Goal: Task Accomplishment & Management: Manage account settings

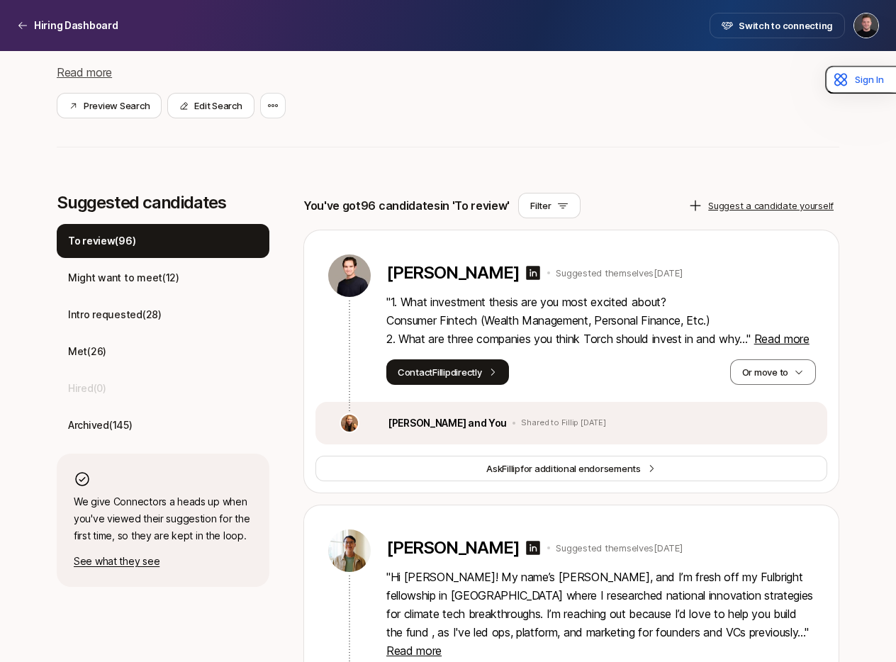
scroll to position [262, 0]
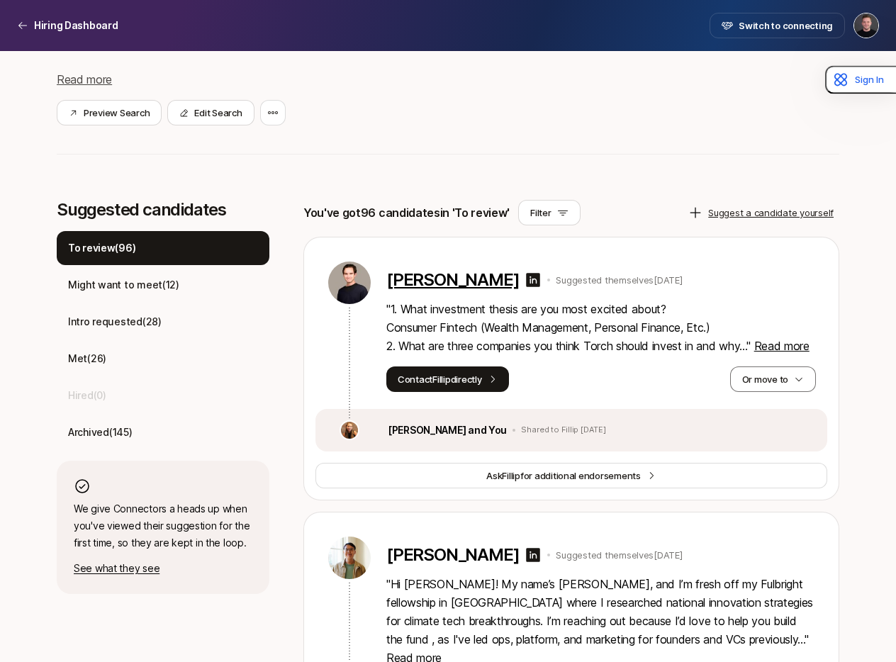
click at [438, 277] on p "[PERSON_NAME]" at bounding box center [453, 280] width 133 height 20
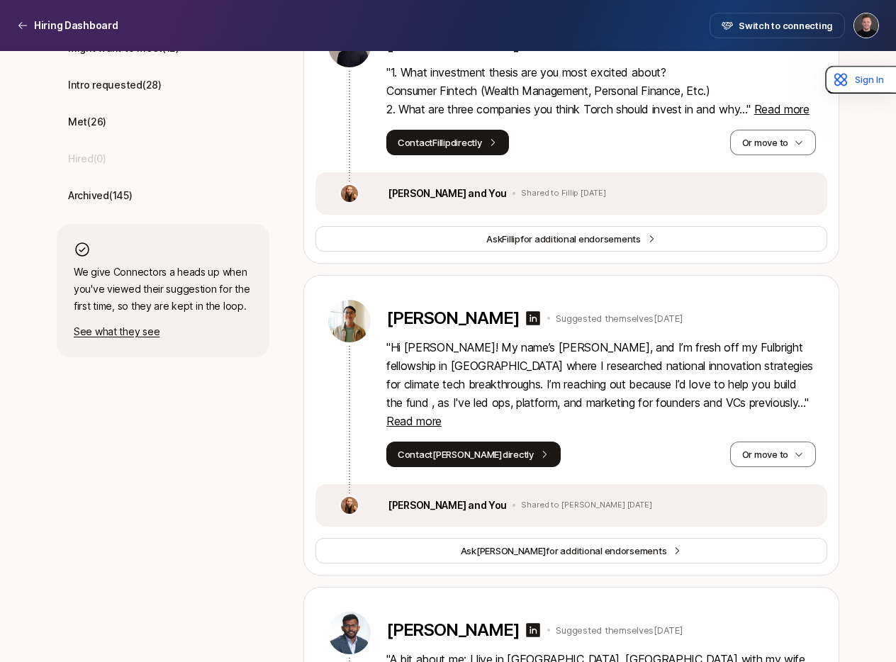
scroll to position [518, 0]
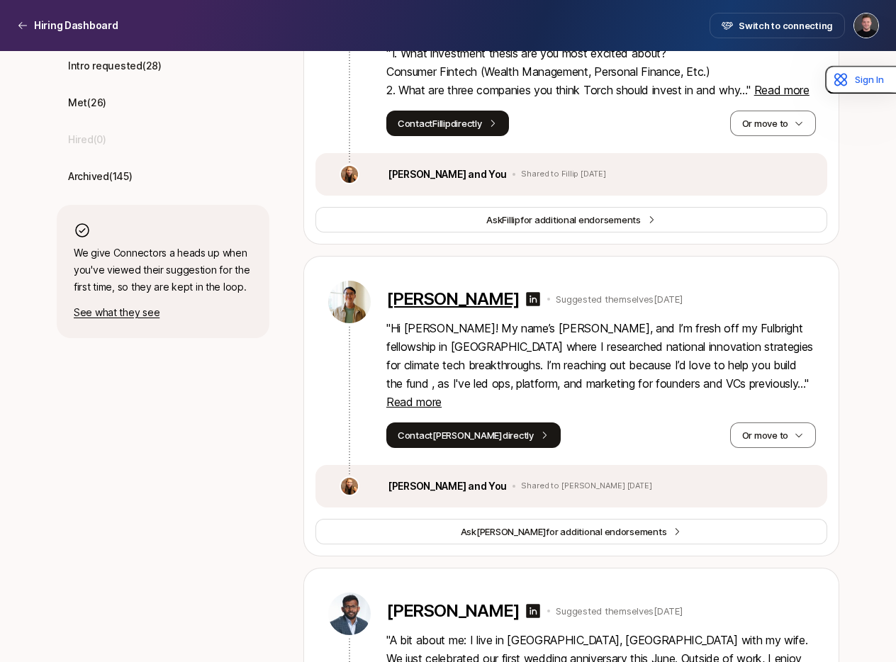
click at [415, 309] on p "[PERSON_NAME]" at bounding box center [453, 299] width 133 height 20
click at [801, 433] on icon "button" at bounding box center [799, 435] width 10 height 10
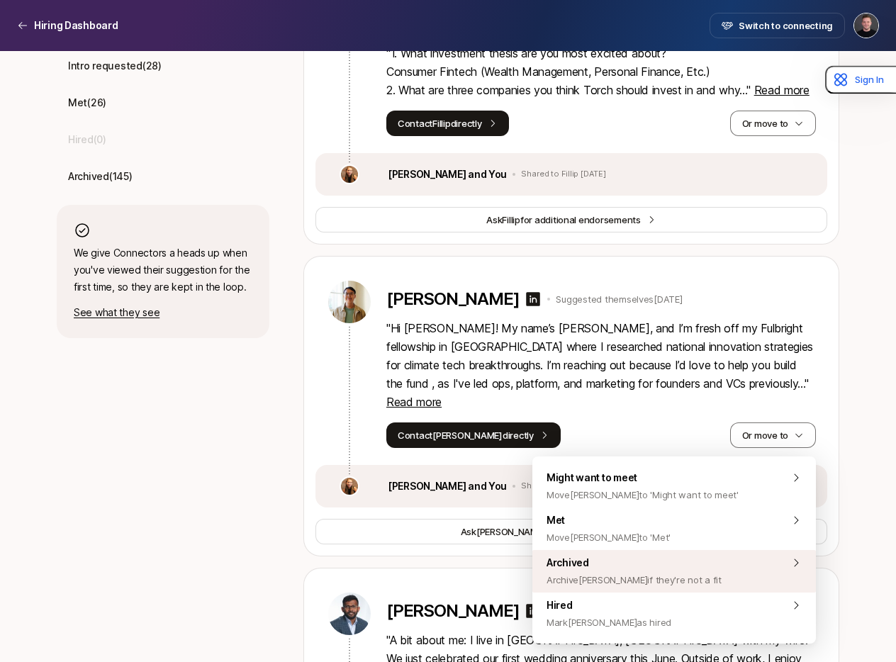
click at [677, 577] on div "Archived Archive [PERSON_NAME] if they're not a fit" at bounding box center [675, 571] width 284 height 43
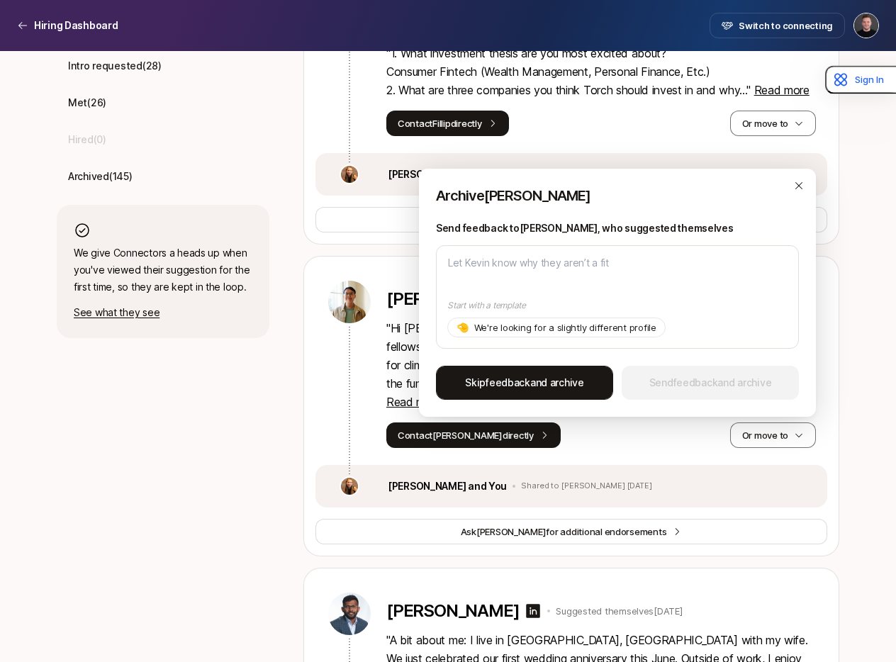
click at [543, 387] on span "Skip feedback and archive" at bounding box center [524, 382] width 119 height 17
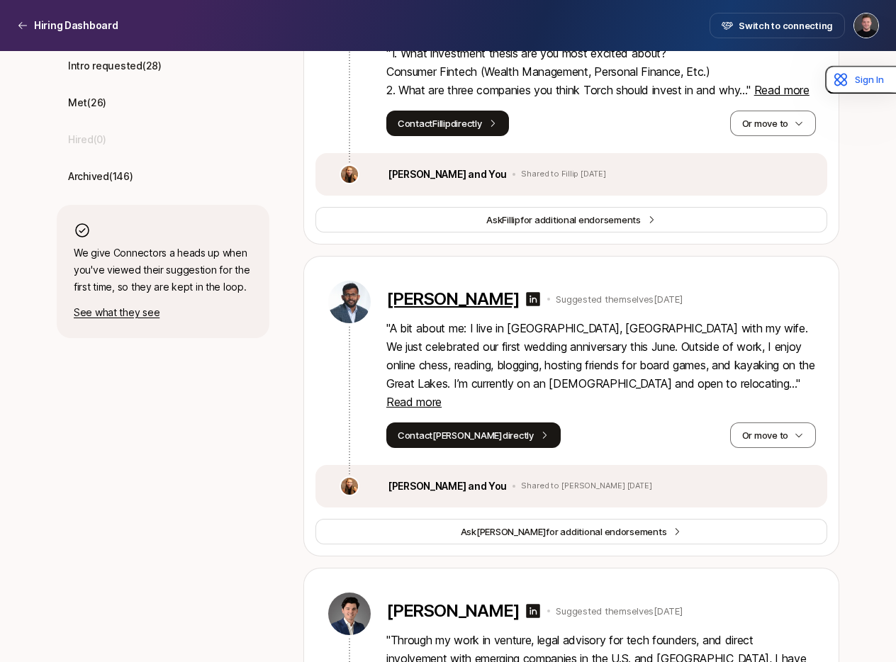
click at [499, 309] on p "[PERSON_NAME]" at bounding box center [453, 299] width 133 height 20
click at [774, 430] on button "Or move to" at bounding box center [773, 436] width 86 height 26
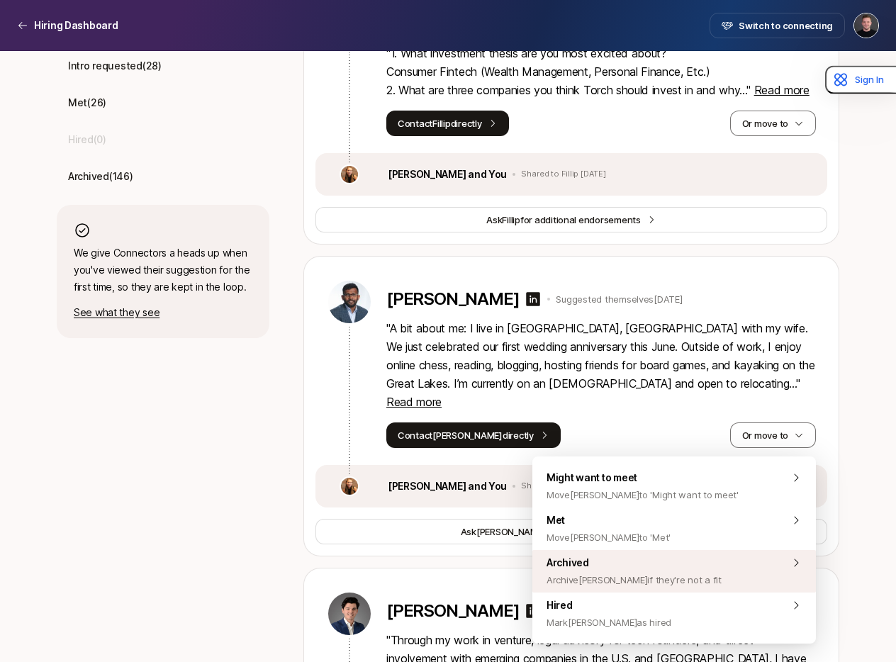
click at [679, 570] on span "Archived Archive [PERSON_NAME] if they're not a fit" at bounding box center [634, 572] width 175 height 34
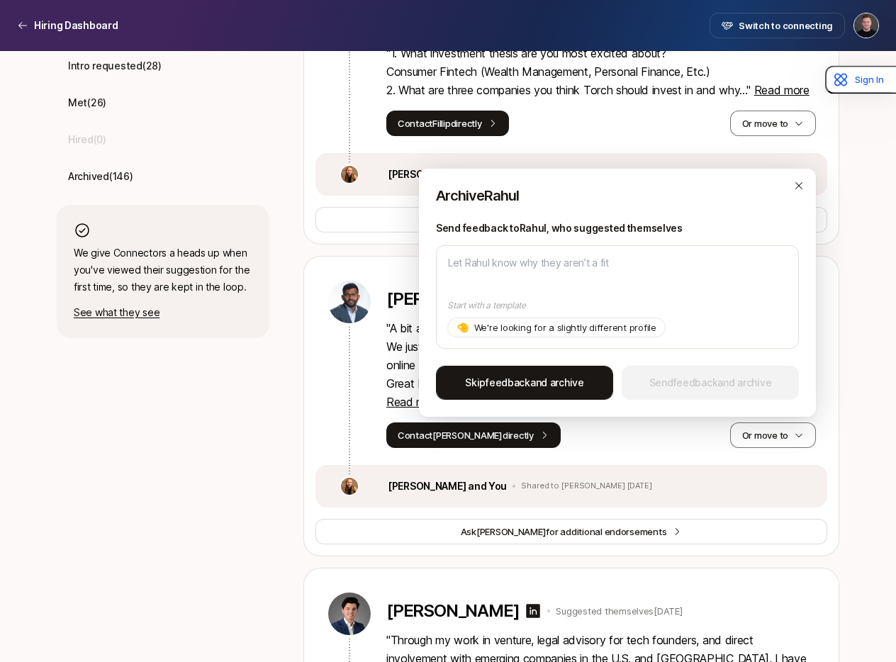
click at [538, 382] on span "Skip feedback and archive" at bounding box center [524, 382] width 119 height 17
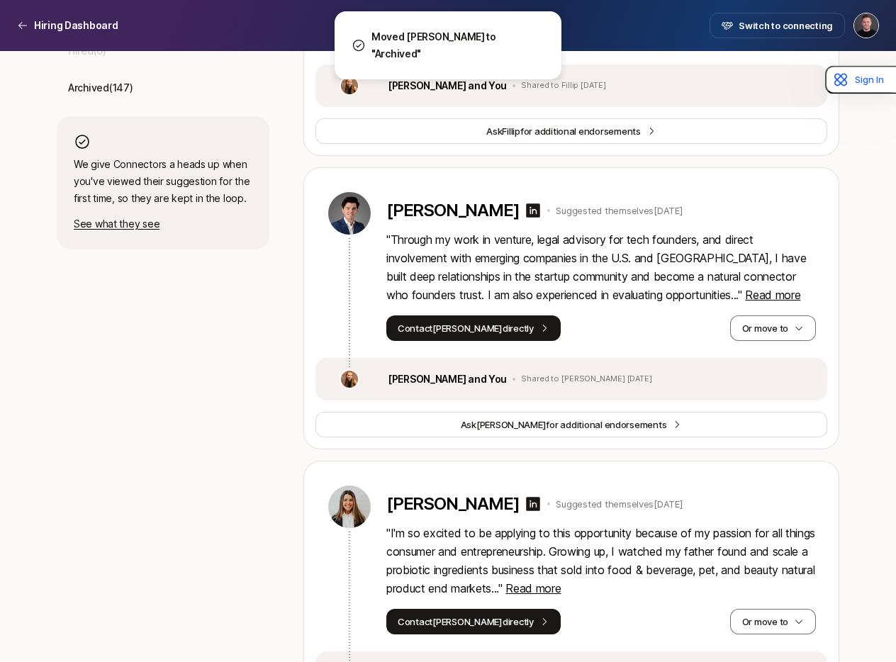
scroll to position [607, 0]
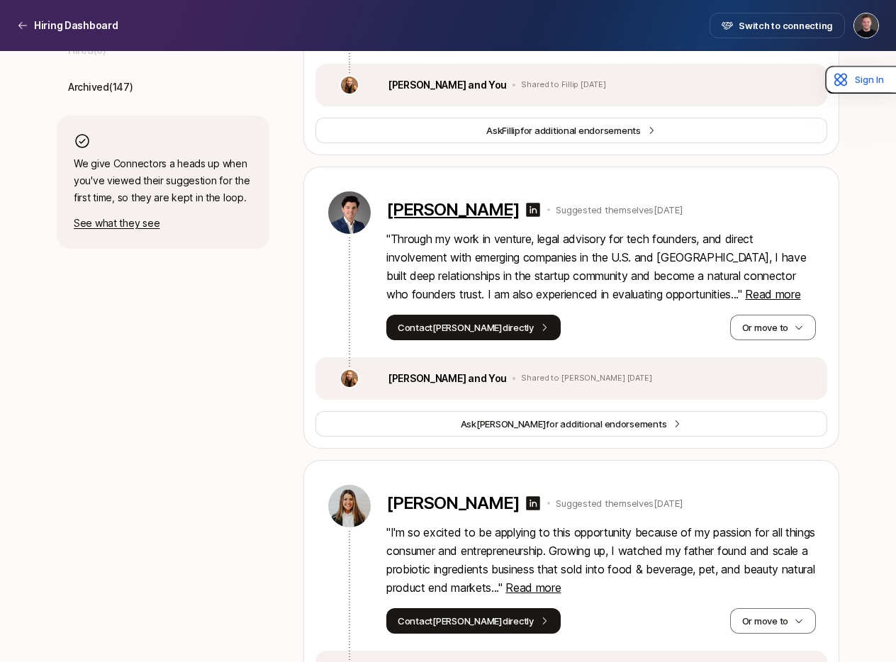
click at [449, 220] on p "[PERSON_NAME]" at bounding box center [453, 210] width 133 height 20
click at [747, 301] on span "Read more" at bounding box center [772, 294] width 55 height 14
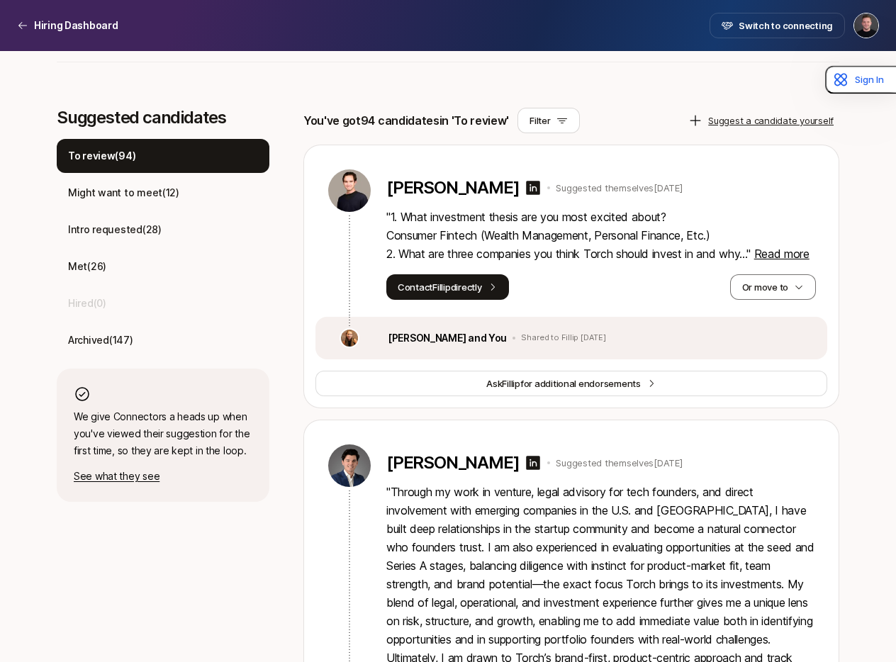
scroll to position [353, 0]
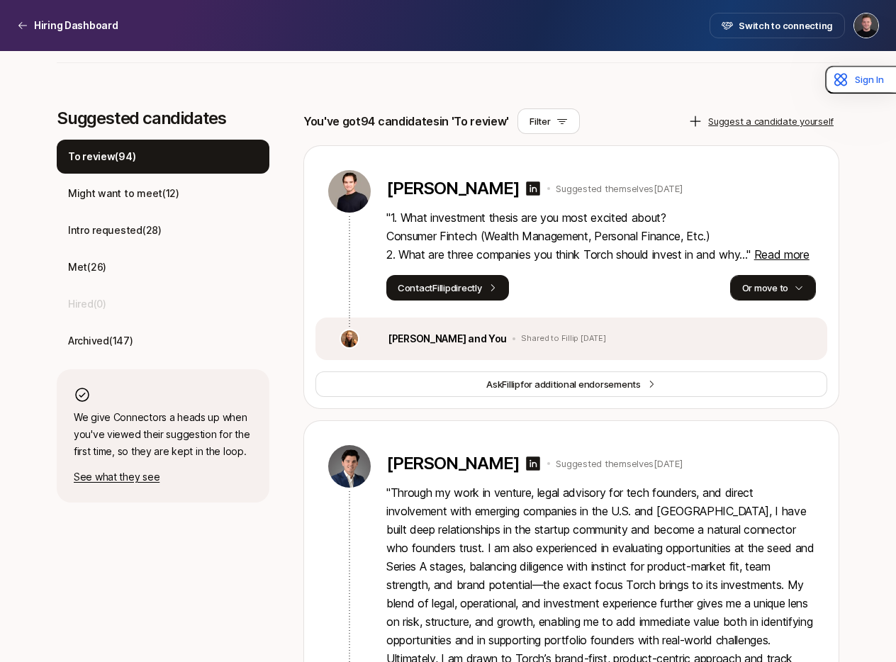
click at [784, 301] on button "Or move to" at bounding box center [773, 288] width 86 height 26
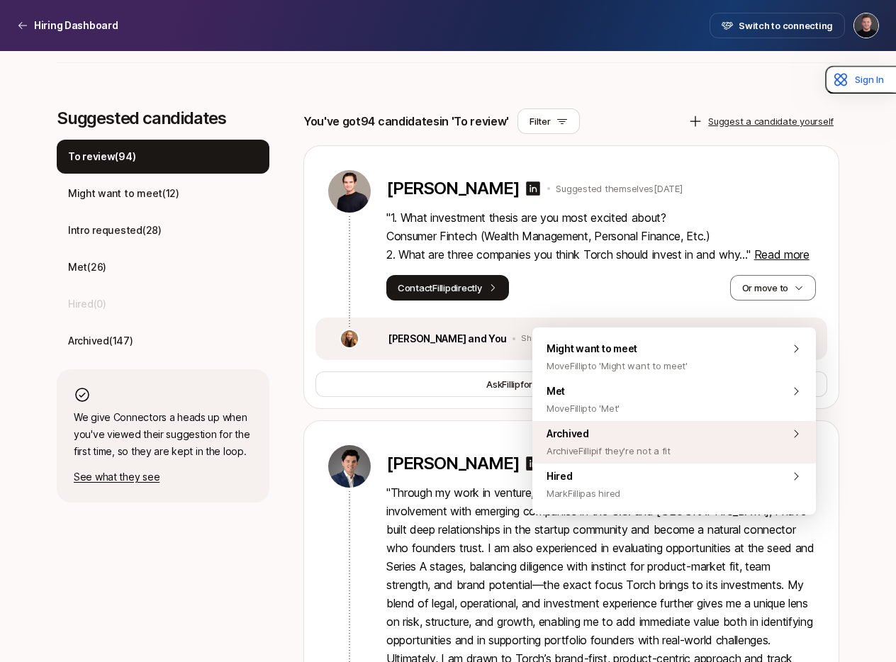
click at [707, 448] on div "Archived Archive Fillip if they're not a fit" at bounding box center [675, 442] width 284 height 43
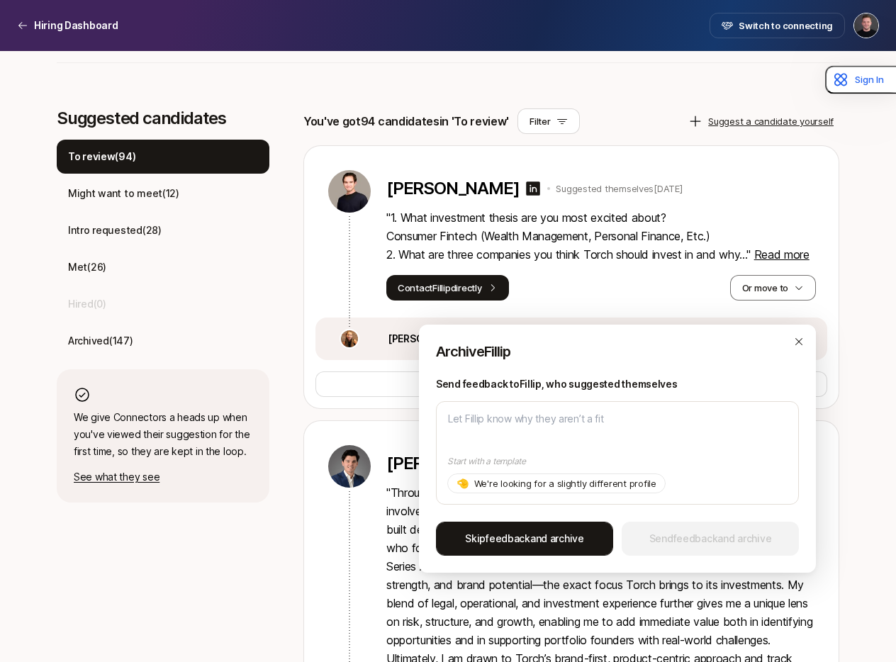
click at [546, 546] on span "Skip feedback and archive" at bounding box center [524, 538] width 119 height 17
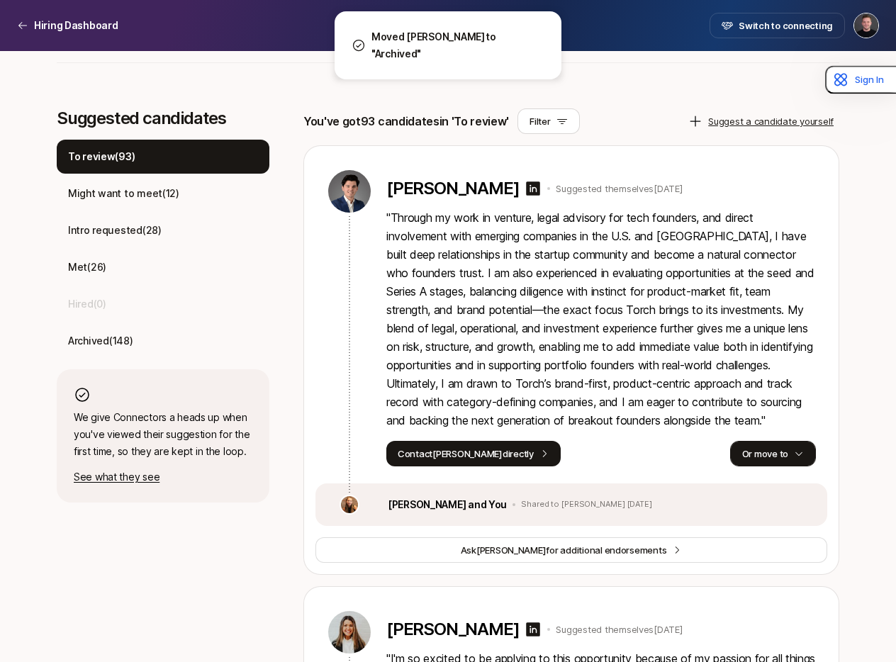
click at [786, 467] on button "Or move to" at bounding box center [773, 454] width 86 height 26
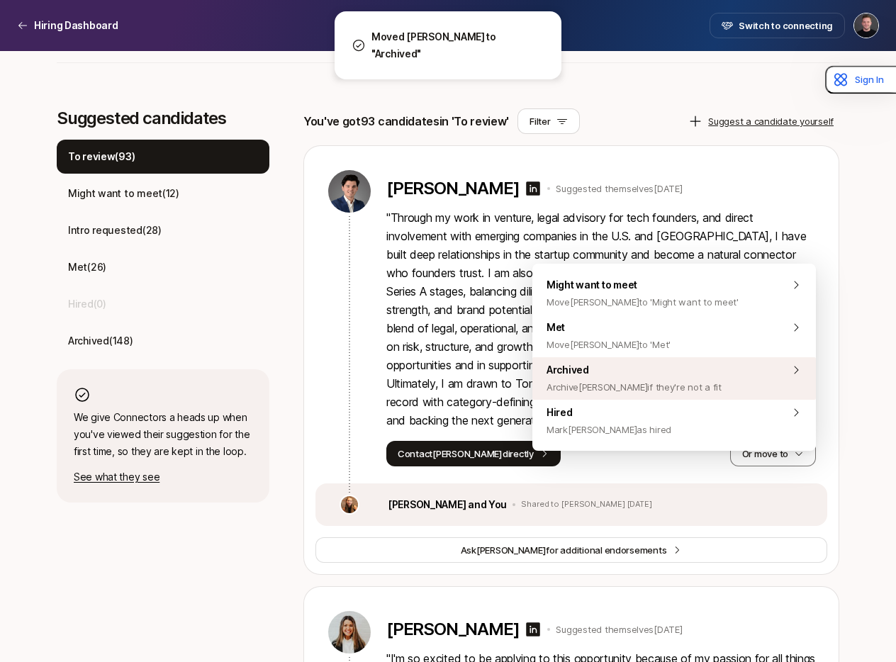
click at [616, 380] on span "Archive [PERSON_NAME] if they're not a fit" at bounding box center [634, 387] width 175 height 17
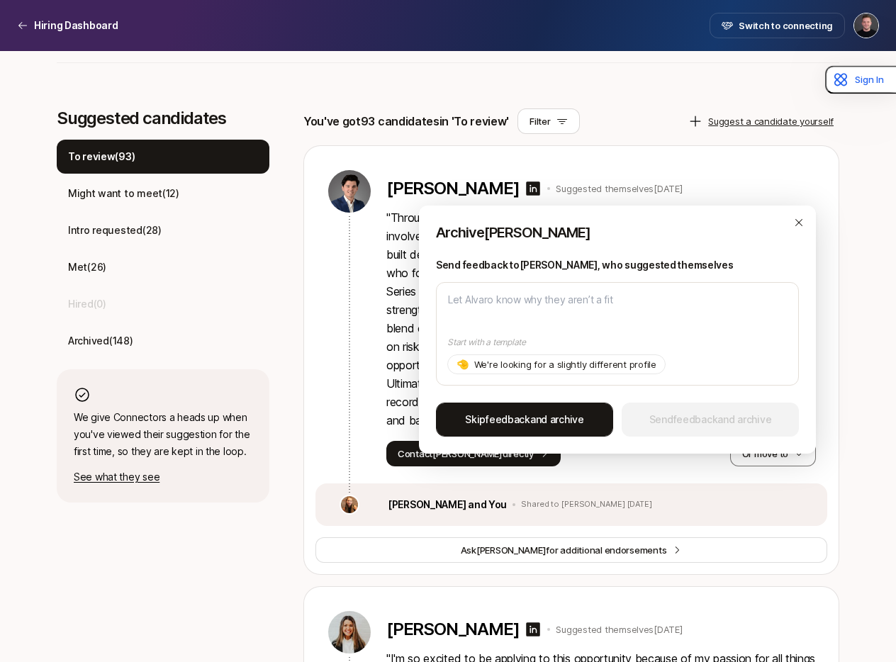
click at [555, 426] on span "Skip feedback and archive" at bounding box center [524, 419] width 119 height 17
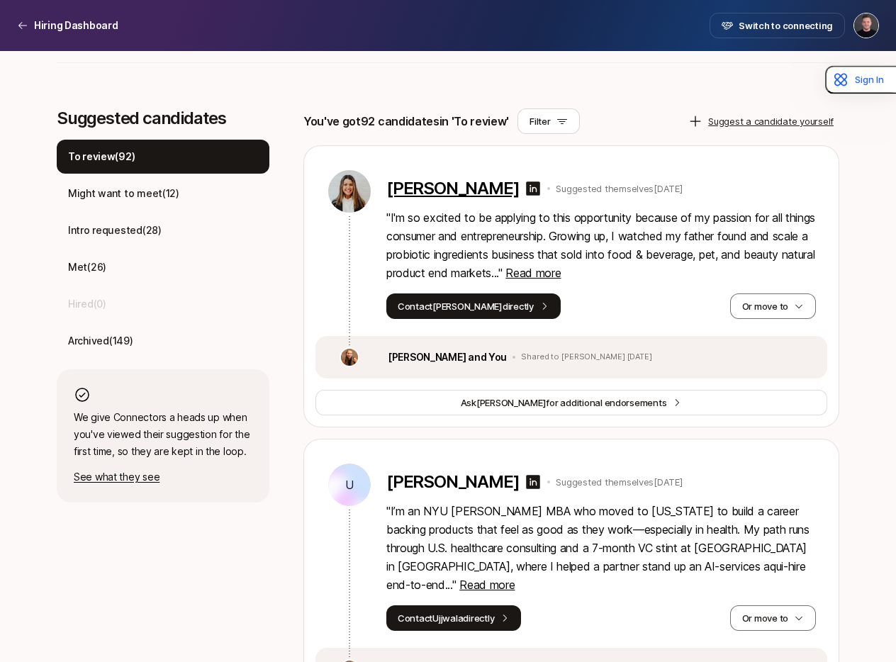
click at [425, 184] on p "[PERSON_NAME]" at bounding box center [453, 189] width 133 height 20
click at [561, 273] on span "Read more" at bounding box center [533, 273] width 55 height 14
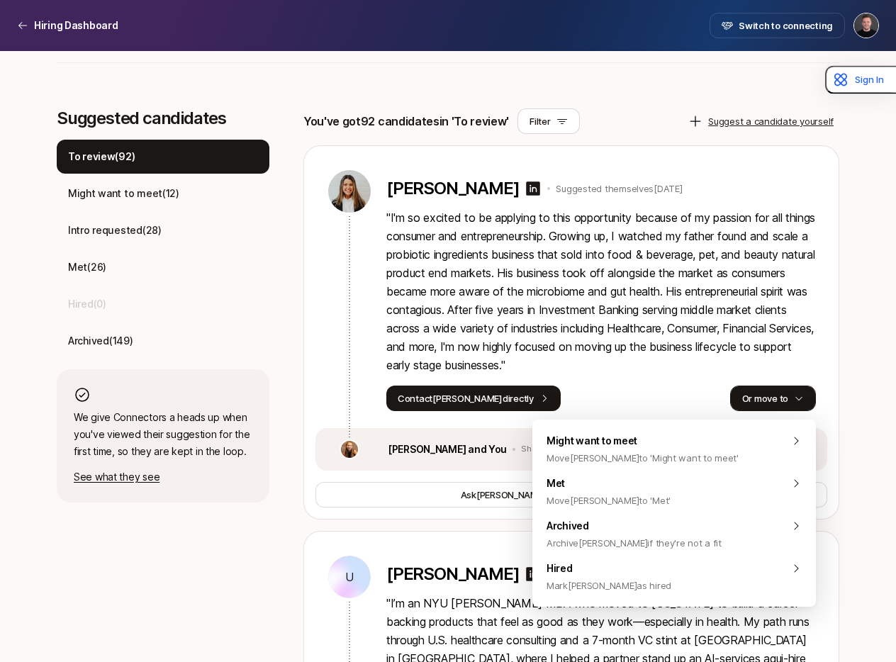
click at [762, 404] on button "Or move to" at bounding box center [773, 399] width 86 height 26
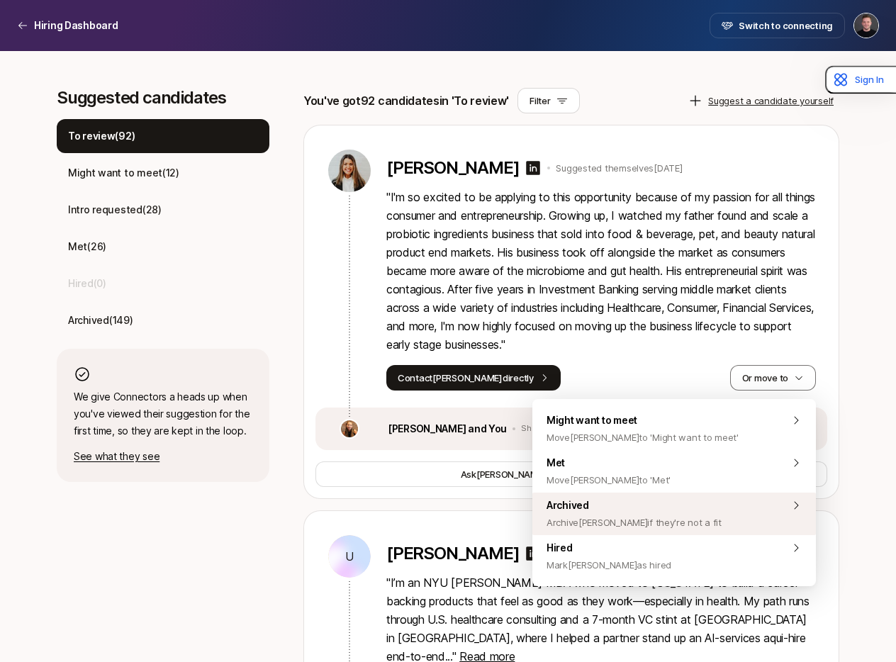
scroll to position [375, 0]
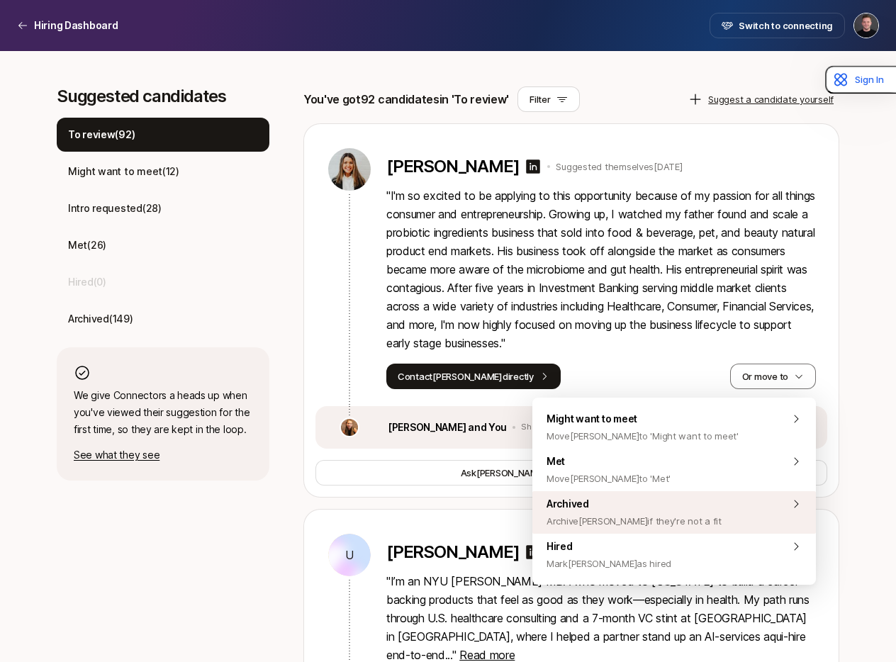
click at [697, 514] on div "Archived Archive [PERSON_NAME] if they're not a fit" at bounding box center [675, 512] width 284 height 43
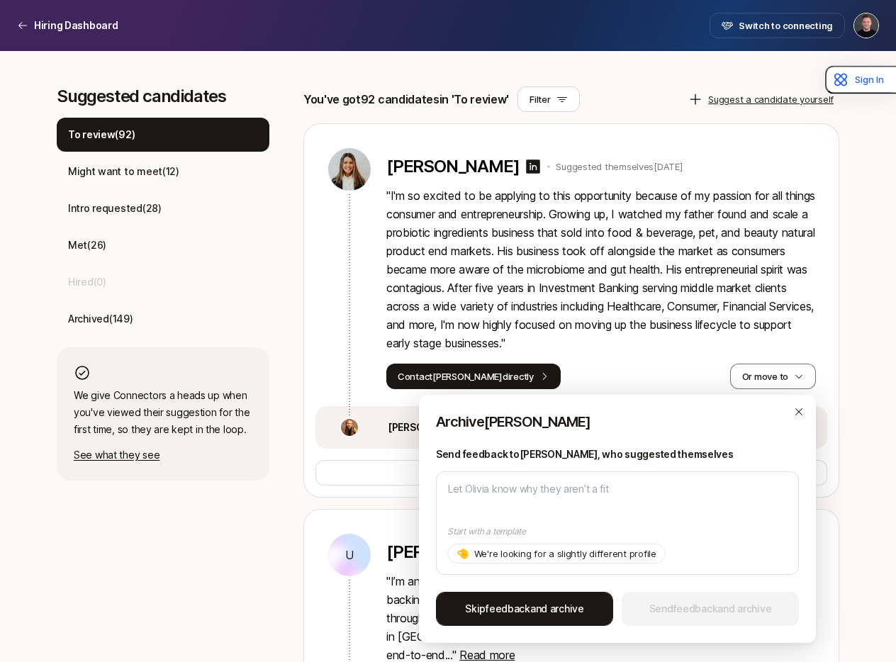
click at [577, 608] on span "Skip feedback and archive" at bounding box center [524, 609] width 119 height 17
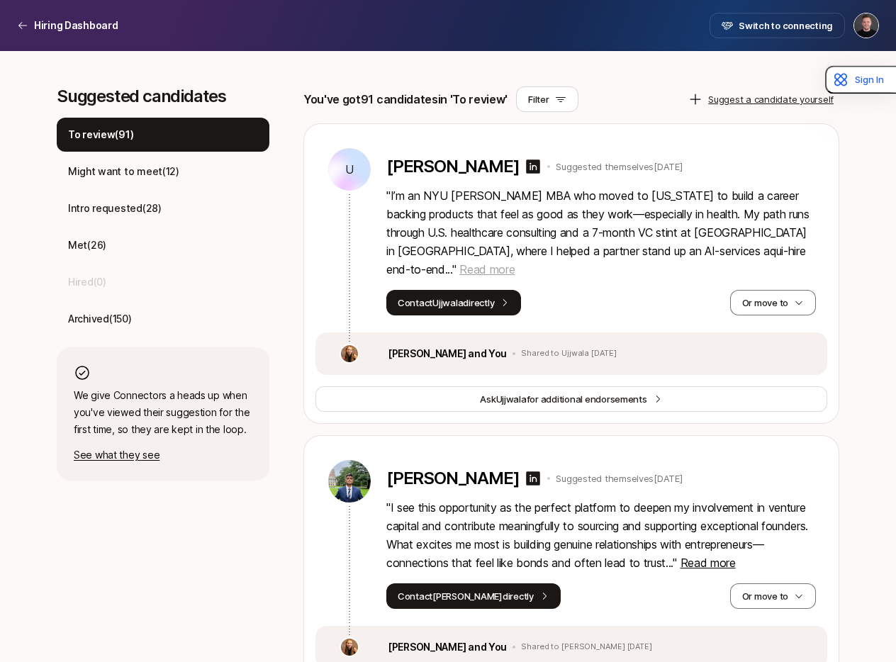
click at [515, 262] on span "Read more" at bounding box center [487, 269] width 55 height 14
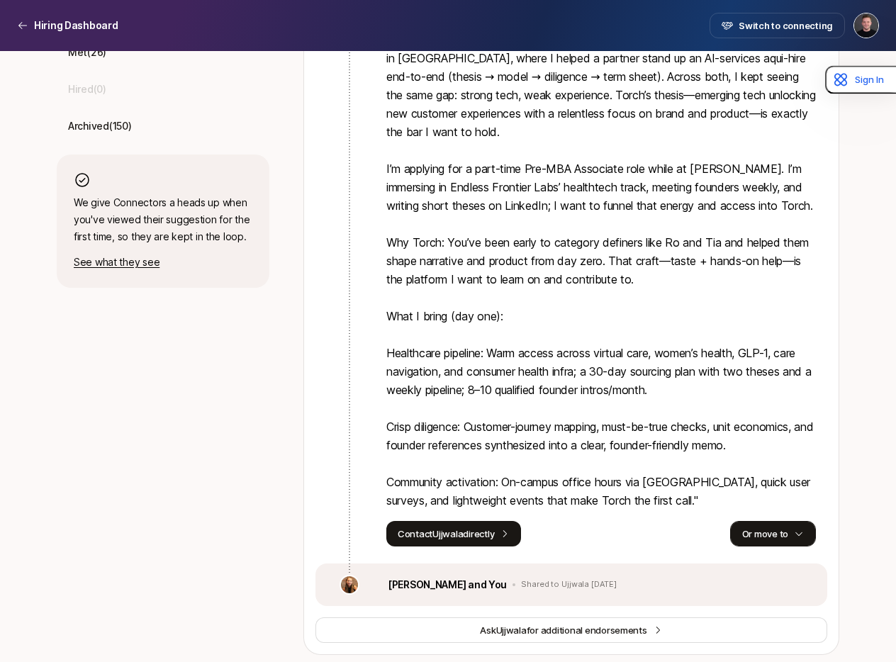
scroll to position [569, 0]
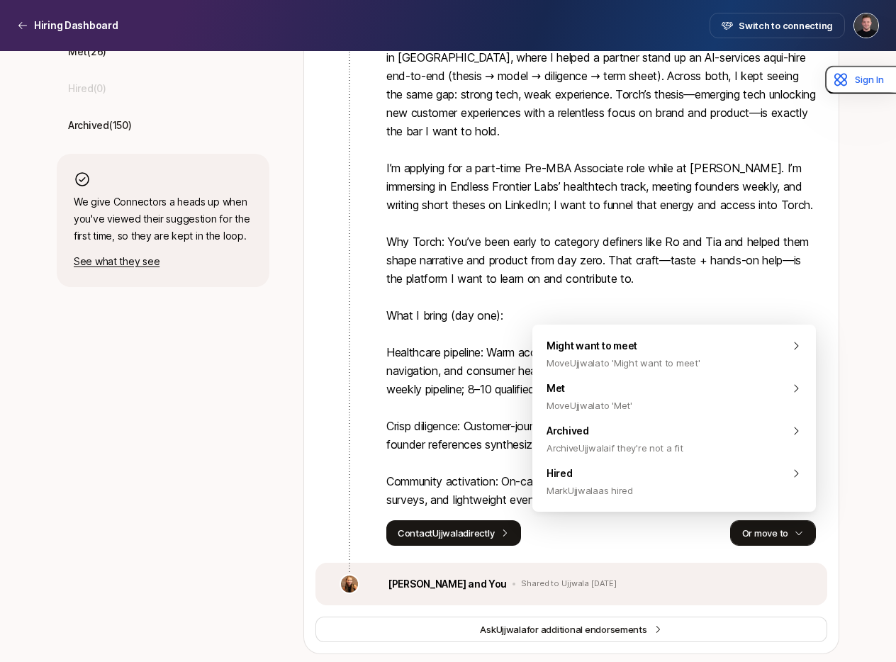
click at [775, 540] on button "Or move to" at bounding box center [773, 534] width 86 height 26
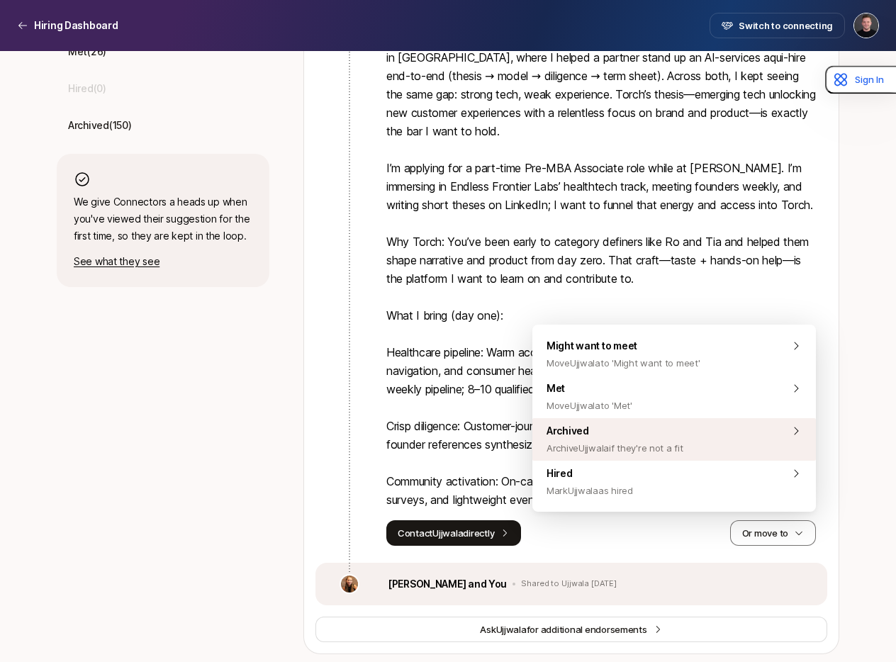
click at [650, 442] on span "Archive Ujjwala if they're not a fit" at bounding box center [615, 448] width 137 height 17
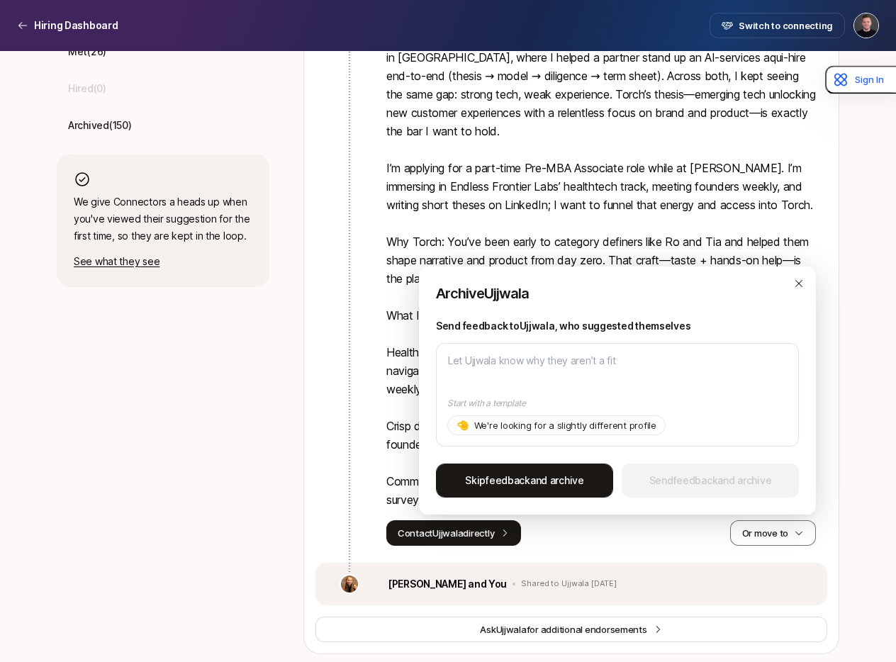
click at [560, 472] on span "Skip feedback and archive" at bounding box center [524, 480] width 119 height 17
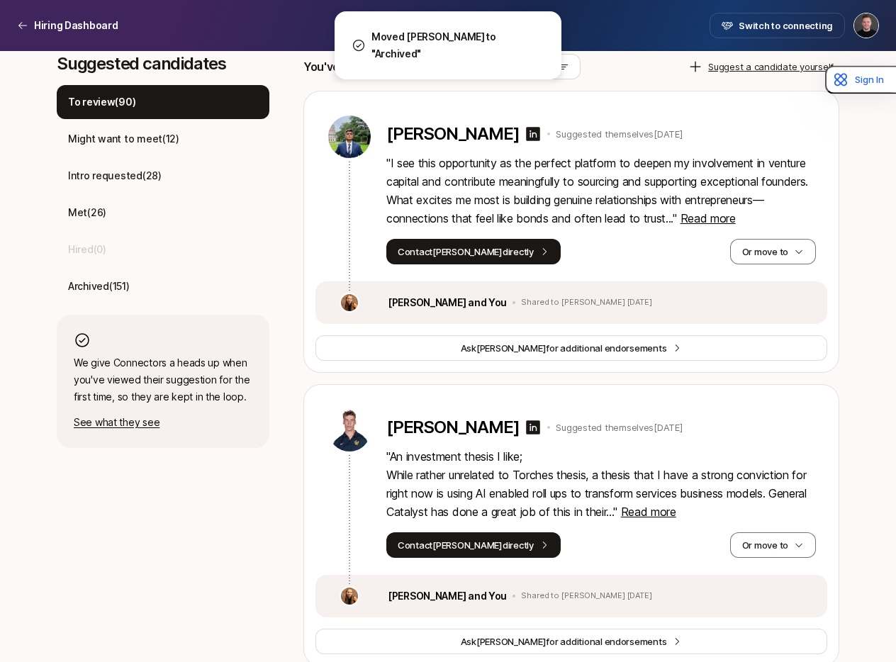
scroll to position [367, 0]
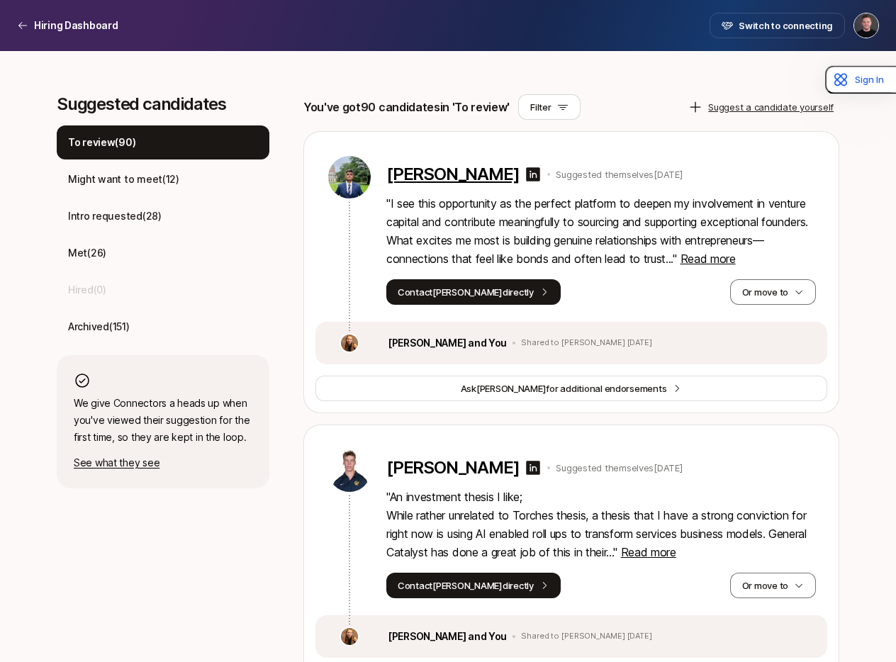
click at [455, 176] on p "[PERSON_NAME]" at bounding box center [453, 175] width 133 height 20
click at [736, 262] on span "Read more" at bounding box center [708, 259] width 55 height 14
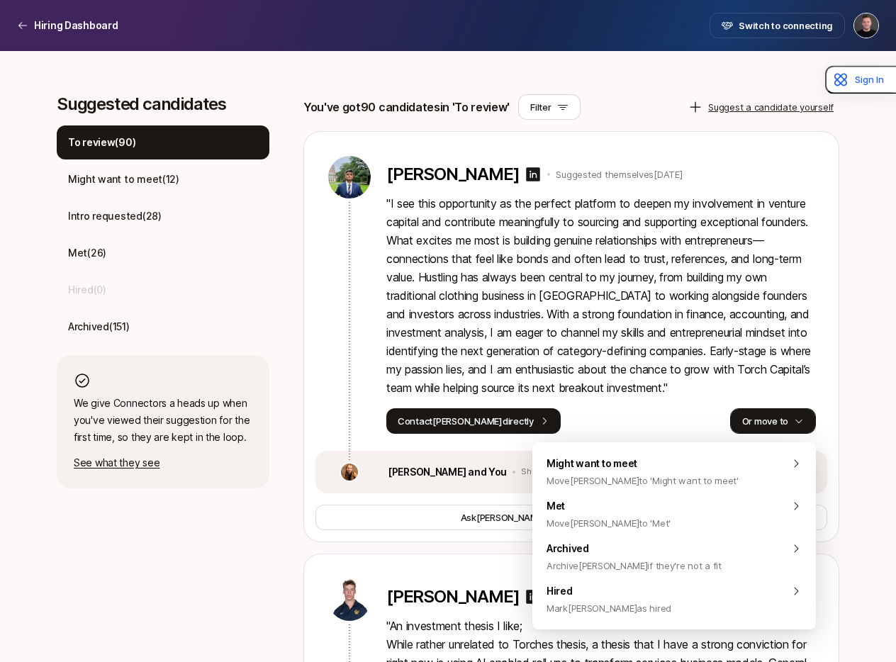
click at [767, 426] on button "Or move to" at bounding box center [773, 422] width 86 height 26
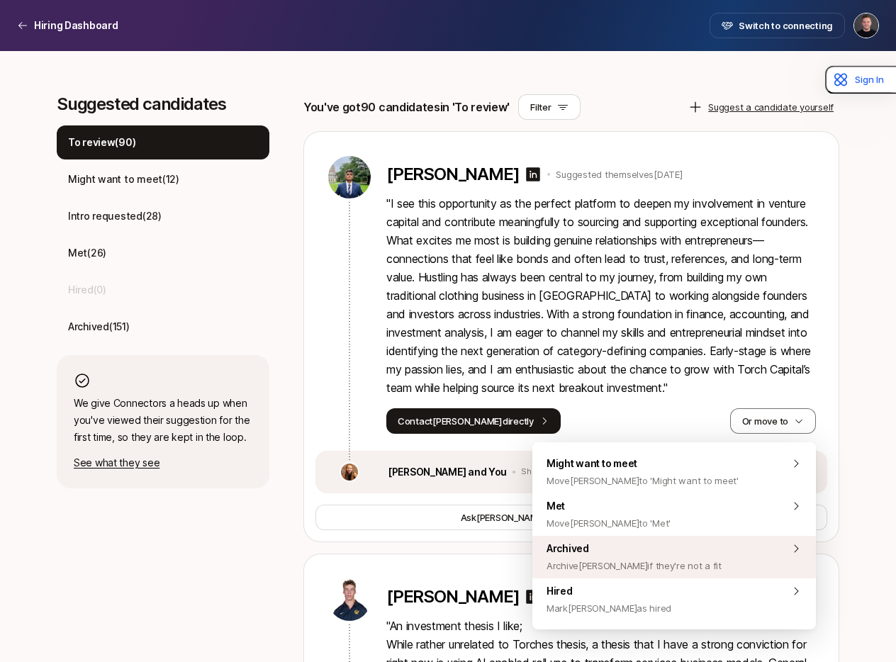
click at [696, 552] on div "Archived Archive [PERSON_NAME] if they're not a fit" at bounding box center [675, 557] width 284 height 43
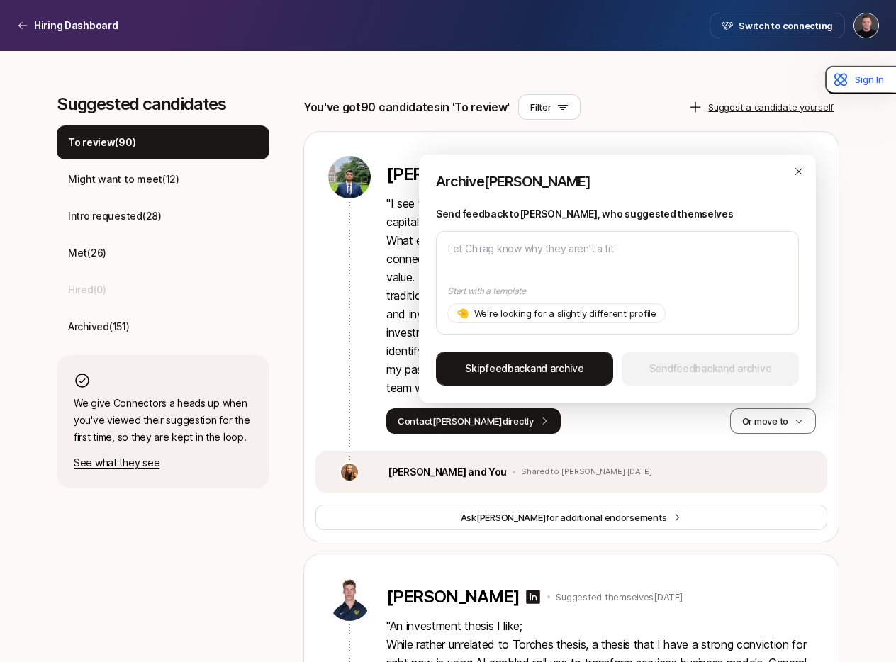
click at [555, 377] on button "Skip feedback and archive" at bounding box center [524, 369] width 177 height 34
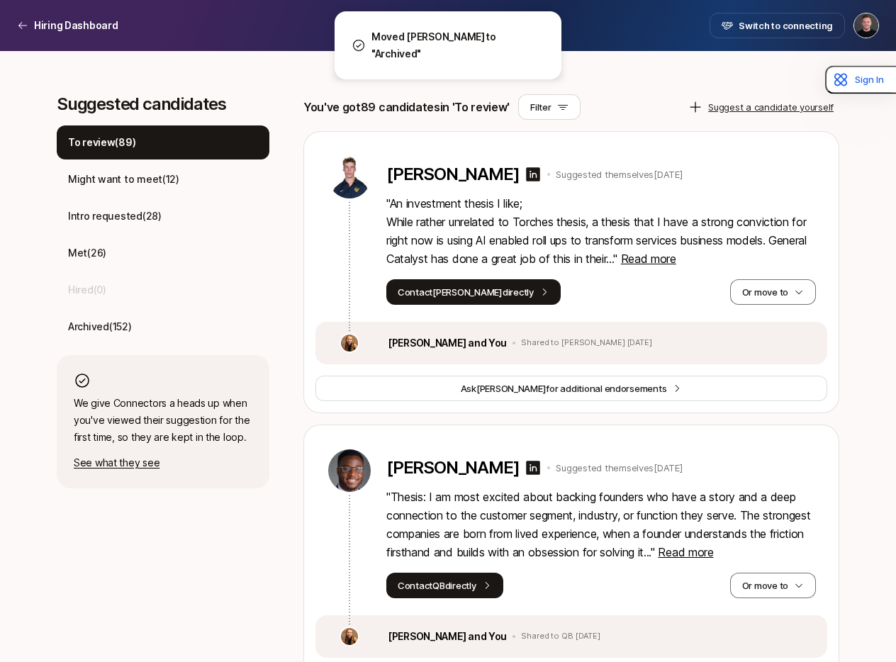
drag, startPoint x: 534, startPoint y: 238, endPoint x: 687, endPoint y: 266, distance: 155.1
click at [559, 243] on p "" An investment thesis I like; While rather unrelated to Torches thesis, a thes…" at bounding box center [602, 231] width 430 height 74
click at [677, 262] on span "Read more" at bounding box center [648, 259] width 55 height 14
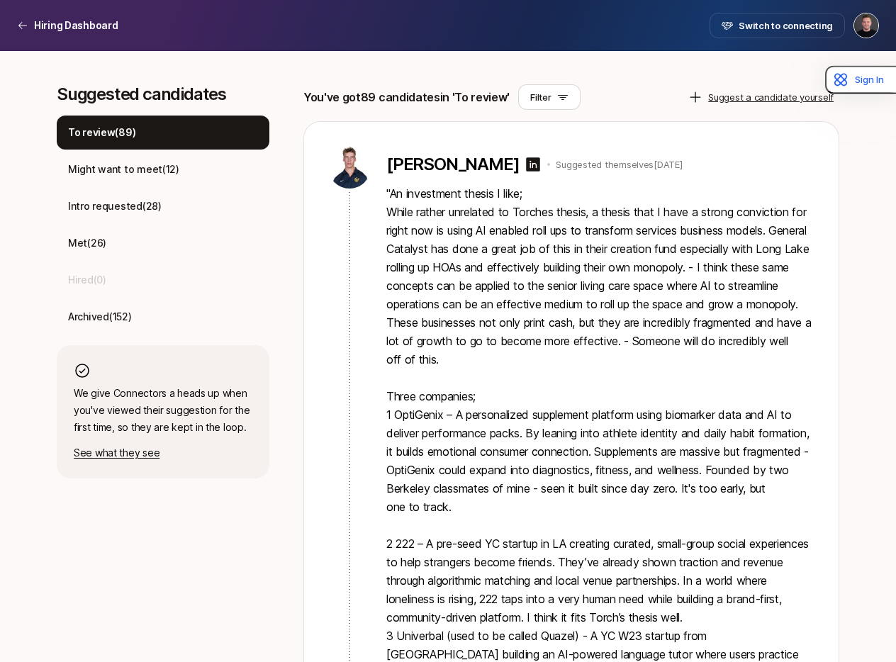
scroll to position [361, 0]
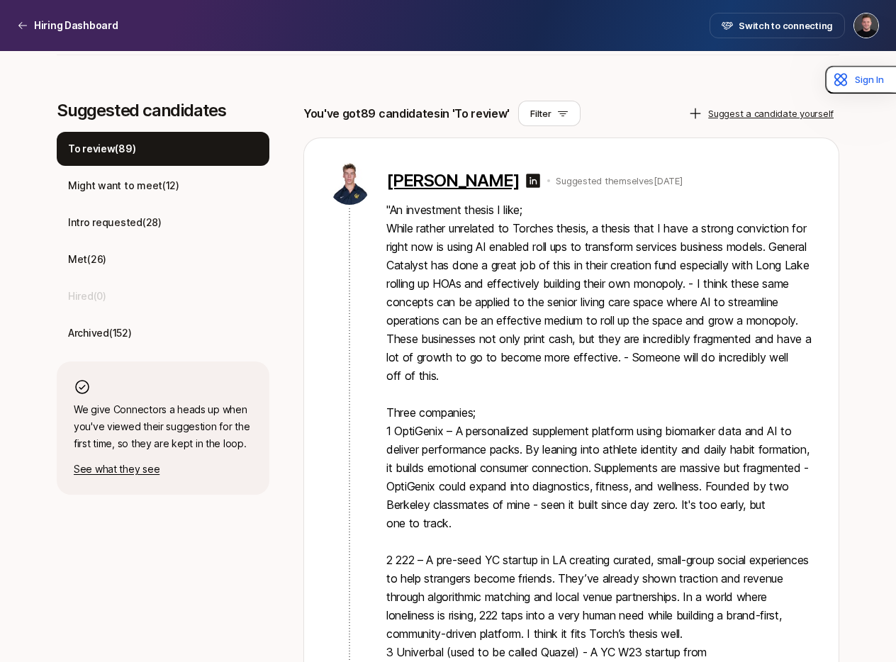
click at [411, 187] on p "[PERSON_NAME]" at bounding box center [453, 181] width 133 height 20
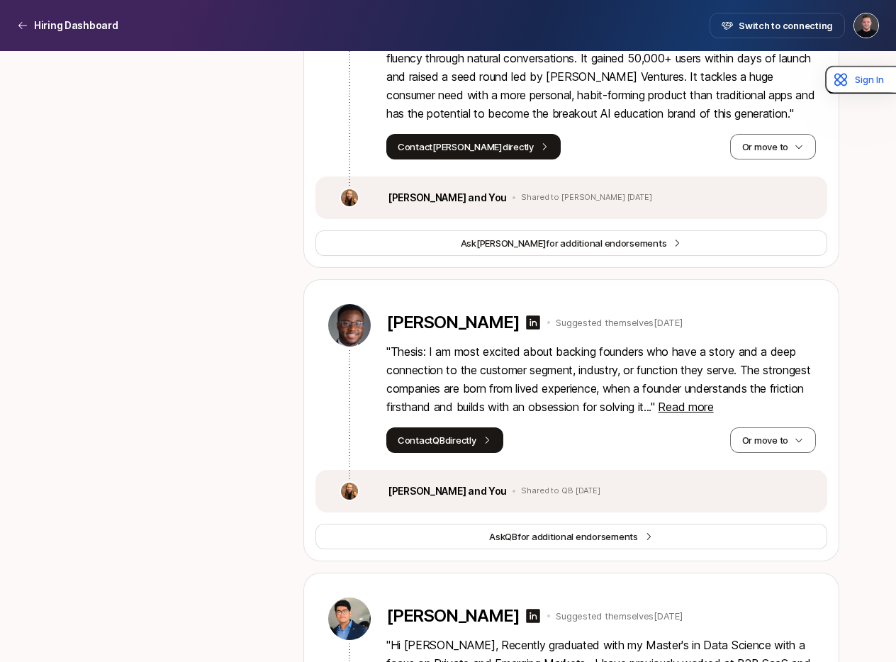
scroll to position [994, 0]
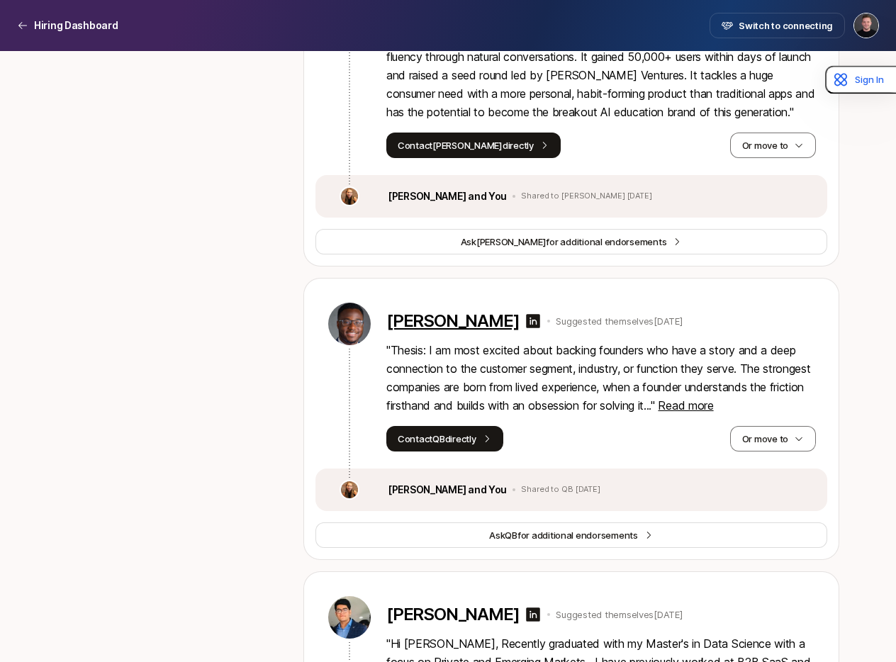
click at [434, 326] on p "[PERSON_NAME]" at bounding box center [453, 321] width 133 height 20
click at [713, 402] on span "Read more" at bounding box center [685, 406] width 55 height 14
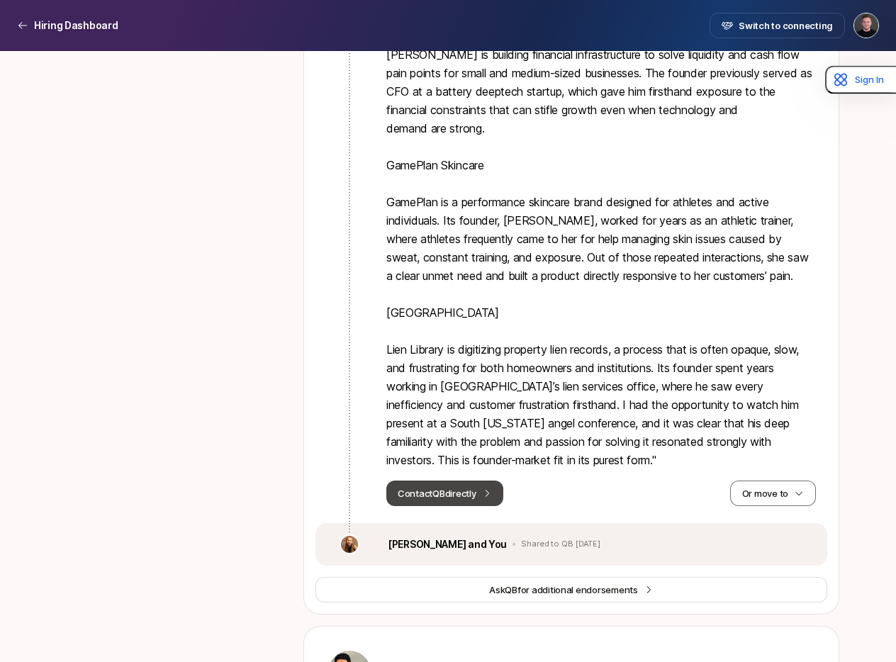
scroll to position [1512, 0]
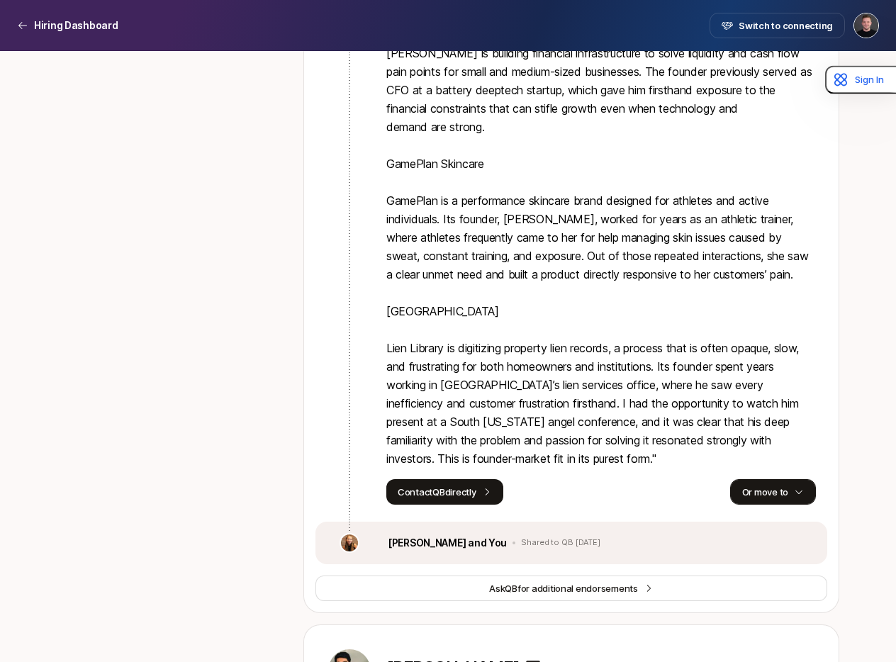
click at [782, 479] on button "Or move to" at bounding box center [773, 492] width 86 height 26
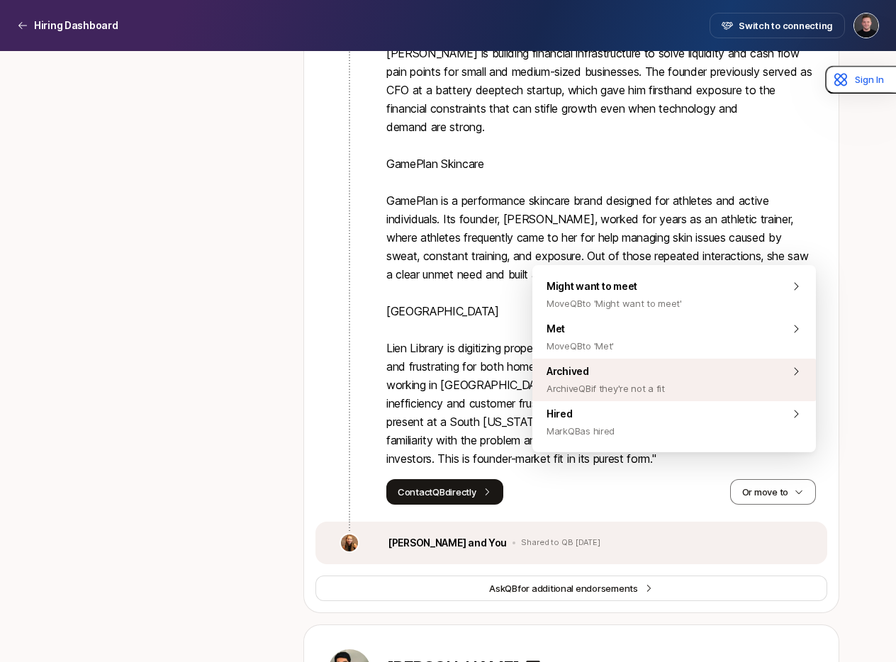
click at [614, 385] on span "Archive QB if they're not a fit" at bounding box center [606, 388] width 118 height 17
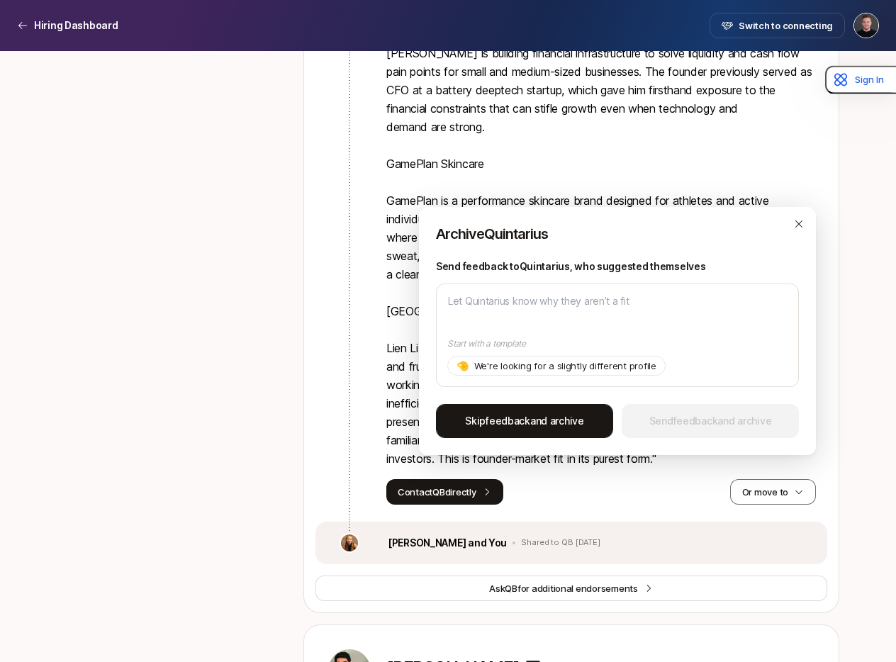
click at [551, 417] on span "Skip feedback and archive" at bounding box center [524, 421] width 119 height 17
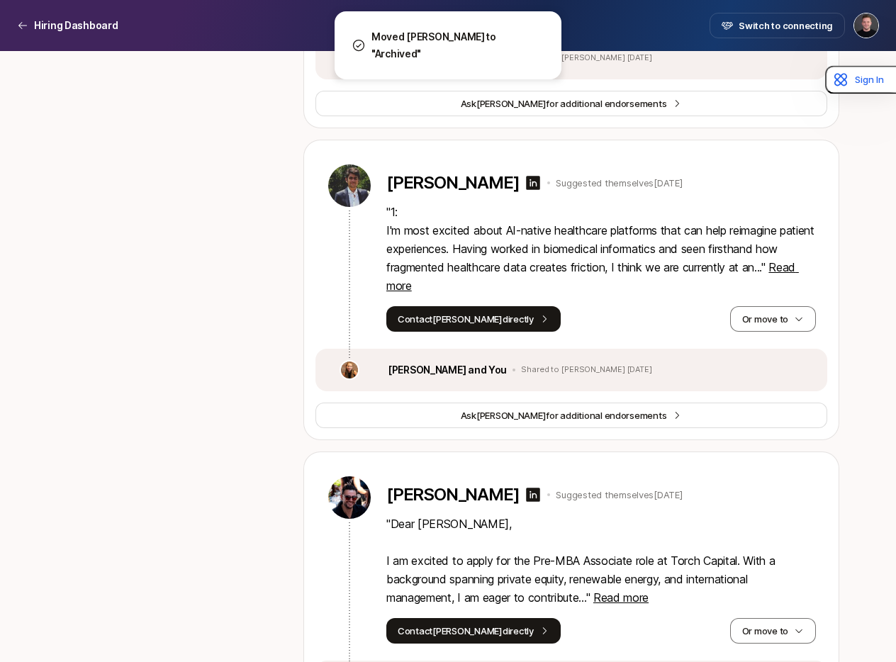
scroll to position [1401, 0]
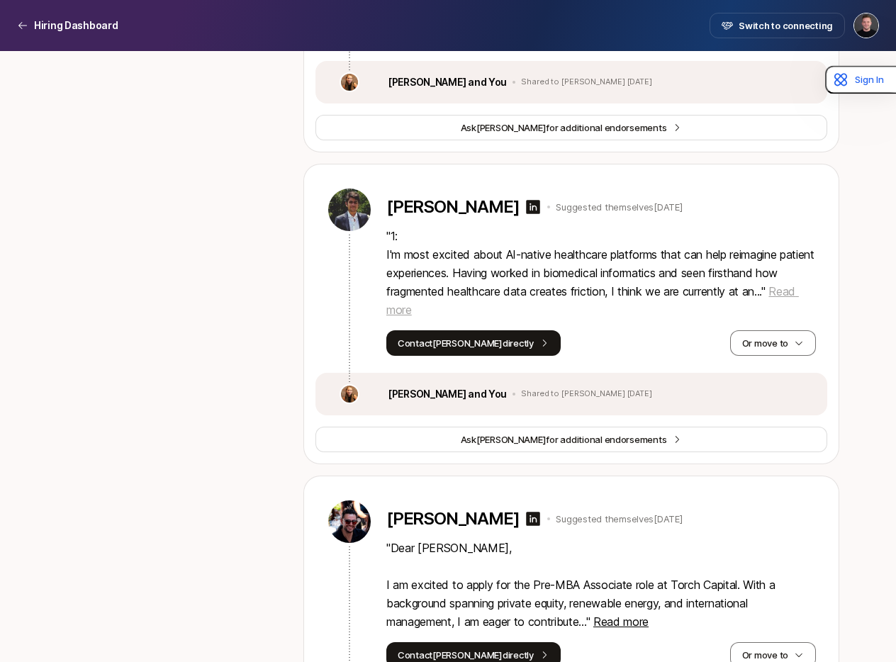
click at [426, 308] on span "Read more" at bounding box center [593, 300] width 413 height 33
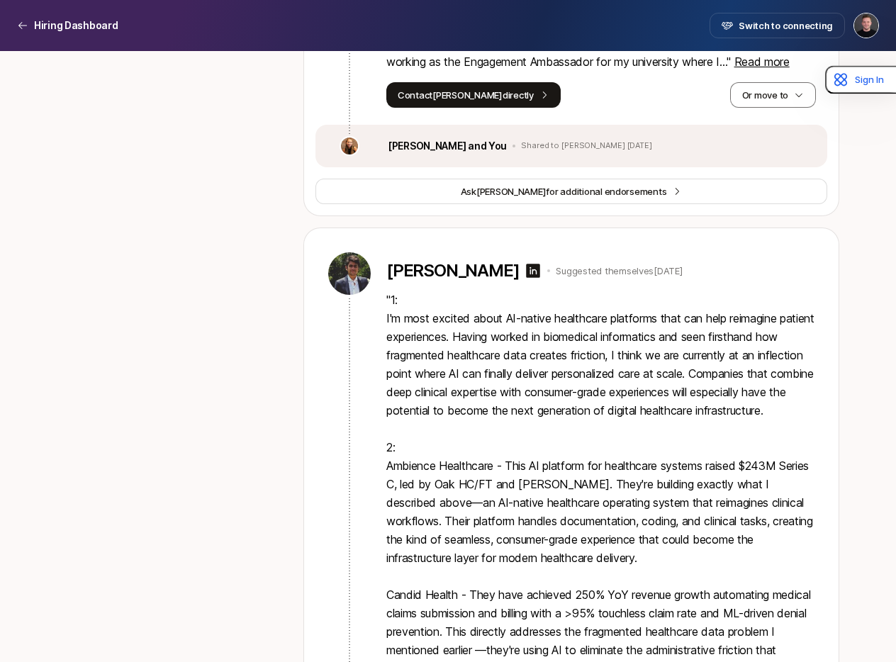
scroll to position [1333, 0]
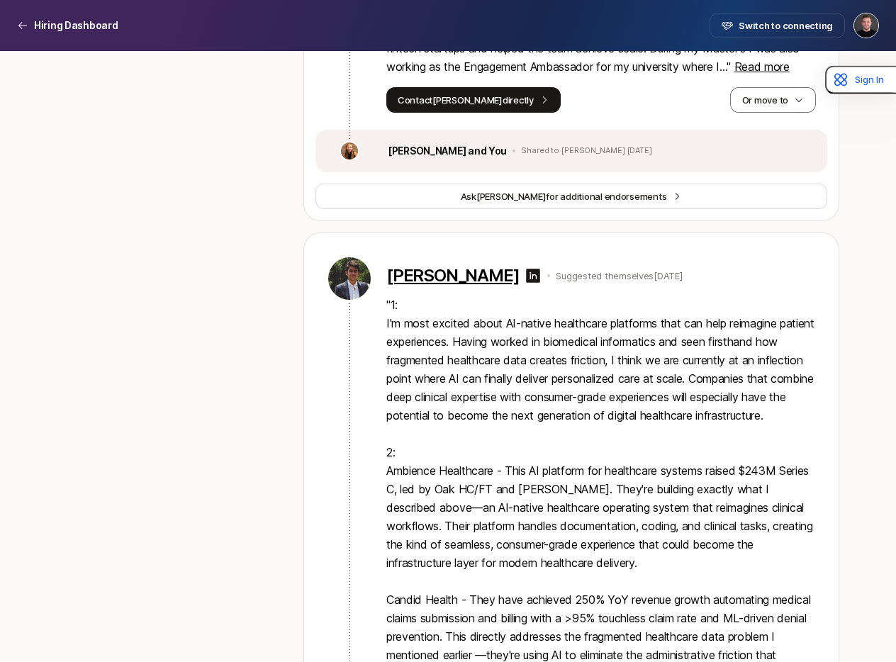
click at [407, 280] on p "[PERSON_NAME]" at bounding box center [453, 276] width 133 height 20
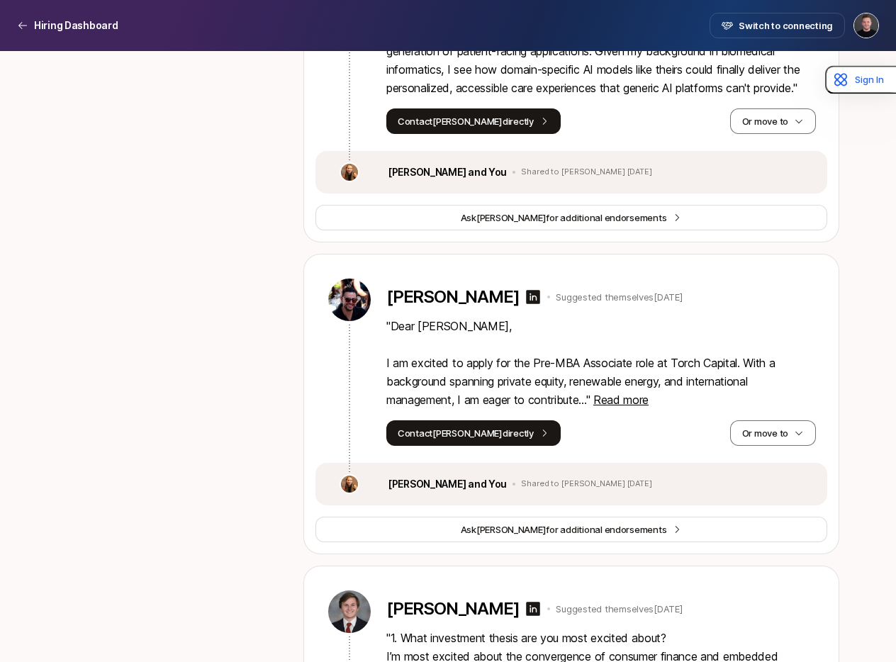
scroll to position [2121, 0]
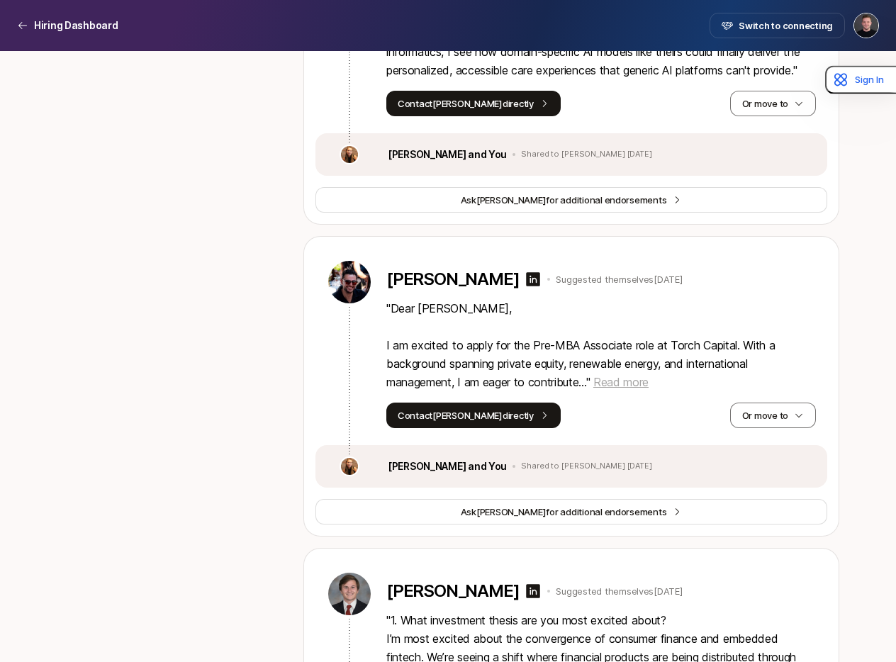
click at [627, 389] on span "Read more" at bounding box center [621, 382] width 55 height 14
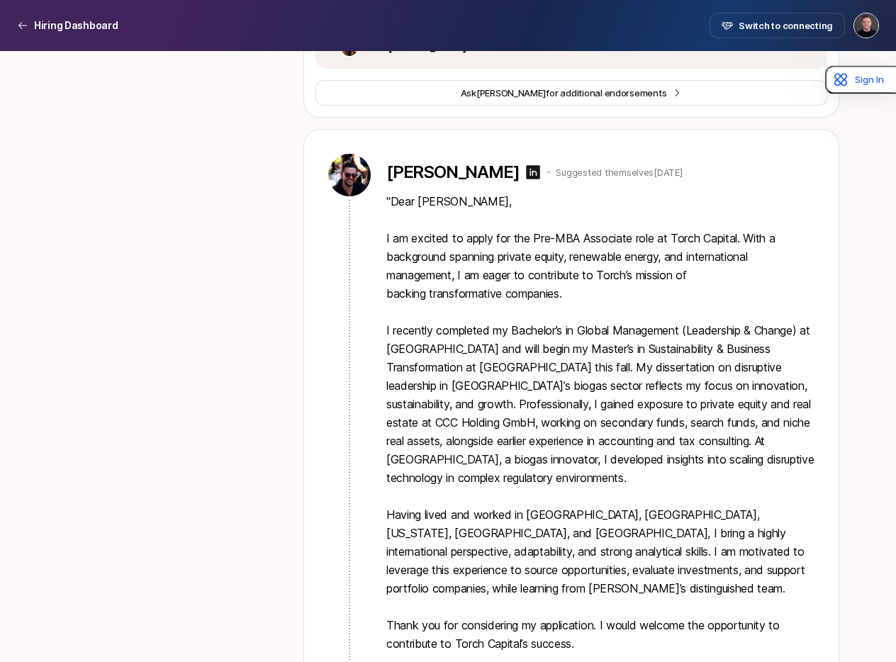
scroll to position [2430, 0]
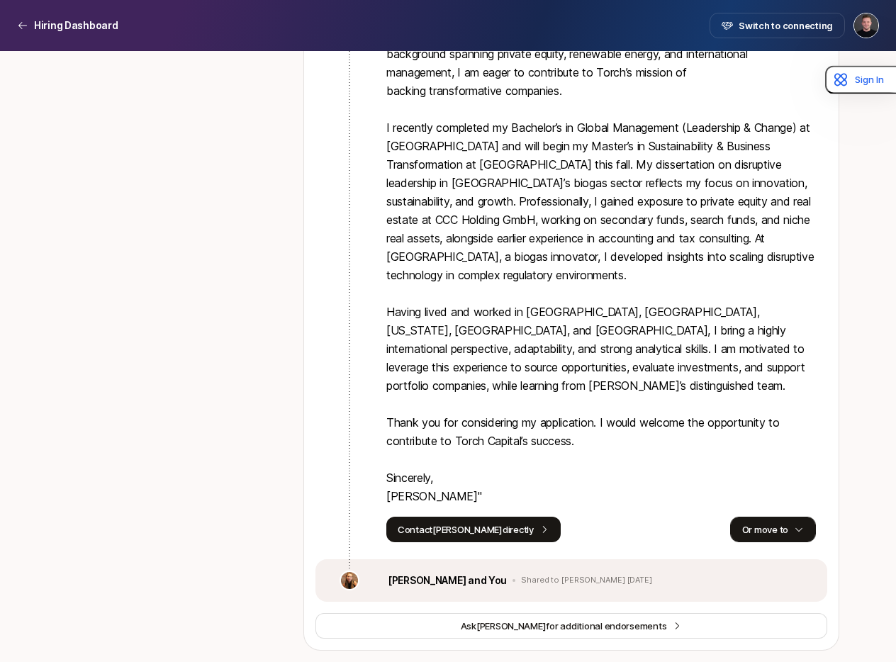
click at [773, 543] on button "Or move to" at bounding box center [773, 530] width 86 height 26
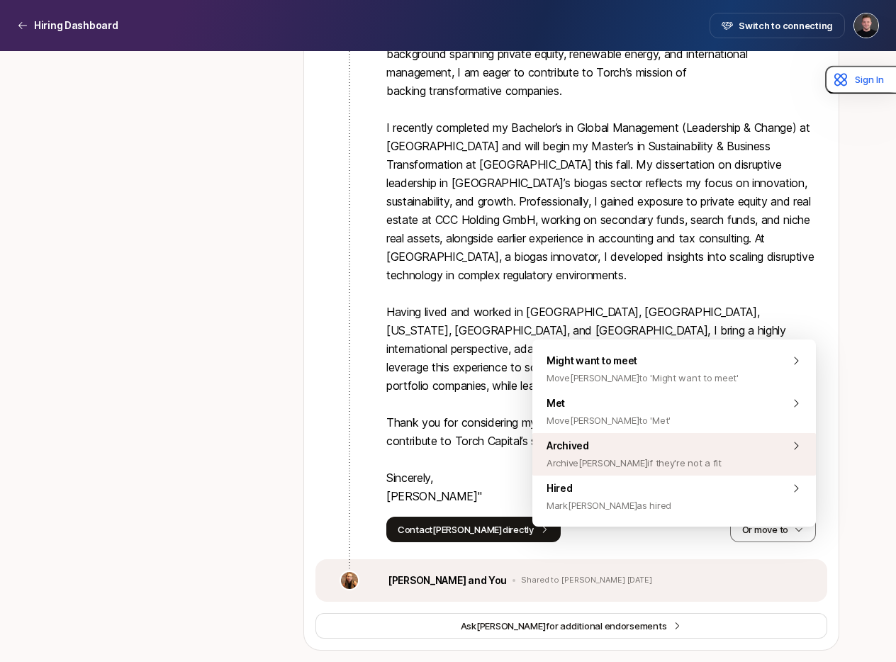
click at [600, 459] on span "Archive [PERSON_NAME] if they're not a fit" at bounding box center [634, 463] width 175 height 17
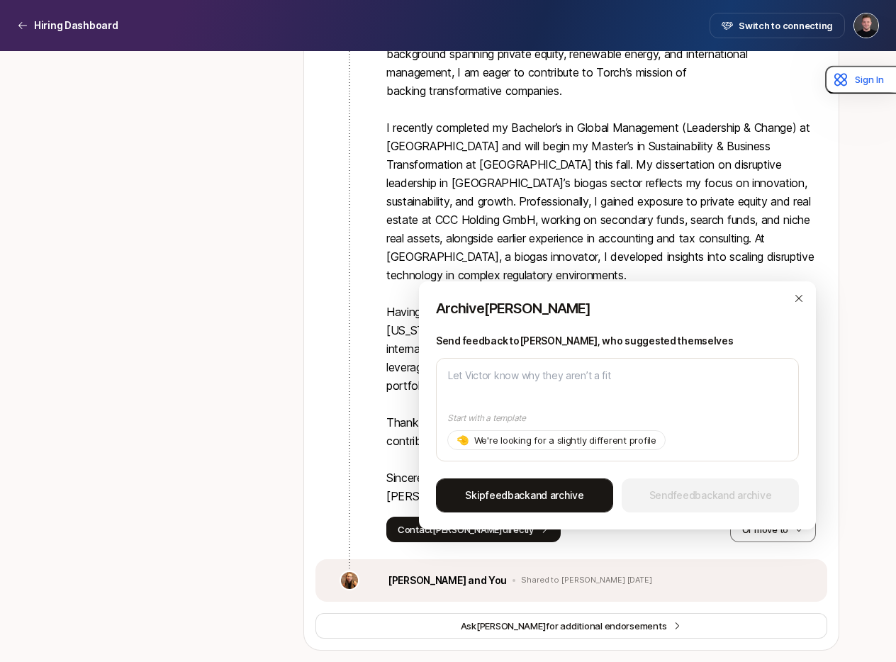
click at [543, 487] on span "Skip feedback and archive" at bounding box center [524, 495] width 119 height 17
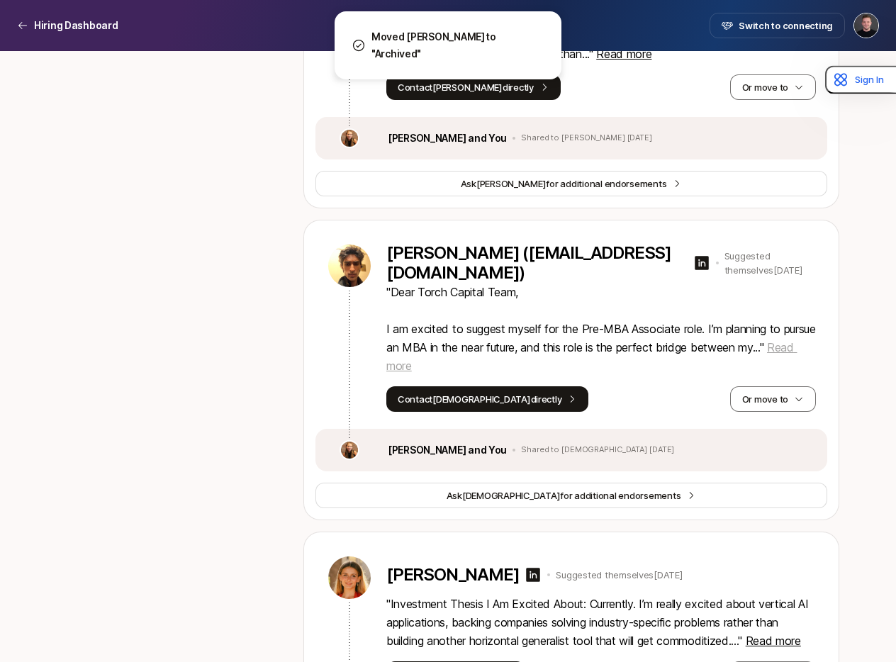
click at [428, 373] on span "Read more" at bounding box center [592, 356] width 411 height 33
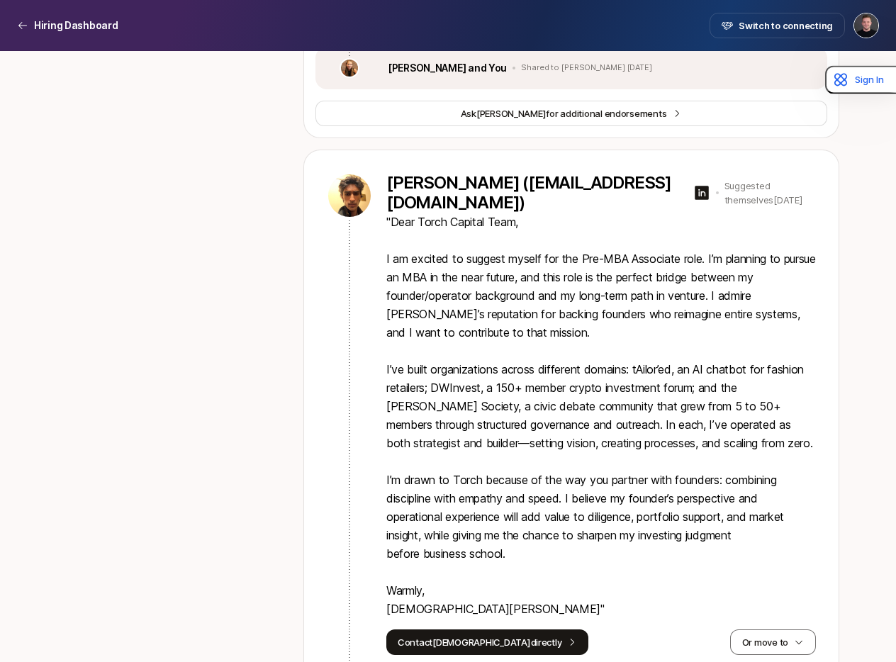
scroll to position [2503, 0]
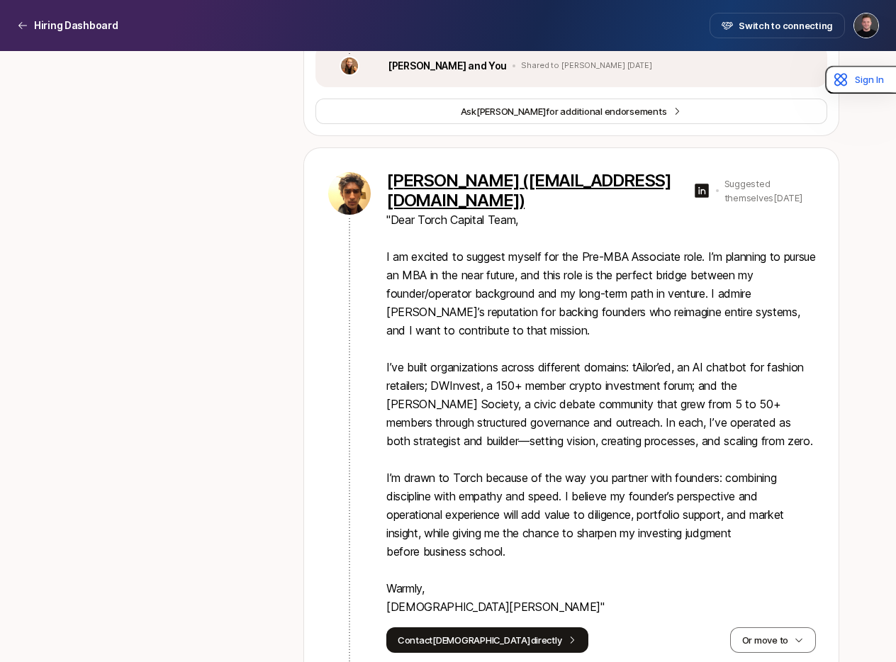
click at [451, 206] on p "[PERSON_NAME] ([EMAIL_ADDRESS][DOMAIN_NAME])" at bounding box center [537, 191] width 301 height 40
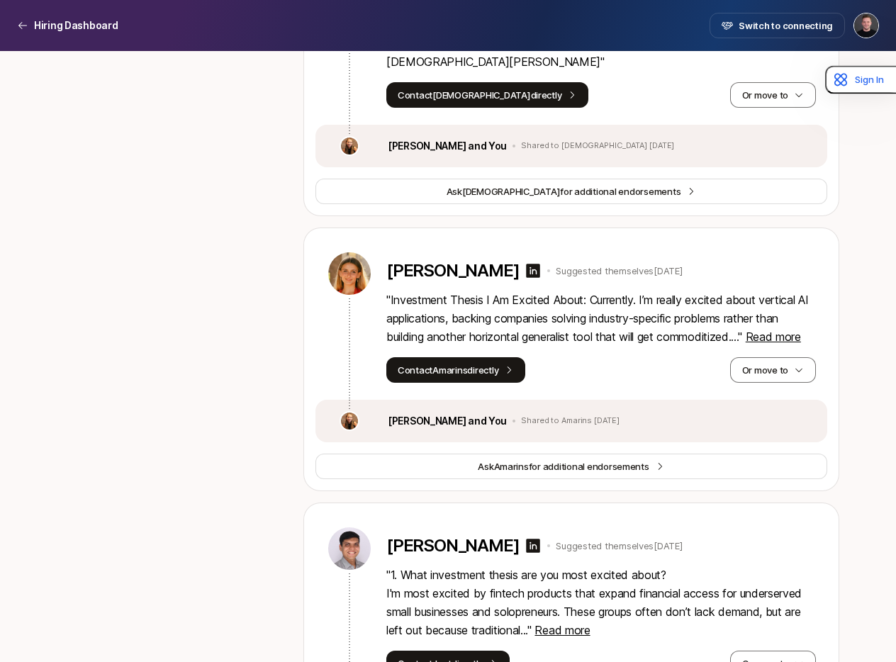
scroll to position [3074, 0]
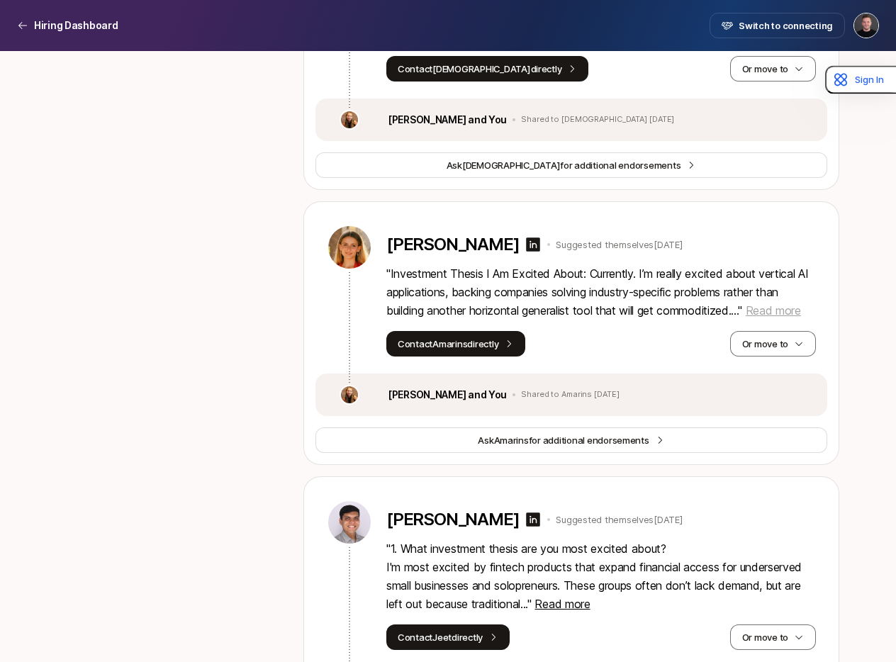
click at [772, 318] on span "Read more" at bounding box center [773, 311] width 55 height 14
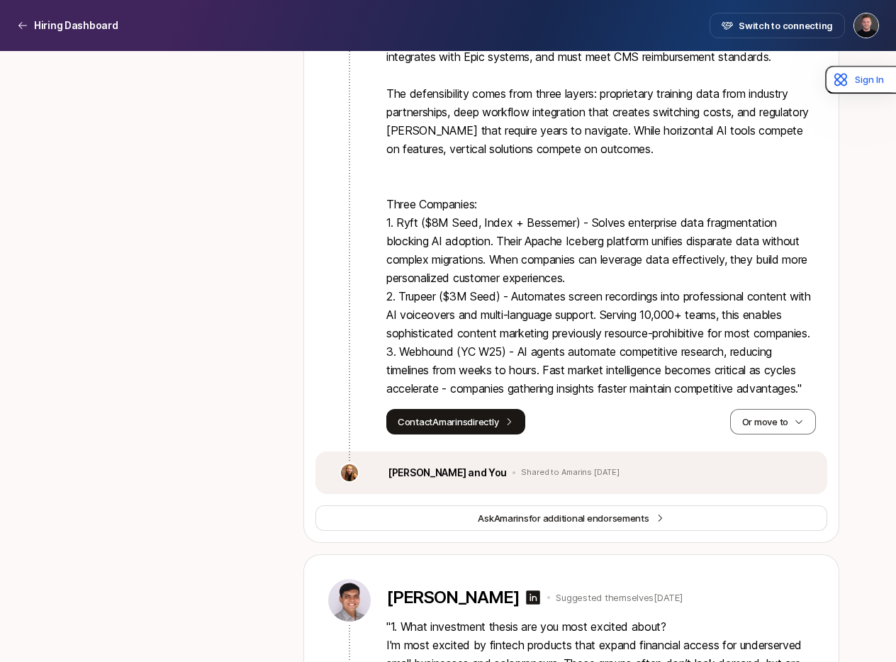
scroll to position [3457, 0]
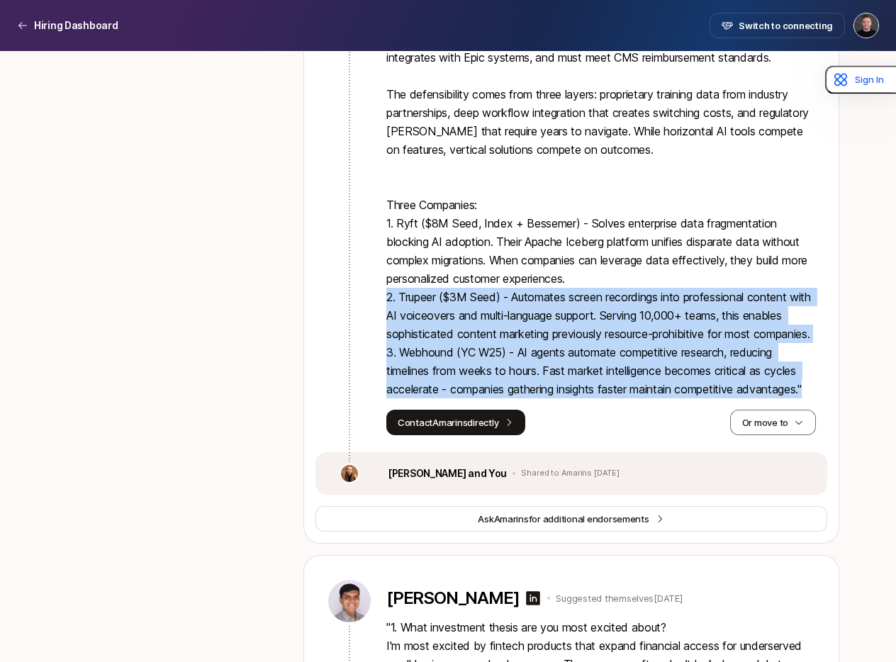
drag, startPoint x: 388, startPoint y: 318, endPoint x: 823, endPoint y: 423, distance: 447.2
click at [823, 423] on div "[PERSON_NAME] Suggested themselves [DATE] " Investment Thesis I Am Excited Abou…" at bounding box center [572, 136] width 512 height 633
copy p "2. Trupeer ($3M Seed) - Automates screen recordings into professional content w…"
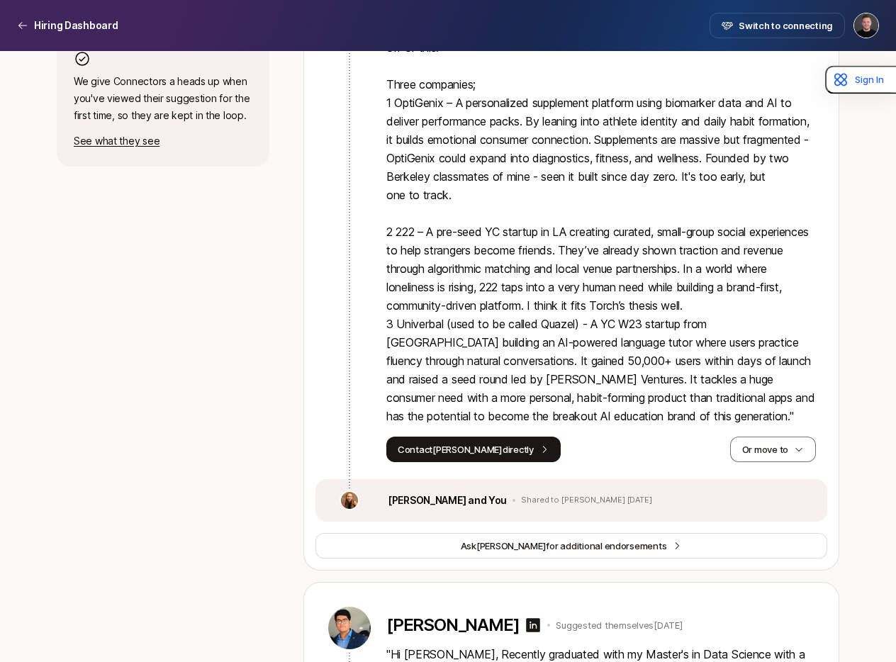
scroll to position [691, 0]
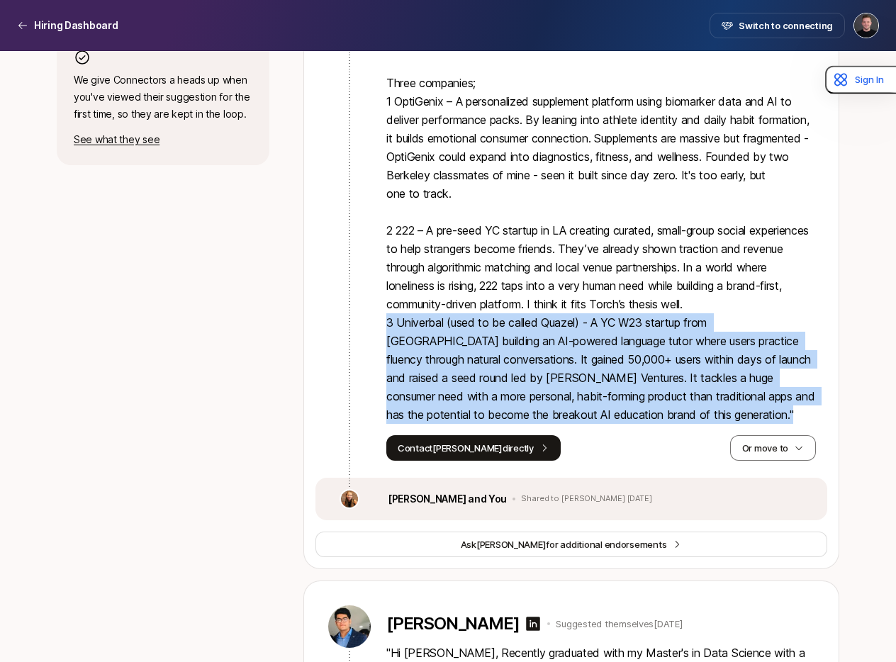
drag, startPoint x: 706, startPoint y: 411, endPoint x: 384, endPoint y: 323, distance: 333.3
click at [384, 323] on div "[PERSON_NAME] Suggested themselves [DATE] " An investment thesis I like; While …" at bounding box center [572, 143] width 512 height 669
copy p "3 Univerbal (used to be called Quazel) - A YC W23 startup from [GEOGRAPHIC_DATA…"
click at [311, 323] on div "[PERSON_NAME] Suggested themselves [DATE] " An investment thesis I like; While …" at bounding box center [571, 189] width 535 height 760
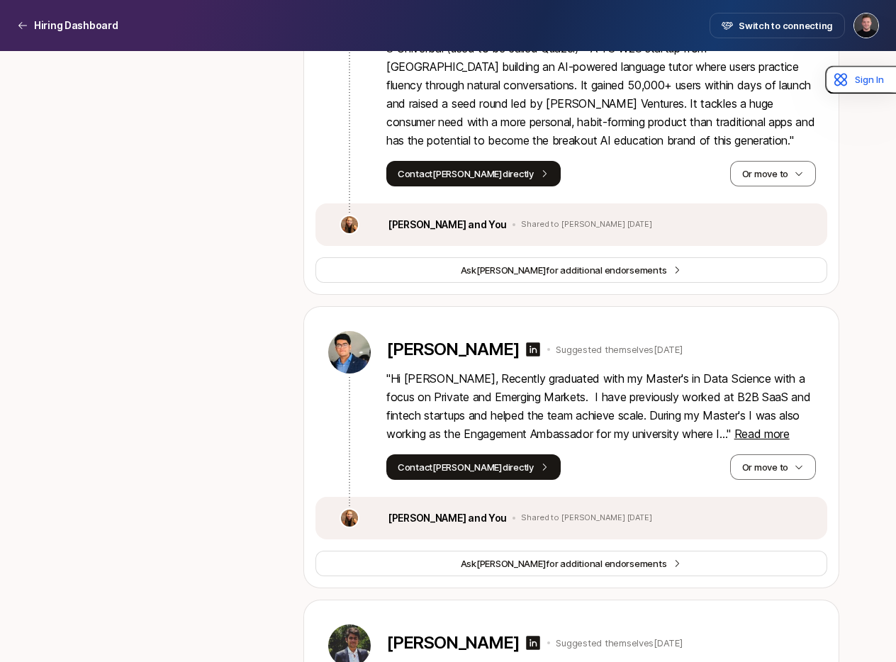
scroll to position [988, 0]
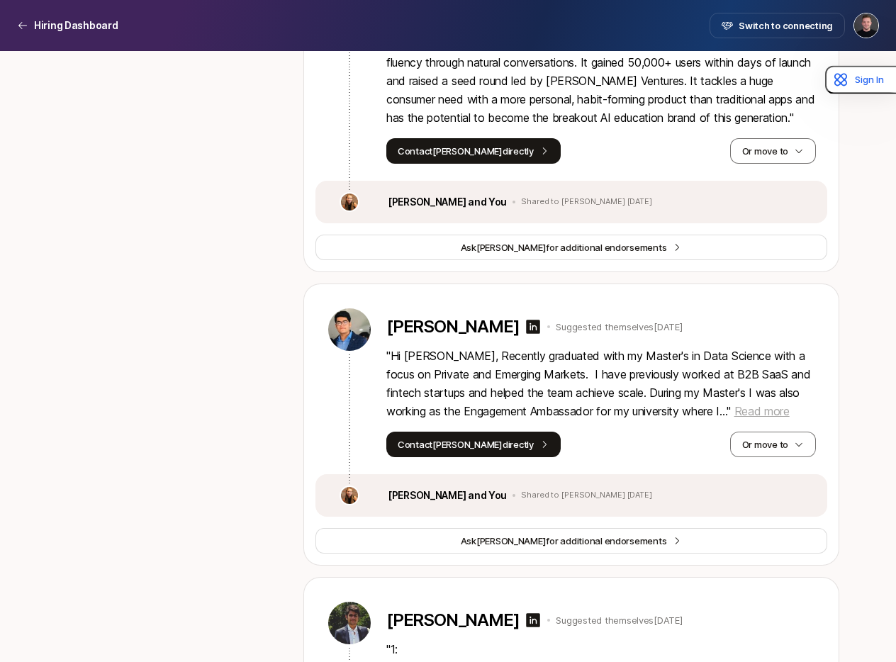
click at [735, 408] on span "Read more" at bounding box center [762, 411] width 55 height 14
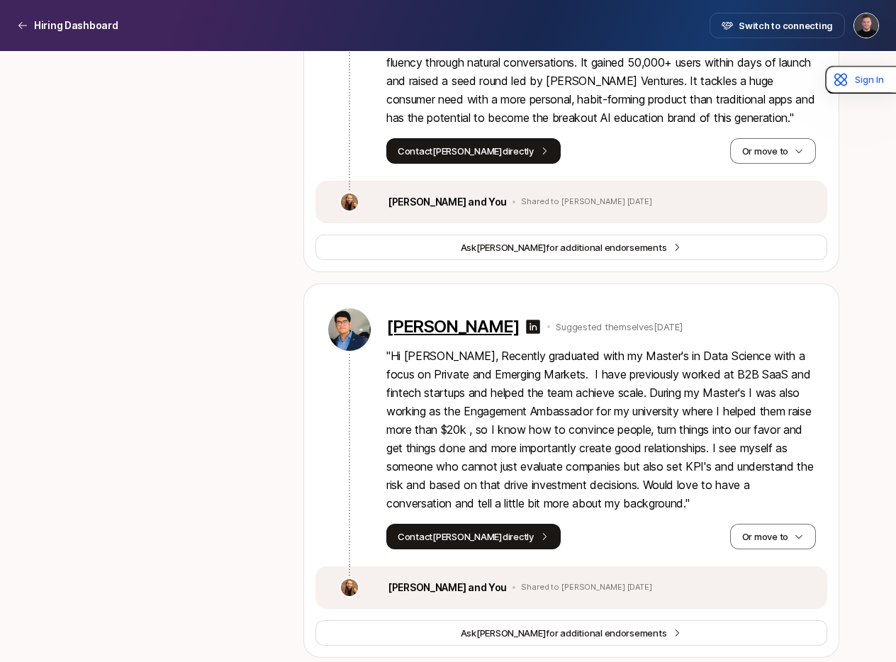
click at [433, 329] on p "[PERSON_NAME]" at bounding box center [453, 327] width 133 height 20
click at [760, 543] on button "Or move to" at bounding box center [773, 537] width 86 height 26
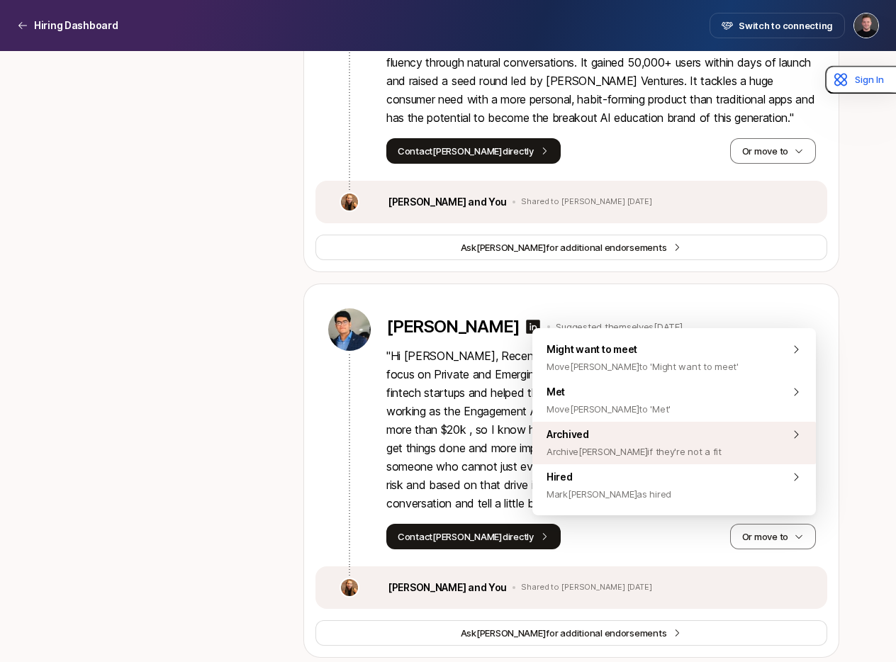
click at [611, 448] on span "Archive [PERSON_NAME] if they're not a fit" at bounding box center [634, 451] width 175 height 17
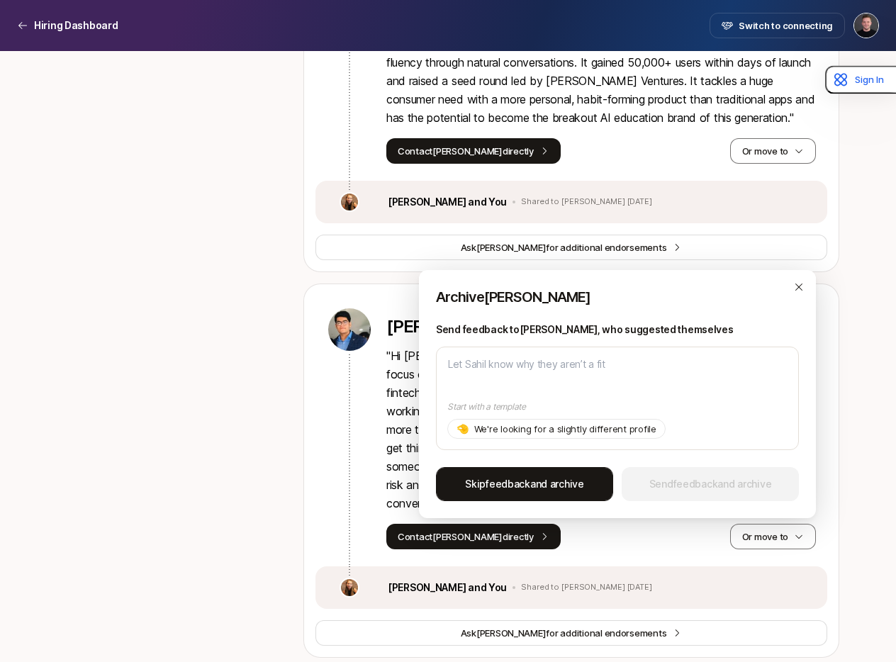
click at [521, 482] on span "feedback" at bounding box center [508, 484] width 45 height 12
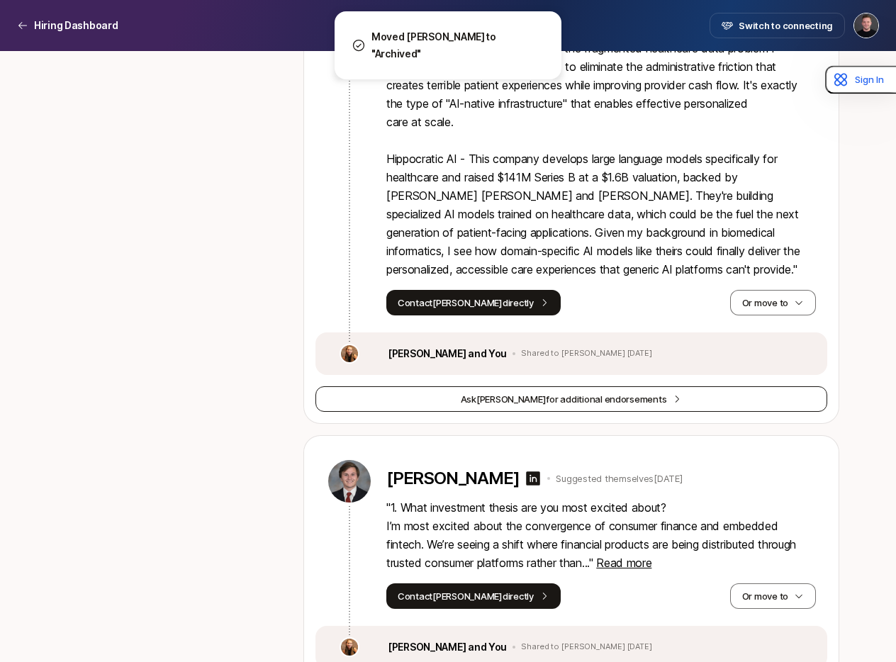
scroll to position [1630, 0]
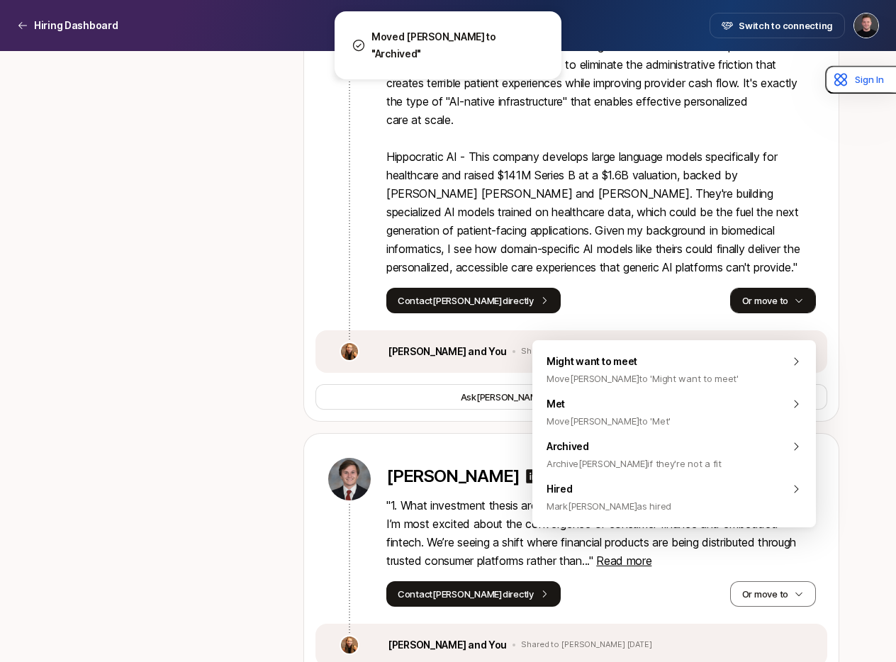
click at [781, 313] on button "Or move to" at bounding box center [773, 301] width 86 height 26
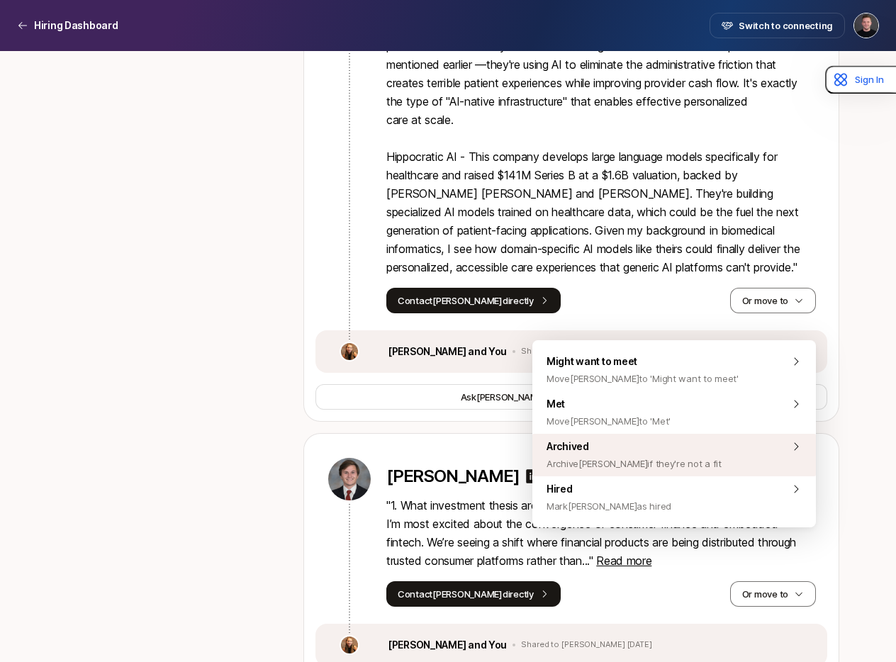
click at [674, 456] on span "Archive [PERSON_NAME] if they're not a fit" at bounding box center [634, 463] width 175 height 17
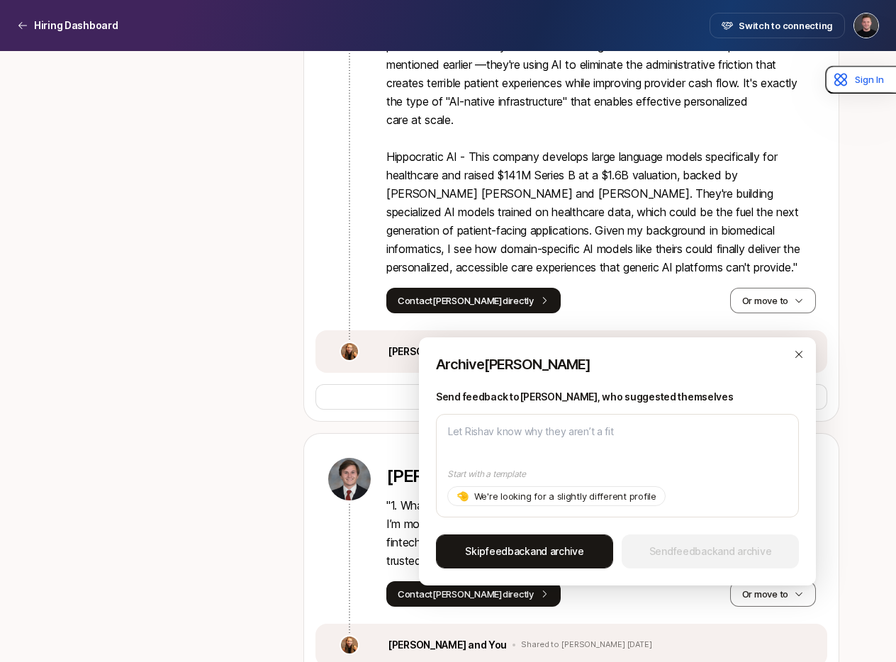
click at [554, 551] on span "Skip feedback and archive" at bounding box center [524, 551] width 119 height 17
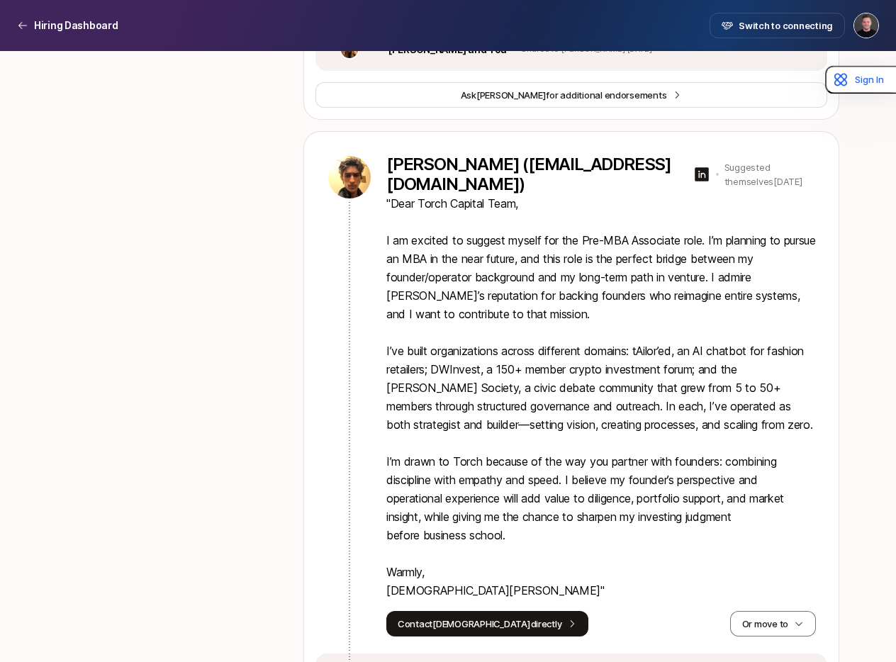
scroll to position [1486, 0]
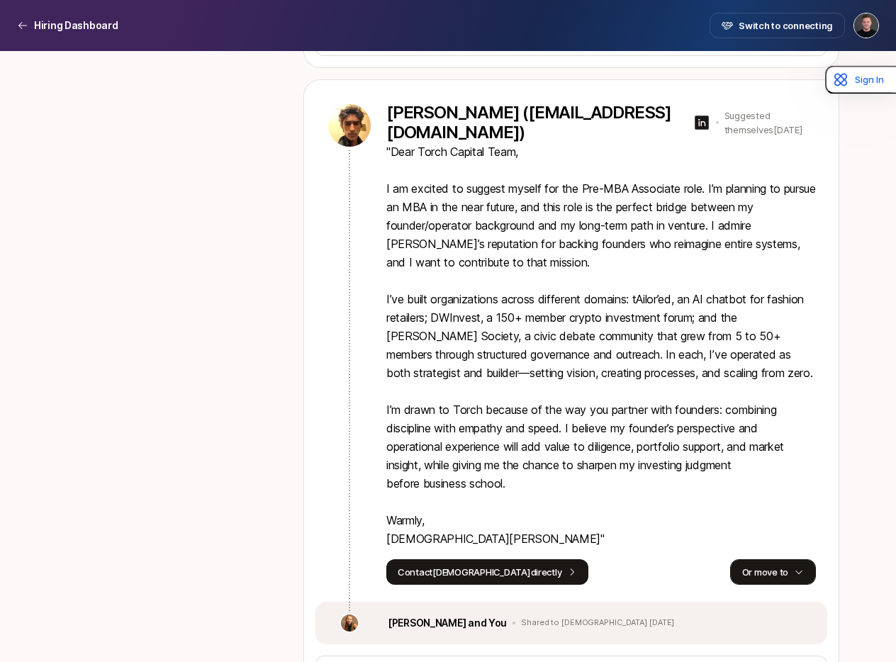
click at [769, 570] on button "Or move to" at bounding box center [773, 573] width 86 height 26
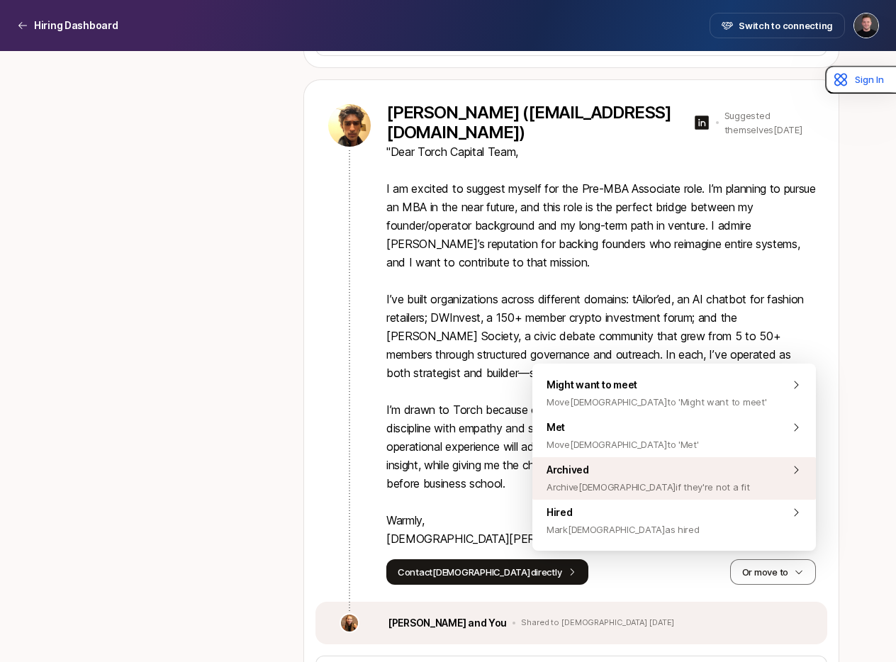
click at [594, 477] on span "Archived Archive [DEMOGRAPHIC_DATA] if they're not a fit" at bounding box center [648, 479] width 203 height 34
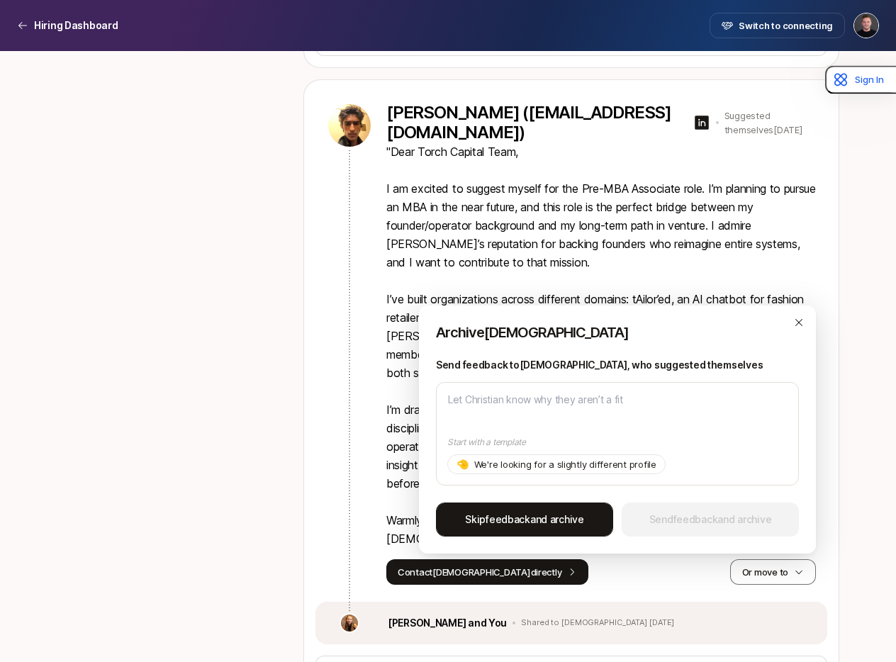
click at [526, 513] on span "feedback" at bounding box center [508, 519] width 45 height 12
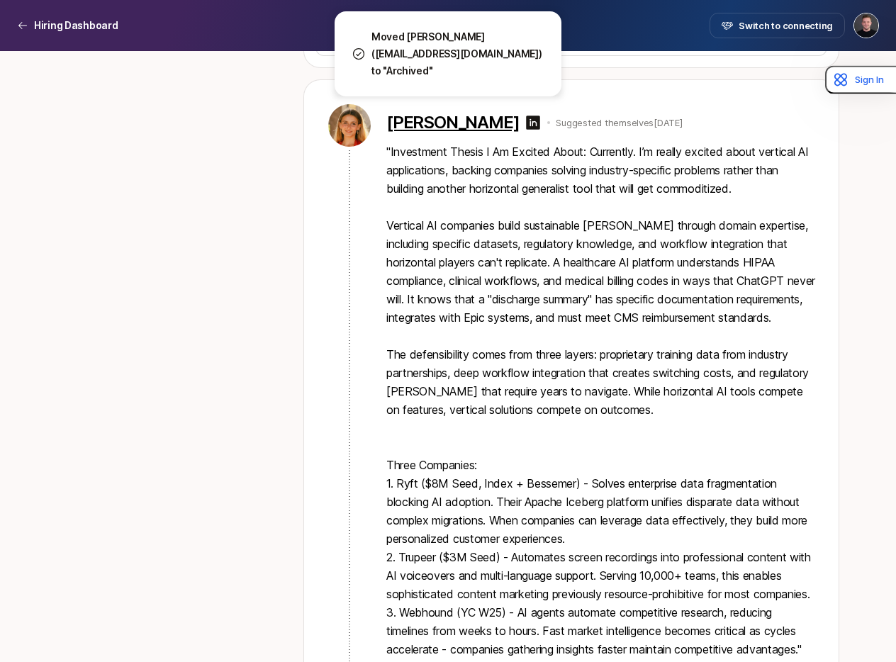
click at [405, 126] on p "[PERSON_NAME]" at bounding box center [453, 123] width 133 height 20
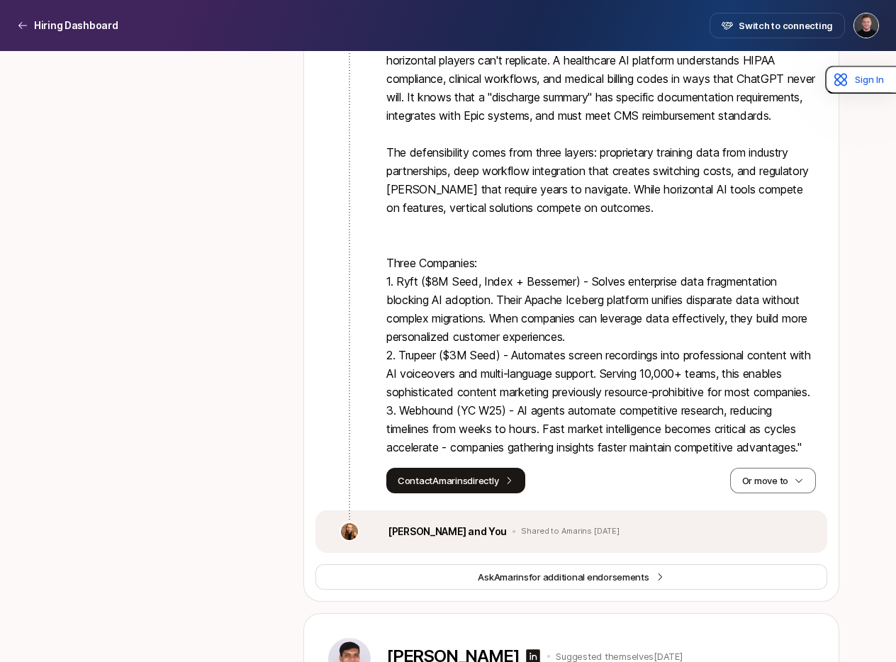
scroll to position [1714, 0]
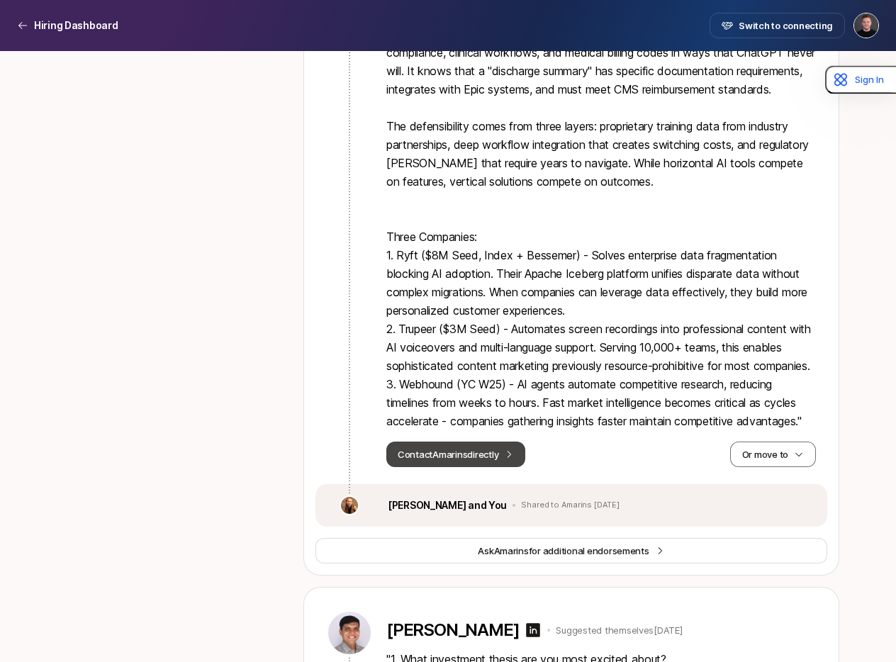
click at [497, 467] on button "Contact Amarins directly" at bounding box center [456, 455] width 139 height 26
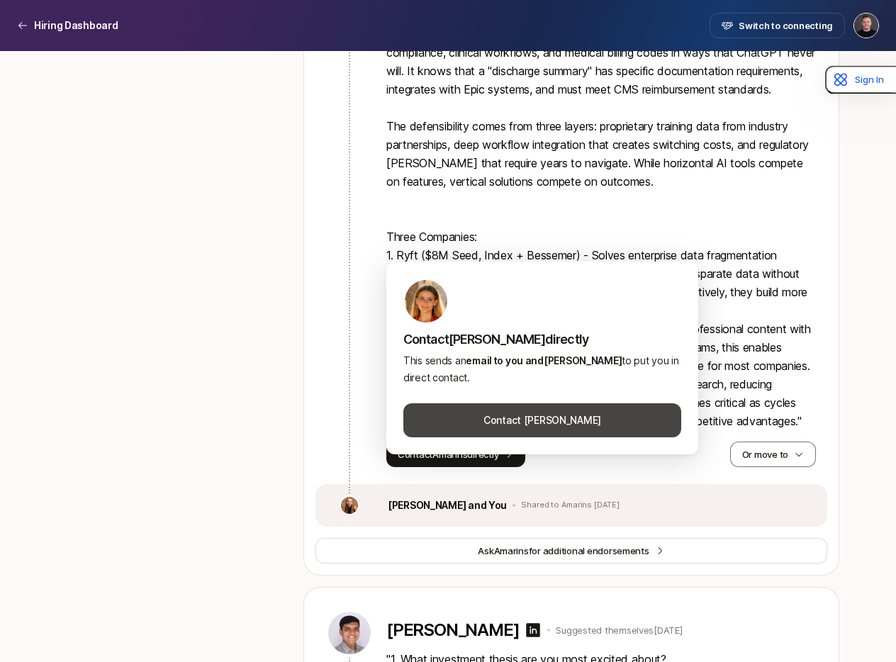
click at [515, 423] on button "Contact [PERSON_NAME]" at bounding box center [543, 421] width 278 height 34
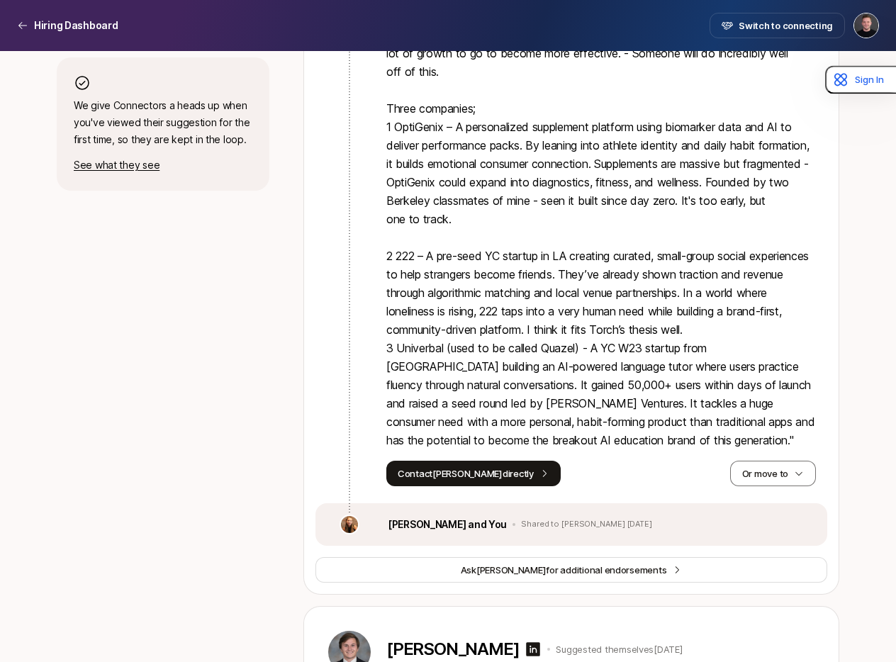
scroll to position [671, 0]
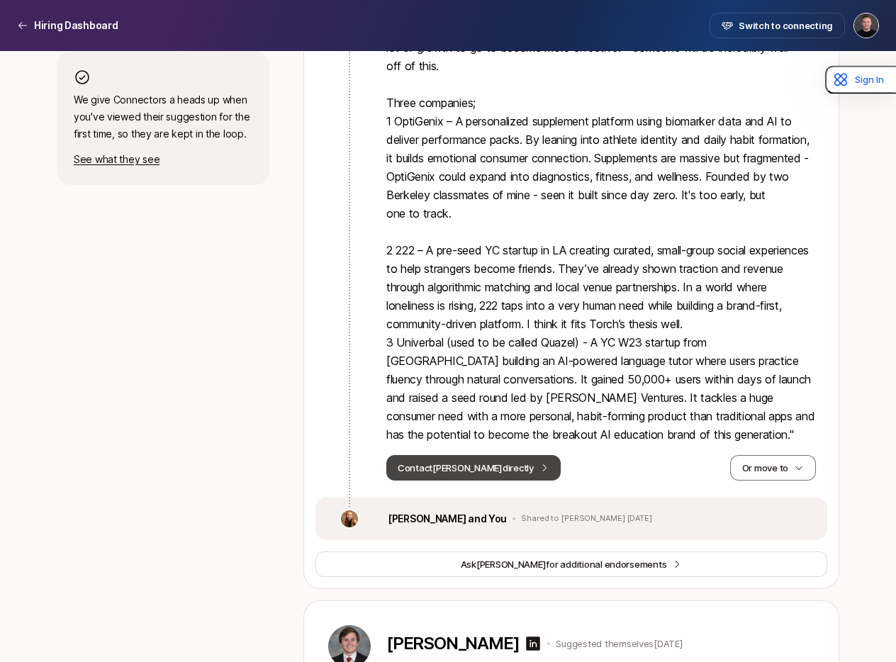
click at [482, 464] on button "Contact [PERSON_NAME] directly" at bounding box center [474, 468] width 174 height 26
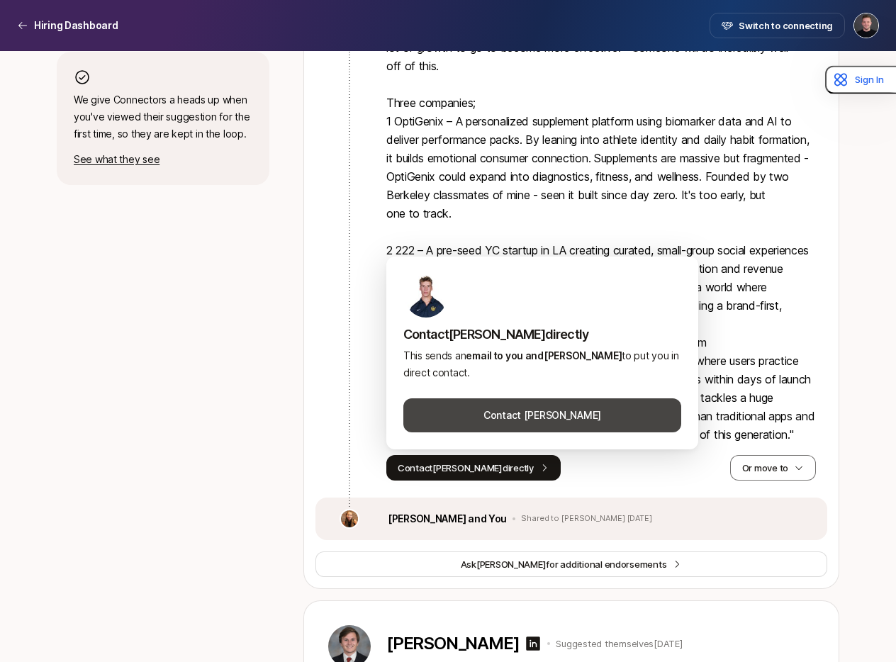
click at [501, 416] on button "Contact [PERSON_NAME]" at bounding box center [543, 416] width 278 height 34
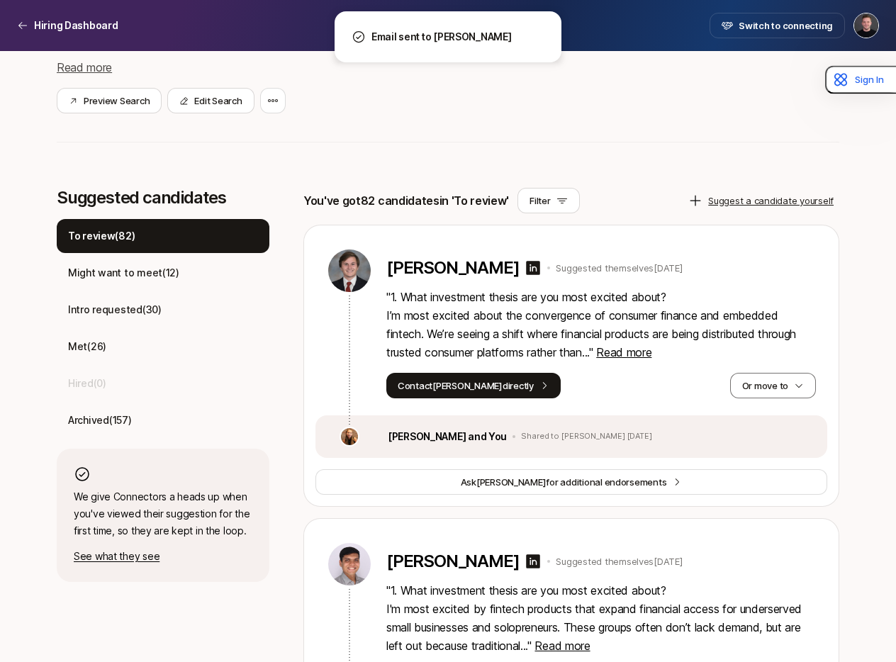
scroll to position [273, 0]
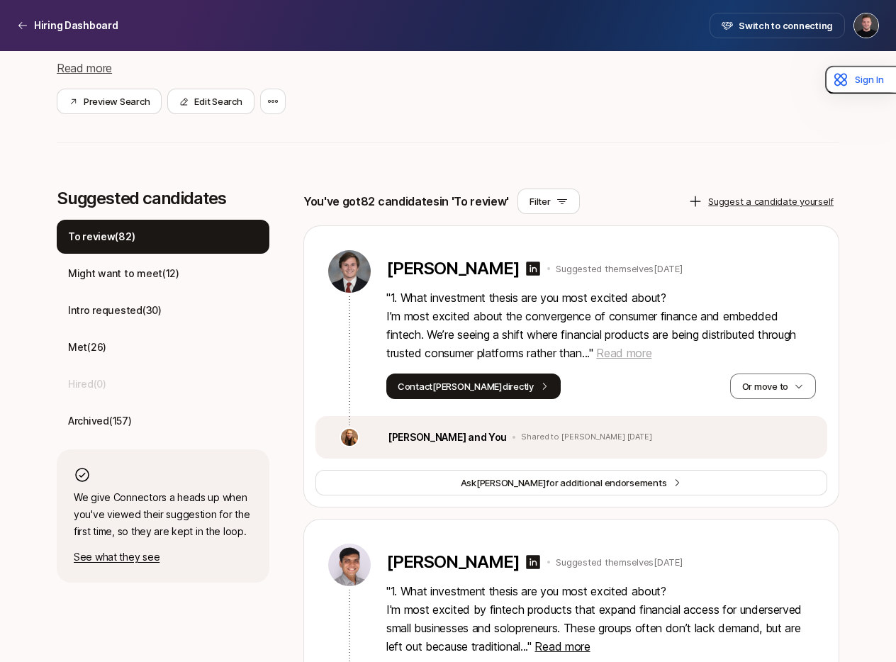
click at [638, 352] on span "Read more" at bounding box center [623, 353] width 55 height 14
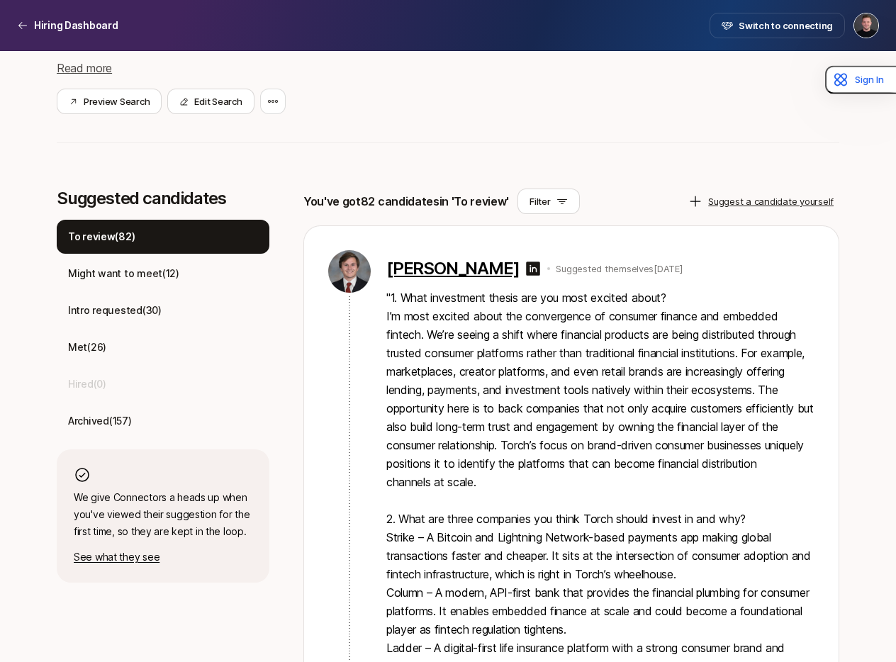
click at [437, 270] on p "[PERSON_NAME]" at bounding box center [453, 269] width 133 height 20
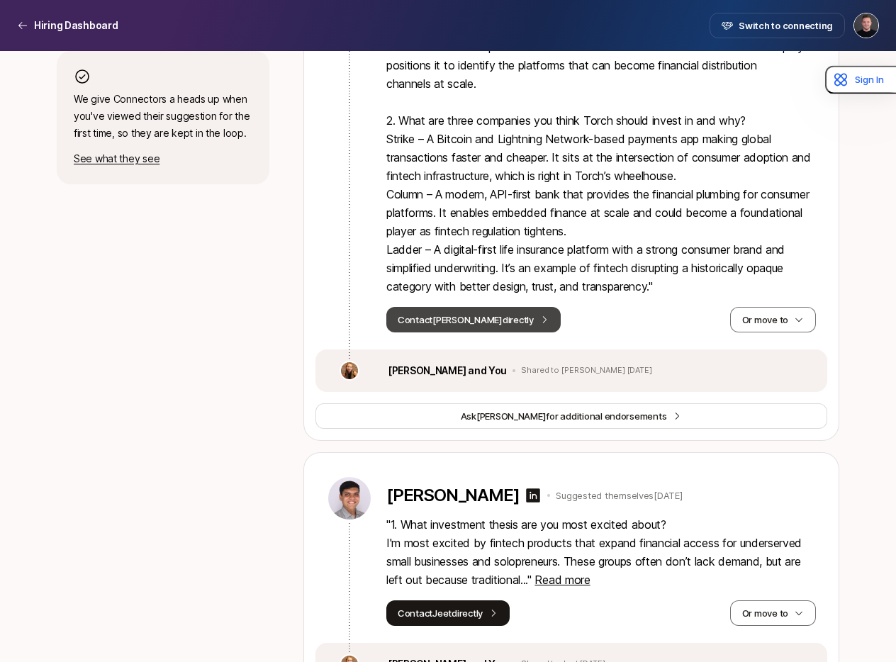
scroll to position [669, 0]
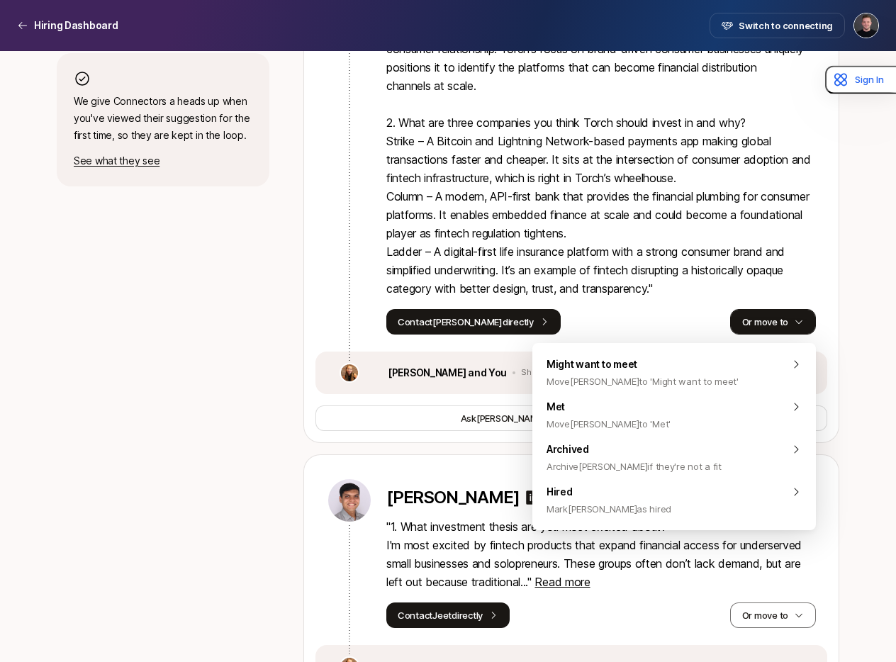
click at [752, 323] on button "Or move to" at bounding box center [773, 322] width 86 height 26
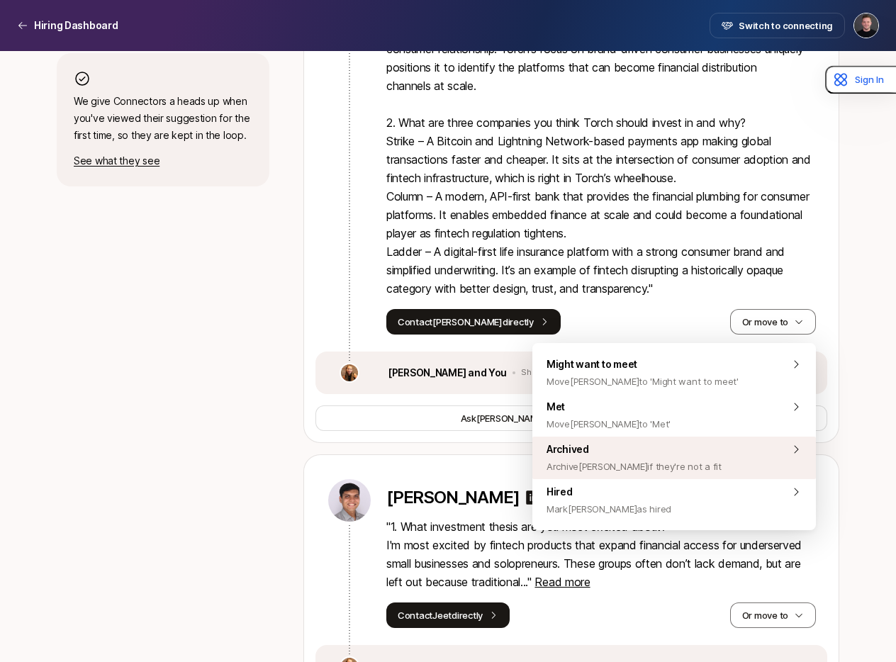
click at [647, 465] on span "Archive [PERSON_NAME] if they're not a fit" at bounding box center [634, 466] width 175 height 17
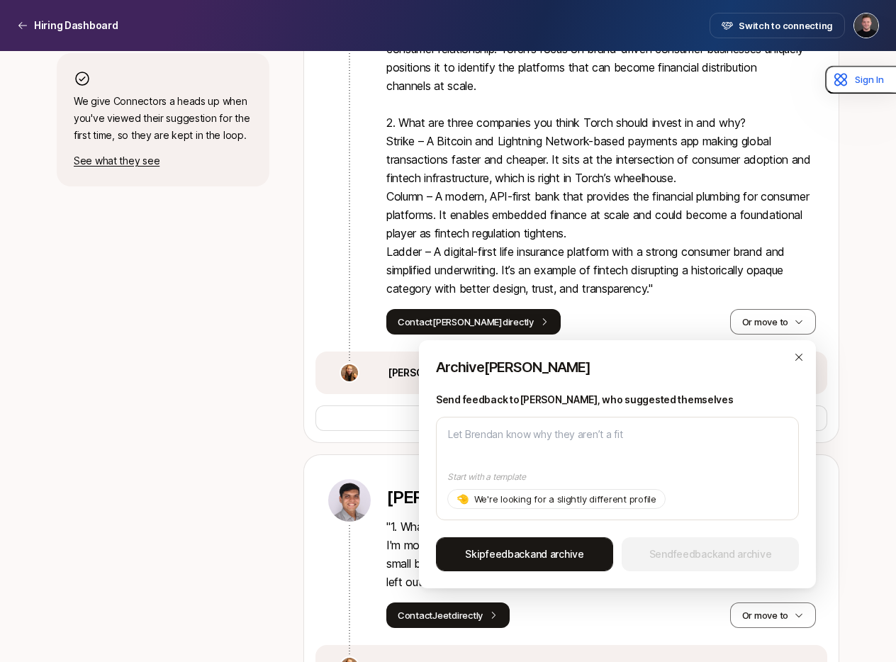
click at [537, 555] on span "Skip feedback and archive" at bounding box center [524, 554] width 119 height 17
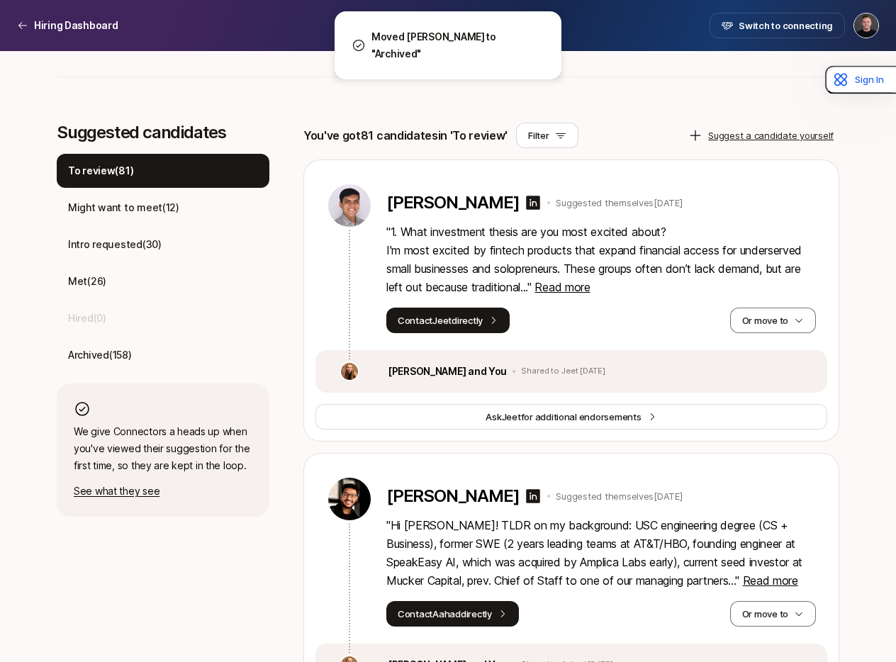
scroll to position [313, 0]
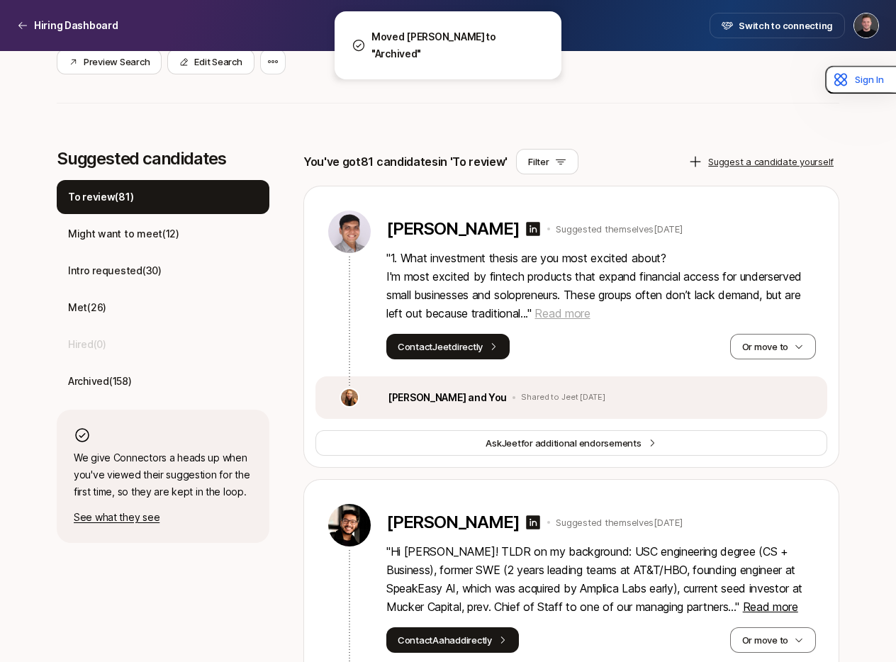
click at [569, 310] on span "Read more" at bounding box center [562, 313] width 55 height 14
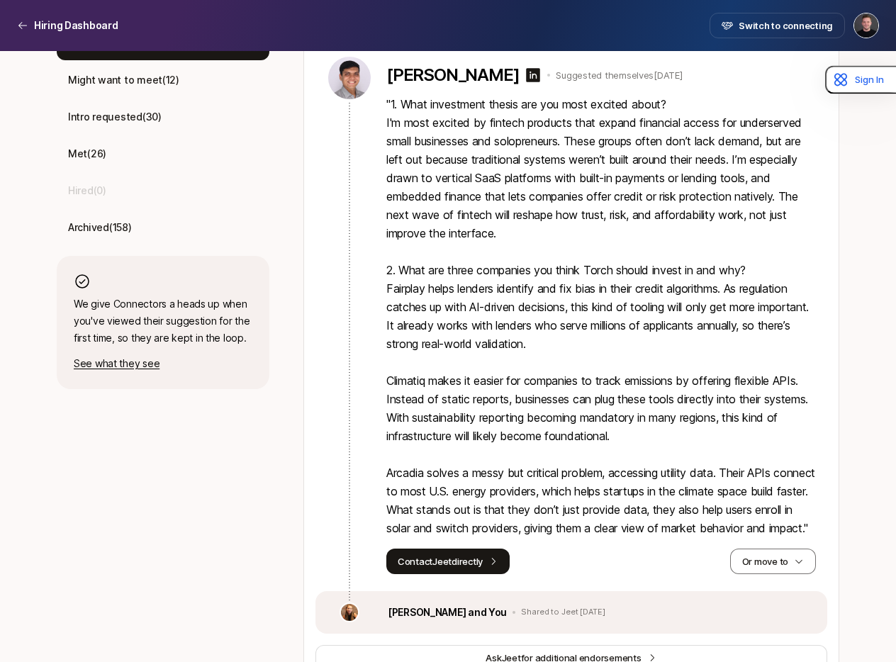
scroll to position [382, 0]
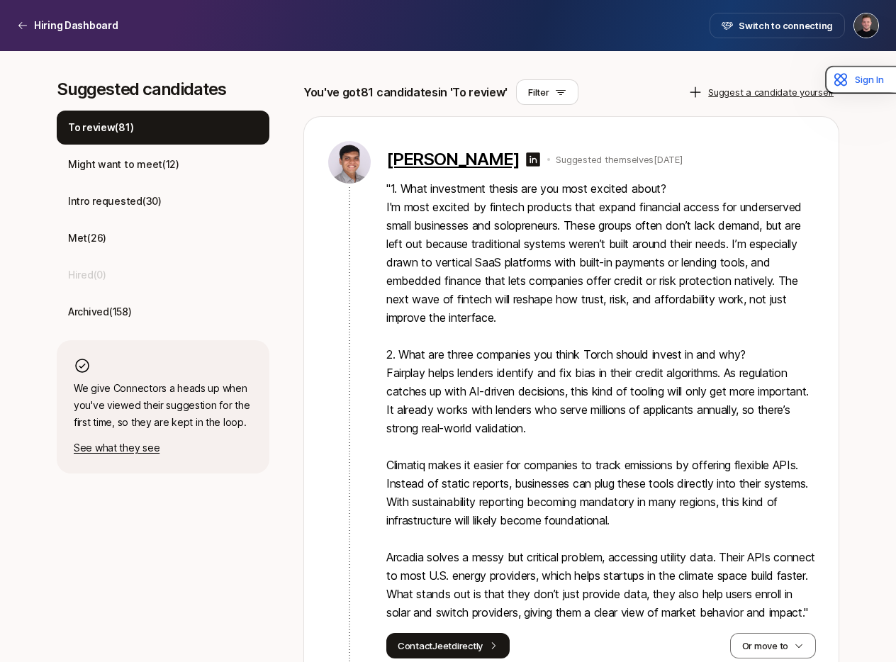
click at [459, 161] on p "[PERSON_NAME]" at bounding box center [453, 160] width 133 height 20
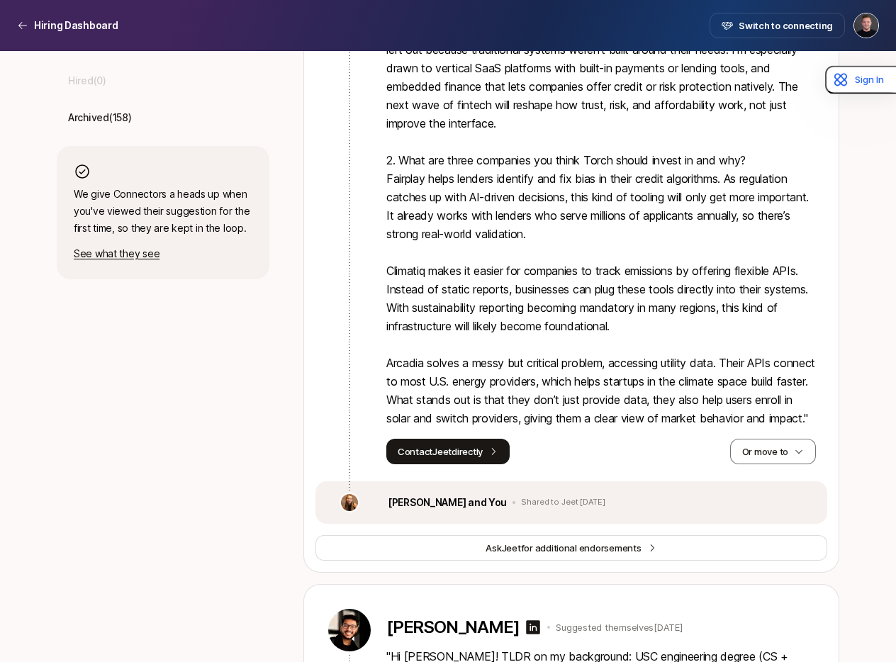
scroll to position [585, 0]
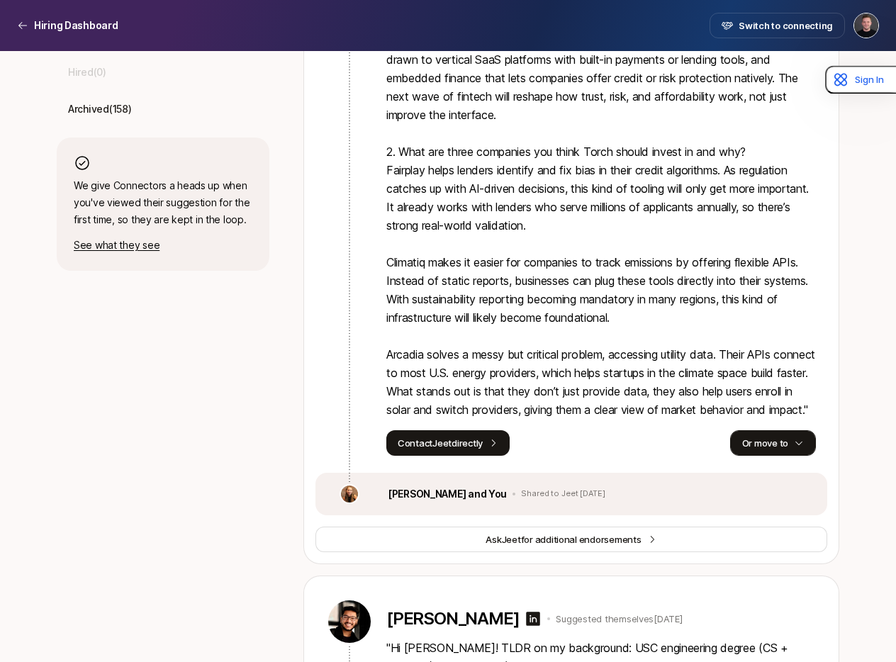
click at [794, 448] on icon "button" at bounding box center [799, 443] width 10 height 10
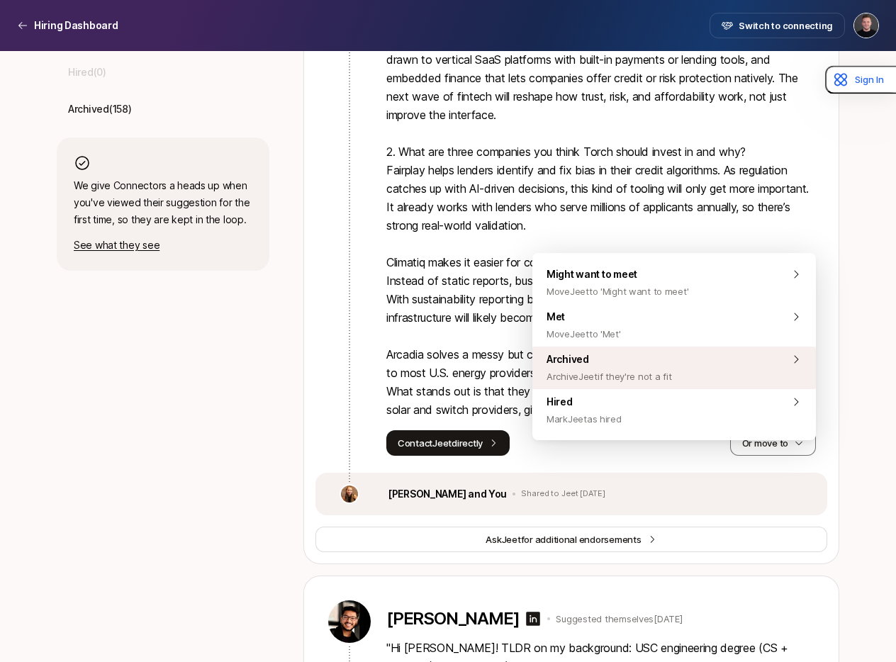
click at [635, 361] on span "Archived Archive Jeet if they're not a fit" at bounding box center [609, 368] width 125 height 34
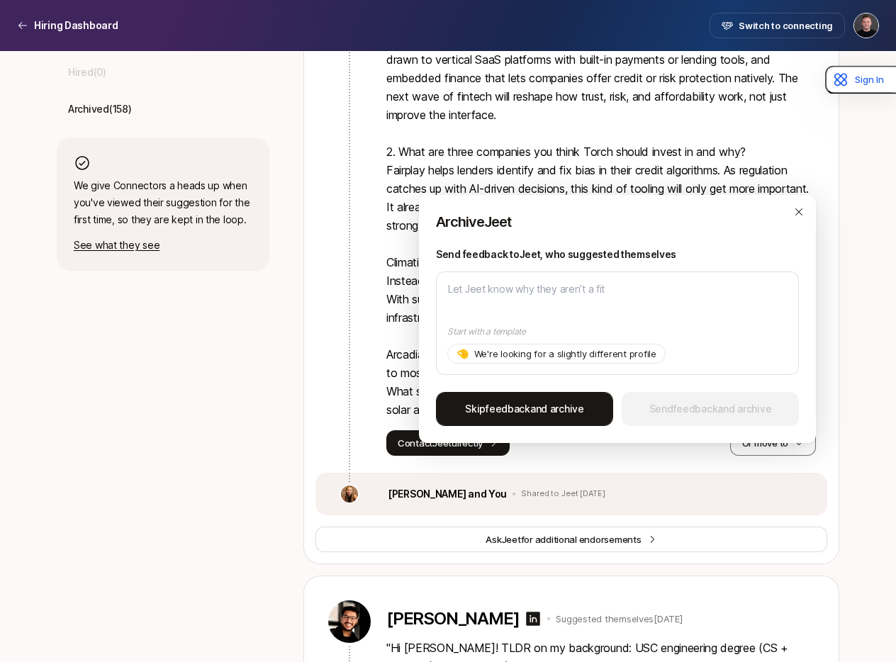
click at [518, 416] on span "Skip feedback and archive" at bounding box center [524, 409] width 119 height 17
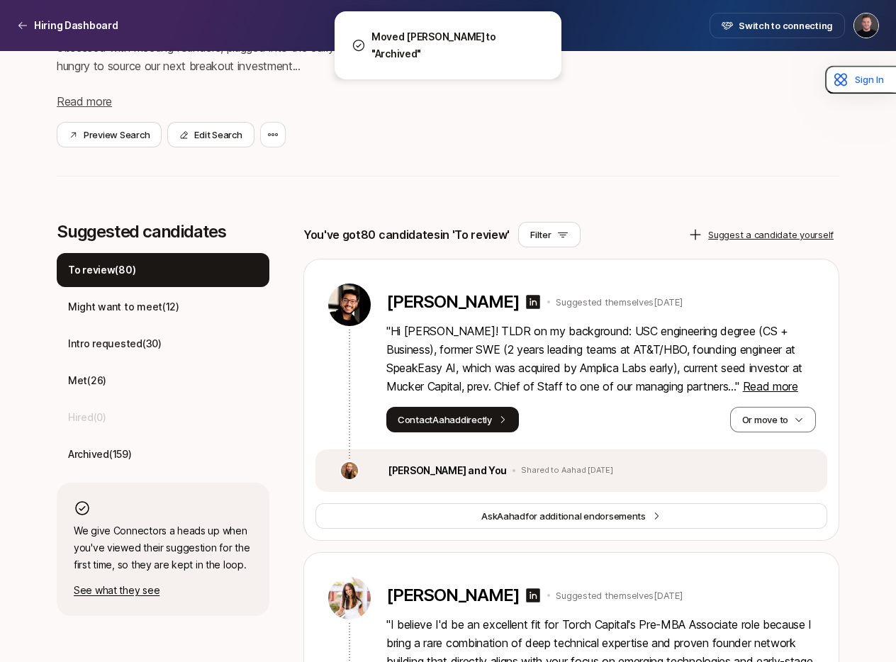
scroll to position [239, 0]
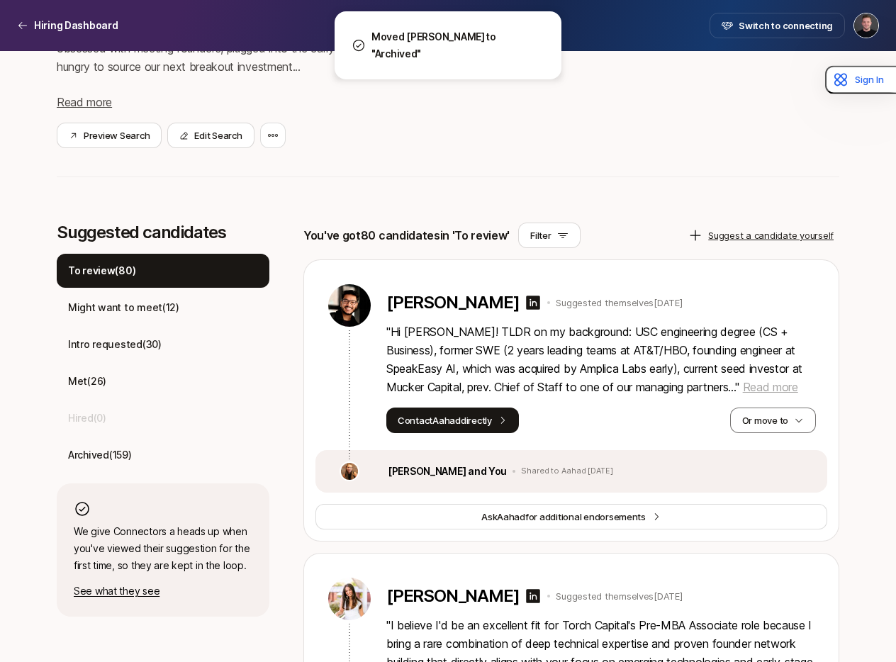
click at [743, 387] on span "Read more" at bounding box center [770, 387] width 55 height 14
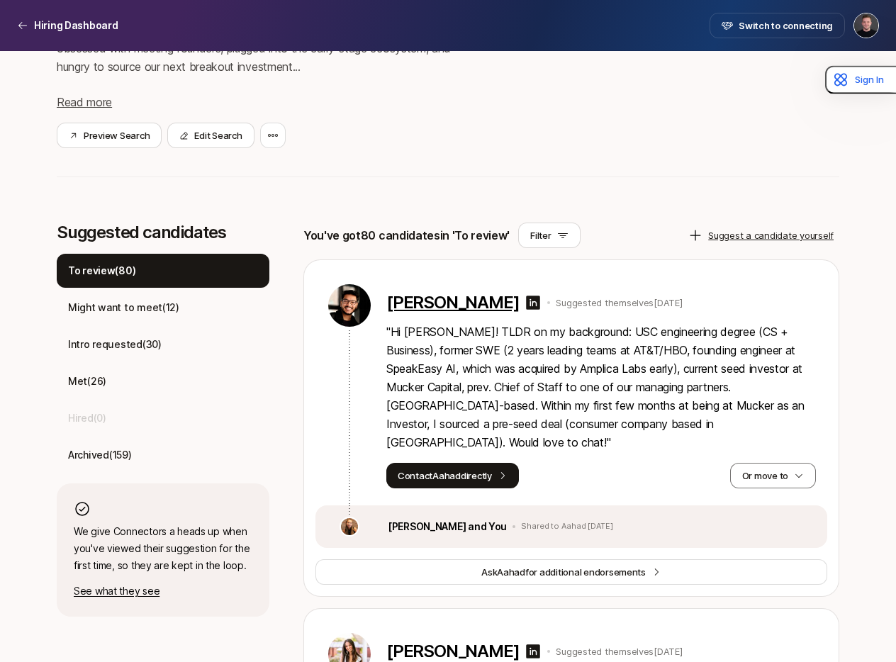
click at [443, 312] on p "[PERSON_NAME]" at bounding box center [453, 303] width 133 height 20
click at [499, 463] on button "Contact Aahad directly" at bounding box center [453, 476] width 133 height 26
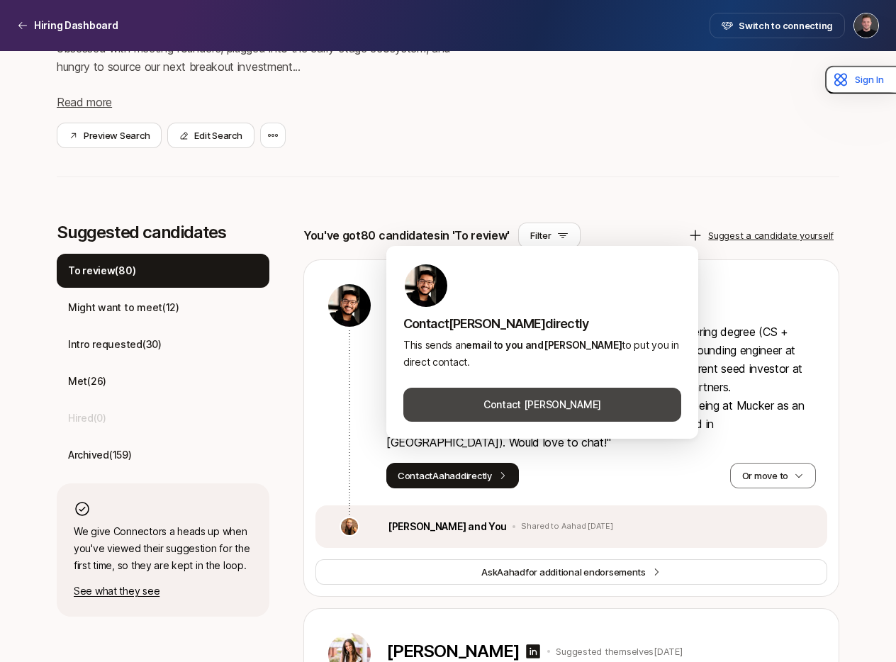
click at [497, 401] on button "Contact [PERSON_NAME]" at bounding box center [543, 405] width 278 height 34
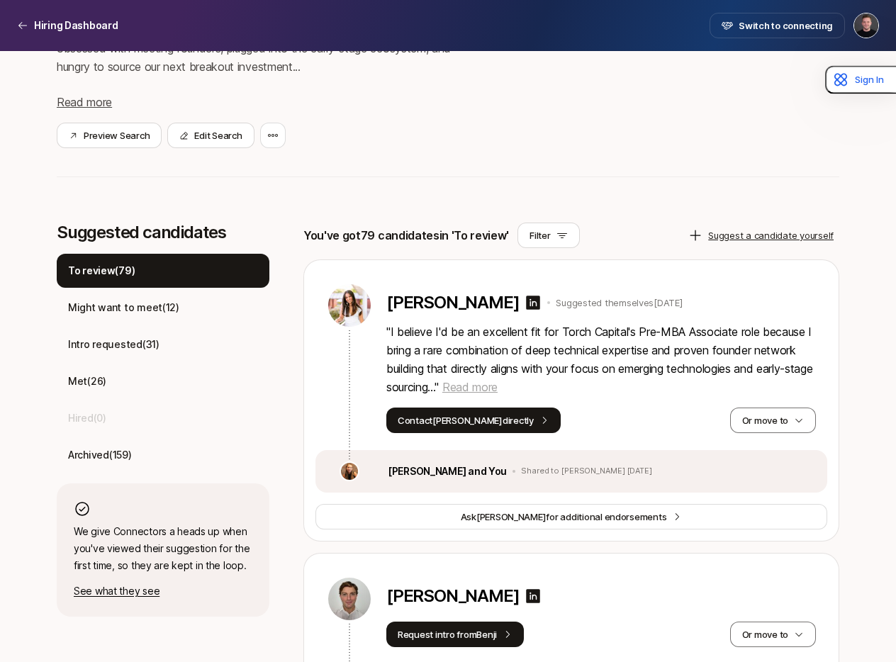
click at [498, 386] on span "Read more" at bounding box center [470, 387] width 55 height 14
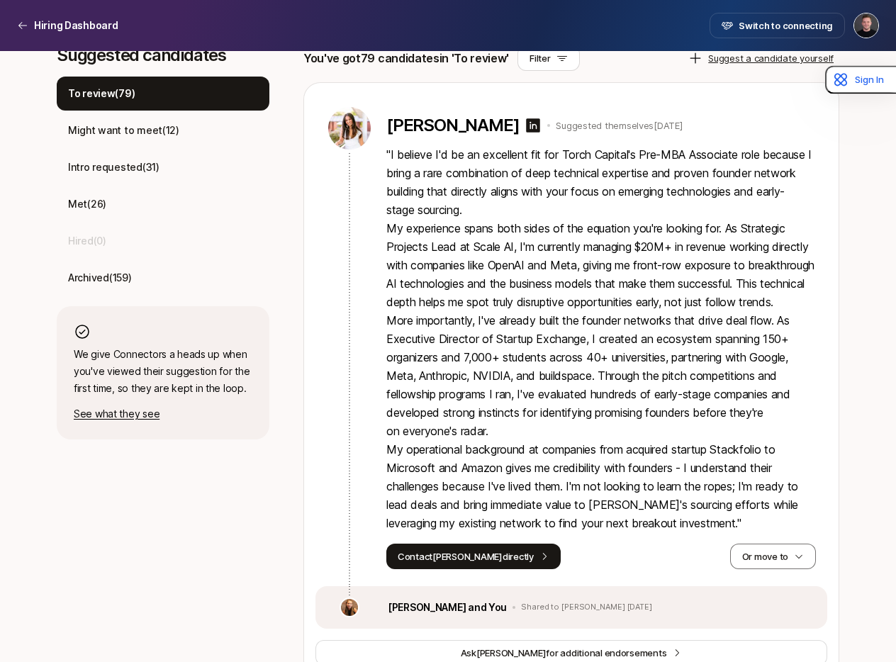
scroll to position [409, 0]
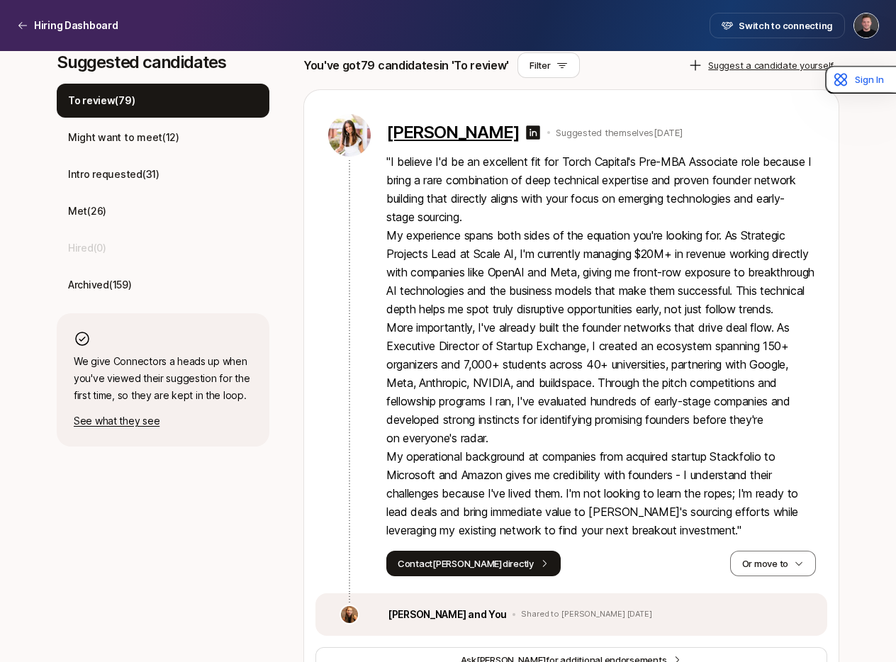
click at [438, 130] on p "[PERSON_NAME]" at bounding box center [453, 133] width 133 height 20
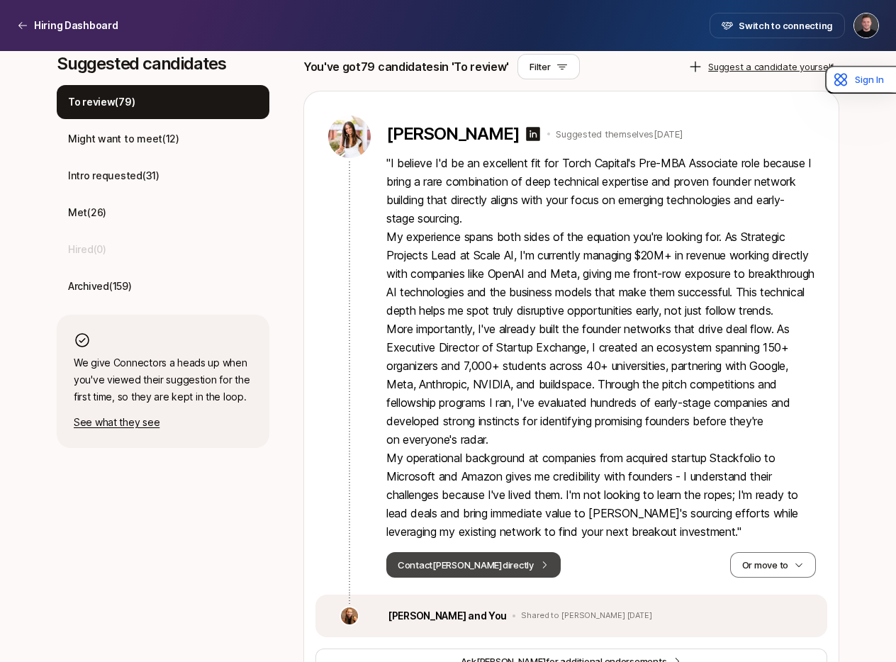
click at [472, 578] on button "Contact [PERSON_NAME] directly" at bounding box center [474, 565] width 174 height 26
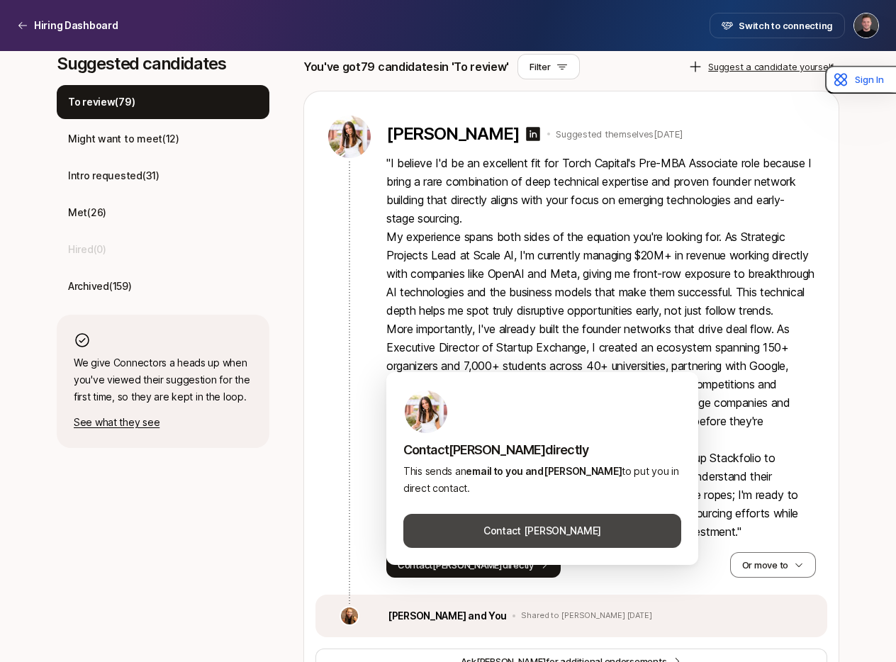
click at [484, 535] on button "Contact [PERSON_NAME]" at bounding box center [543, 531] width 278 height 34
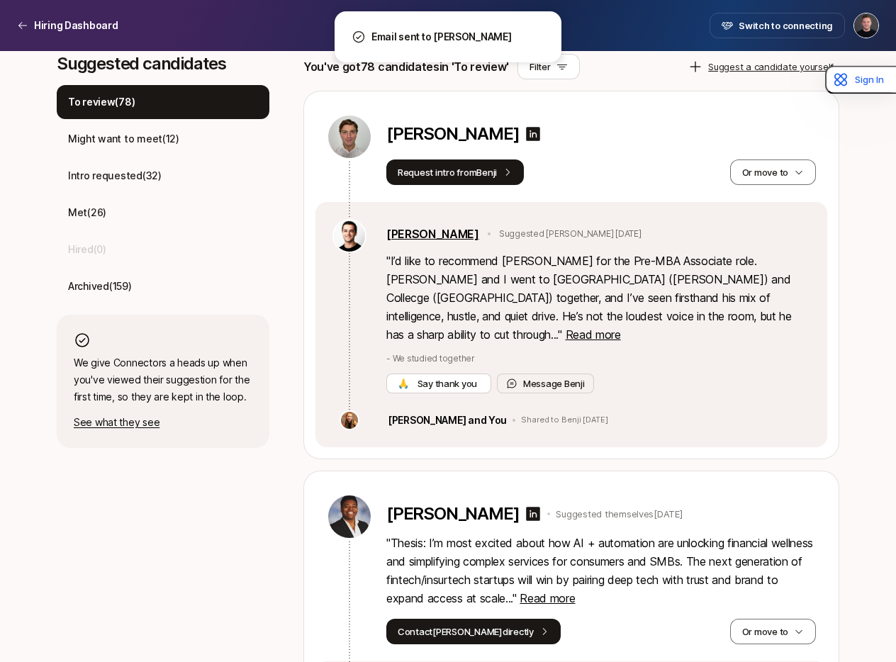
click at [442, 238] on link "[PERSON_NAME]" at bounding box center [433, 234] width 93 height 18
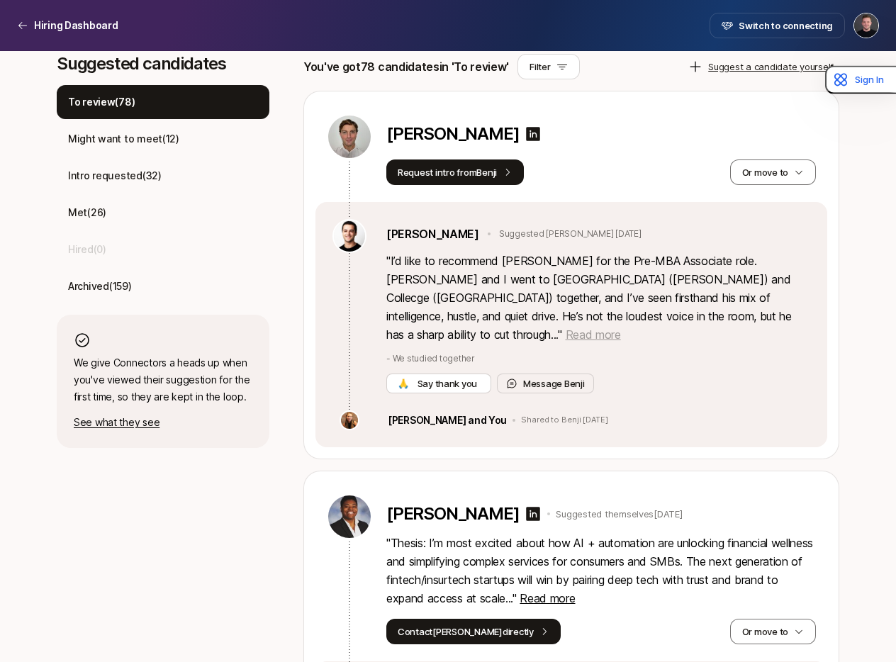
click at [621, 328] on span "Read more" at bounding box center [593, 335] width 55 height 14
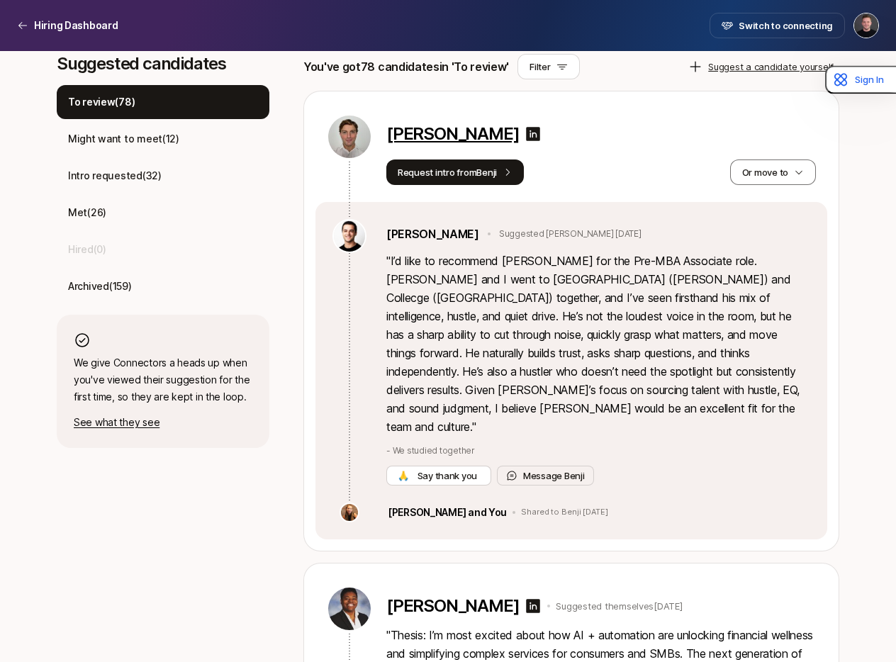
click at [457, 138] on p "[PERSON_NAME]" at bounding box center [453, 134] width 133 height 20
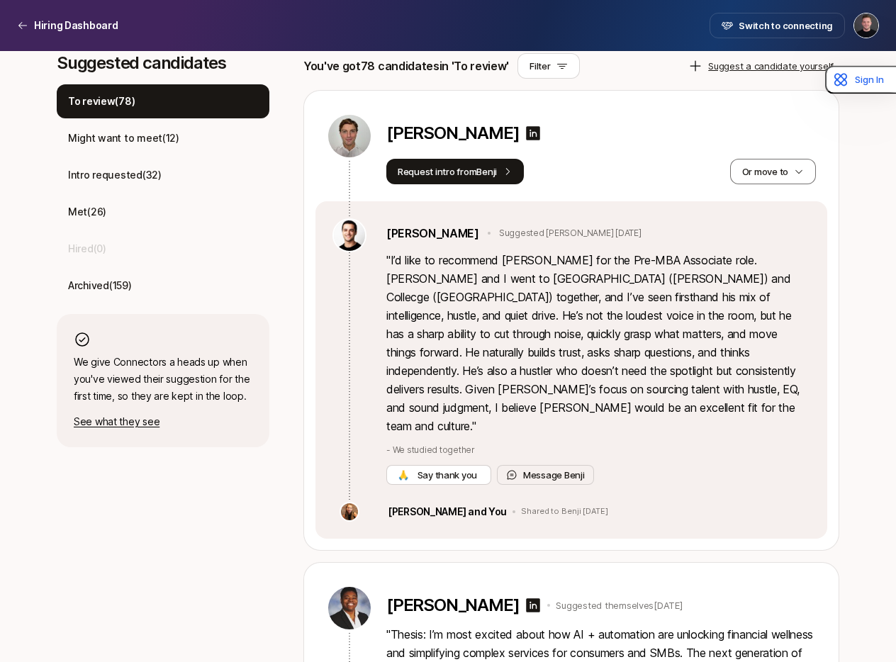
click at [616, 148] on div "[PERSON_NAME]" at bounding box center [602, 136] width 430 height 26
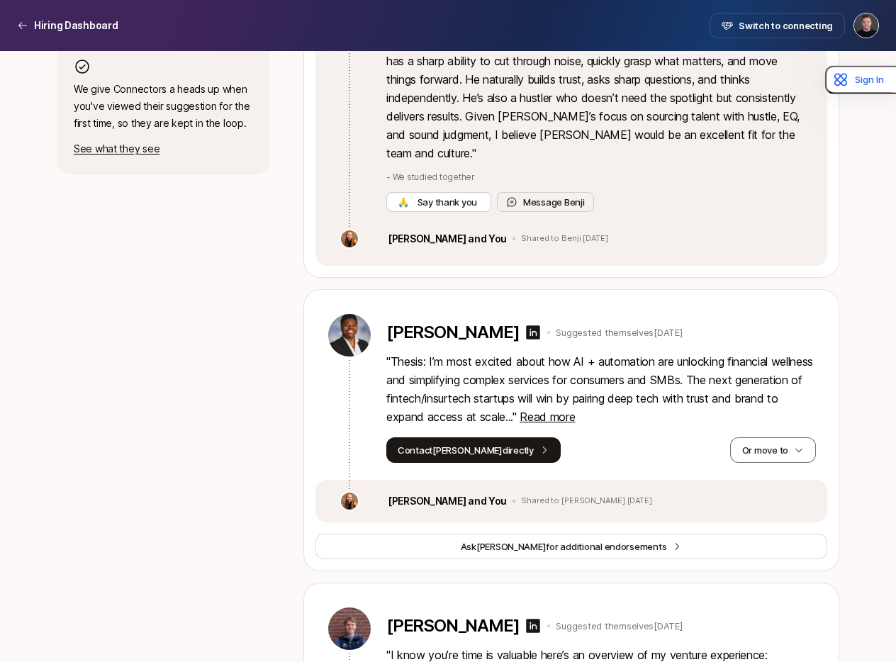
scroll to position [684, 0]
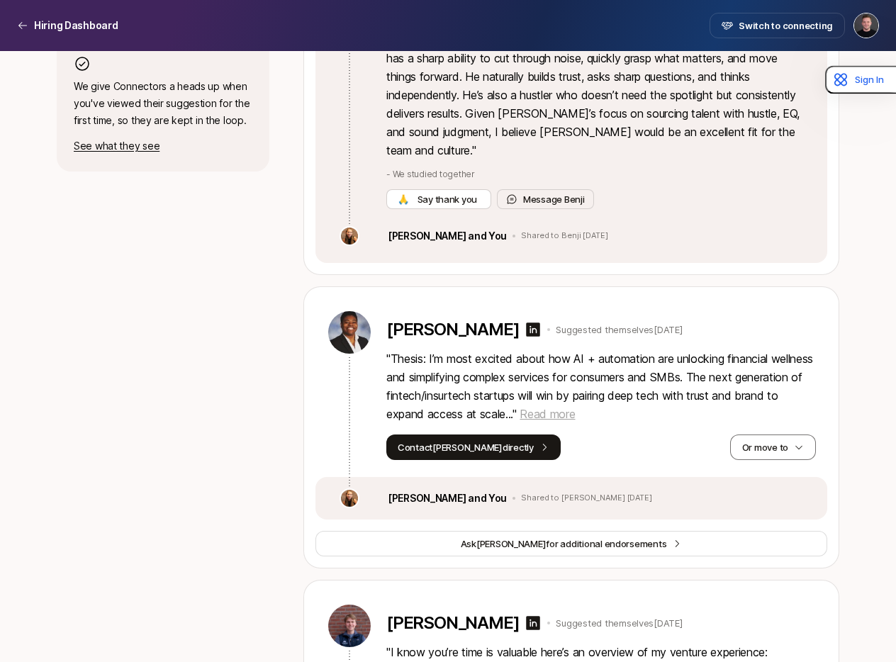
click at [575, 407] on span "Read more" at bounding box center [547, 414] width 55 height 14
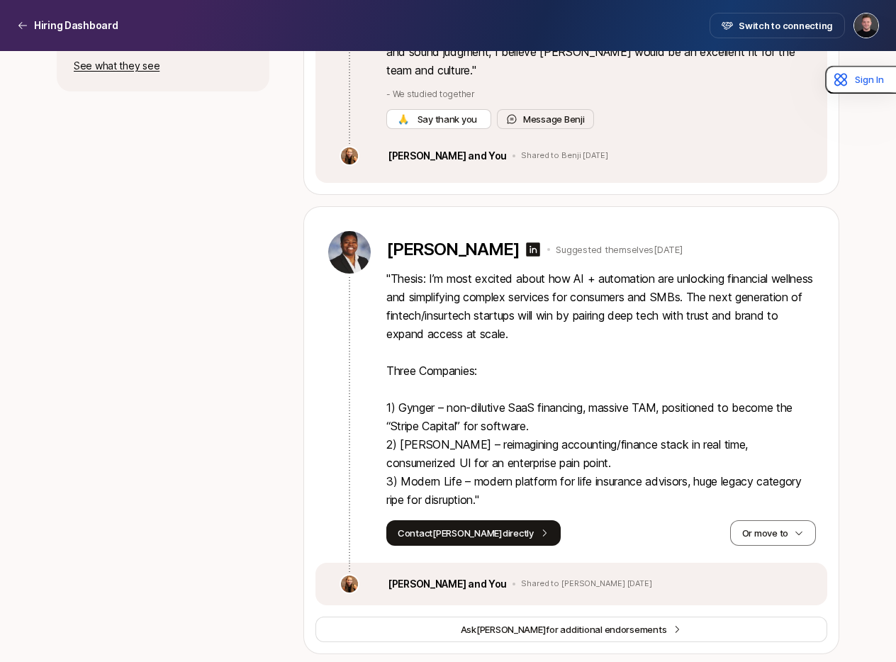
scroll to position [774, 0]
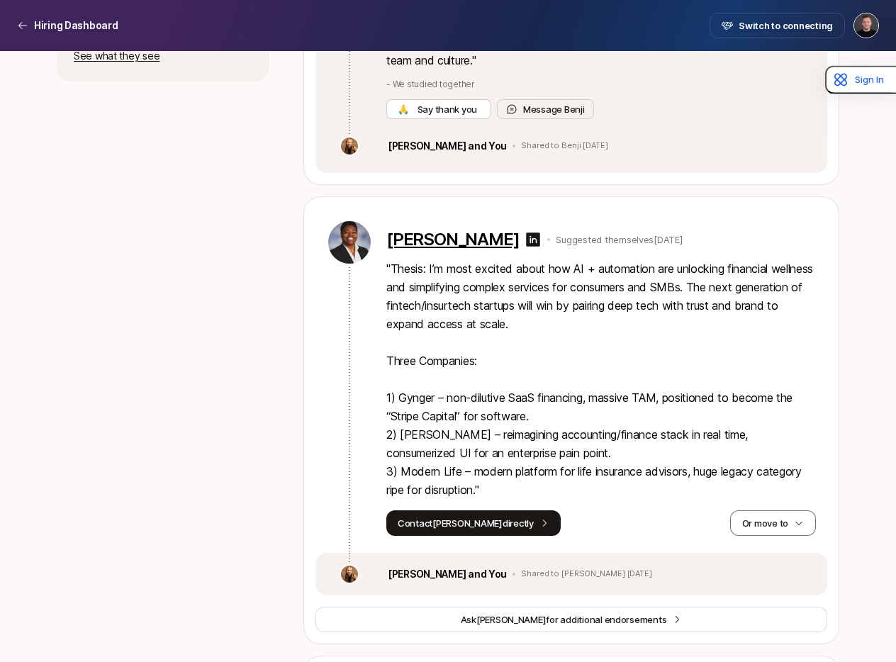
click at [475, 230] on p "[PERSON_NAME]" at bounding box center [453, 240] width 133 height 20
click at [794, 518] on icon "button" at bounding box center [799, 523] width 10 height 10
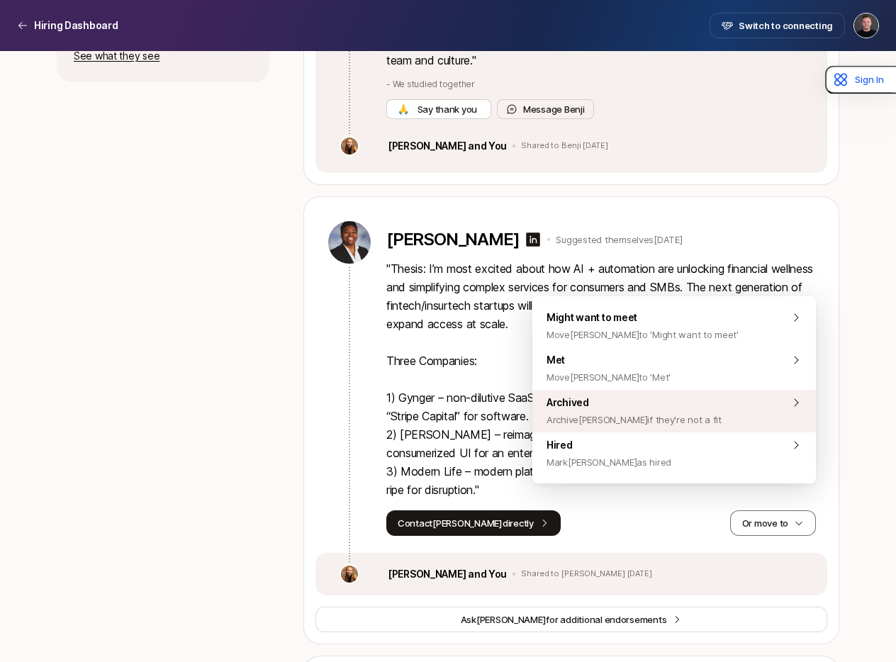
click at [606, 411] on span "Archive [PERSON_NAME] if they're not a fit" at bounding box center [634, 419] width 175 height 17
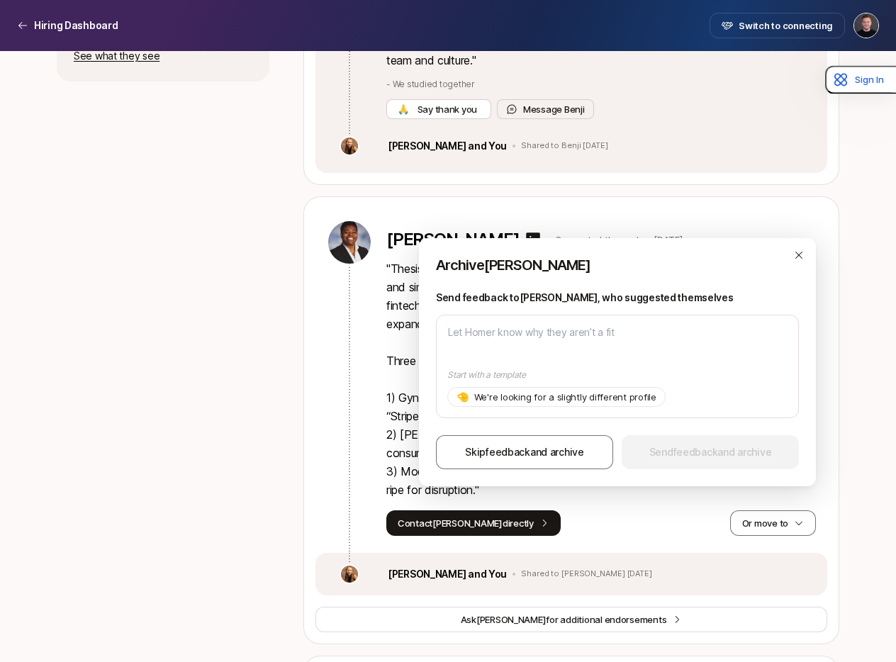
click at [545, 457] on span "Skip feedback and archive" at bounding box center [524, 452] width 119 height 17
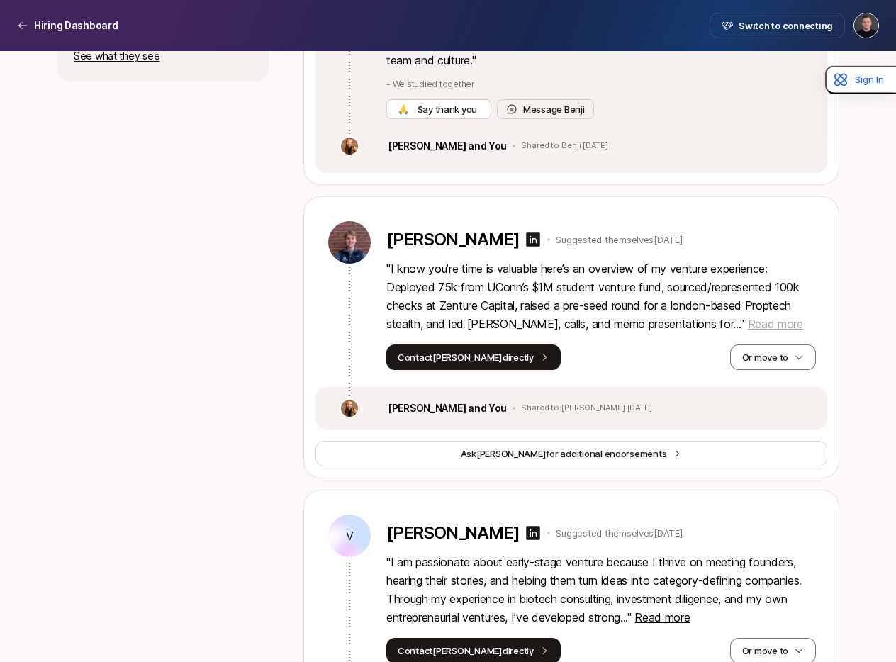
click at [748, 317] on span "Read more" at bounding box center [775, 324] width 55 height 14
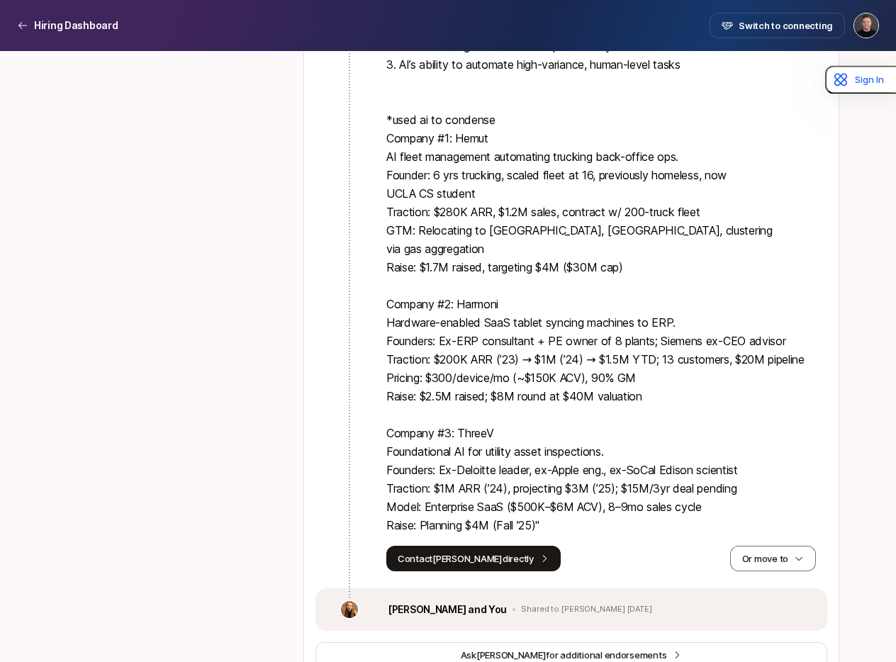
scroll to position [1330, 0]
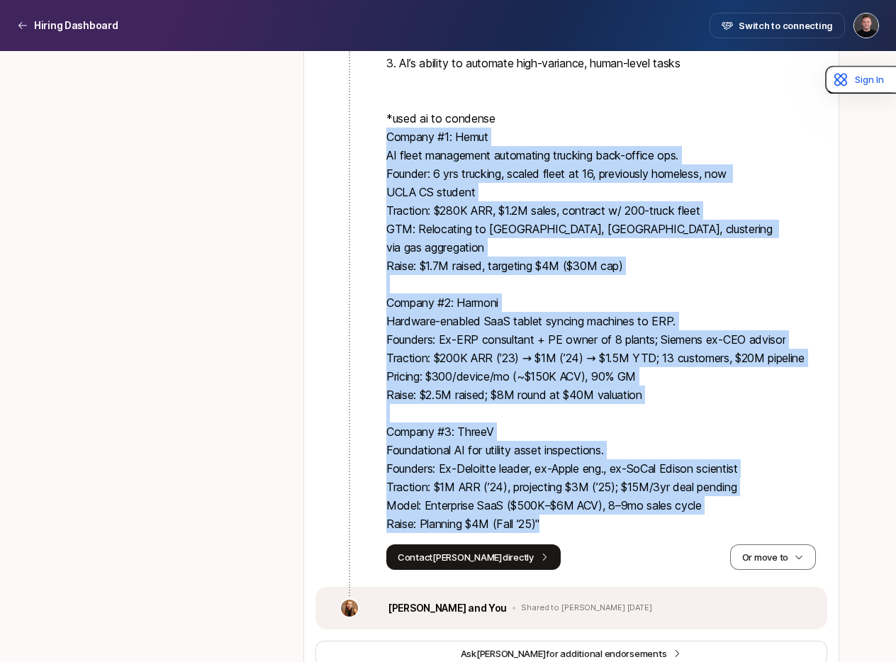
drag, startPoint x: 388, startPoint y: 101, endPoint x: 607, endPoint y: 472, distance: 430.2
click at [607, 472] on p "" I know you’re time is valuable here’s an overview of my venture experience: D…" at bounding box center [602, 119] width 430 height 830
copy p "Loremip #7: Dolor SI ametc adipiscing elitseddoe temporin utla-etdolo mag. Aliq…"
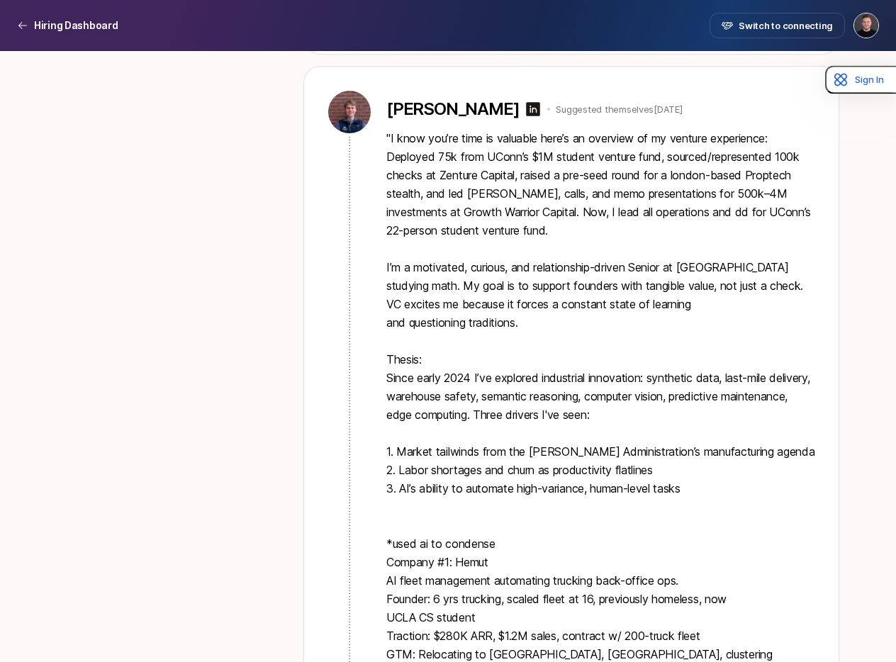
scroll to position [817, 0]
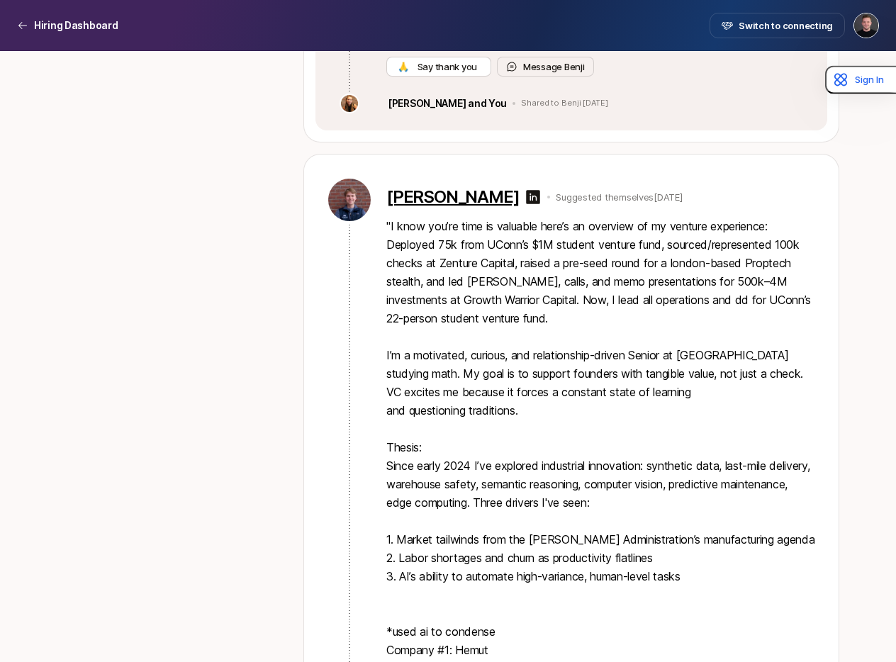
click at [442, 187] on p "[PERSON_NAME]" at bounding box center [453, 197] width 133 height 20
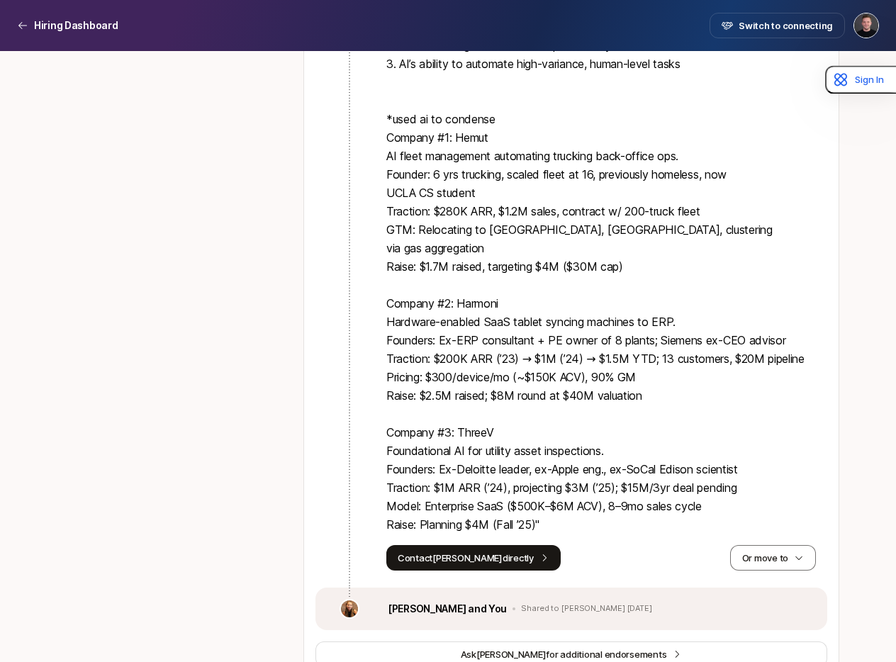
scroll to position [1335, 0]
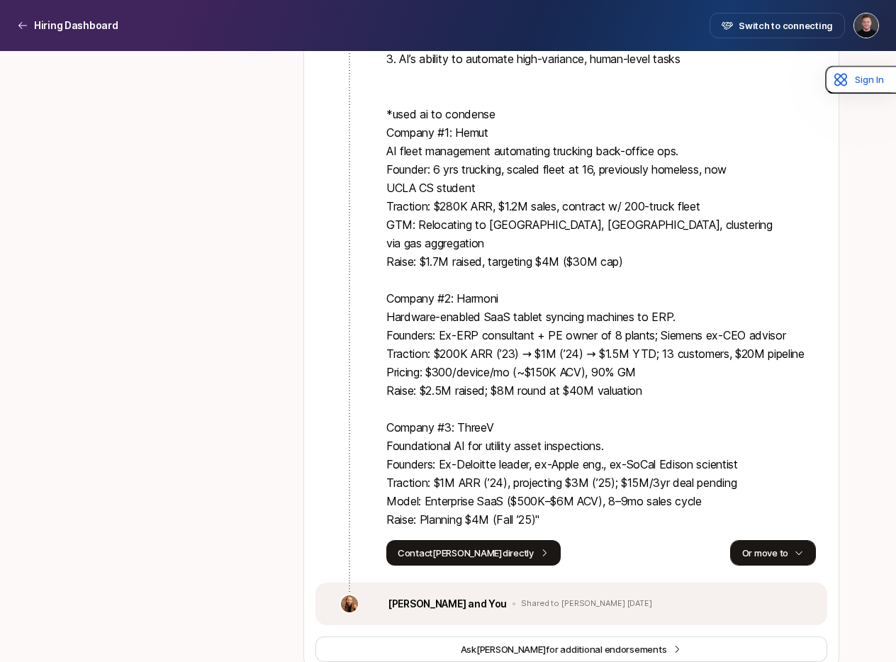
click at [771, 540] on button "Or move to" at bounding box center [773, 553] width 86 height 26
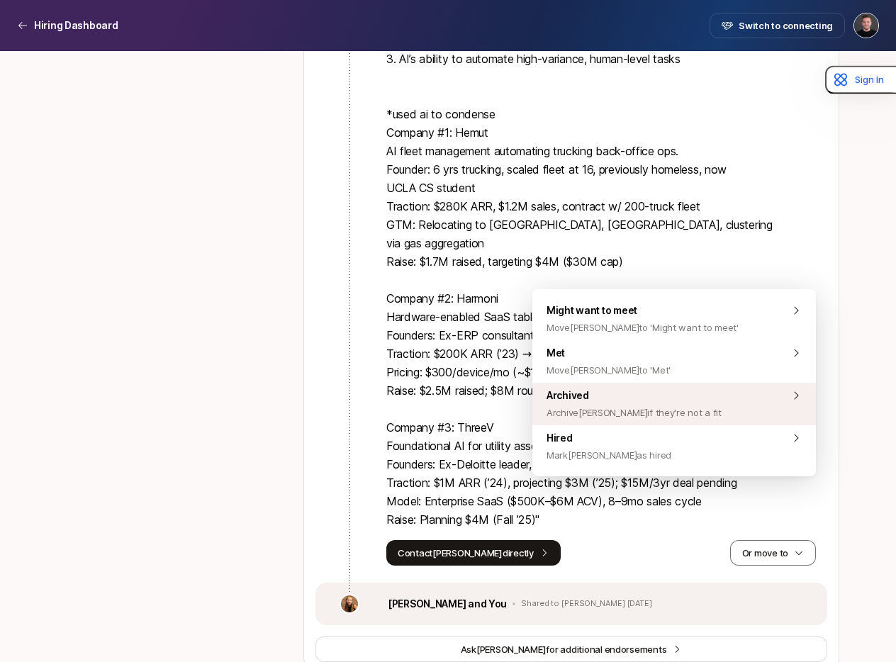
click at [613, 406] on span "Archive [PERSON_NAME] if they're not a fit" at bounding box center [634, 412] width 175 height 17
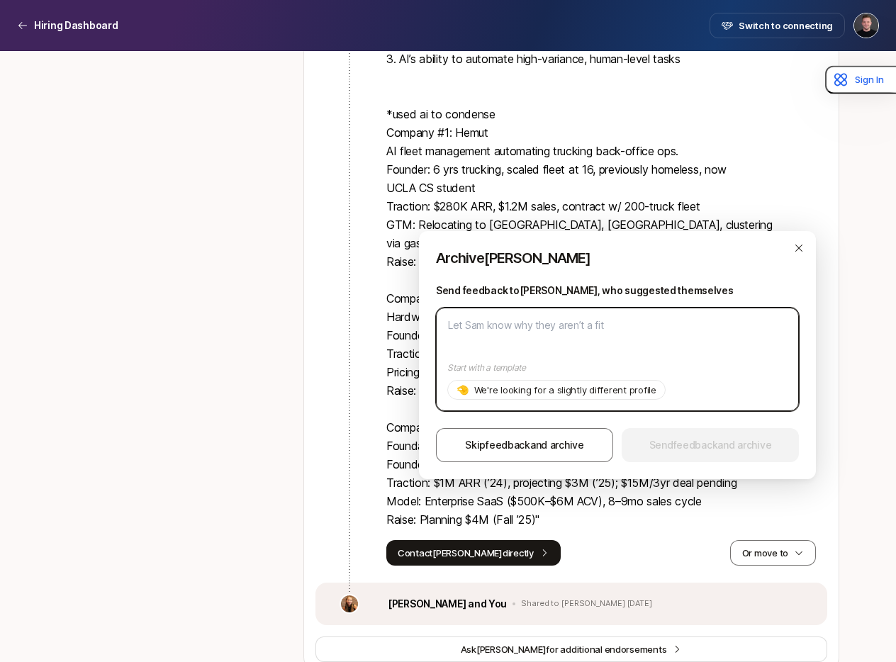
click at [550, 324] on textarea at bounding box center [617, 360] width 363 height 104
type textarea "x"
type textarea "H"
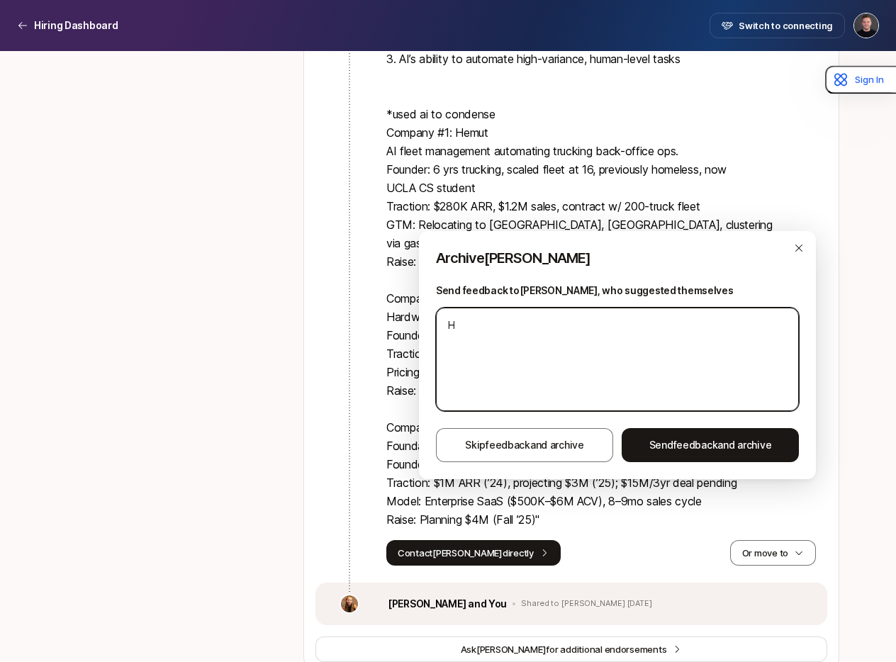
type textarea "x"
type textarea "Hi"
type textarea "x"
type textarea "Hi S"
type textarea "x"
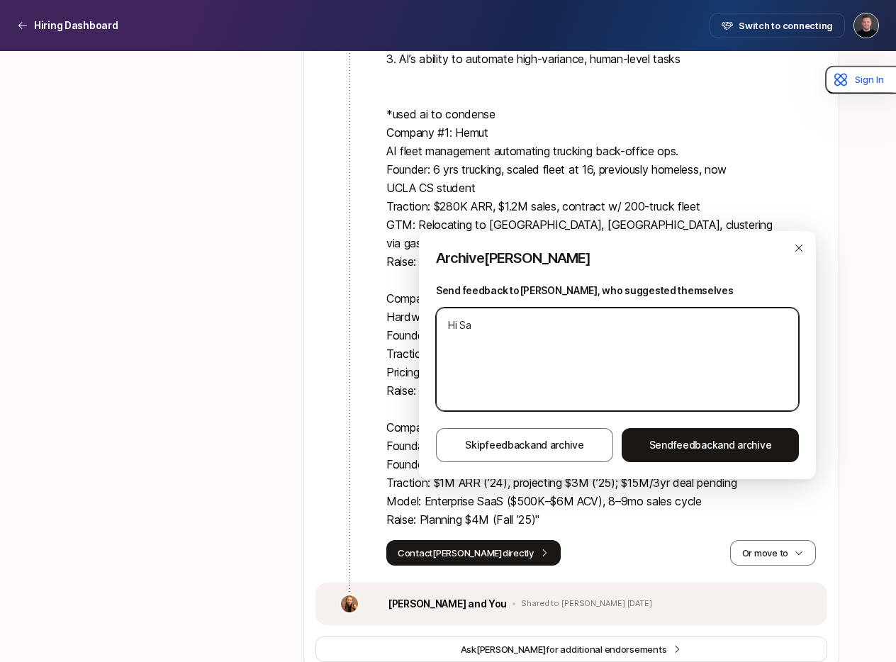
type textarea "Hi [PERSON_NAME]"
type textarea "x"
type textarea "Hi [PERSON_NAME]"
type textarea "x"
type textarea "Hi [PERSON_NAME] -"
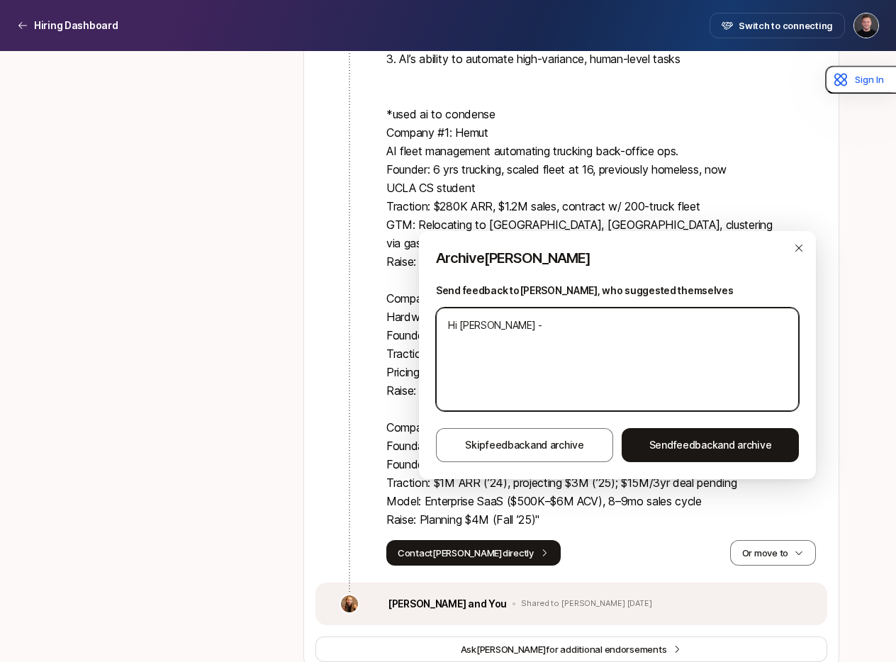
type textarea "x"
type textarea "Hi [PERSON_NAME] -"
type textarea "x"
type textarea "Hi [PERSON_NAME] - th"
type textarea "x"
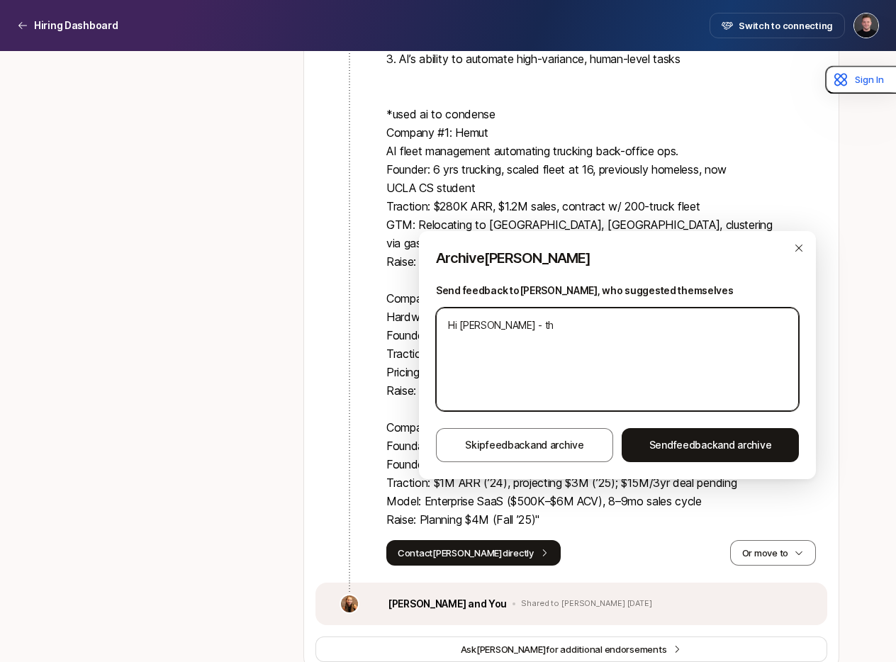
type textarea "Hi [PERSON_NAME] - tha"
type textarea "x"
type textarea "Hi [PERSON_NAME] - than"
type textarea "x"
type textarea "Hi [PERSON_NAME] - thank"
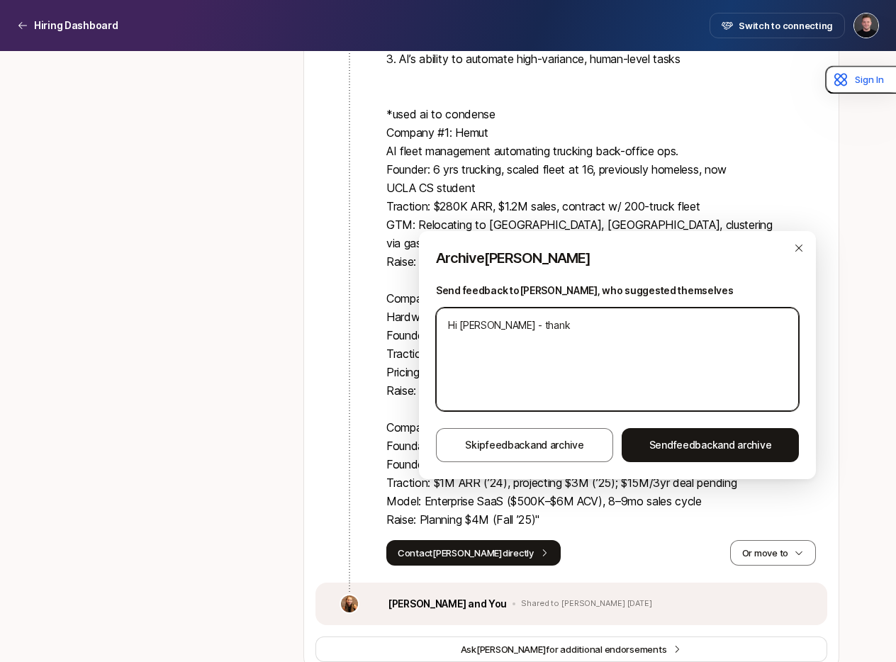
type textarea "x"
type textarea "Hi [PERSON_NAME] - thanks"
type textarea "x"
type textarea "Hi [PERSON_NAME] - thanks"
type textarea "x"
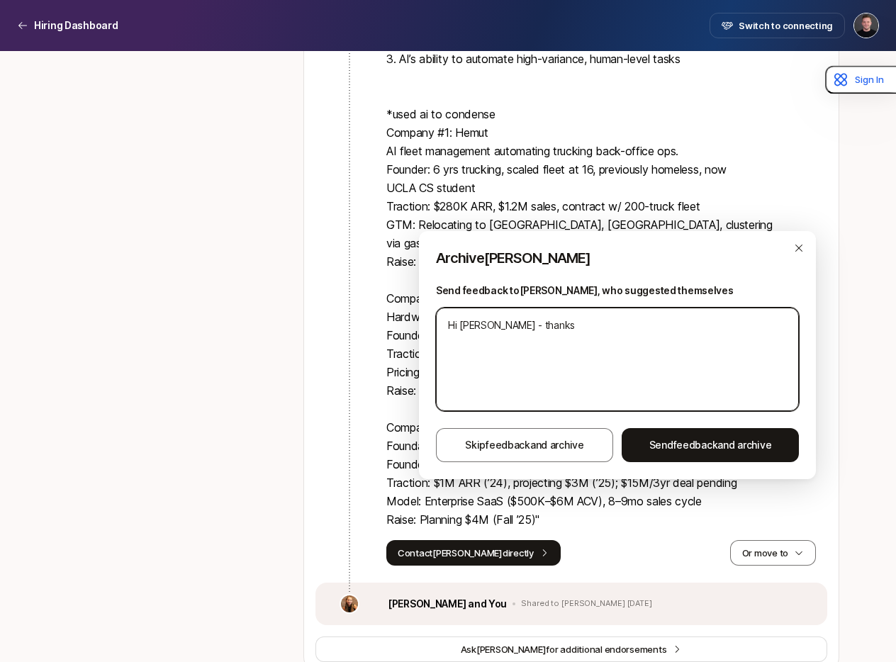
type textarea "Hi [PERSON_NAME] - thanks f"
type textarea "x"
type textarea "Hi [PERSON_NAME] - thanks fo"
type textarea "x"
type textarea "Hi [PERSON_NAME] - thanks for"
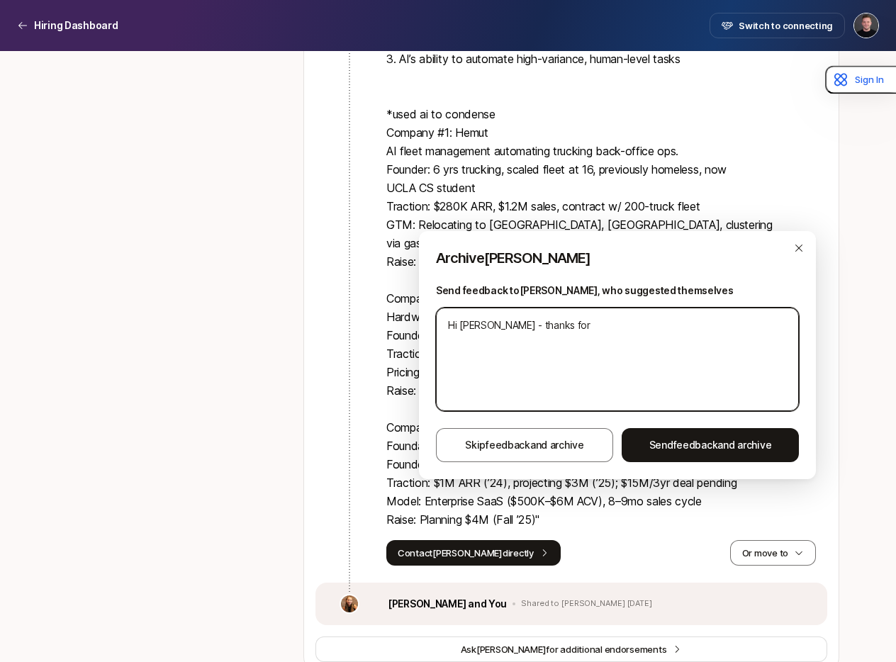
type textarea "x"
type textarea "Hi [PERSON_NAME] - thanks for"
type textarea "x"
type textarea "Hi [PERSON_NAME] - thanks for t"
type textarea "x"
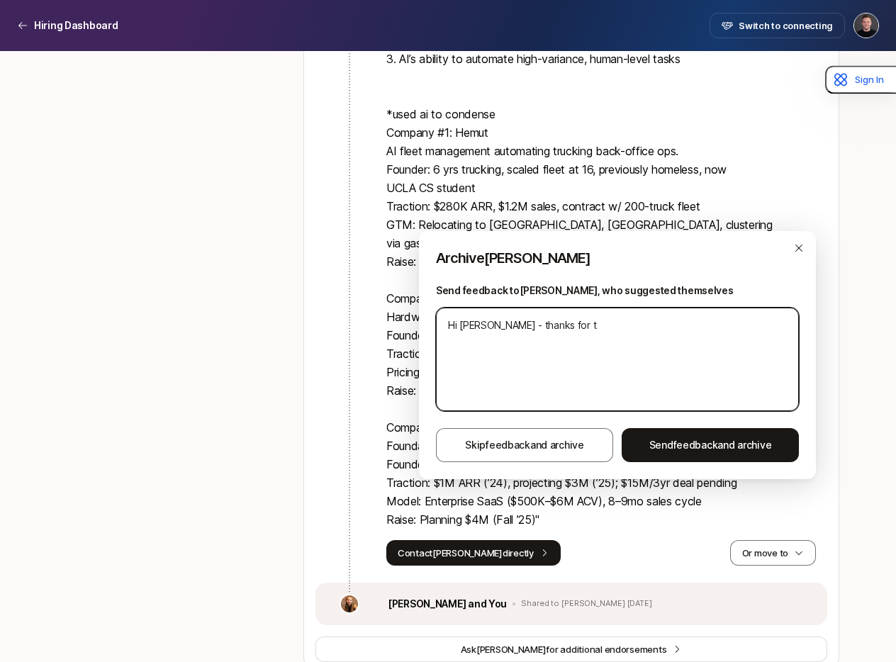
type textarea "Hi [PERSON_NAME] - thanks for th"
type textarea "x"
type textarea "Hi [PERSON_NAME] - thanks for the"
type textarea "x"
type textarea "Hi [PERSON_NAME] - thanks for the t"
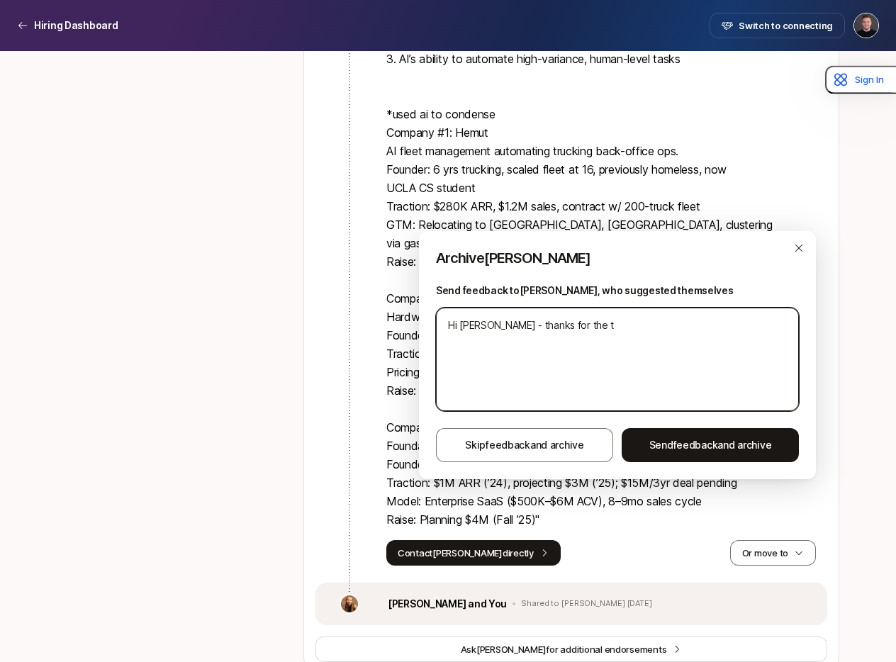
type textarea "x"
type textarea "Hi [PERSON_NAME] - thanks for the th"
type textarea "x"
type textarea "Hi [PERSON_NAME] - thanks for the tho"
type textarea "x"
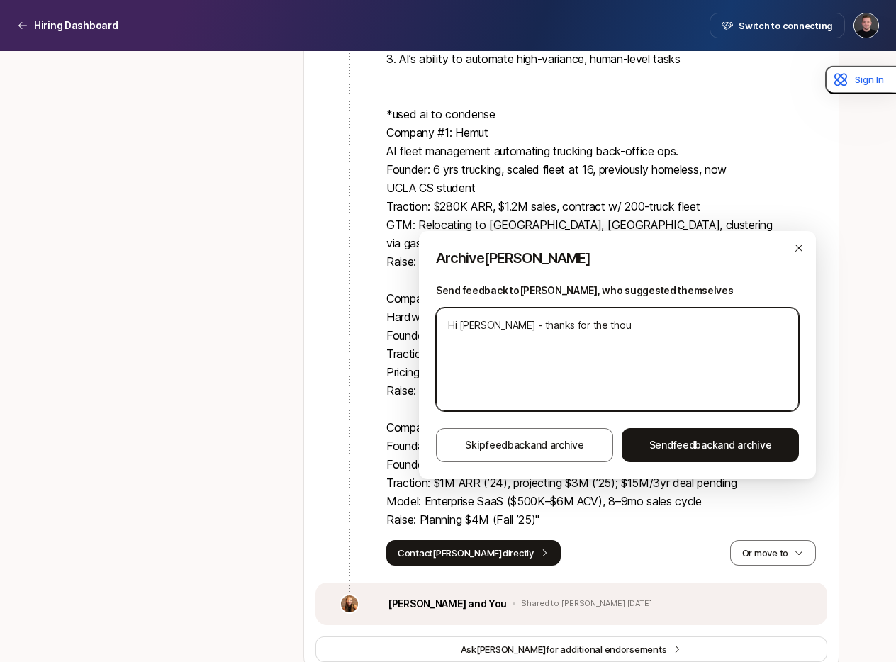
type textarea "Hi [PERSON_NAME] - thanks for the thoug"
type textarea "x"
type textarea "Hi [PERSON_NAME] - thanks for the though"
type textarea "x"
type textarea "Hi [PERSON_NAME] - thanks for the thought"
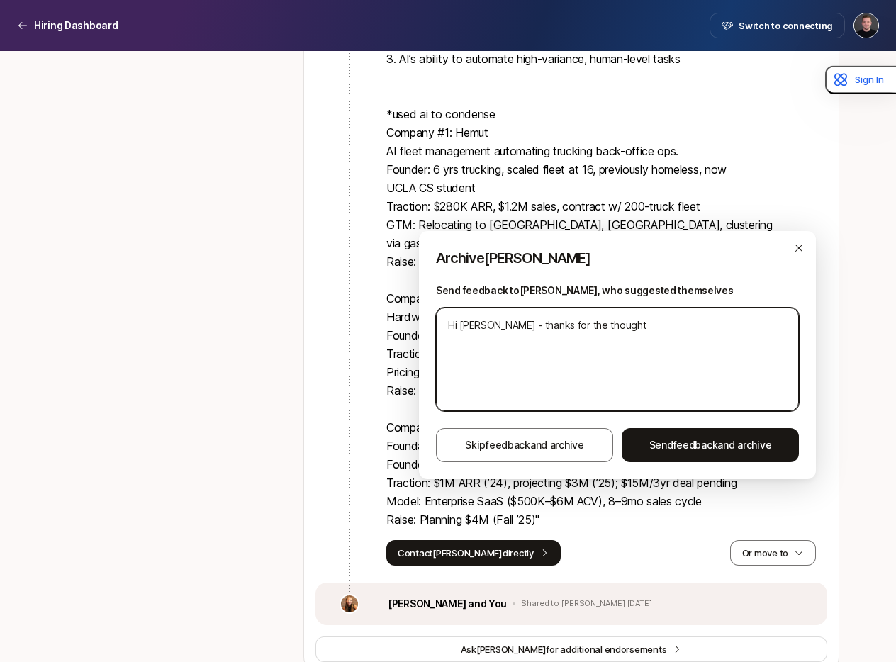
type textarea "x"
type textarea "Hi [PERSON_NAME] - thanks for the thoughtf"
type textarea "x"
type textarea "Hi [PERSON_NAME] - thanks for the thoughtfu"
type textarea "x"
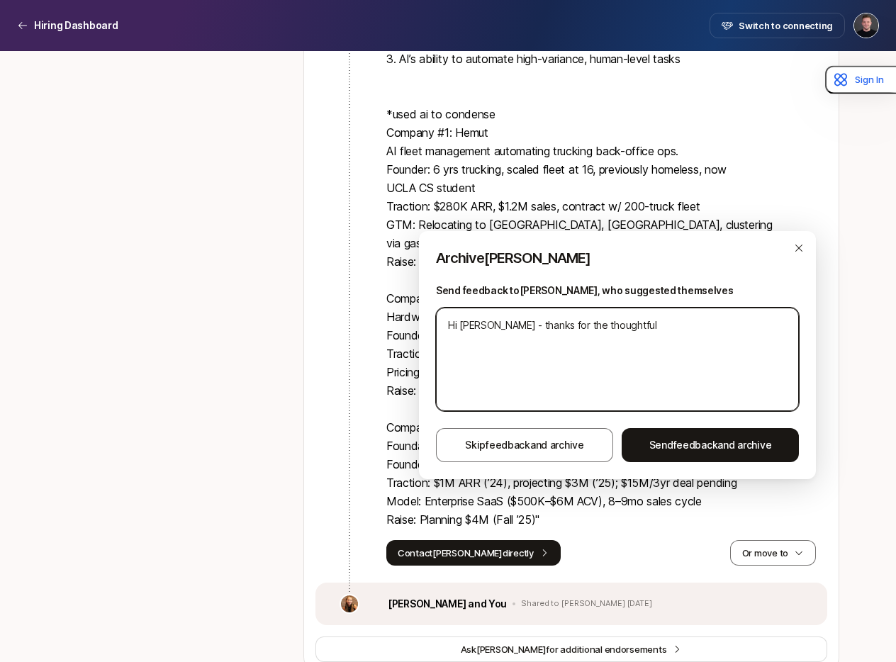
type textarea "Hi [PERSON_NAME] - thanks for the thoughtful"
type textarea "x"
type textarea "Hi [PERSON_NAME] - thanks for the thoughtful s"
type textarea "x"
type textarea "Hi [PERSON_NAME] - thanks for the thoughtful su"
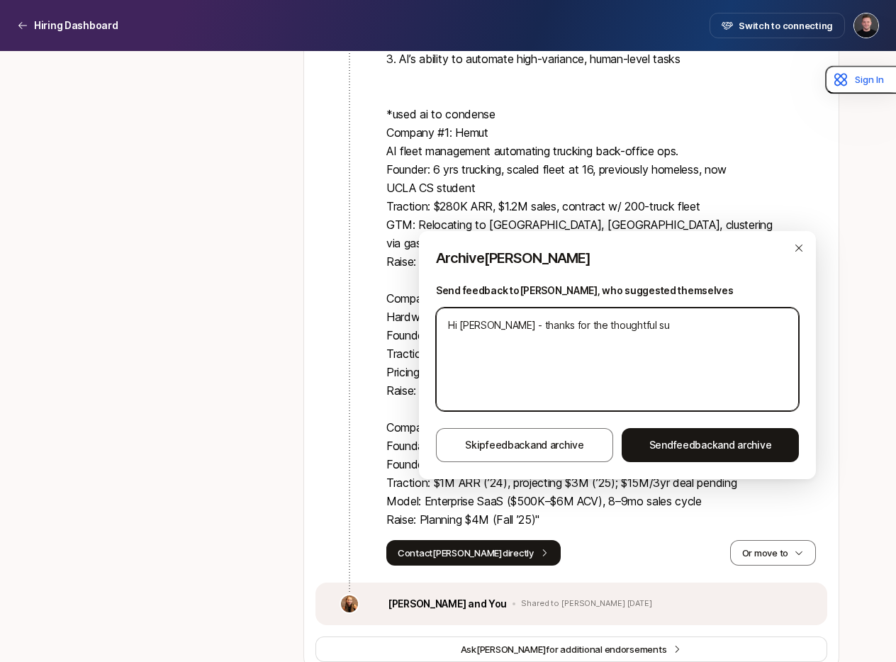
type textarea "x"
type textarea "Hi [PERSON_NAME] - thanks for the thoughtful sub"
type textarea "x"
type textarea "Hi [PERSON_NAME] - thanks for the thoughtful subm"
type textarea "x"
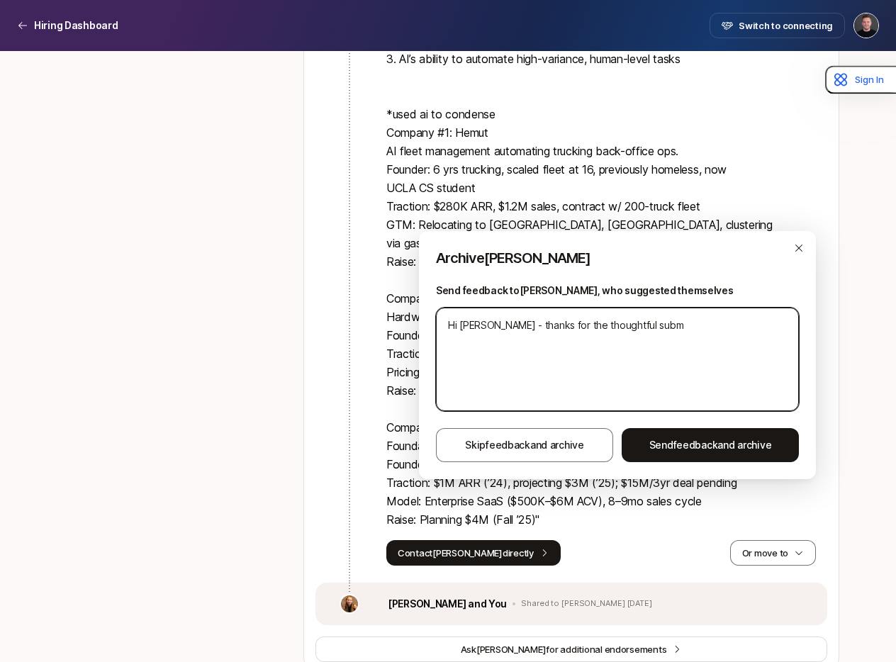
type textarea "Hi [PERSON_NAME] - thanks for the thoughtful submi"
type textarea "x"
type textarea "Hi [PERSON_NAME] - thanks for the thoughtful submis"
type textarea "x"
type textarea "Hi [PERSON_NAME] - thanks for the thoughtful submiss"
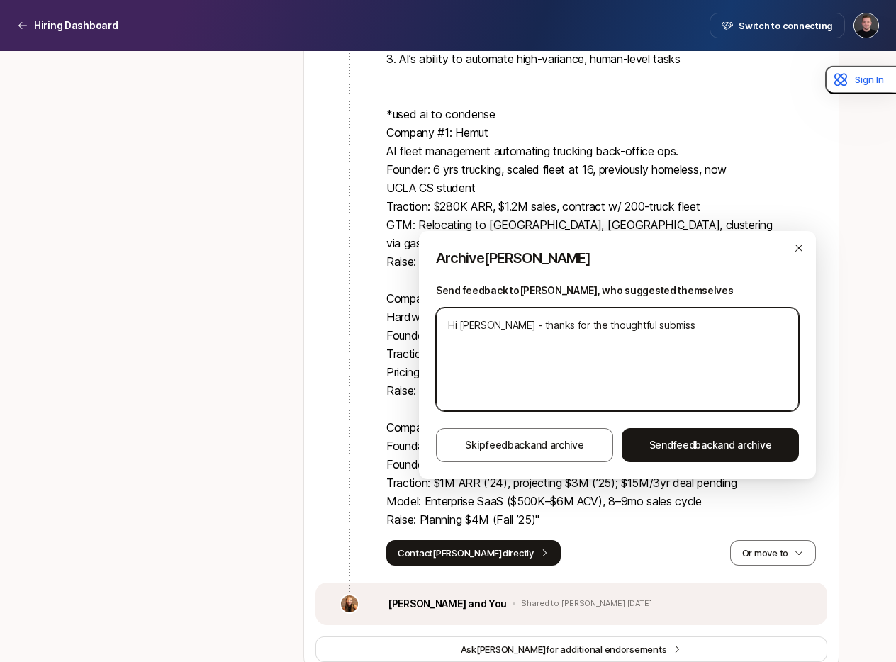
type textarea "x"
type textarea "Hi [PERSON_NAME] - thanks for the thoughtful submissi"
type textarea "x"
type textarea "Hi [PERSON_NAME] - thanks for the thoughtful submissio"
type textarea "x"
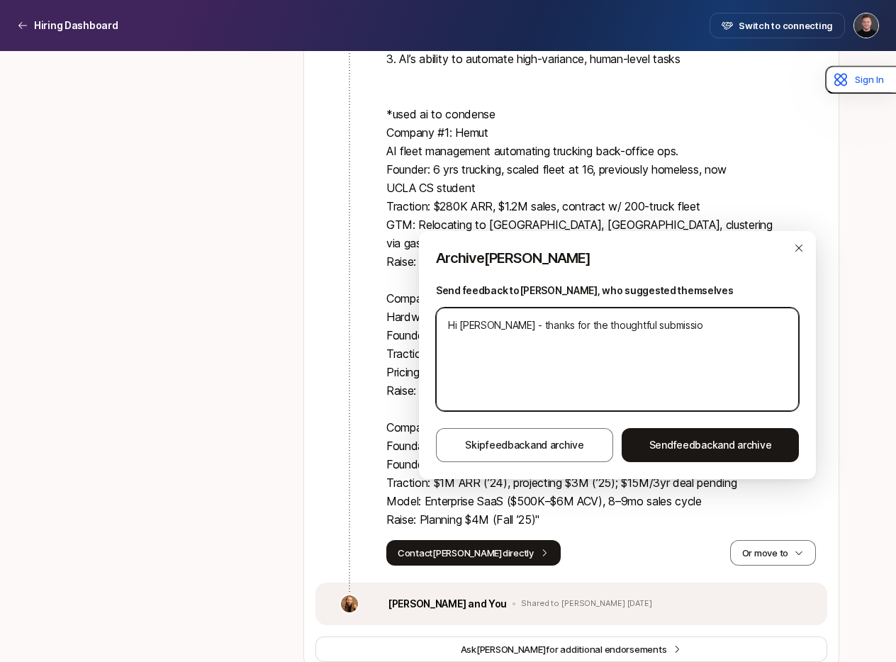
type textarea "Hi [PERSON_NAME] - thanks for the thoughtful submission"
type textarea "x"
type textarea "Hi [PERSON_NAME] - thanks for the thoughtful submission."
type textarea "x"
type textarea "Hi [PERSON_NAME] - thanks for the thoughtful submission."
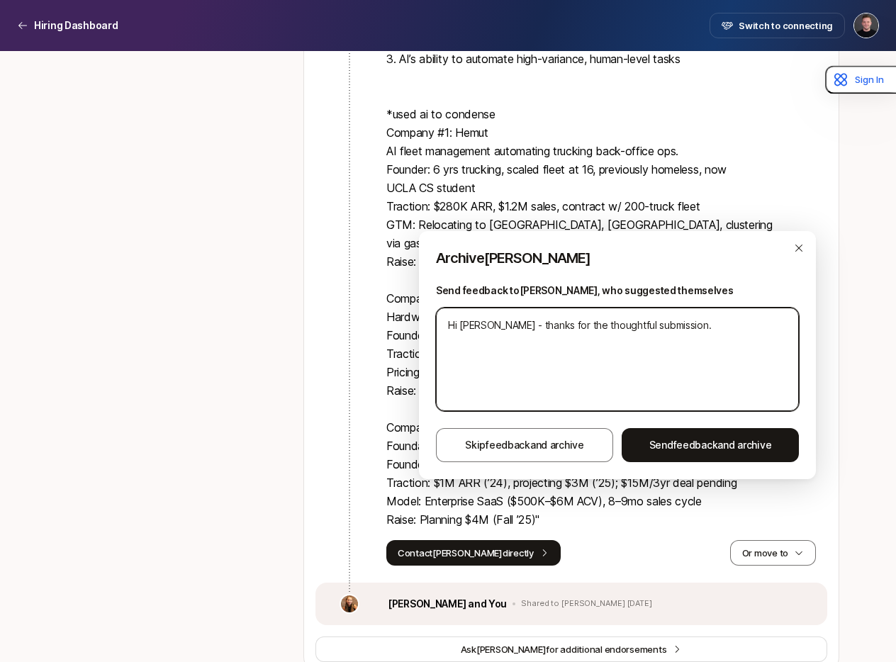
type textarea "x"
type textarea "Hi [PERSON_NAME] - thanks for the thoughtful submission. W"
type textarea "x"
type textarea "Hi [PERSON_NAME] - thanks for the thoughtful submission. We"
type textarea "x"
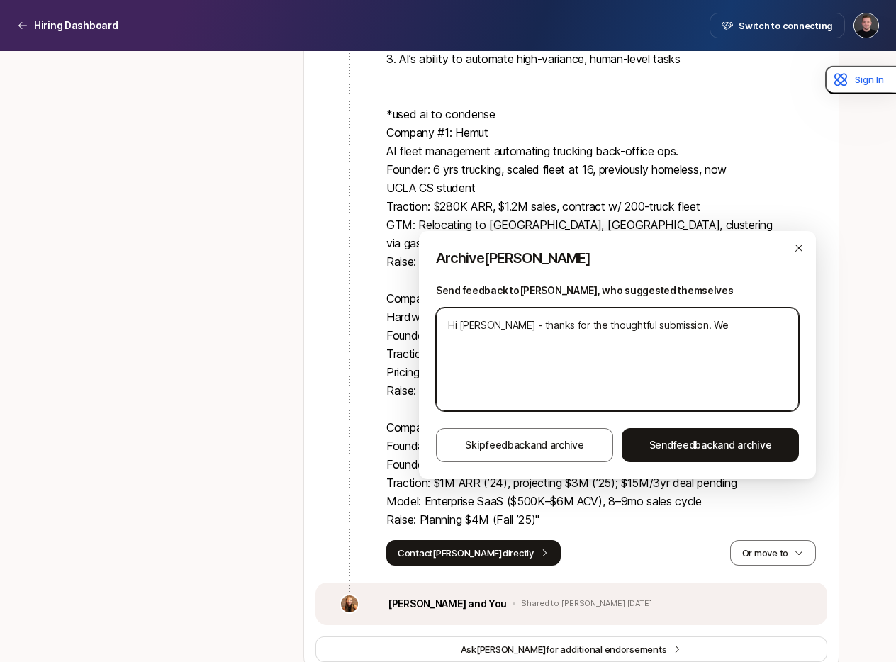
type textarea "Hi [PERSON_NAME] - thanks for the thoughtful submission. We"
type textarea "x"
type textarea "Hi [PERSON_NAME] - thanks for the thoughtful submission. We a"
type textarea "x"
type textarea "Hi [PERSON_NAME] - thanks for the thoughtful submission. We ar"
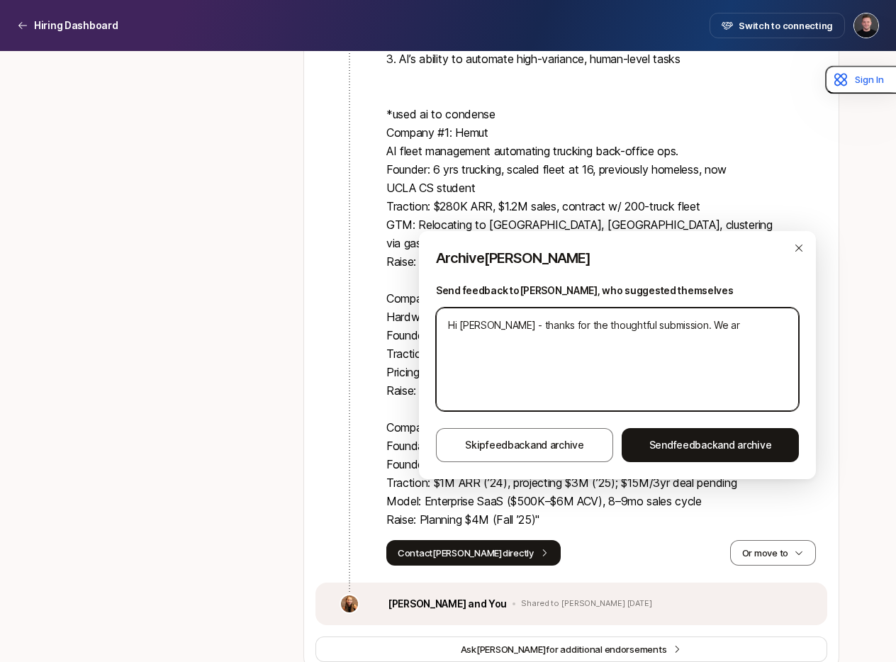
type textarea "x"
type textarea "Hi [PERSON_NAME] - thanks for the thoughtful submission. We are"
type textarea "x"
type textarea "Hi [PERSON_NAME] - thanks for the thoughtful submission. We are l"
type textarea "x"
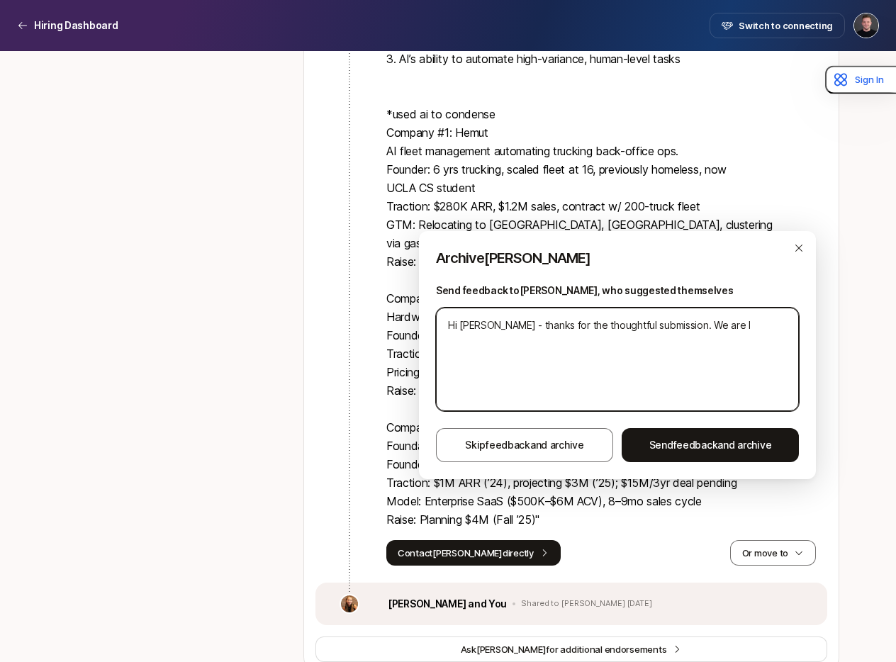
type textarea "Hi [PERSON_NAME] - thanks for the thoughtful submission. We are lo"
type textarea "x"
type textarea "Hi [PERSON_NAME] - thanks for the thoughtful submission. We are loo"
type textarea "x"
type textarea "Hi [PERSON_NAME] - thanks for the thoughtful submission. We are look"
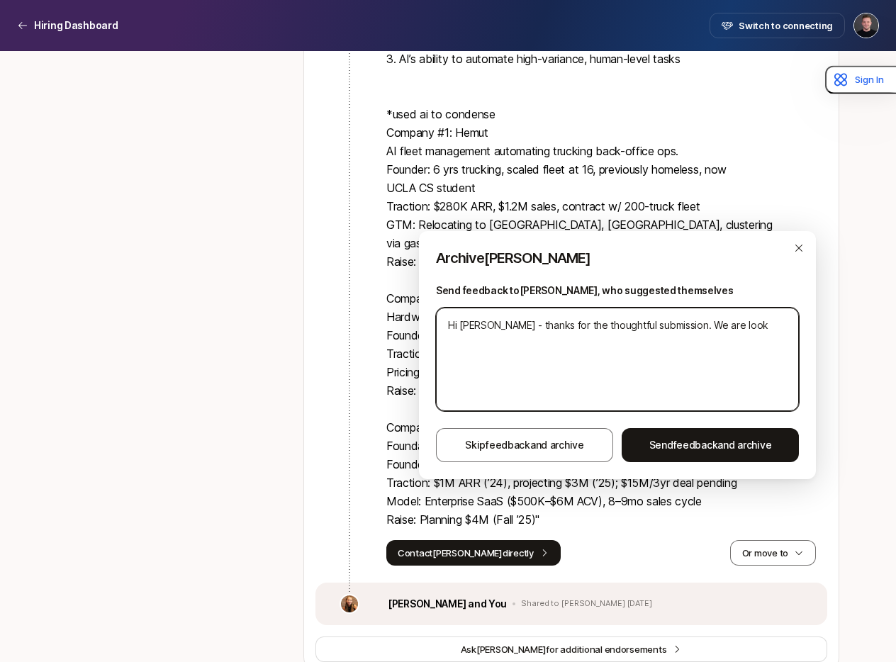
type textarea "x"
type textarea "Hi [PERSON_NAME] - thanks for the thoughtful submission. We are looki"
type textarea "x"
type textarea "Hi [PERSON_NAME] - thanks for the thoughtful submission. We are lookin"
type textarea "x"
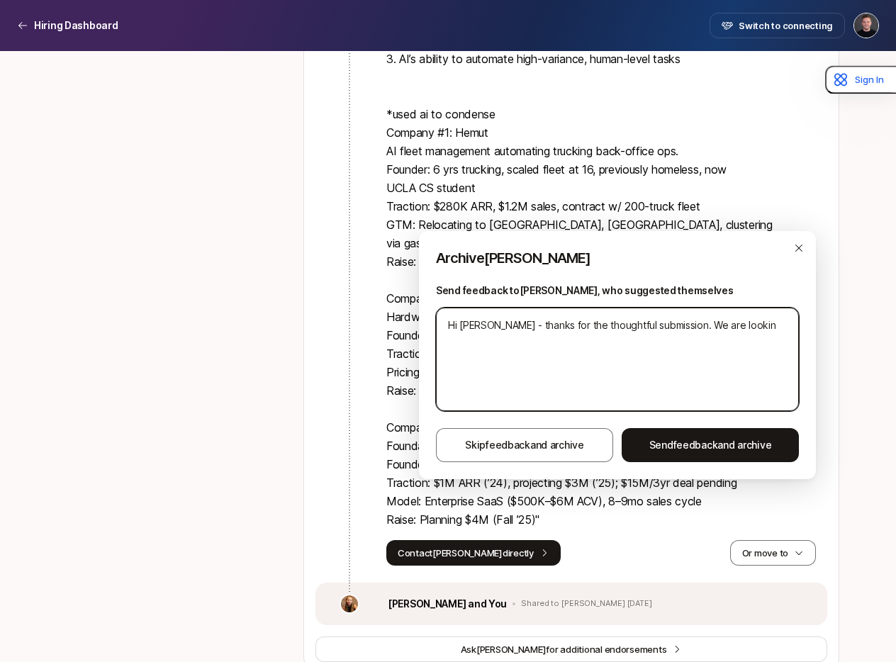
type textarea "Hi [PERSON_NAME] - thanks for the thoughtful submission. We are looking"
type textarea "x"
type textarea "Hi [PERSON_NAME] - thanks for the thoughtful submission. We are looking"
type textarea "x"
type textarea "Hi [PERSON_NAME] - thanks for the thoughtful submission. We are looking f"
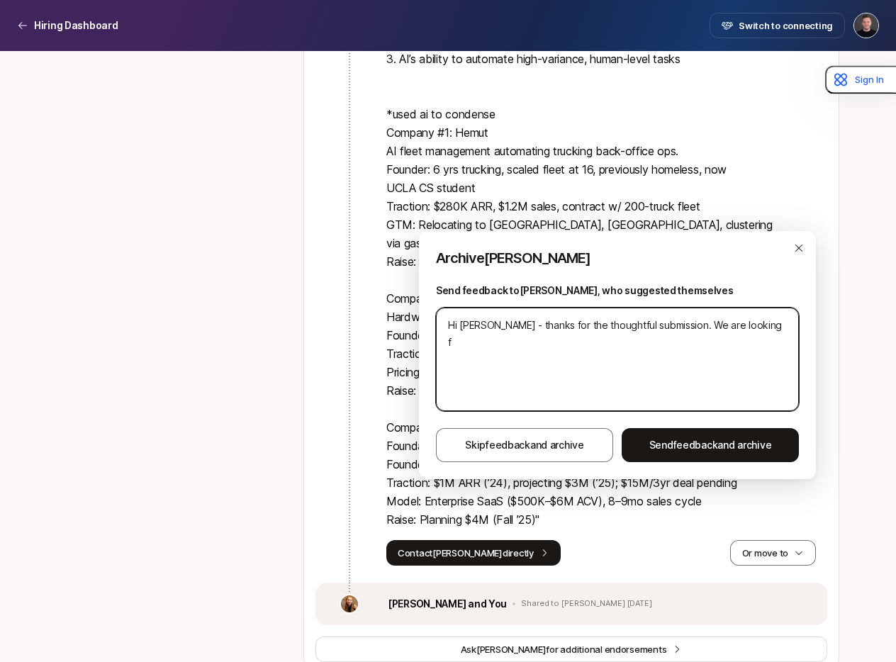
type textarea "x"
type textarea "Hi [PERSON_NAME] - thanks for the thoughtful submission. We are looking fo"
type textarea "x"
type textarea "Hi [PERSON_NAME] - thanks for the thoughtful submission. We are looking for"
type textarea "x"
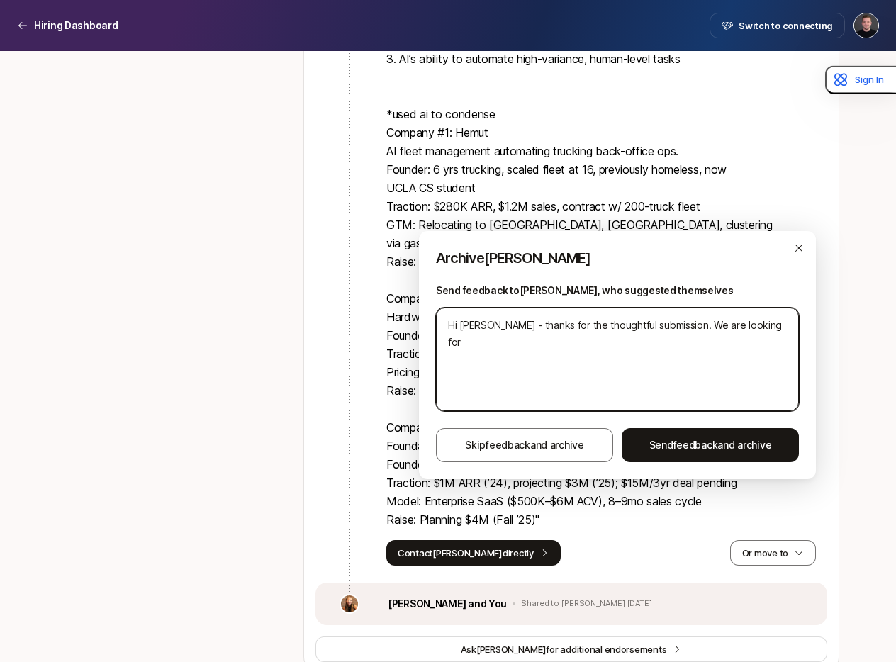
type textarea "Hi [PERSON_NAME] - thanks for the thoughtful submission. We are looking for"
type textarea "x"
type textarea "Hi [PERSON_NAME] - thanks for the thoughtful submission. We are looking for a"
type textarea "x"
type textarea "Hi [PERSON_NAME] - thanks for the thoughtful submission. We are looking for a"
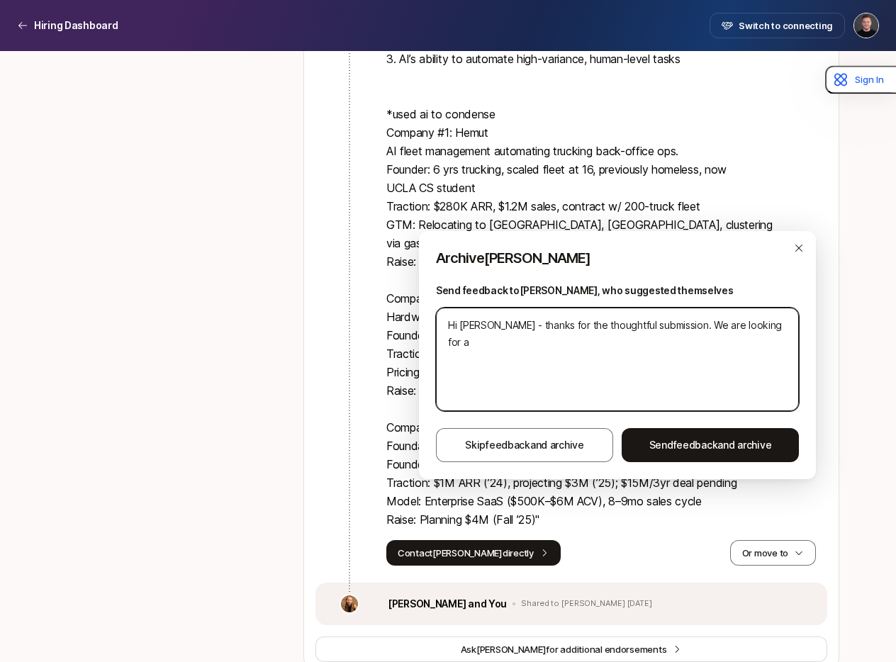
type textarea "x"
type textarea "Hi [PERSON_NAME] - thanks for the thoughtful submission. We are looking for a f"
type textarea "x"
type textarea "Hi [PERSON_NAME] - thanks for the thoughtful submission. We are looking for a fu"
type textarea "x"
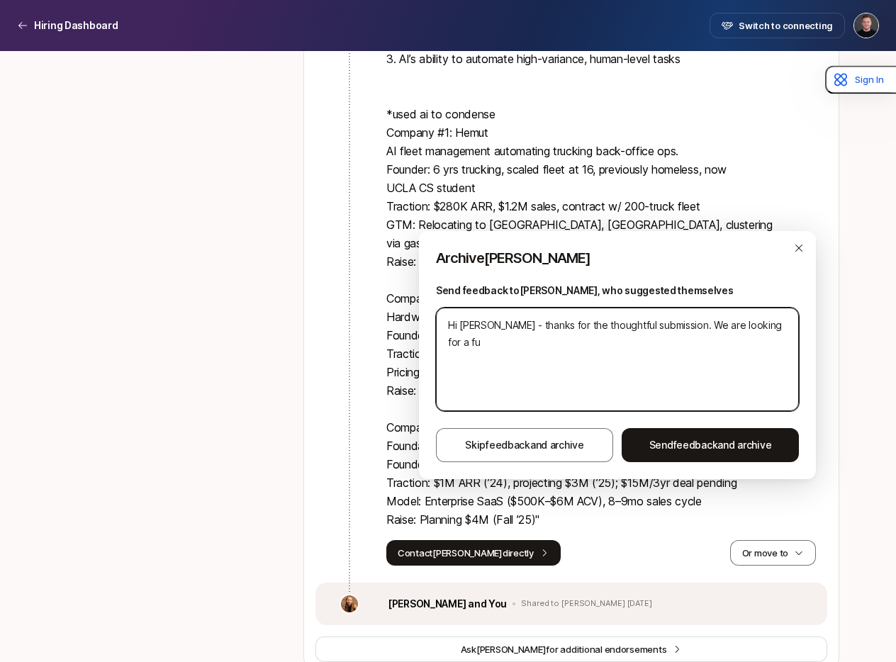
type textarea "Hi [PERSON_NAME] - thanks for the thoughtful submission. We are looking for a f…"
type textarea "x"
type textarea "Hi [PERSON_NAME] - thanks for the thoughtful submission. We are looking for a f…"
type textarea "x"
type textarea "Hi [PERSON_NAME] - thanks for the thoughtful submission. We are looking for a f…"
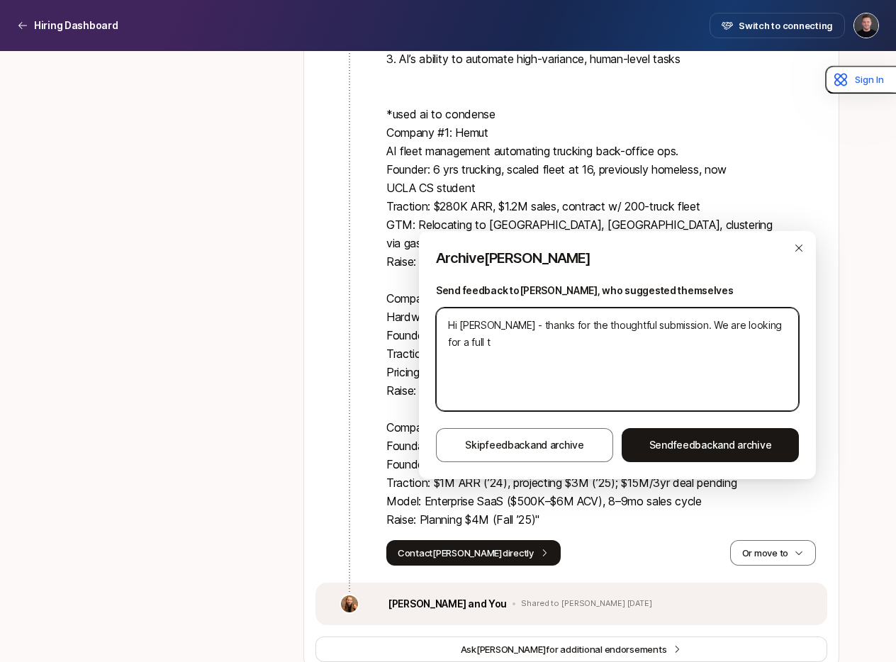
type textarea "x"
type textarea "Hi [PERSON_NAME] - thanks for the thoughtful submission. We are looking for a f…"
type textarea "x"
type textarea "Hi [PERSON_NAME] - thanks for the thoughtful submission. We are looking for a f…"
type textarea "x"
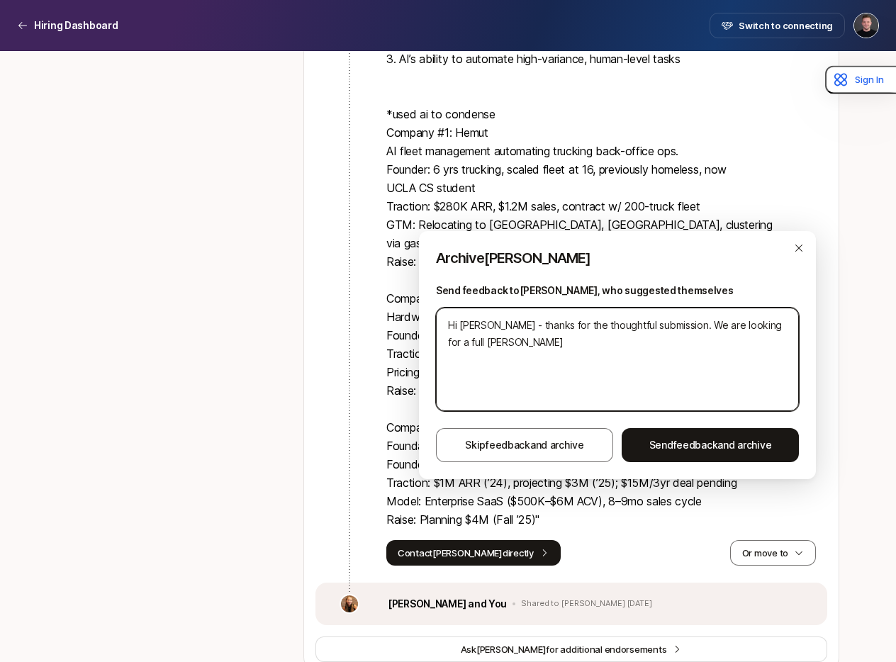
type textarea "Hi [PERSON_NAME] - thanks for the thoughtful submission. We are looking for a f…"
type textarea "x"
type textarea "Hi [PERSON_NAME] - thanks for the thoughtful submission. We are looking for a f…"
type textarea "x"
type textarea "Hi [PERSON_NAME] - thanks for the thoughtful submission. We are looking for a f…"
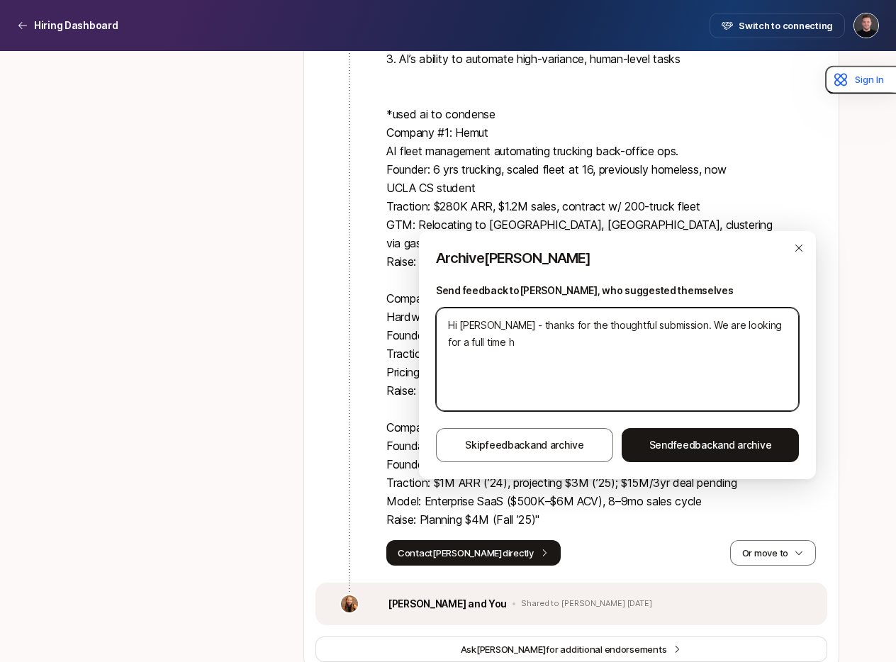
type textarea "x"
type textarea "Hi [PERSON_NAME] - thanks for the thoughtful submission. We are looking for a f…"
type textarea "x"
type textarea "Hi [PERSON_NAME] - thanks for the thoughtful submission. We are looking for a f…"
type textarea "x"
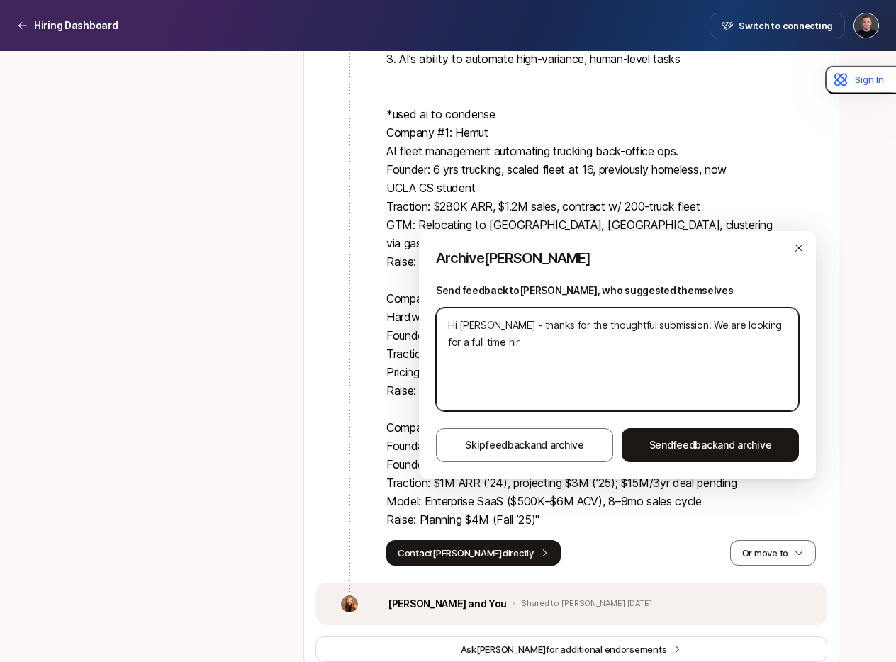
type textarea "Hi [PERSON_NAME] - thanks for the thoughtful submission. We are looking for a f…"
type textarea "x"
type textarea "Hi [PERSON_NAME] - thanks for the thoughtful submission. We are looking for a f…"
type textarea "x"
type textarea "Hi [PERSON_NAME] - thanks for the thoughtful submission. We are looking for a f…"
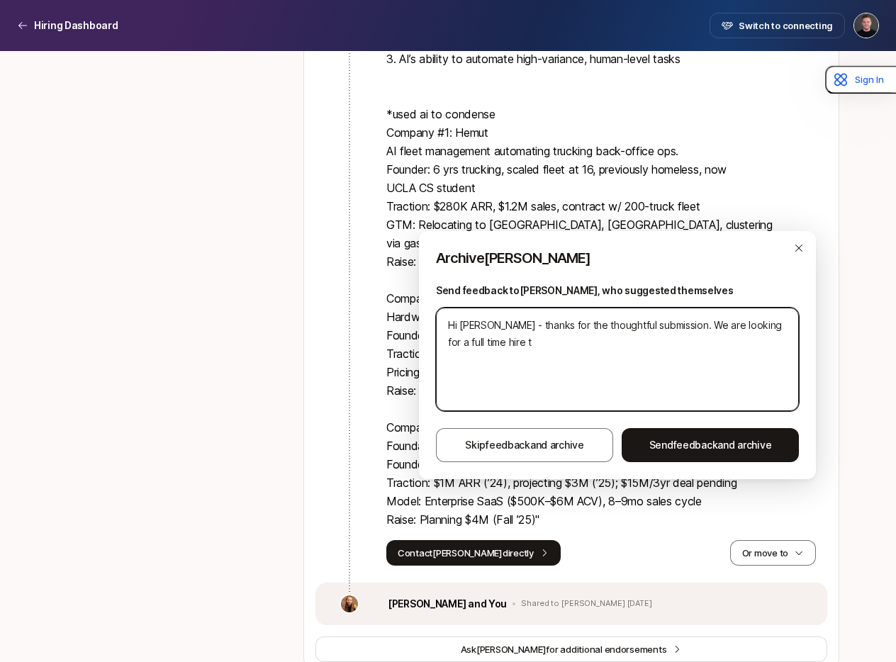
type textarea "x"
type textarea "Hi [PERSON_NAME] - thanks for the thoughtful submission. We are looking for a f…"
type textarea "x"
type textarea "Hi [PERSON_NAME] - thanks for the thoughtful submission. We are looking for a f…"
type textarea "x"
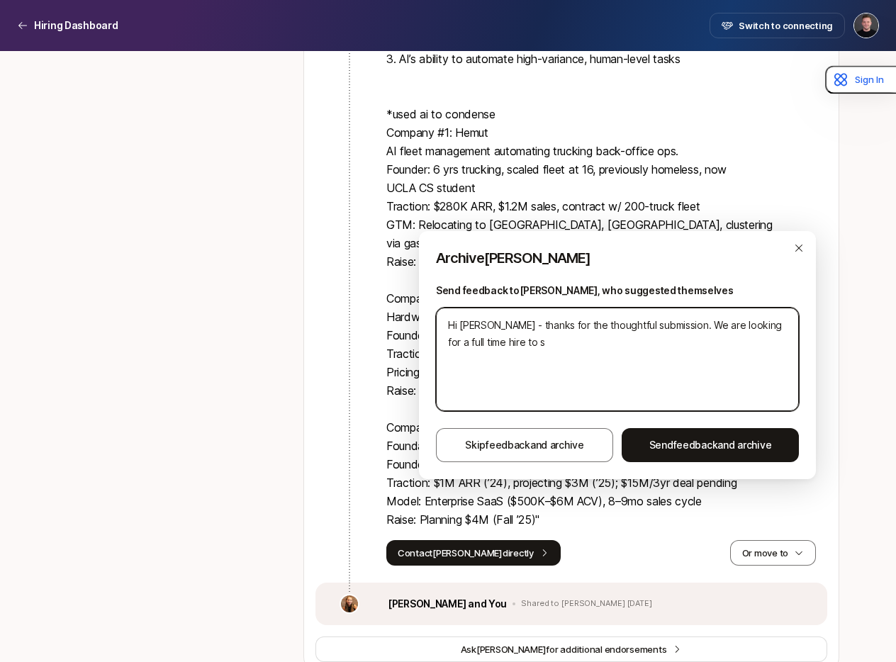
type textarea "Hi [PERSON_NAME] - thanks for the thoughtful submission. We are looking for a f…"
type textarea "x"
type textarea "Hi [PERSON_NAME] - thanks for the thoughtful submission. We are looking for a f…"
type textarea "x"
type textarea "Hi [PERSON_NAME] - thanks for the thoughtful submission. We are looking for a f…"
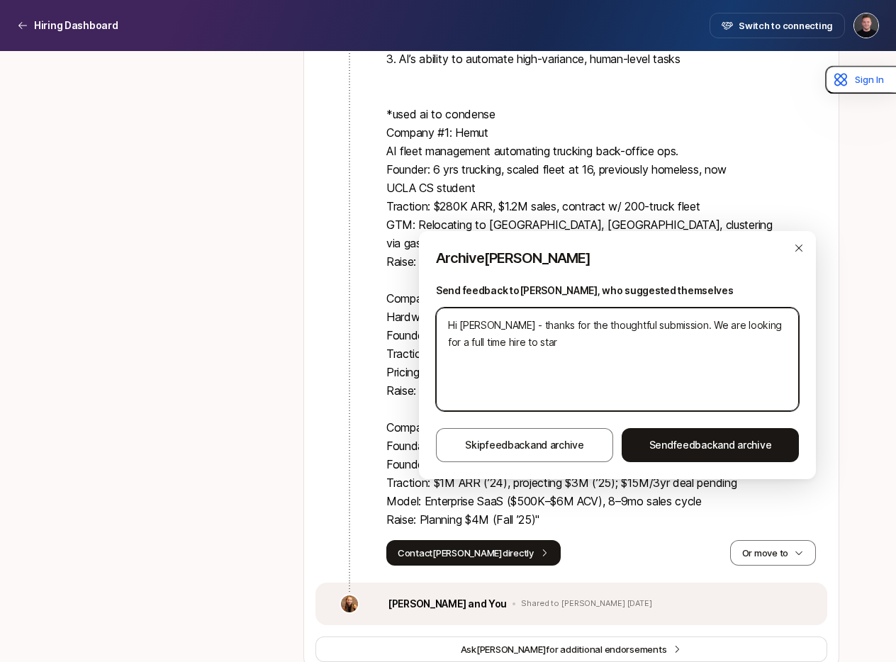
type textarea "x"
type textarea "Hi [PERSON_NAME] - thanks for the thoughtful submission. We are looking for a f…"
type textarea "x"
type textarea "Hi [PERSON_NAME] - thanks for the thoughtful submission. We are looking for a f…"
type textarea "x"
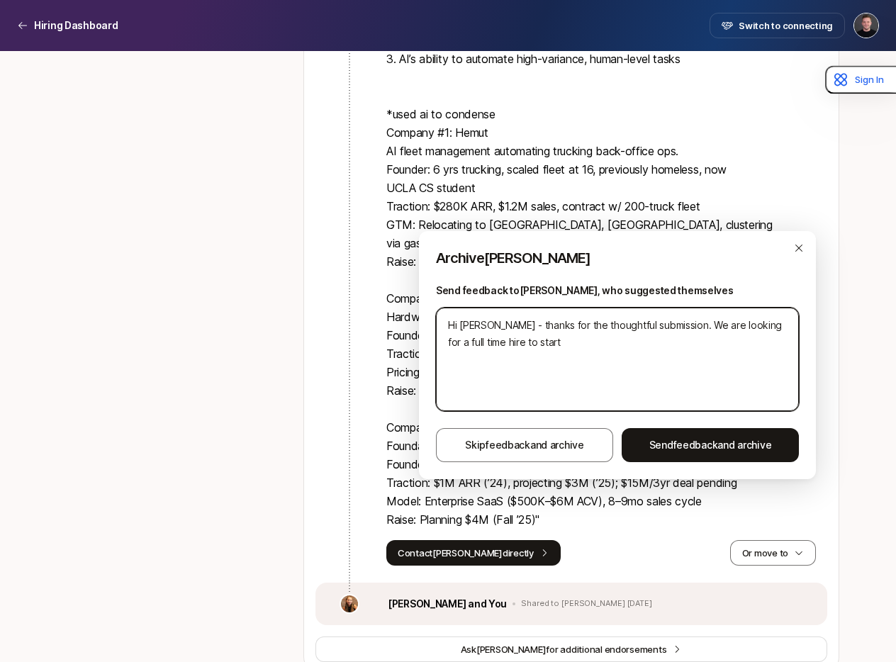
type textarea "Hi [PERSON_NAME] - thanks for the thoughtful submission. We are looking for a f…"
type textarea "x"
type textarea "Hi [PERSON_NAME] - thanks for the thoughtful submission. We are looking for a f…"
type textarea "x"
type textarea "Hi [PERSON_NAME] - thanks for the thoughtful submission. We are looking for a f…"
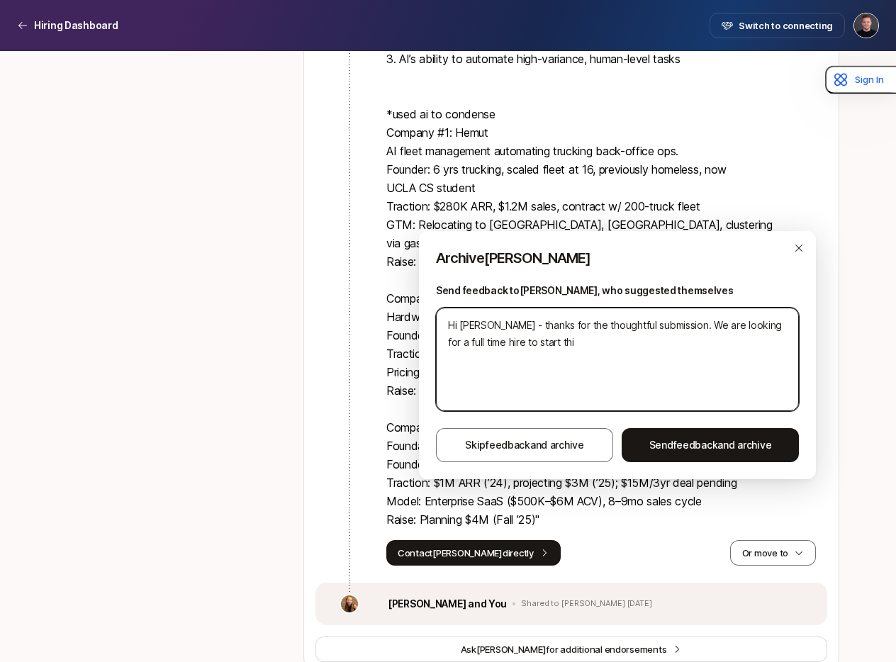
type textarea "x"
type textarea "Hi [PERSON_NAME] - thanks for the thoughtful submission. We are looking for a f…"
type textarea "x"
type textarea "Hi [PERSON_NAME] - thanks for the thoughtful submission. We are looking for a f…"
type textarea "x"
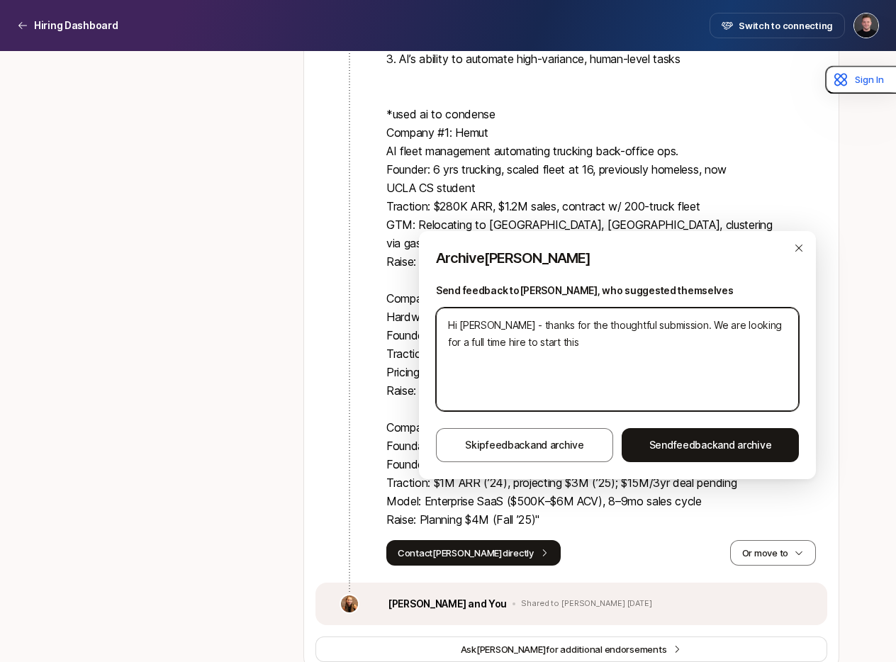
type textarea "Hi [PERSON_NAME] - thanks for the thoughtful submission. We are looking for a f…"
type textarea "x"
type textarea "Hi [PERSON_NAME] - thanks for the thoughtful submission. We are looking for a f…"
type textarea "x"
type textarea "Hi [PERSON_NAME] - thanks for the thoughtful submission. We are looking for a f…"
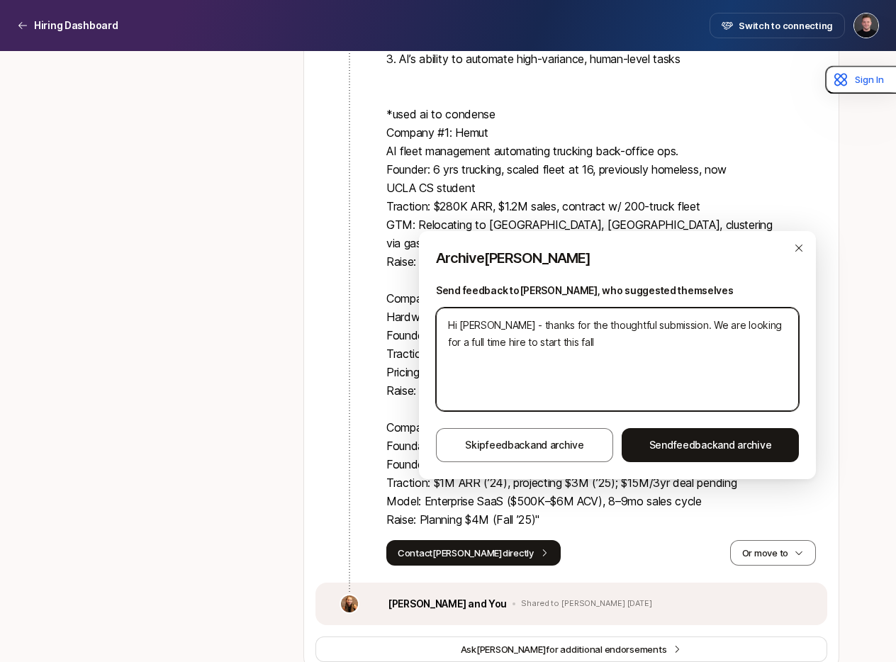
type textarea "x"
type textarea "Hi [PERSON_NAME] - thanks for the thoughtful submission. We are looking for a f…"
type textarea "x"
type textarea "Hi [PERSON_NAME] - thanks for the thoughtful submission. We are looking for a f…"
type textarea "x"
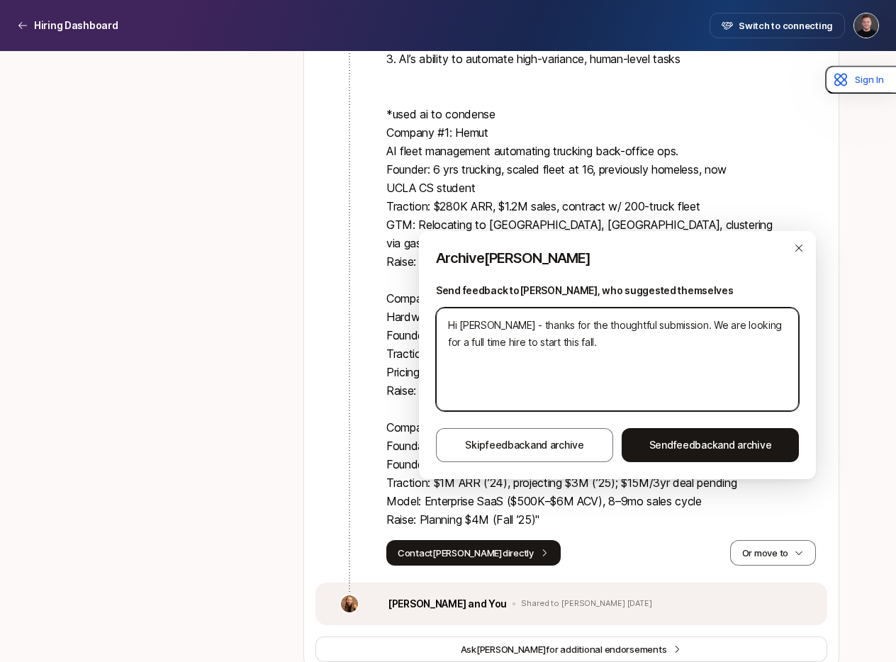
type textarea "Hi [PERSON_NAME] - thanks for the thoughtful submission. We are looking for a f…"
type textarea "x"
type textarea "Hi [PERSON_NAME] - thanks for the thoughtful submission. We are looking for a f…"
type textarea "x"
type textarea "Hi [PERSON_NAME] - thanks for the thoughtful submission. We are looking for a f…"
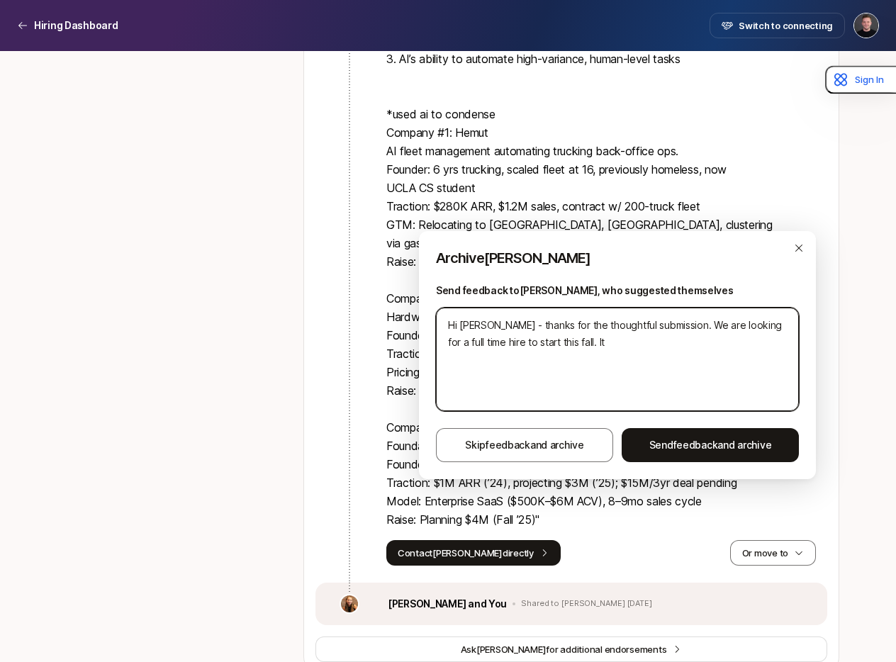
type textarea "x"
type textarea "Hi [PERSON_NAME] - thanks for the thoughtful submission. We are looking for a f…"
type textarea "x"
type textarea "Hi [PERSON_NAME] - thanks for the thoughtful submission. We are looking for a f…"
type textarea "x"
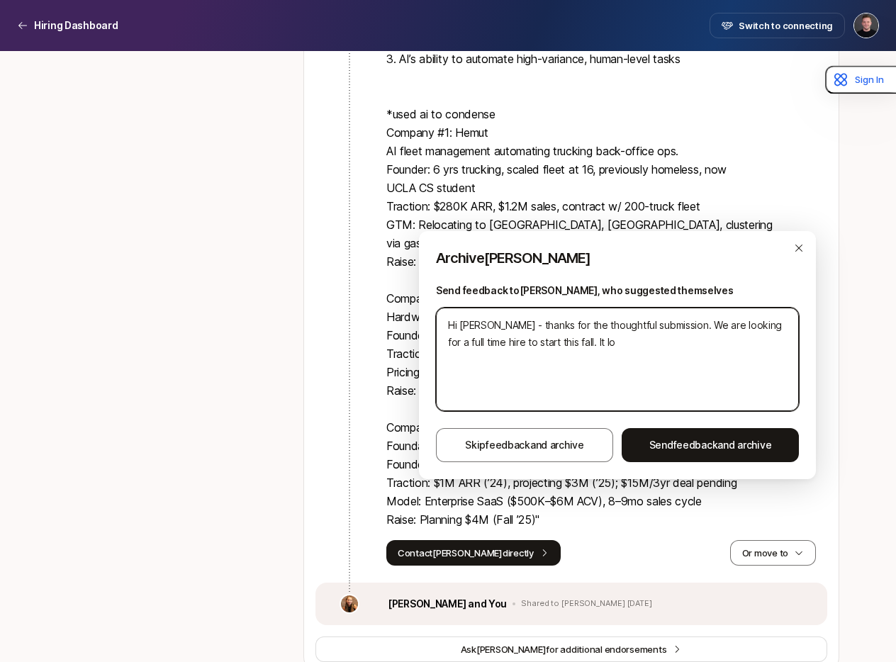
type textarea "Hi [PERSON_NAME] - thanks for the thoughtful submission. We are looking for a f…"
type textarea "x"
type textarea "Hi [PERSON_NAME] - thanks for the thoughtful submission. We are looking for a f…"
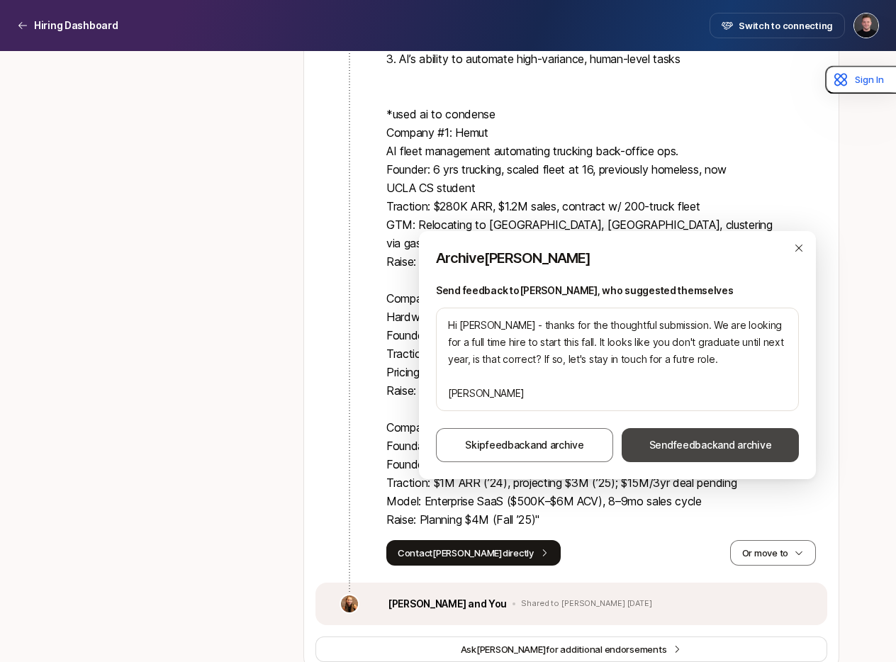
click at [684, 454] on button "Send feedback and archive" at bounding box center [710, 445] width 177 height 34
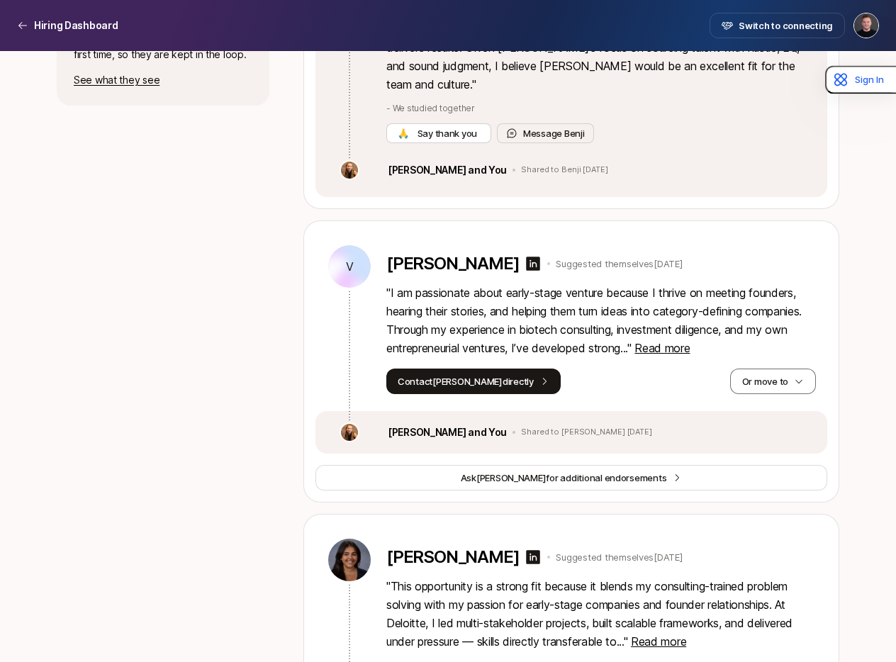
scroll to position [763, 0]
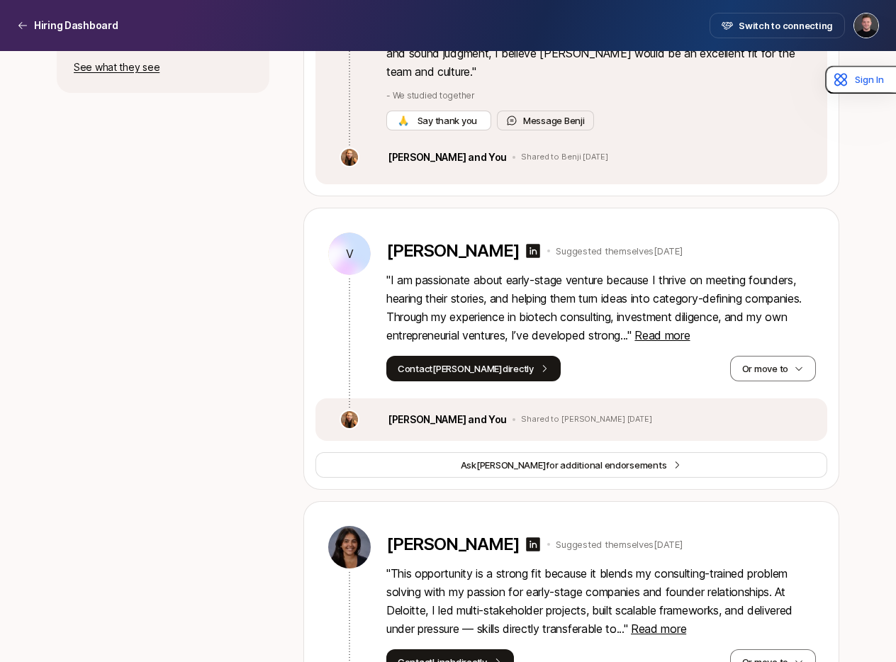
click at [687, 318] on p "" I am passionate about early-stage venture because I thrive on meeting founder…" at bounding box center [602, 308] width 430 height 74
click at [690, 328] on span "Read more" at bounding box center [662, 335] width 55 height 14
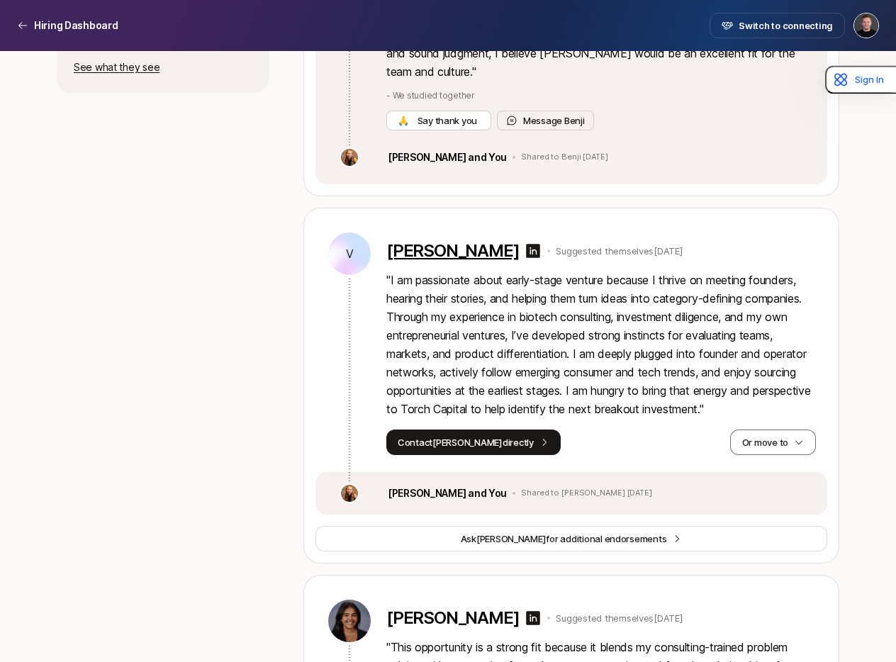
click at [433, 241] on p "[PERSON_NAME]" at bounding box center [453, 251] width 133 height 20
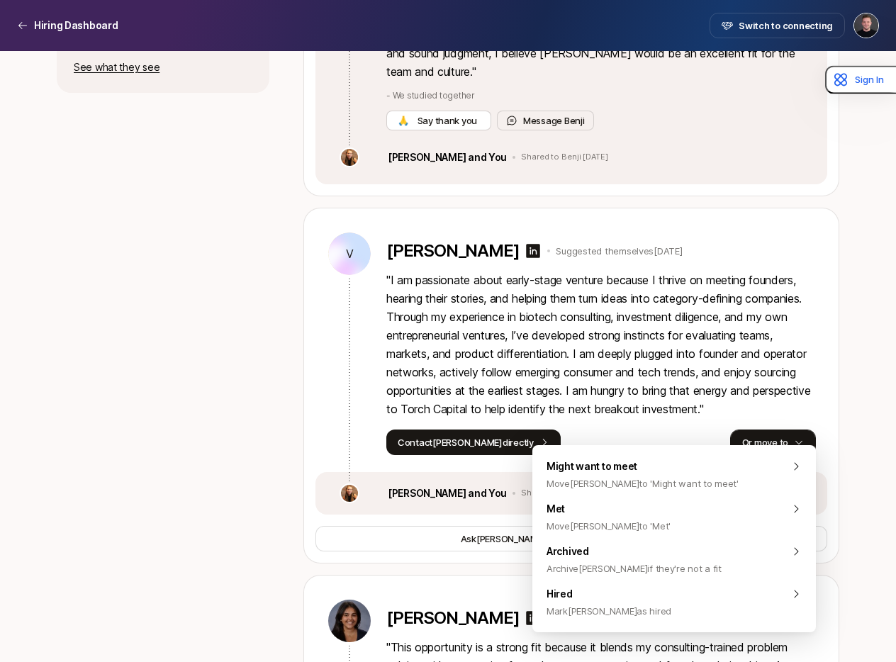
click at [772, 430] on button "Or move to" at bounding box center [773, 443] width 86 height 26
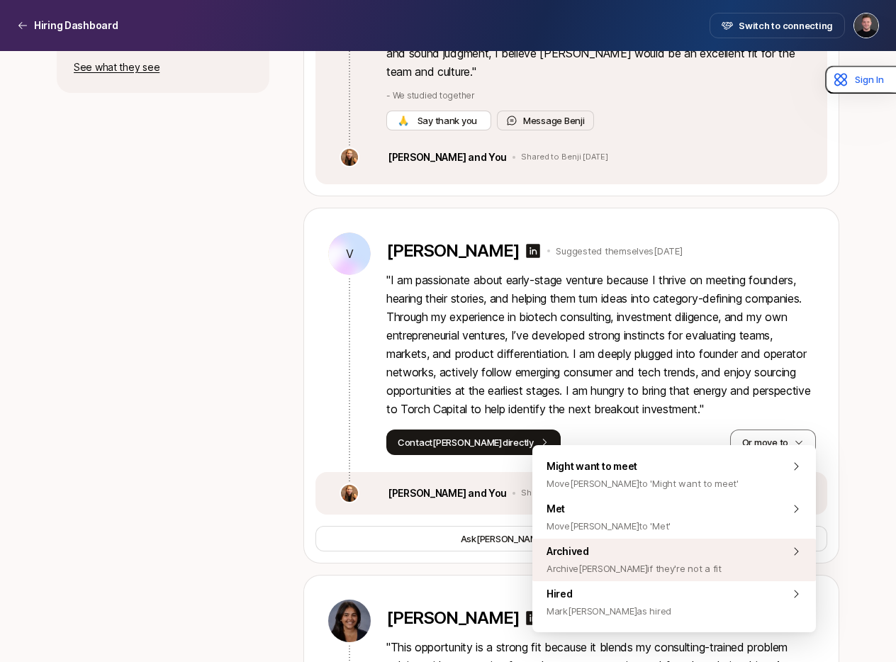
click at [706, 560] on div "Archived Archive [PERSON_NAME] if they're not a fit" at bounding box center [675, 560] width 284 height 43
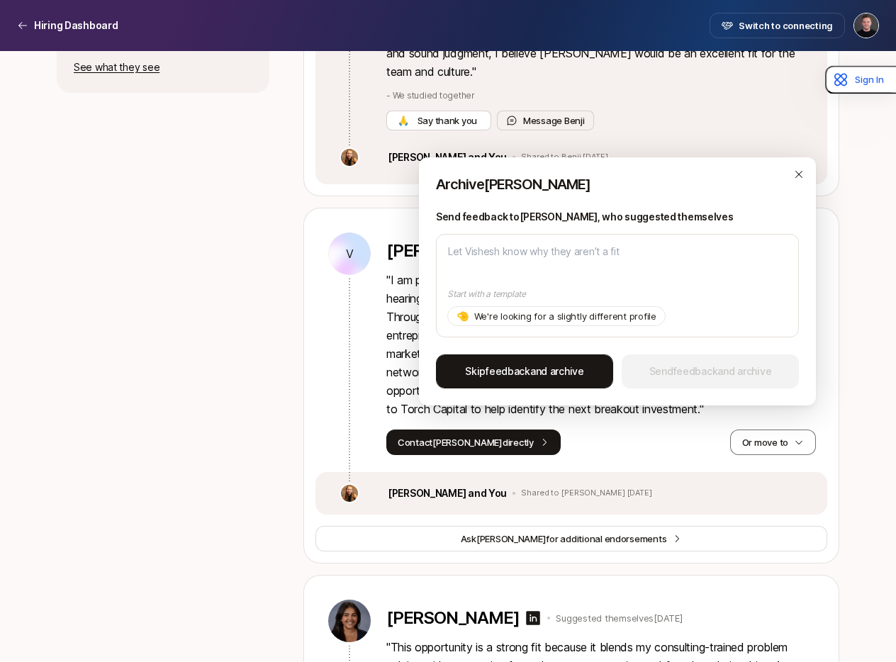
click at [533, 370] on span "Skip feedback and archive" at bounding box center [524, 371] width 119 height 17
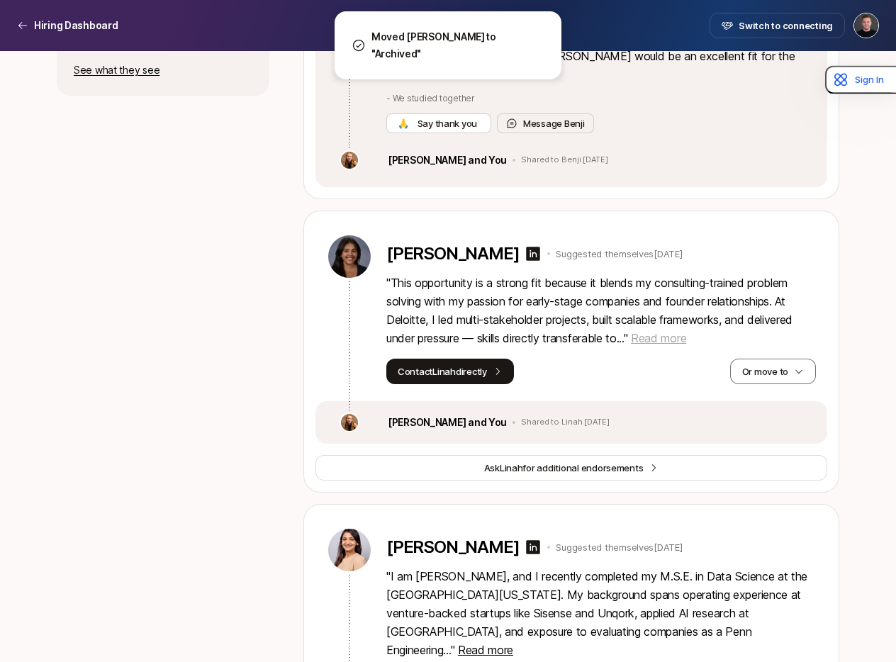
click at [672, 331] on span "Read more" at bounding box center [658, 338] width 55 height 14
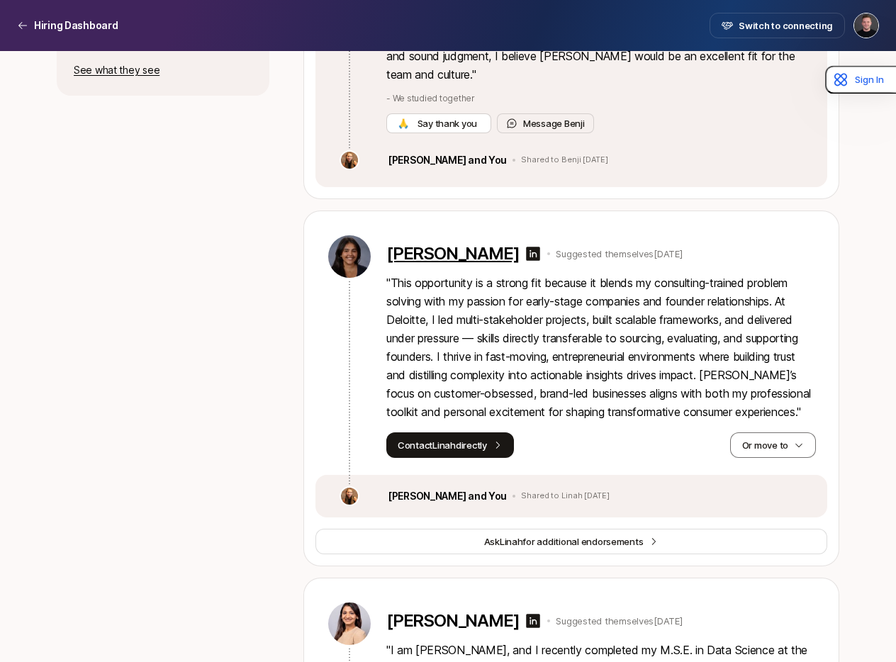
click at [438, 244] on p "[PERSON_NAME]" at bounding box center [453, 254] width 133 height 20
click at [764, 433] on button "Or move to" at bounding box center [773, 446] width 86 height 26
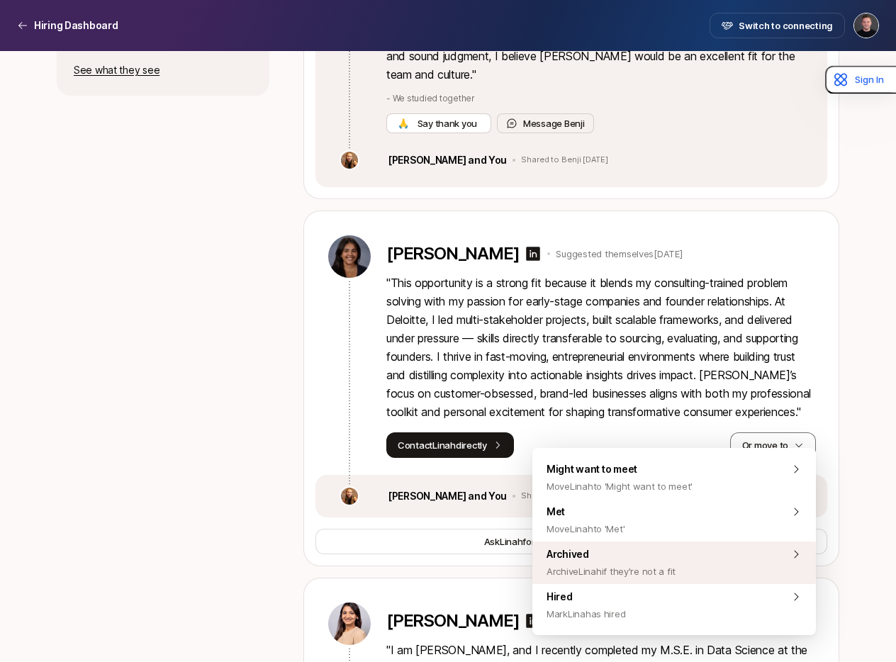
click at [616, 574] on span "Archive Linah if they're not a fit" at bounding box center [611, 571] width 129 height 17
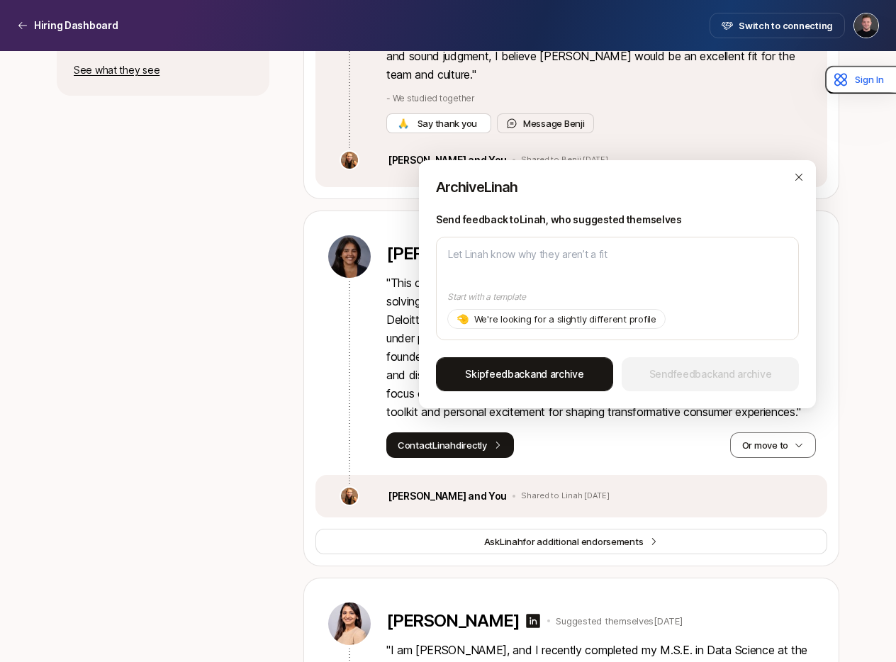
click at [526, 378] on span "feedback" at bounding box center [508, 374] width 45 height 12
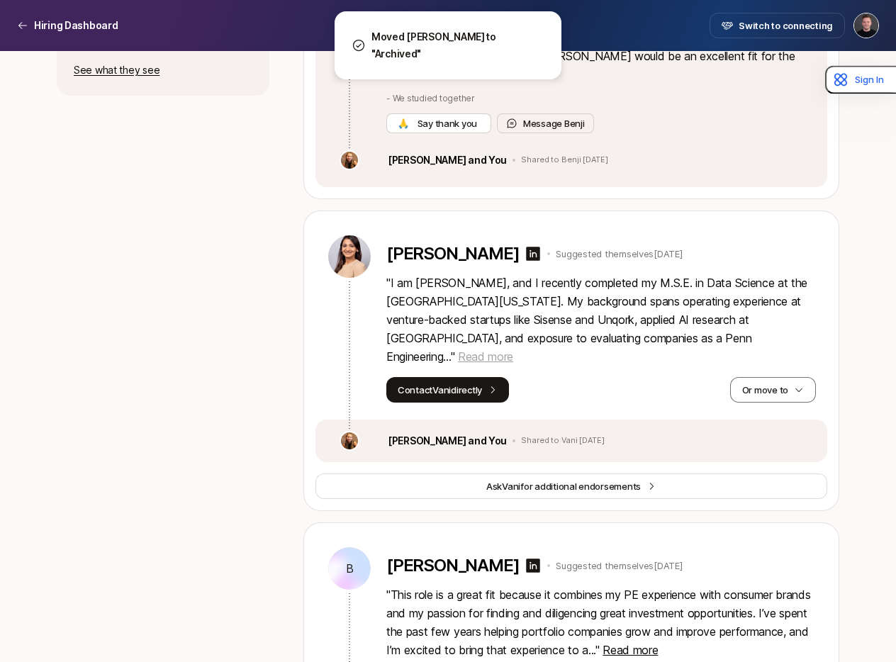
click at [513, 350] on span "Read more" at bounding box center [485, 357] width 55 height 14
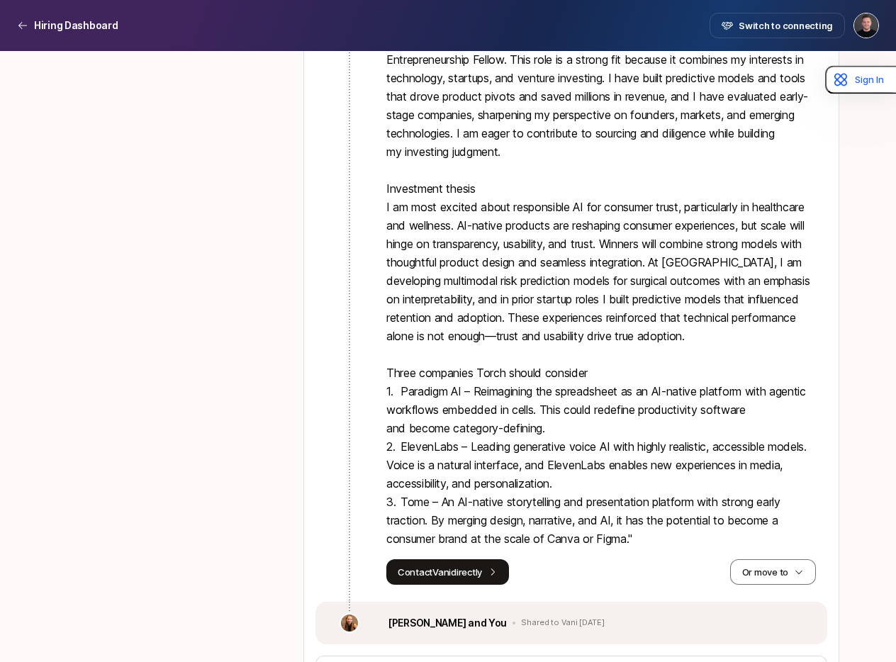
scroll to position [1035, 0]
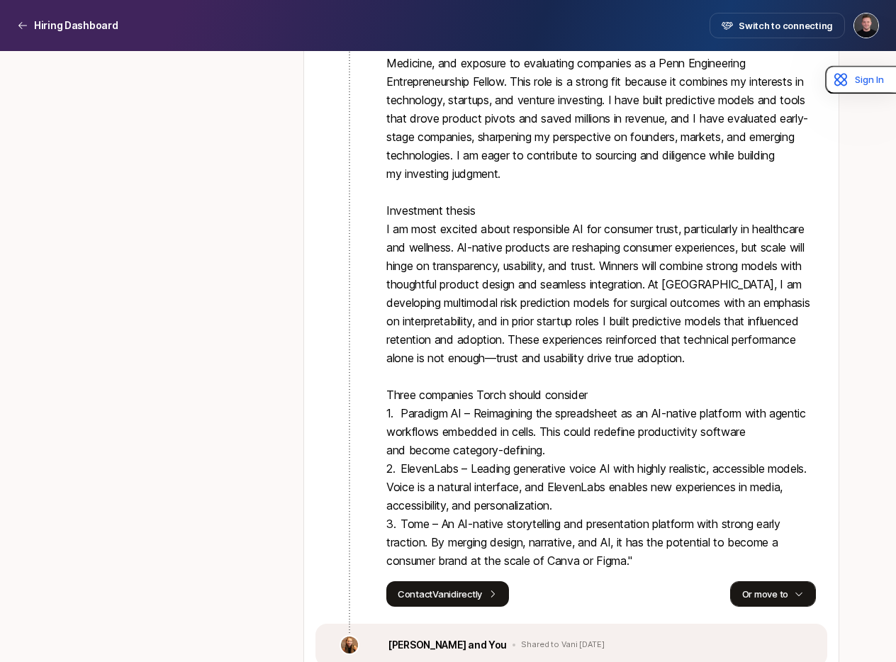
click at [765, 582] on button "Or move to" at bounding box center [773, 595] width 86 height 26
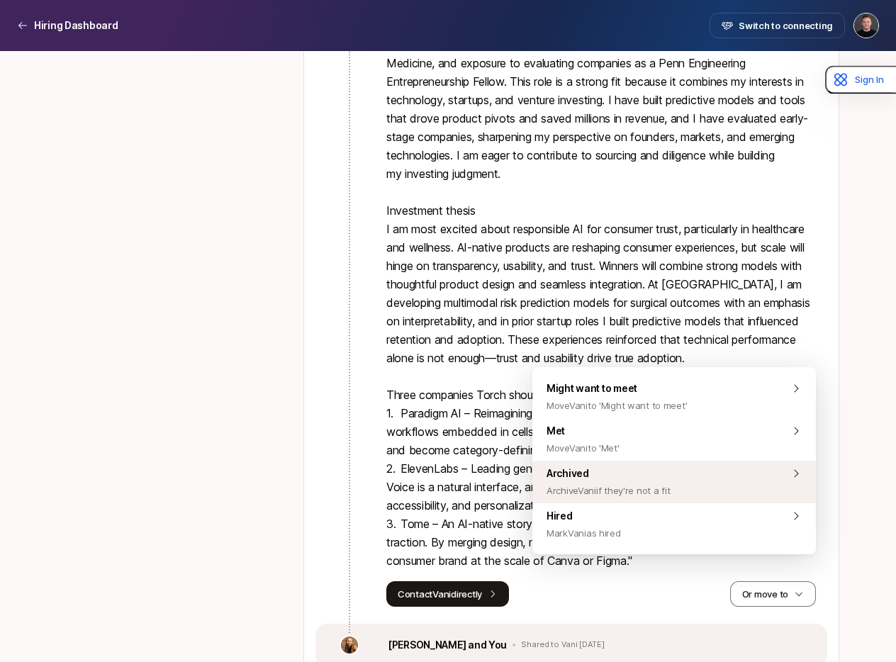
click at [589, 481] on span "Archived Archive Vani if they're not a fit" at bounding box center [608, 482] width 123 height 34
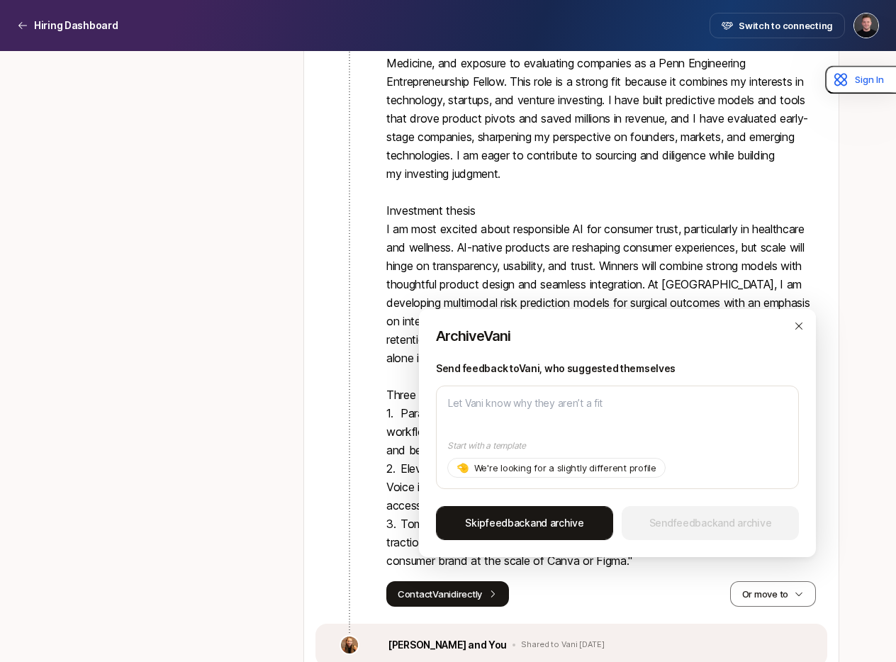
click at [530, 521] on span "Skip feedback and archive" at bounding box center [524, 523] width 119 height 17
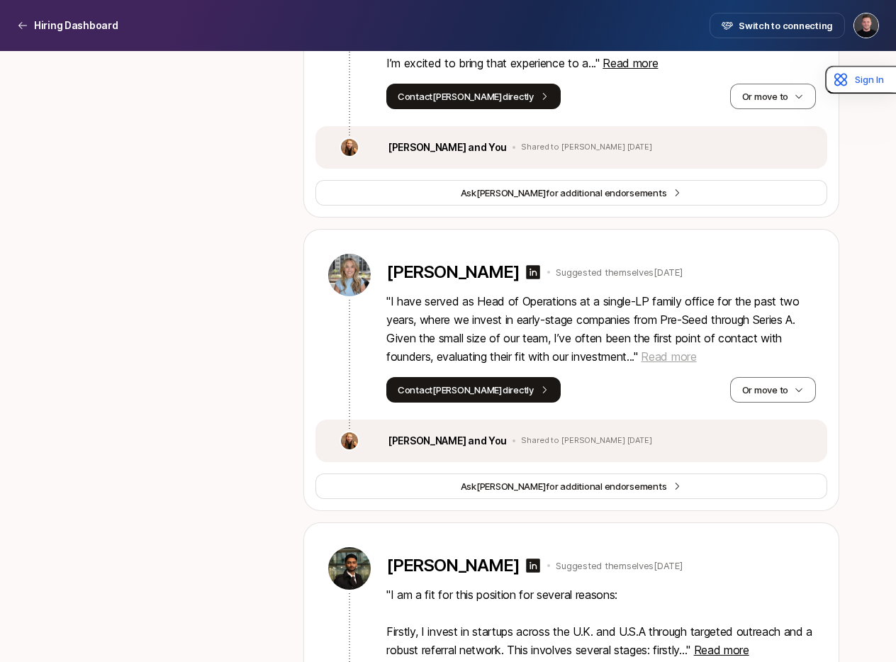
click at [682, 350] on span "Read more" at bounding box center [668, 357] width 55 height 14
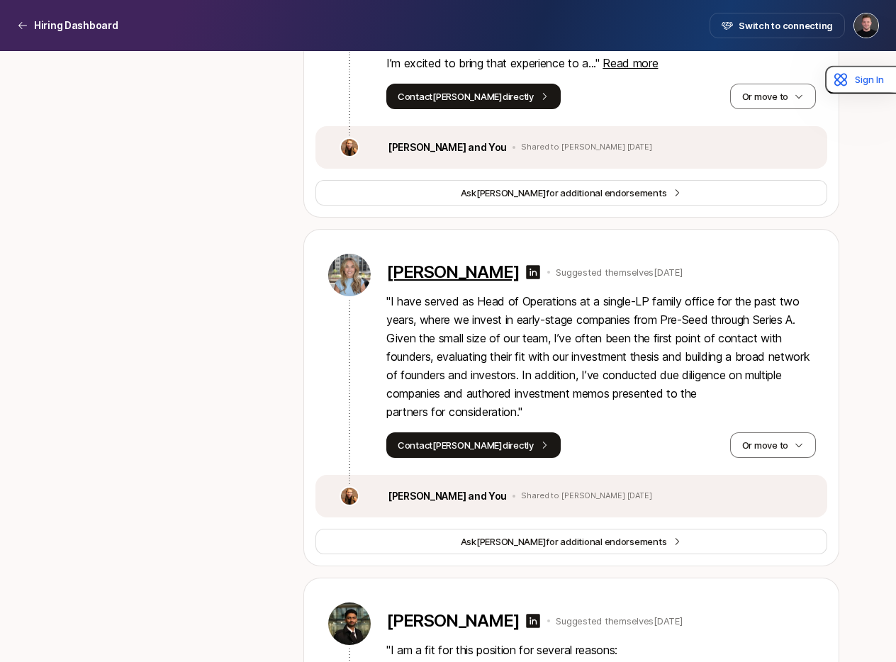
click at [405, 262] on p "[PERSON_NAME]" at bounding box center [453, 272] width 133 height 20
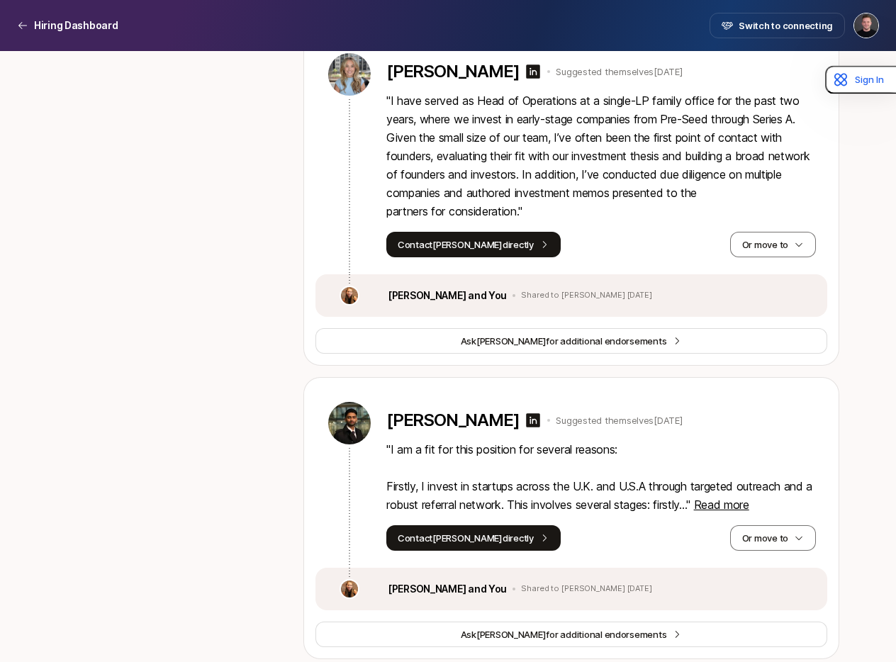
scroll to position [1263, 0]
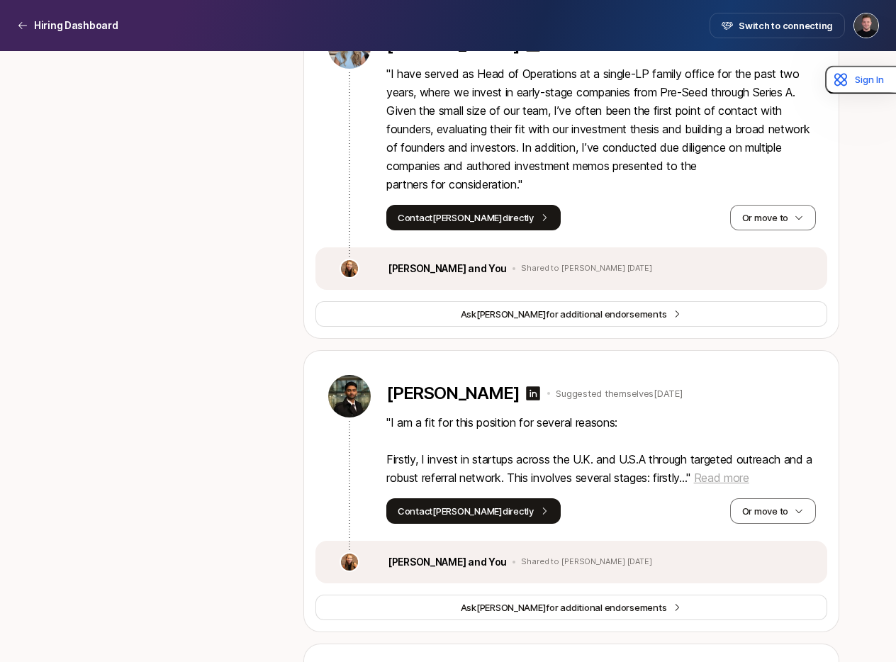
click at [750, 471] on span "Read more" at bounding box center [721, 478] width 55 height 14
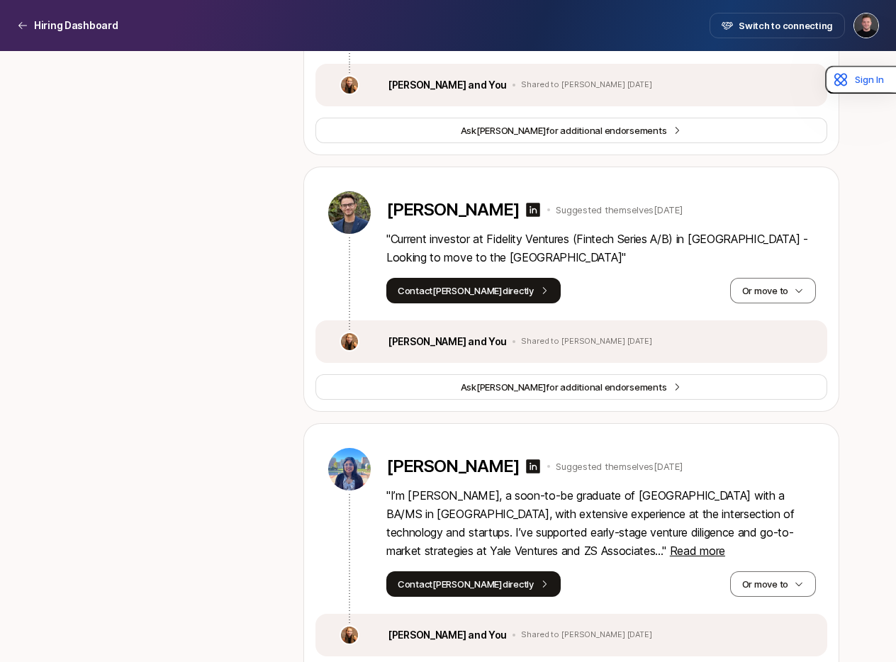
scroll to position [2130, 0]
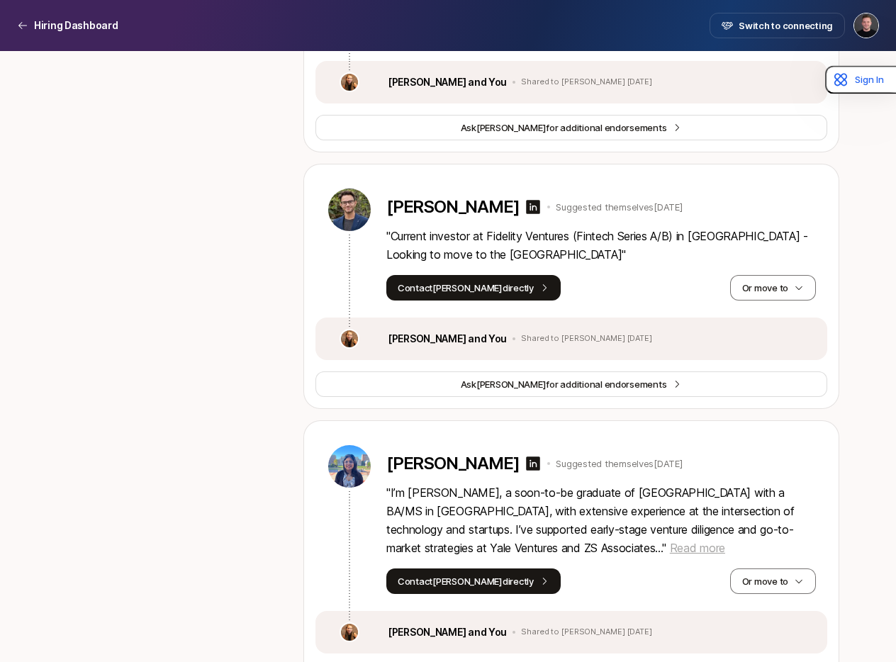
click at [670, 541] on span "Read more" at bounding box center [697, 548] width 55 height 14
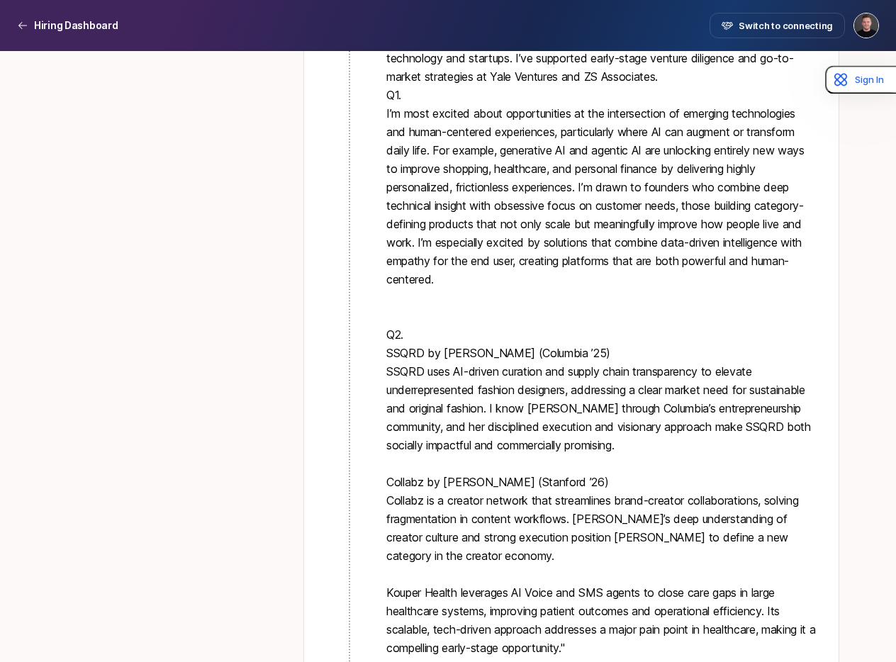
scroll to position [2620, 0]
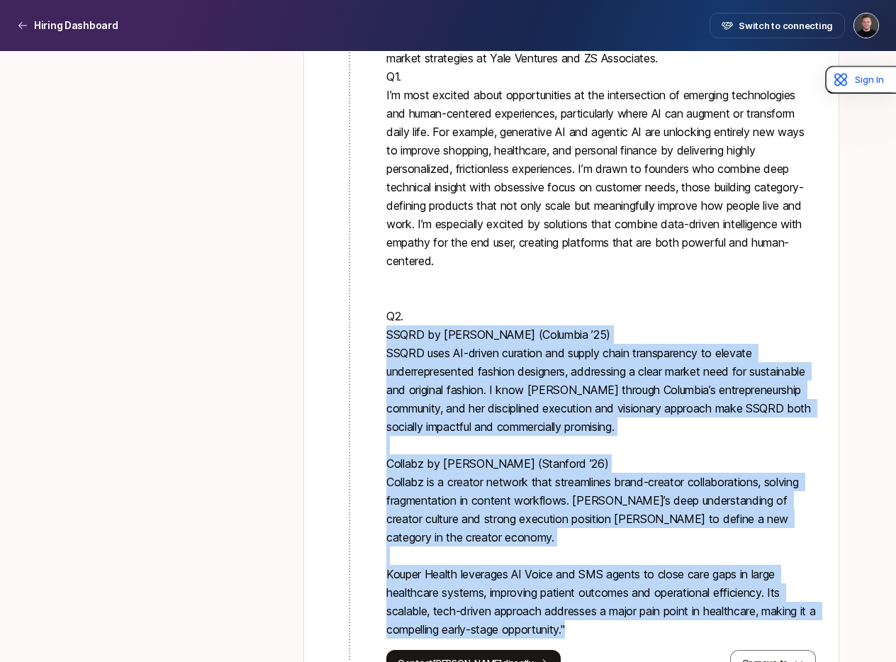
drag, startPoint x: 388, startPoint y: 298, endPoint x: 615, endPoint y: 591, distance: 371.1
click at [615, 592] on p "" I’m [PERSON_NAME], a soon-to-be graduate of [GEOGRAPHIC_DATA] with a BA/MS in…" at bounding box center [602, 316] width 430 height 645
copy p "SSQRD by [PERSON_NAME] (Columbia ’25) SSQRD uses AI-driven curation and supply …"
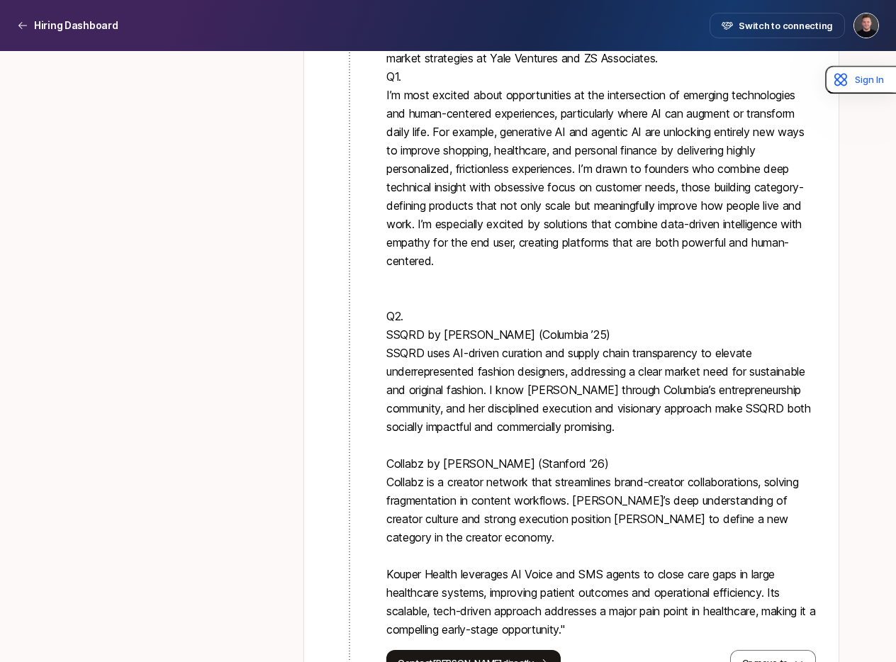
click at [534, 269] on p "" I’m [PERSON_NAME], a soon-to-be graduate of [GEOGRAPHIC_DATA] with a BA/MS in…" at bounding box center [602, 316] width 430 height 645
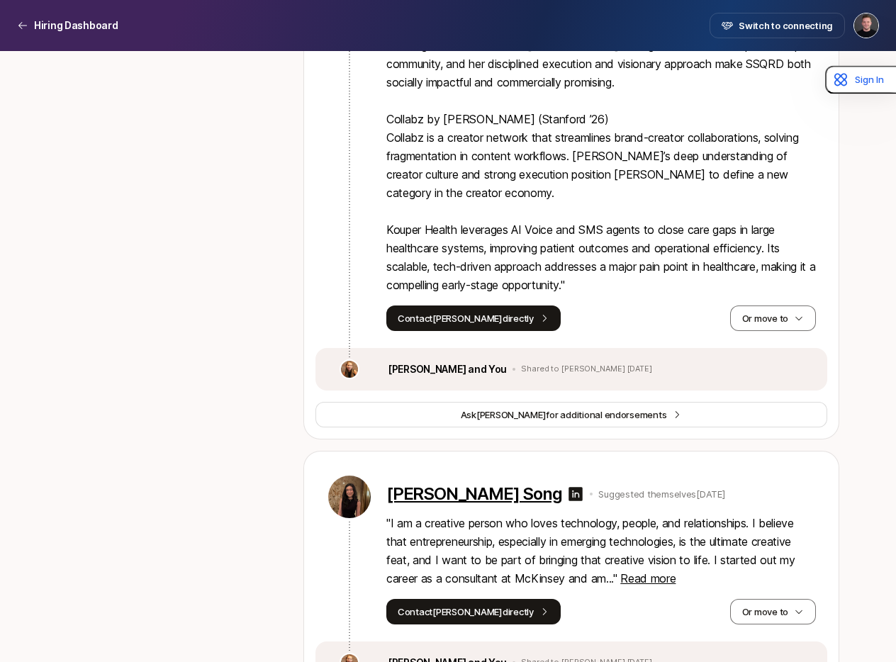
scroll to position [2969, 0]
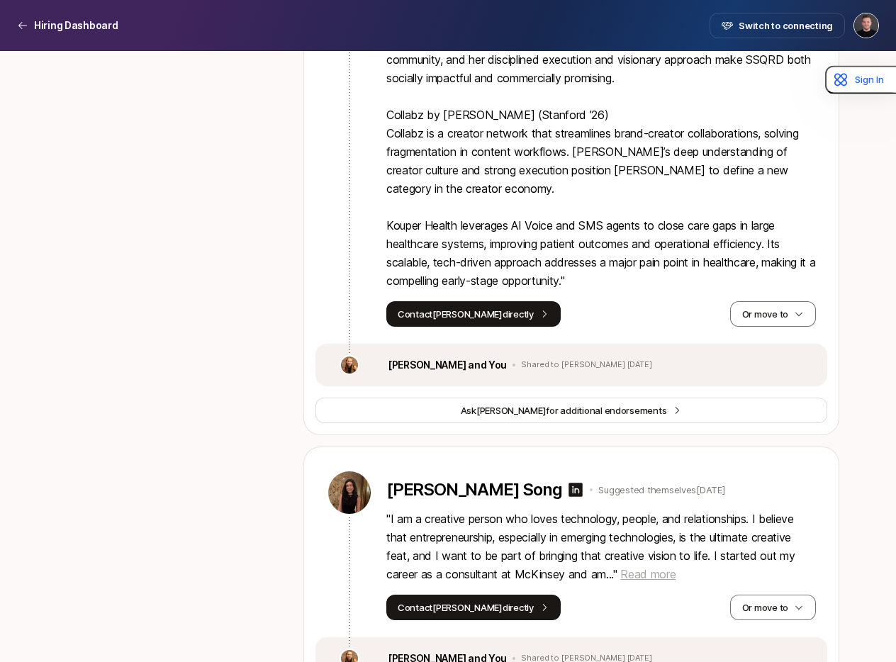
click at [642, 567] on span "Read more" at bounding box center [648, 574] width 55 height 14
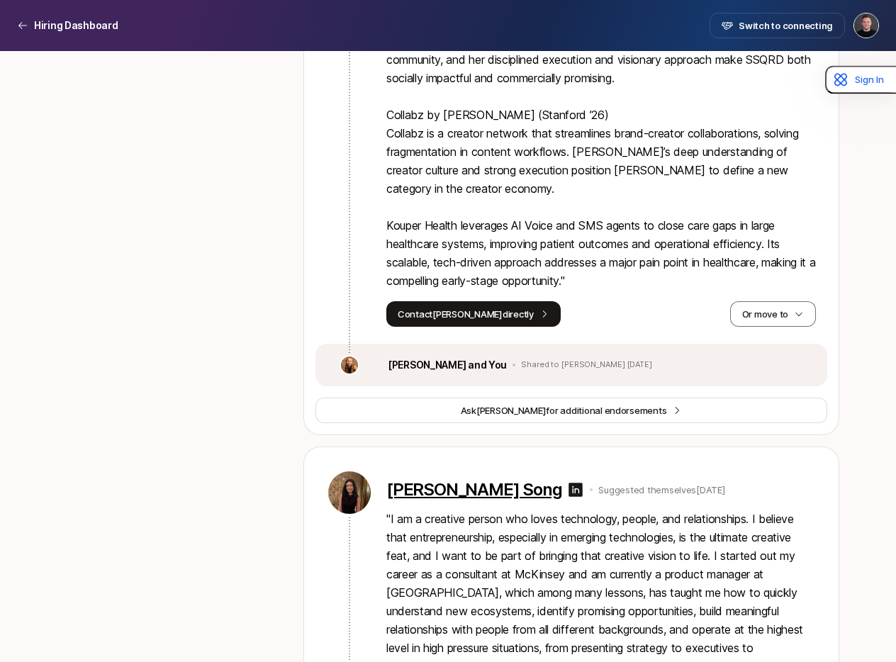
click at [433, 480] on p "[PERSON_NAME] Song" at bounding box center [474, 490] width 175 height 20
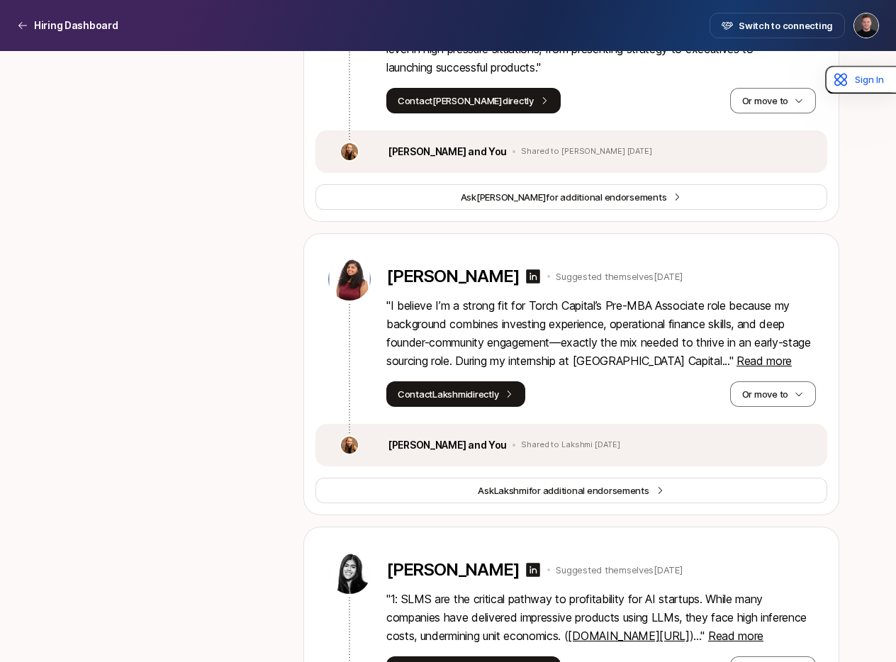
scroll to position [3565, 0]
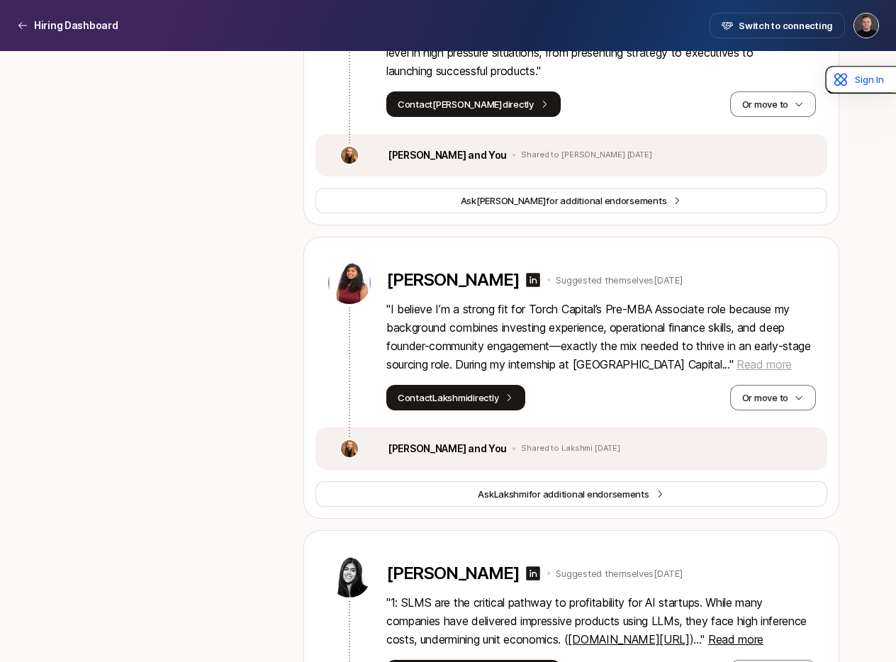
click at [740, 357] on span "Read more" at bounding box center [764, 364] width 55 height 14
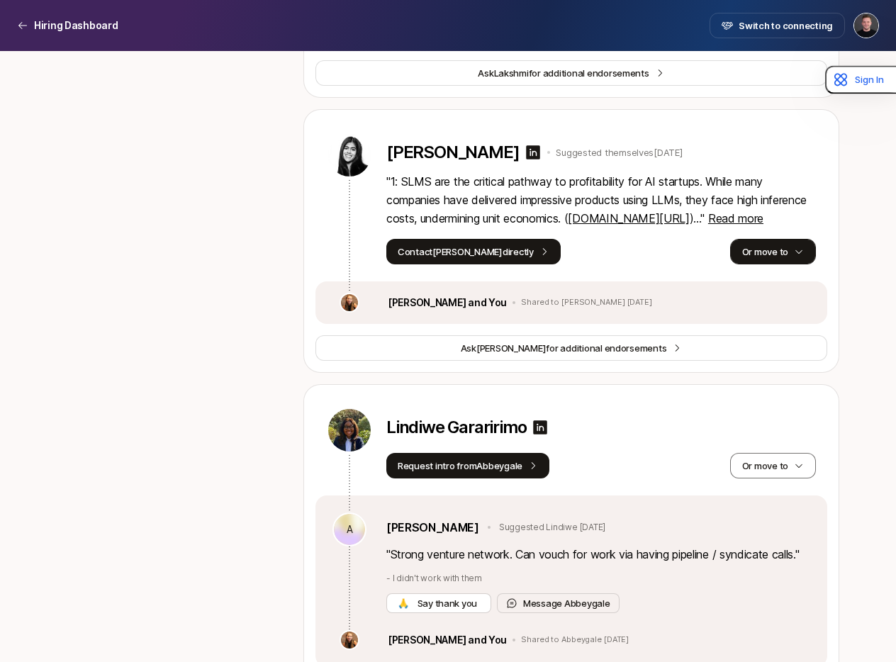
scroll to position [4370, 0]
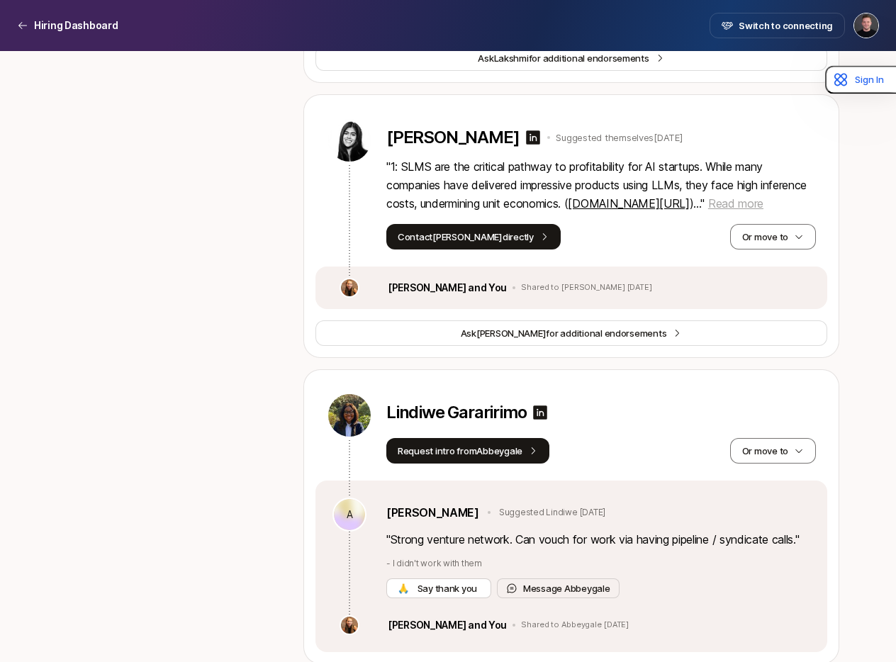
click at [764, 196] on span "Read more" at bounding box center [735, 203] width 55 height 14
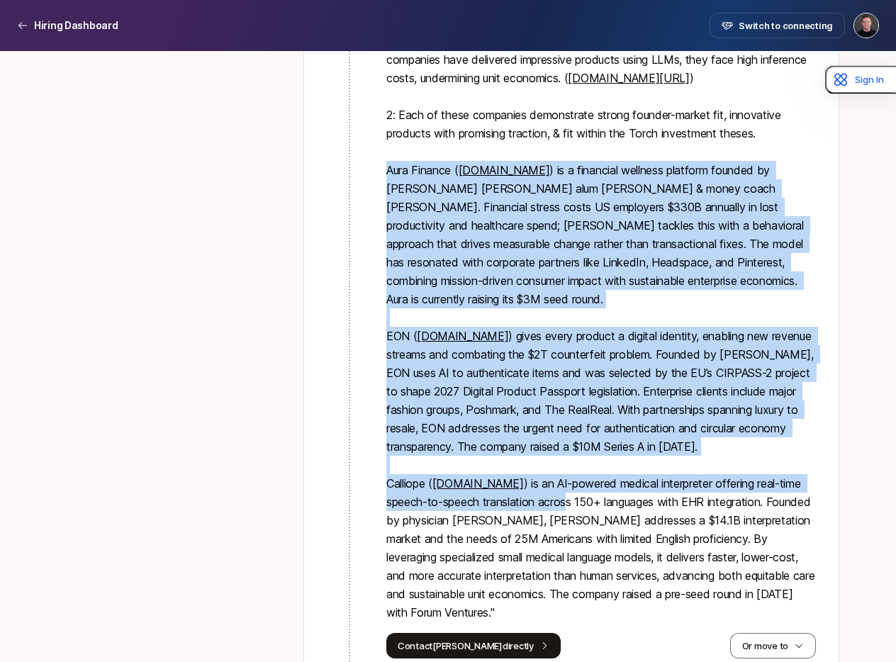
scroll to position [4506, 0]
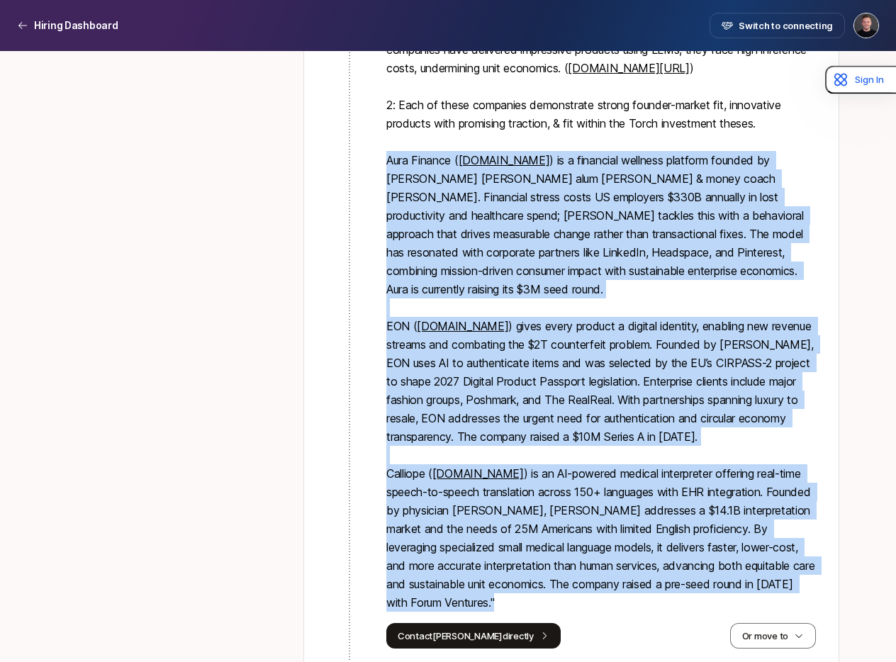
drag, startPoint x: 388, startPoint y: 241, endPoint x: 557, endPoint y: 526, distance: 330.7
click at [559, 526] on p "" 1: SLMS are the critical pathway to profitability for AI startups. While many…" at bounding box center [602, 317] width 430 height 590
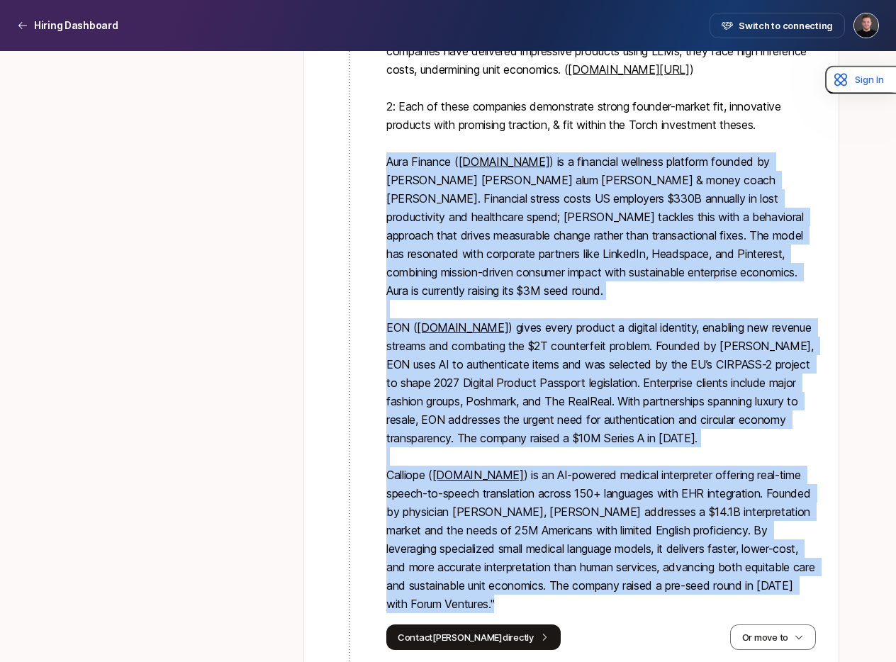
copy p "Lore Ipsumdo ( sitametcons.ad ) el s doeiusmod temporin utlabore etdolor ma Ali…"
click at [628, 396] on p "" 1: SLMS are the critical pathway to profitability for AI startups. While many…" at bounding box center [602, 318] width 430 height 590
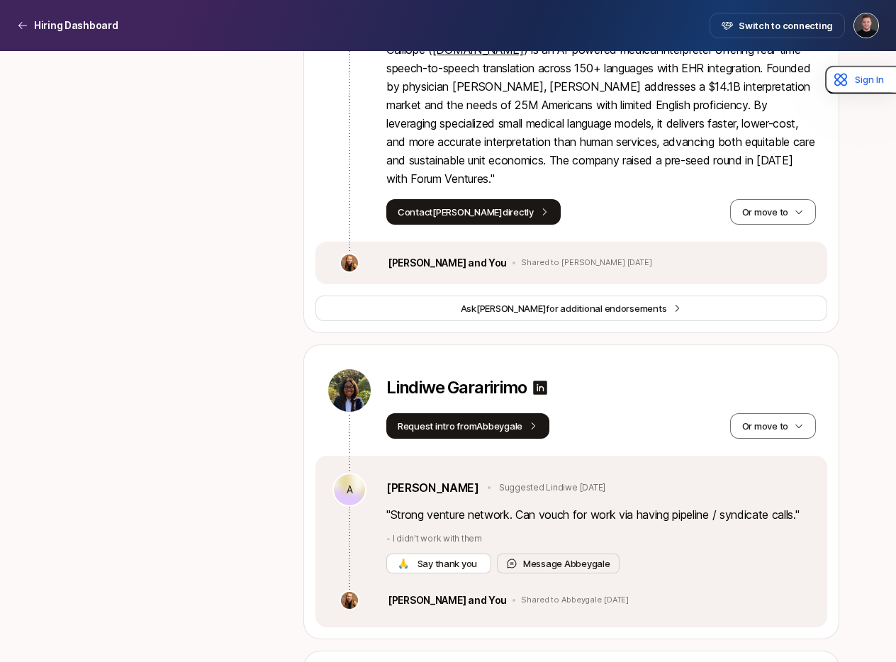
scroll to position [4950, 0]
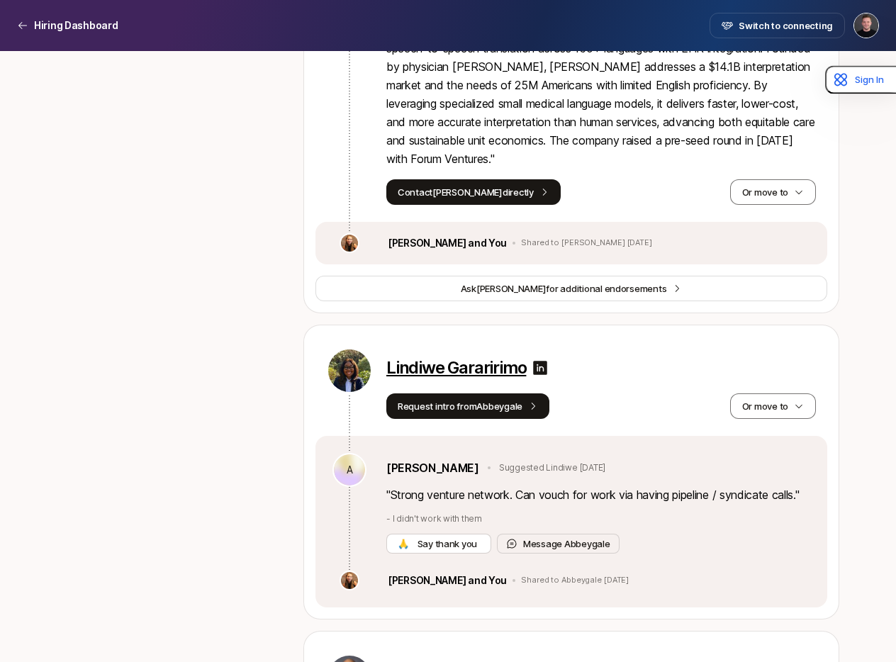
click at [474, 358] on p "Lindiwe Gararirimo" at bounding box center [457, 368] width 140 height 20
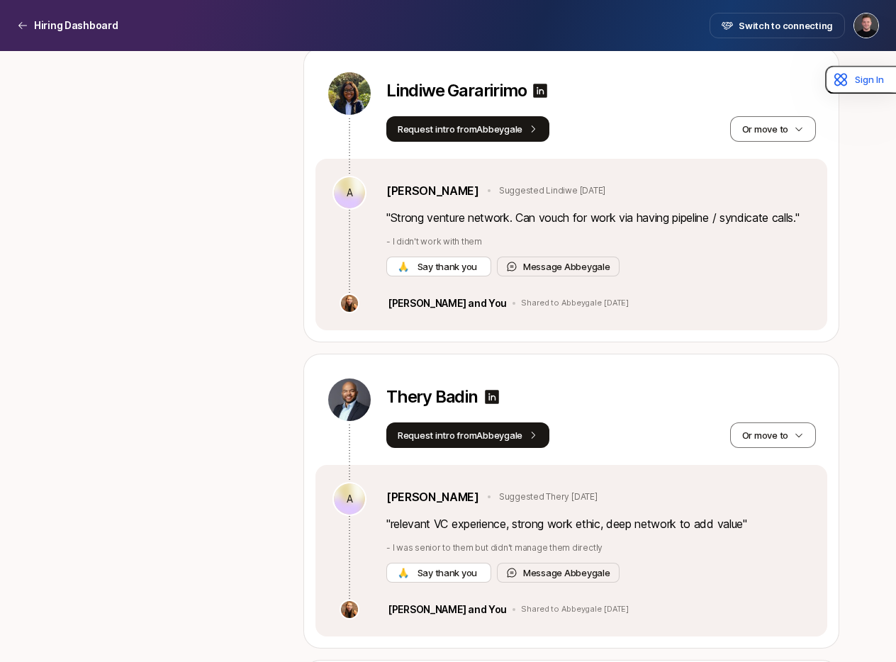
scroll to position [5228, 0]
click at [429, 387] on p "Thery Badin" at bounding box center [432, 397] width 91 height 20
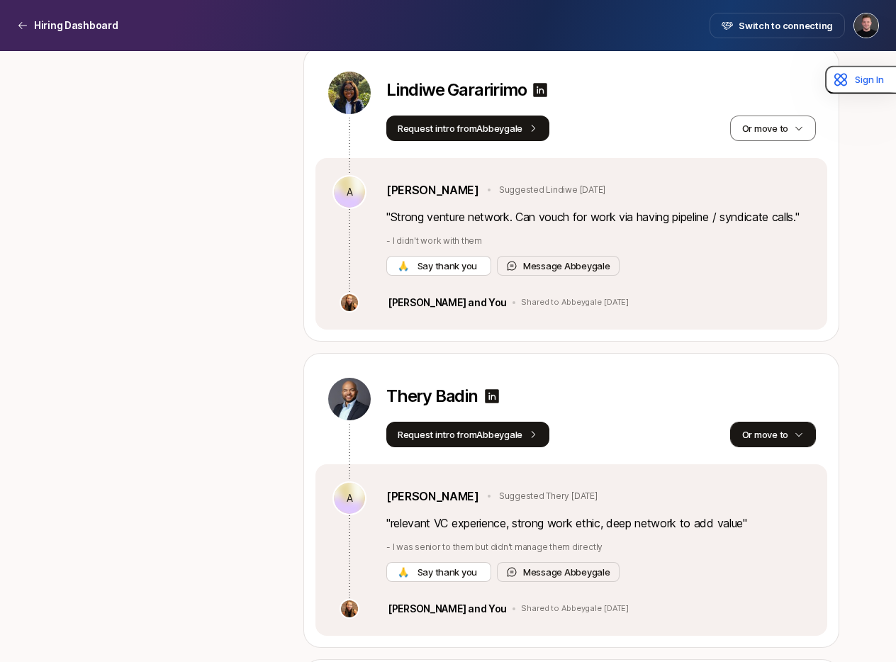
click at [772, 422] on button "Or move to" at bounding box center [773, 435] width 86 height 26
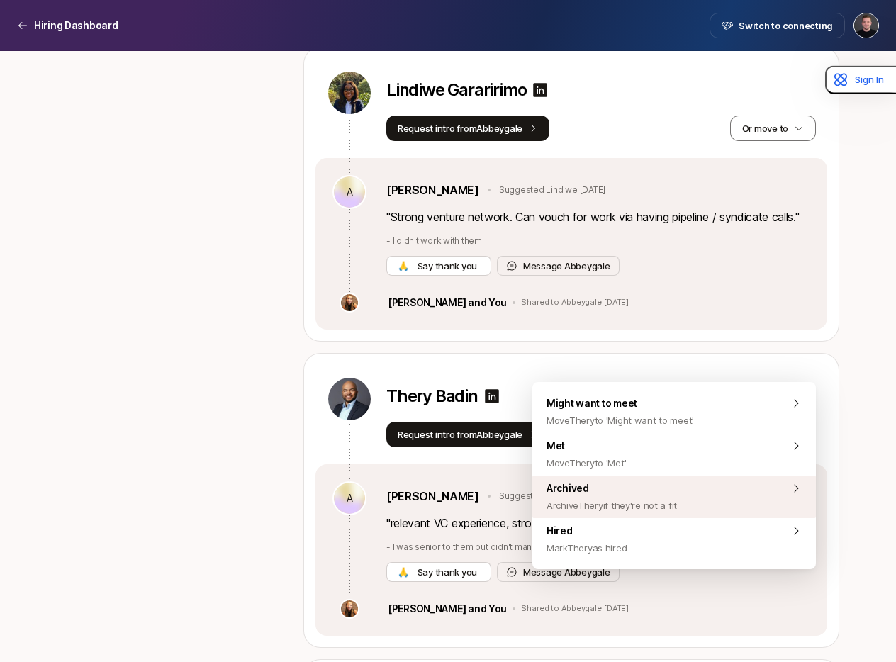
click at [659, 506] on span "Archive Thery if they're not a fit" at bounding box center [612, 505] width 130 height 17
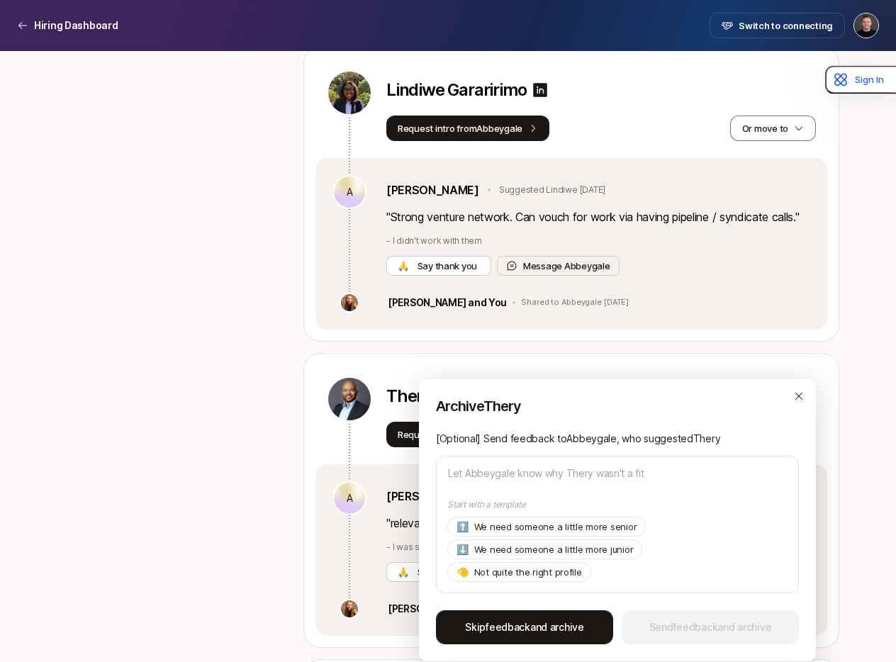
click at [550, 630] on span "Skip feedback and archive" at bounding box center [524, 627] width 119 height 17
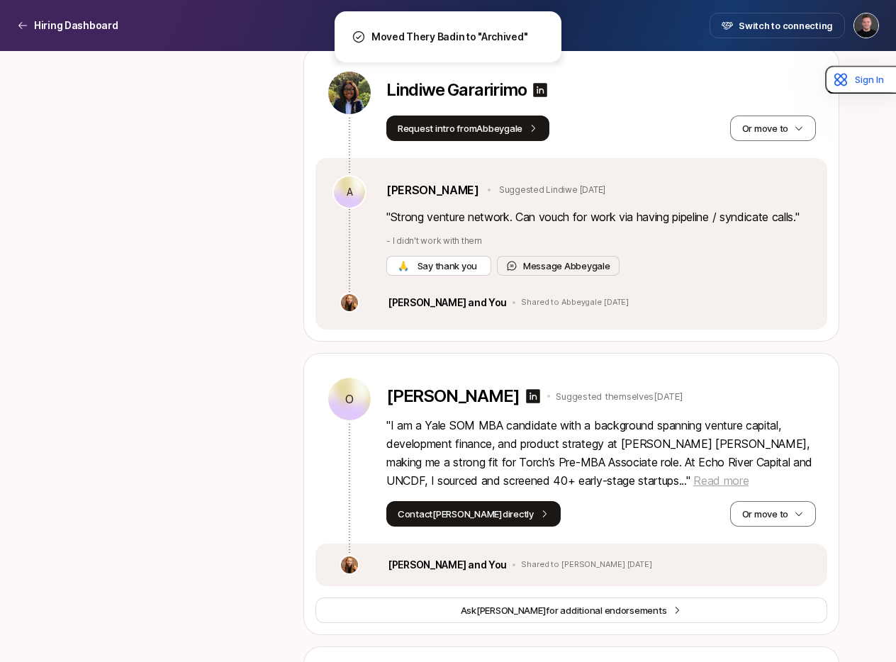
click at [694, 474] on span "Read more" at bounding box center [721, 481] width 55 height 14
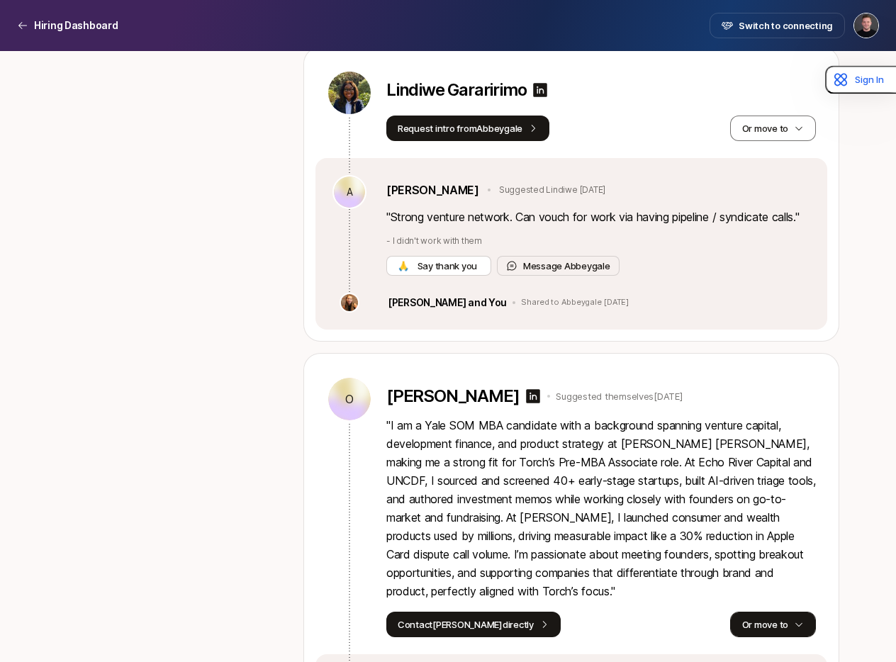
click at [785, 612] on button "Or move to" at bounding box center [773, 625] width 86 height 26
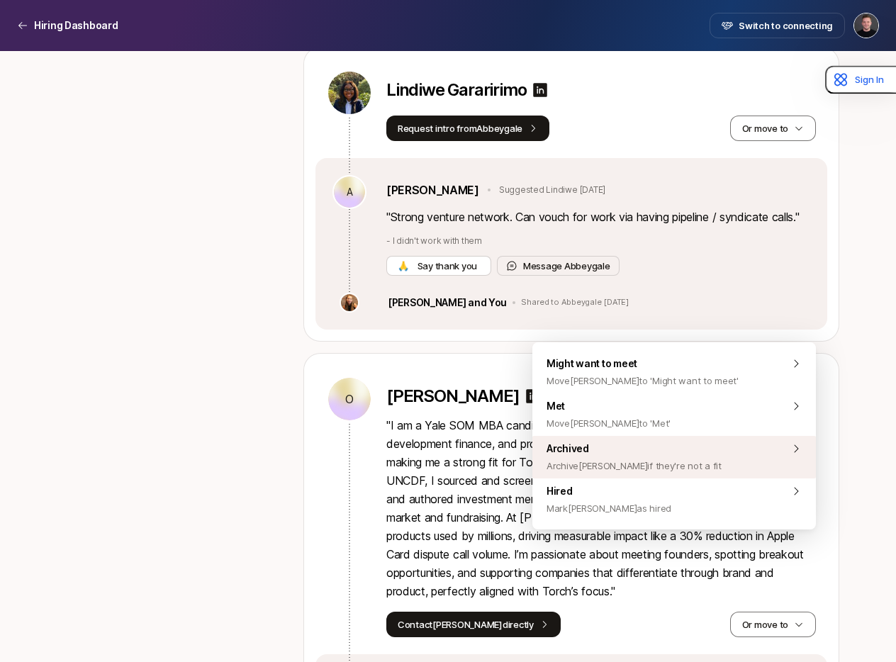
click at [611, 461] on span "Archive [PERSON_NAME] if they're not a fit" at bounding box center [634, 465] width 175 height 17
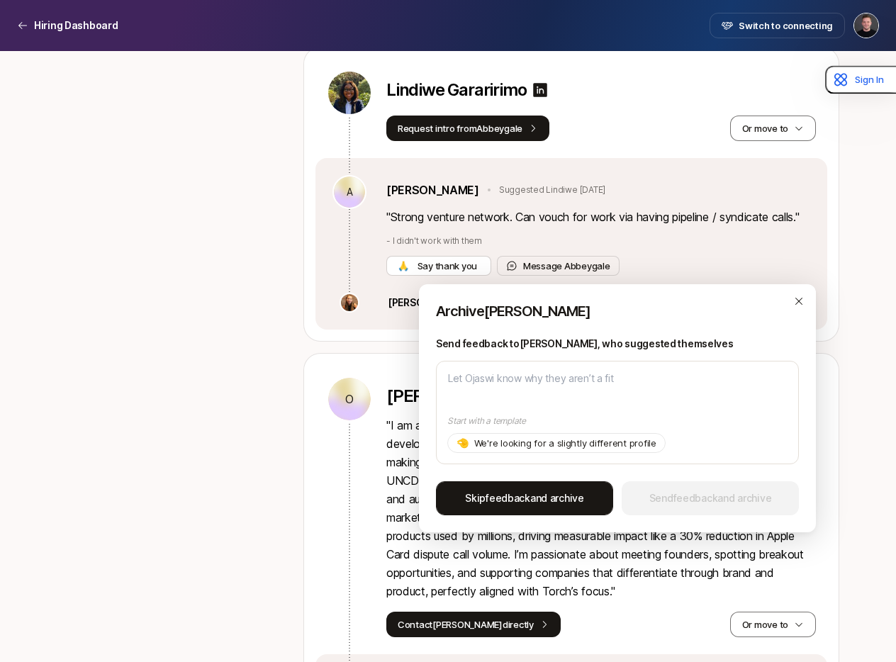
click at [548, 496] on span "Skip feedback and archive" at bounding box center [524, 498] width 119 height 17
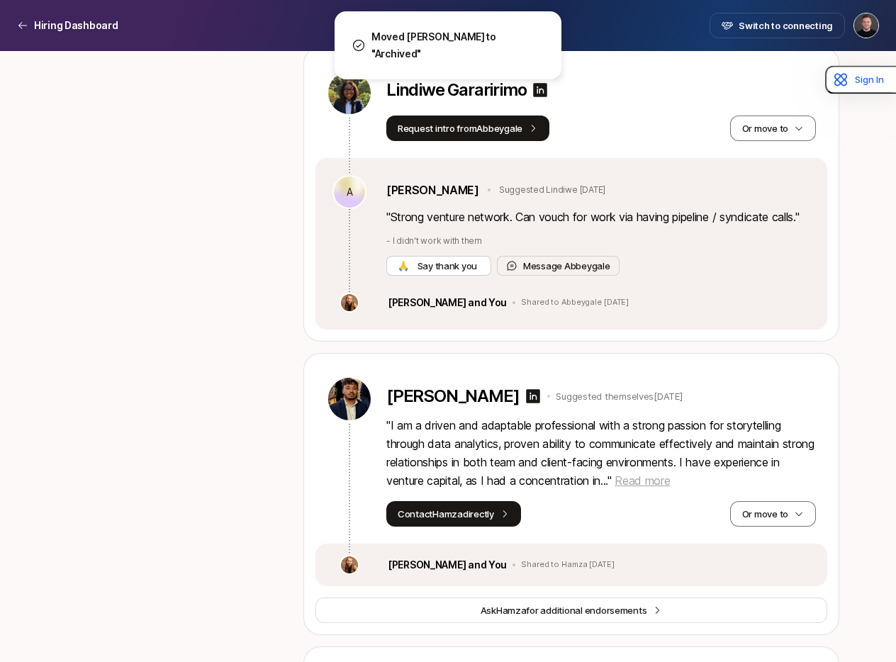
click at [658, 474] on span "Read more" at bounding box center [642, 481] width 55 height 14
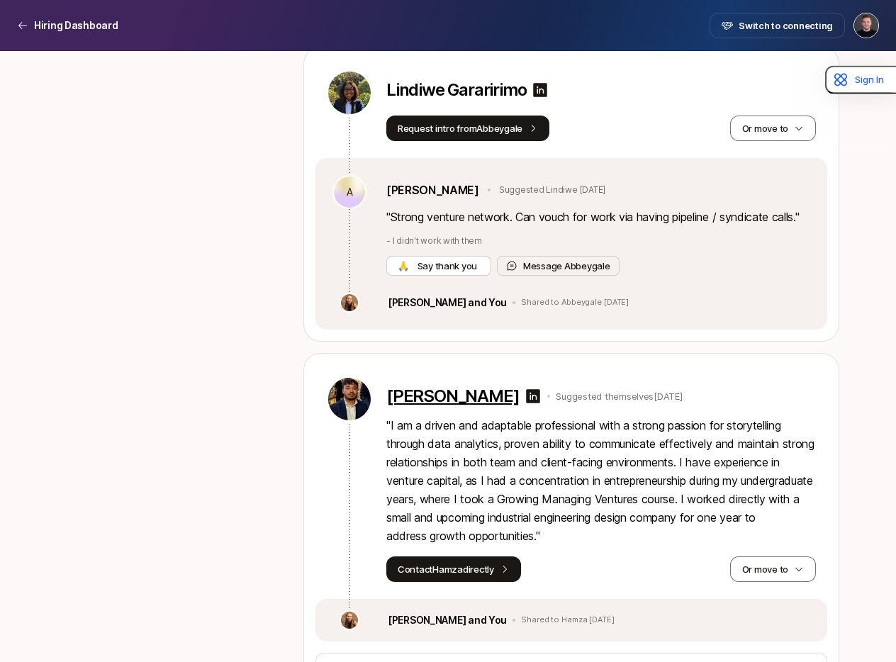
click at [419, 387] on p "[PERSON_NAME]" at bounding box center [453, 397] width 133 height 20
click at [777, 557] on button "Or move to" at bounding box center [773, 570] width 86 height 26
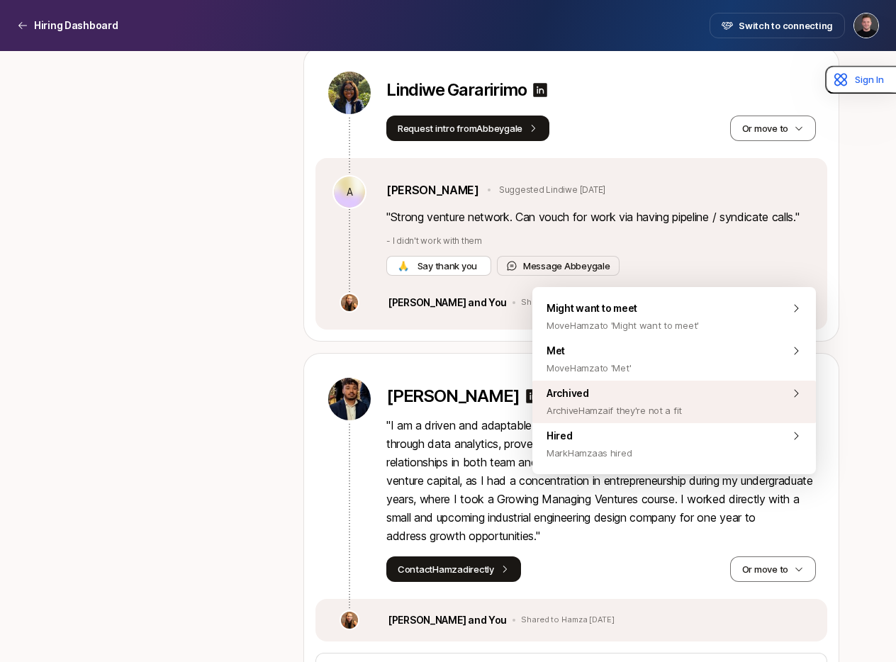
click at [606, 411] on span "Archive Hamza if they're not a fit" at bounding box center [614, 410] width 135 height 17
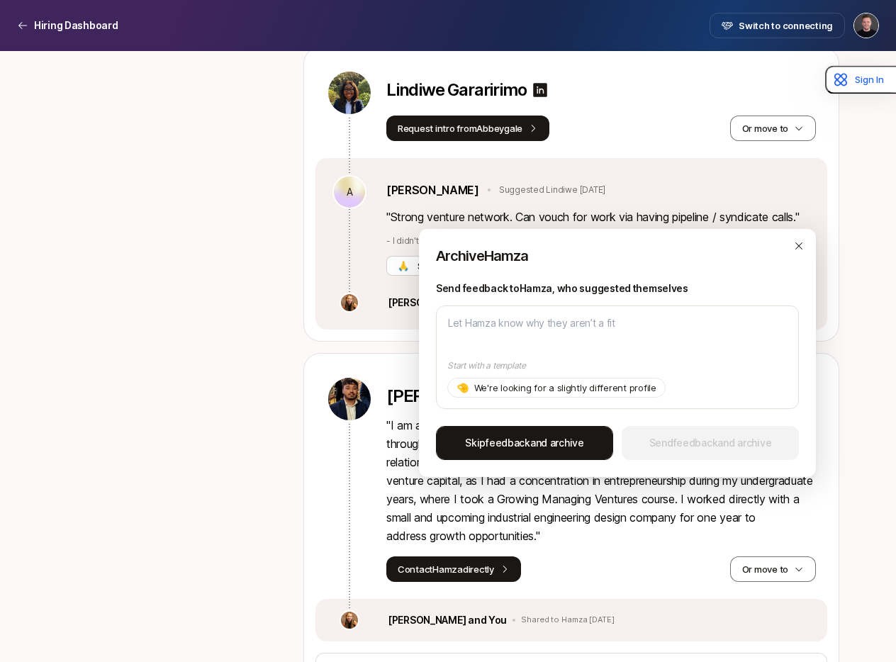
click at [533, 440] on span "Skip feedback and archive" at bounding box center [524, 443] width 119 height 17
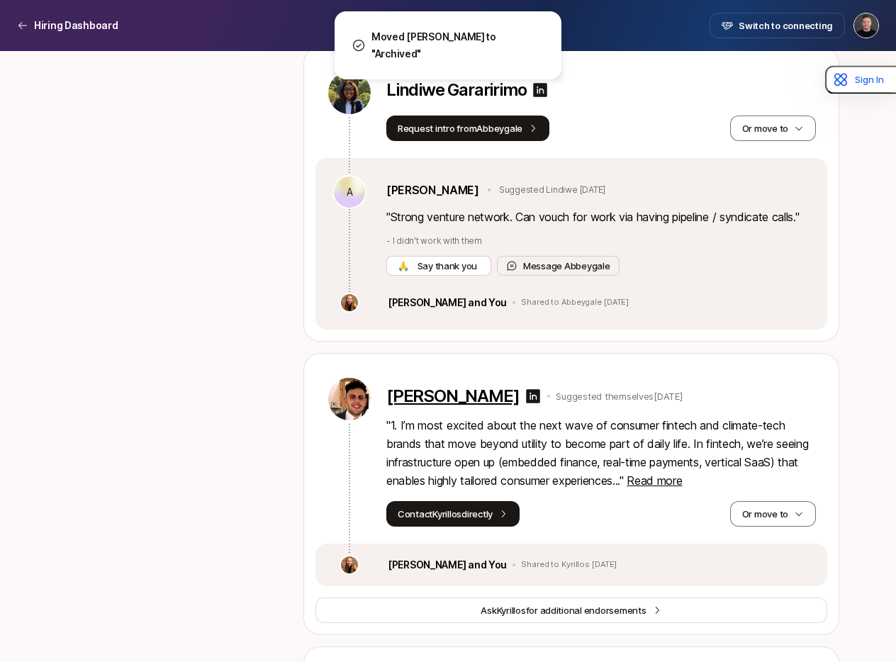
click at [479, 387] on p "[PERSON_NAME]" at bounding box center [453, 397] width 133 height 20
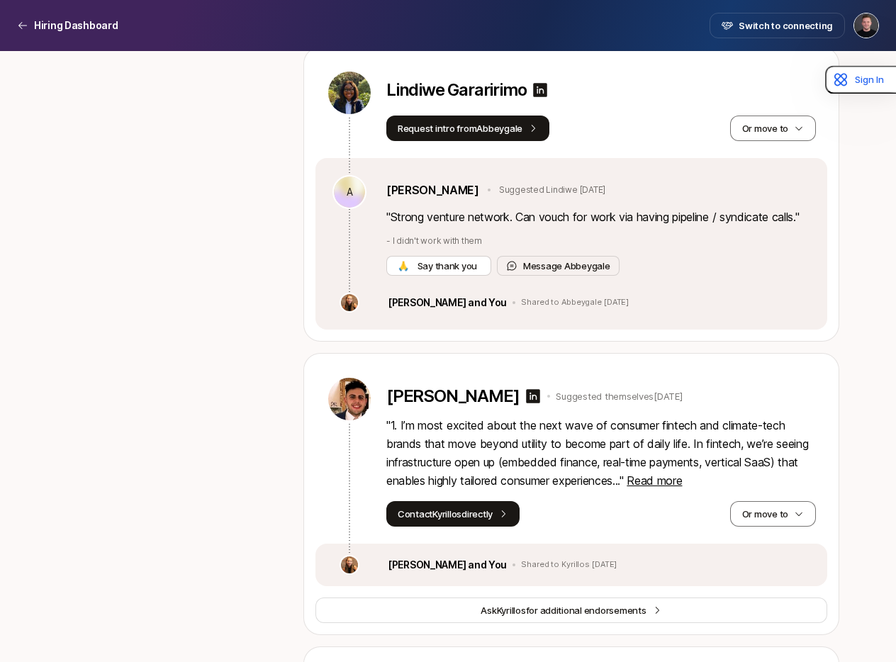
click at [669, 474] on span "Read more" at bounding box center [654, 481] width 55 height 14
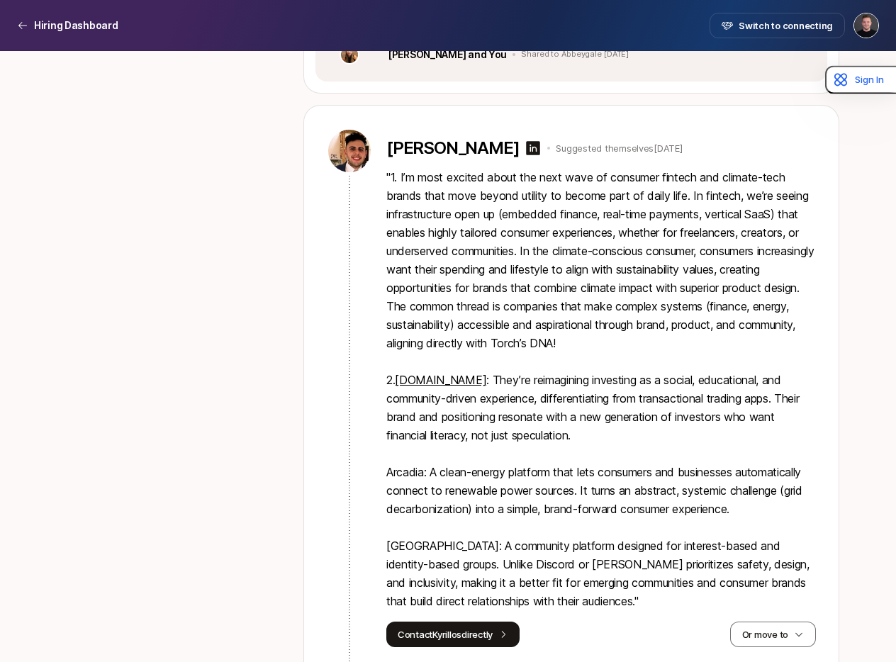
scroll to position [5475, 0]
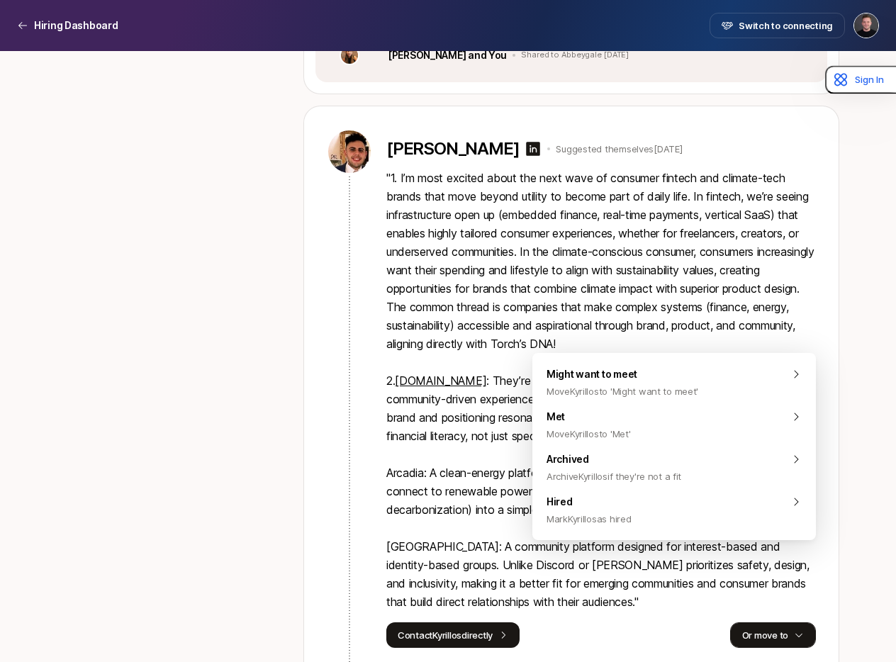
click at [748, 623] on button "Or move to" at bounding box center [773, 636] width 86 height 26
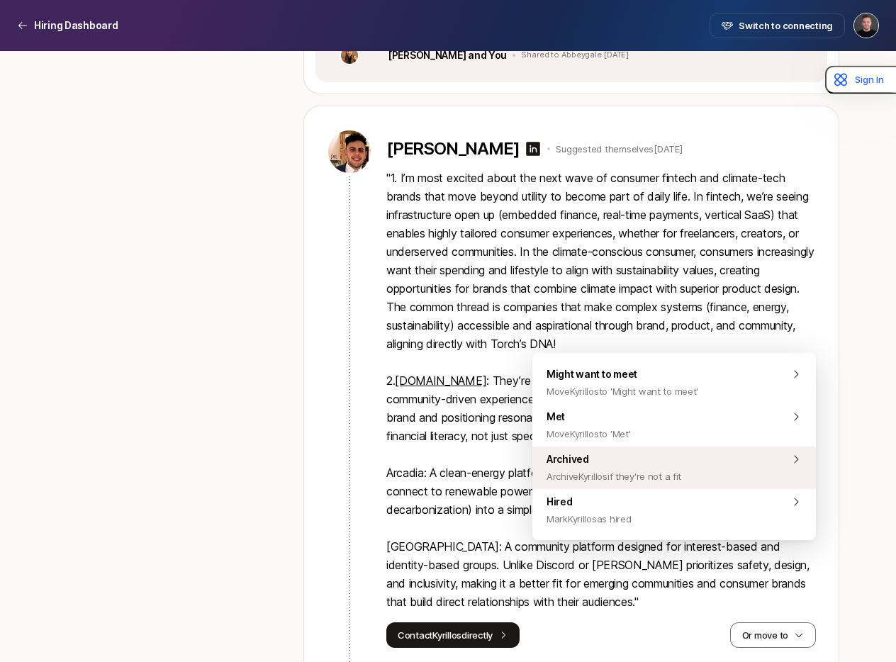
click at [610, 470] on span "Archive [PERSON_NAME] if they're not a fit" at bounding box center [614, 476] width 135 height 17
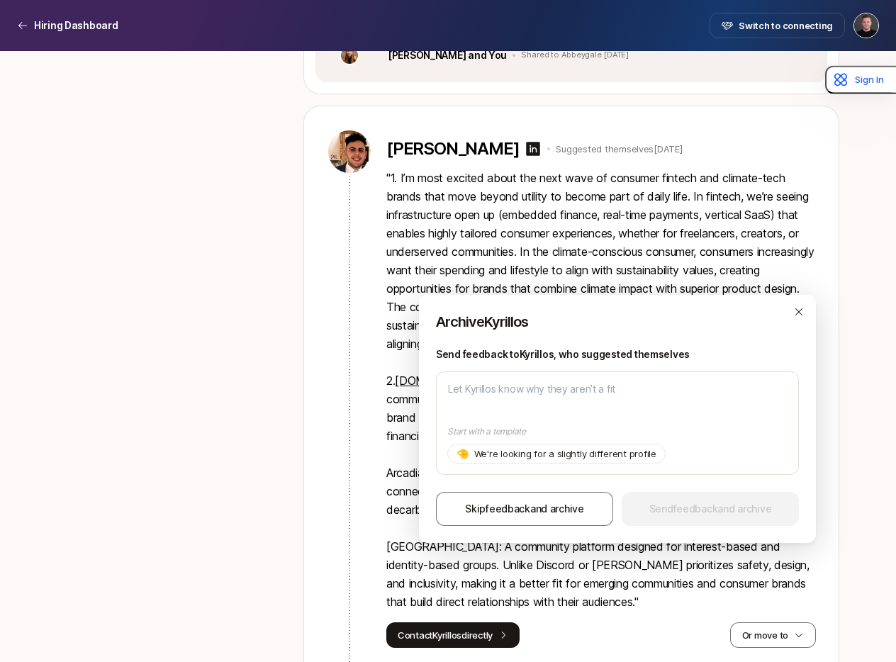
drag, startPoint x: 516, startPoint y: 512, endPoint x: 460, endPoint y: 480, distance: 63.9
click at [516, 512] on span "feedback" at bounding box center [508, 509] width 45 height 12
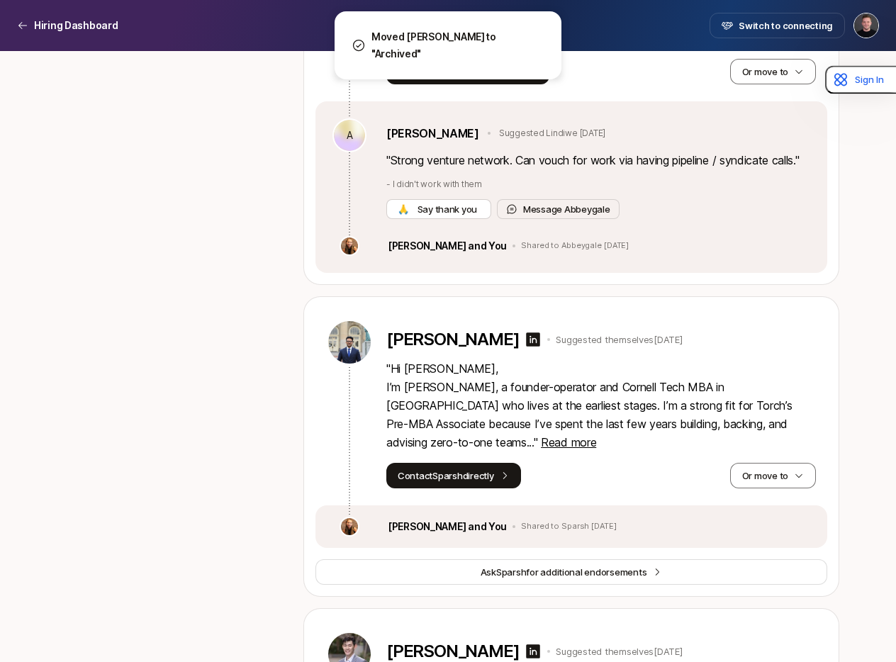
scroll to position [5290, 0]
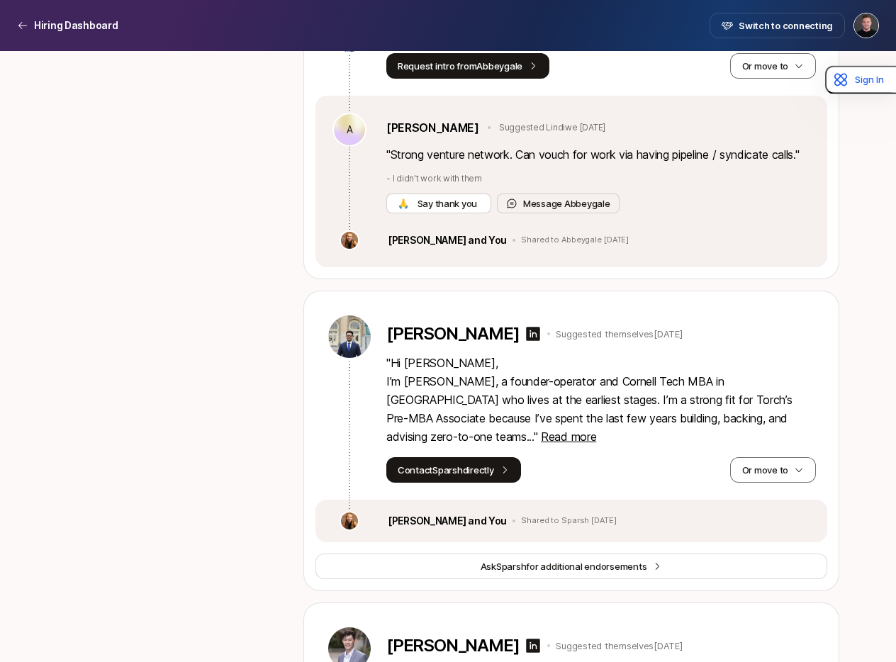
click at [784, 354] on p "" Hi [PERSON_NAME], I’m [PERSON_NAME], a founder-operator and Cornell Tech MBA …" at bounding box center [602, 400] width 430 height 92
drag, startPoint x: 797, startPoint y: 341, endPoint x: 747, endPoint y: 349, distance: 51.0
click at [596, 430] on span "Read more" at bounding box center [568, 437] width 55 height 14
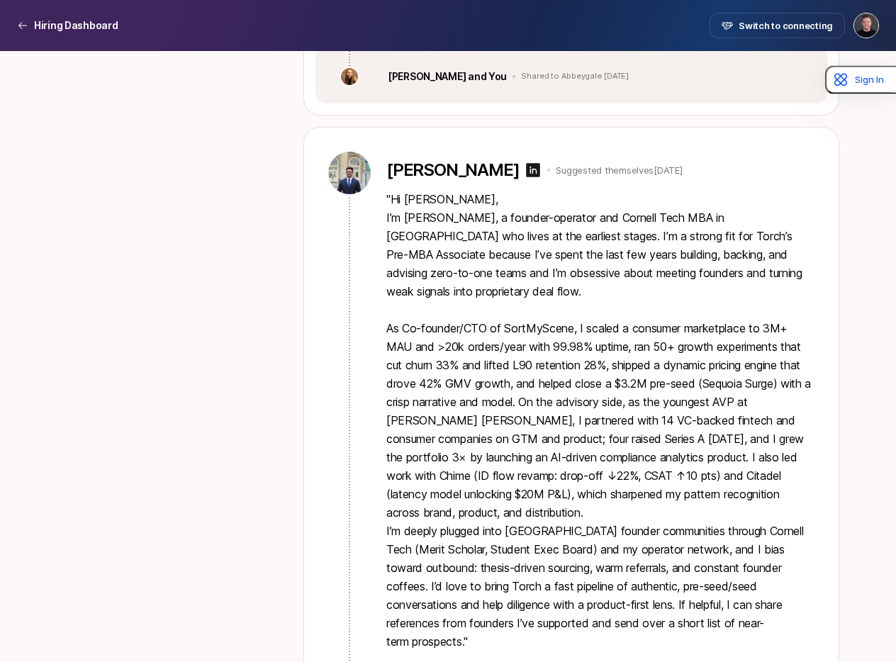
scroll to position [5434, 0]
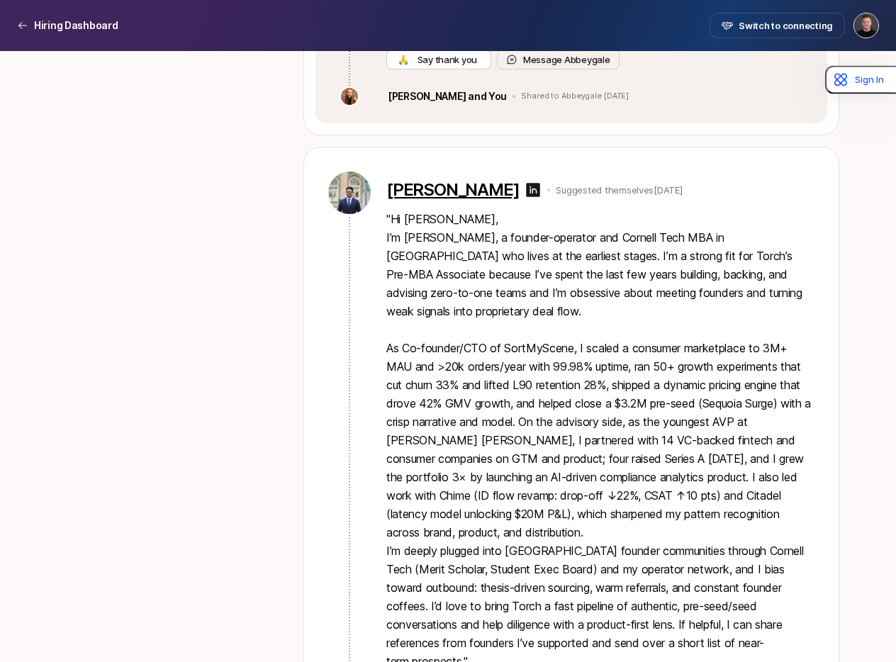
click at [442, 180] on p "[PERSON_NAME]" at bounding box center [453, 190] width 133 height 20
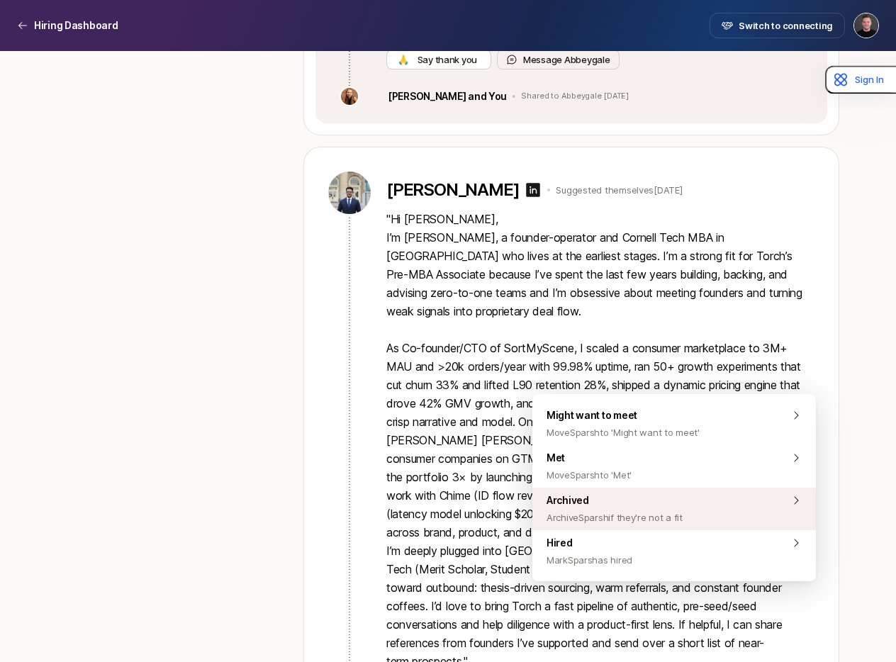
click at [603, 504] on span "Archived Archive Sparsh if they're not a fit" at bounding box center [615, 509] width 136 height 34
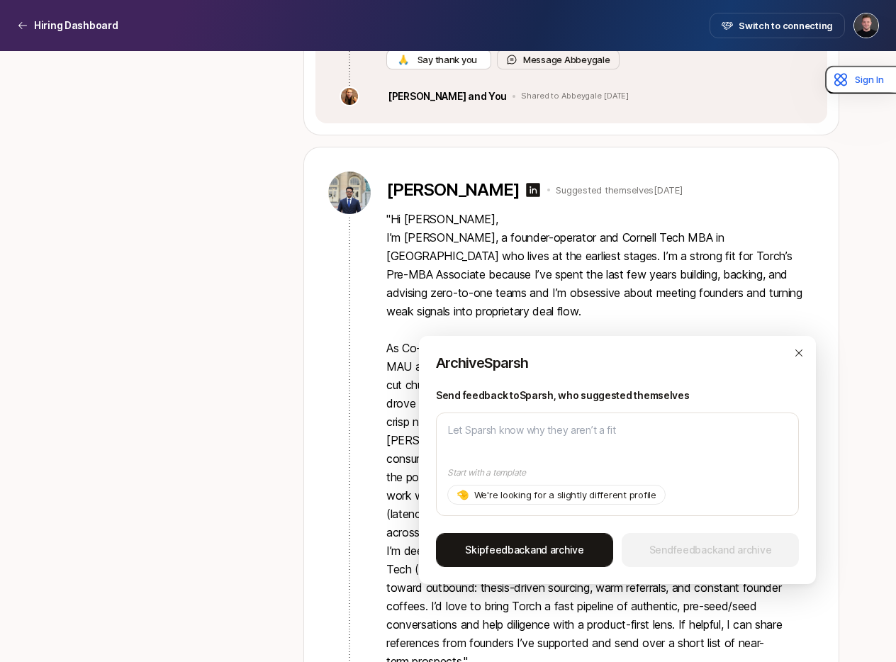
click at [554, 545] on span "Skip feedback and archive" at bounding box center [524, 550] width 119 height 17
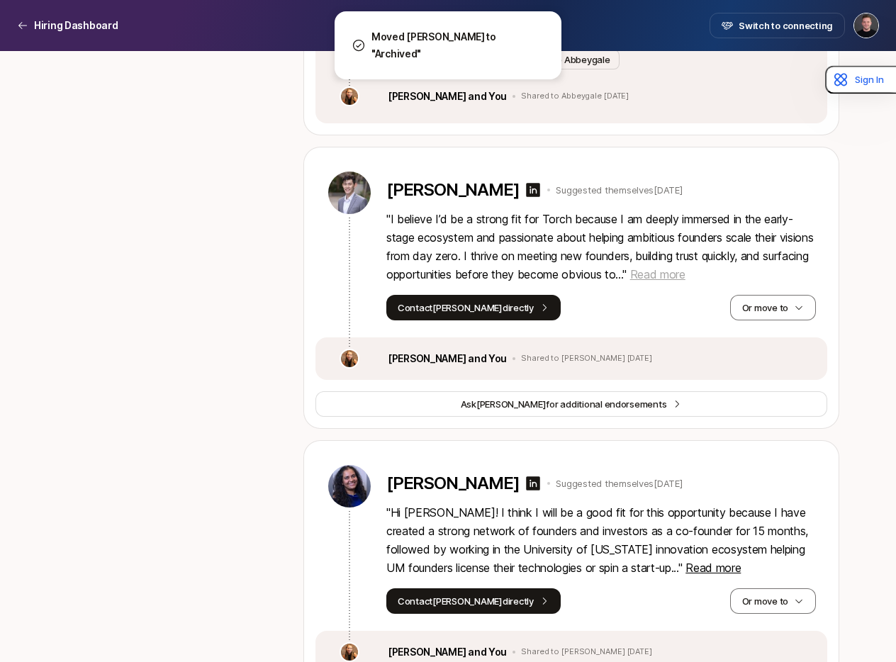
click at [686, 267] on span "Read more" at bounding box center [657, 274] width 55 height 14
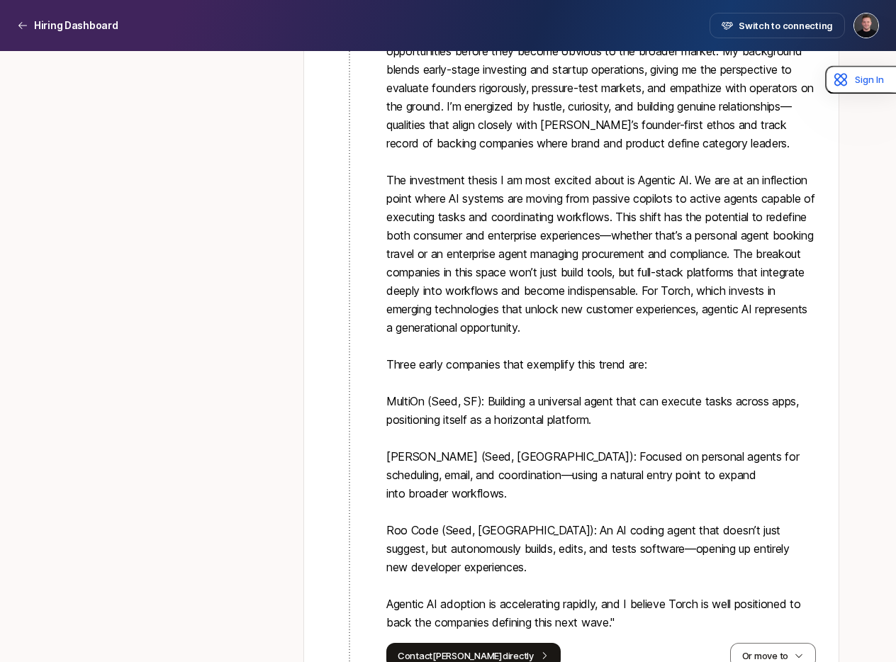
scroll to position [5670, 0]
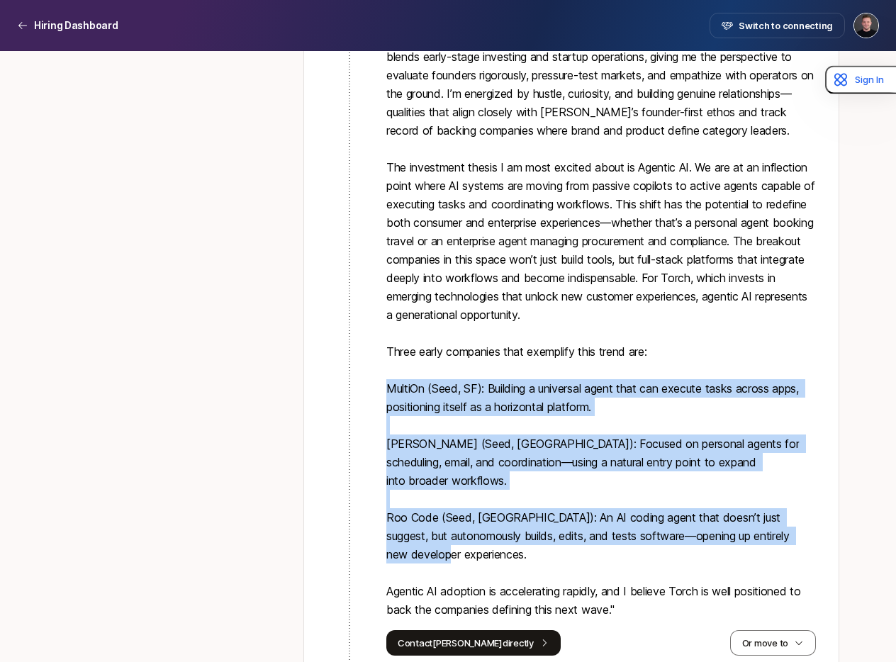
drag, startPoint x: 537, startPoint y: 479, endPoint x: 386, endPoint y: 340, distance: 205.3
click at [387, 340] on p "" I believe I’d be a strong fit for Torch because I am deeply immersed in the e…" at bounding box center [602, 296] width 430 height 645
copy p "MultiOn (Seed, SF): Building a universal agent that can execute tasks across ap…"
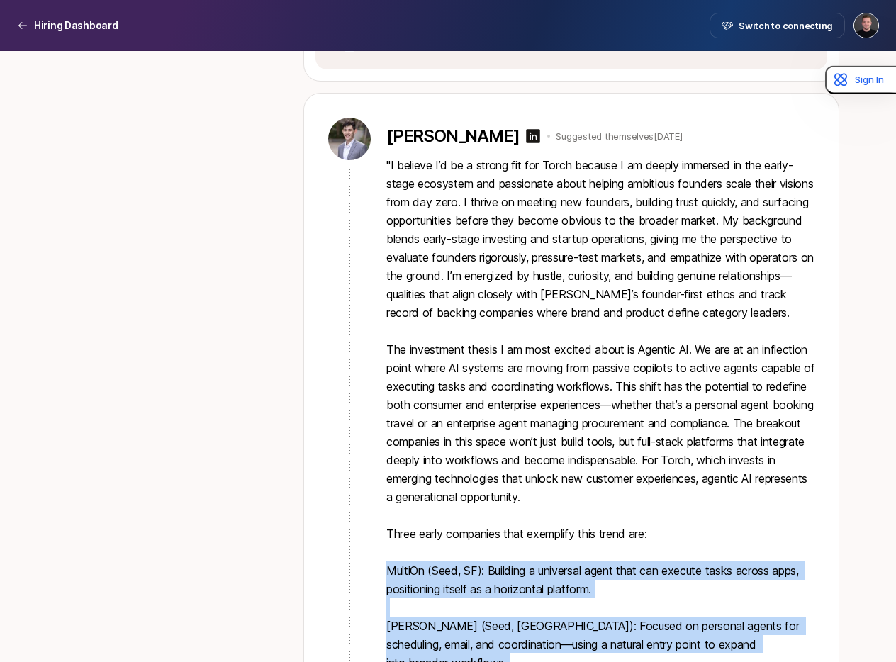
scroll to position [5467, 0]
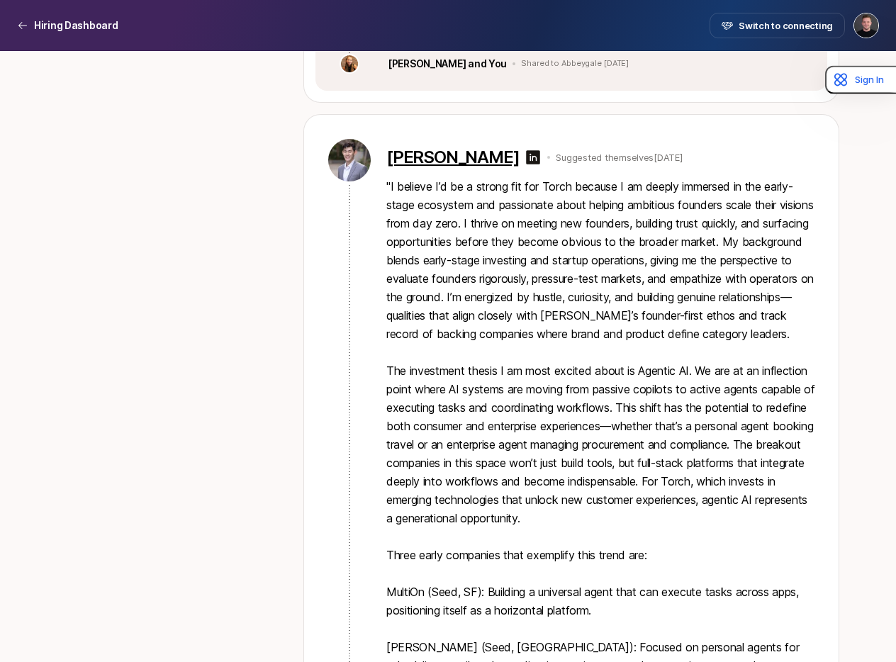
click at [428, 148] on p "[PERSON_NAME]" at bounding box center [453, 158] width 133 height 20
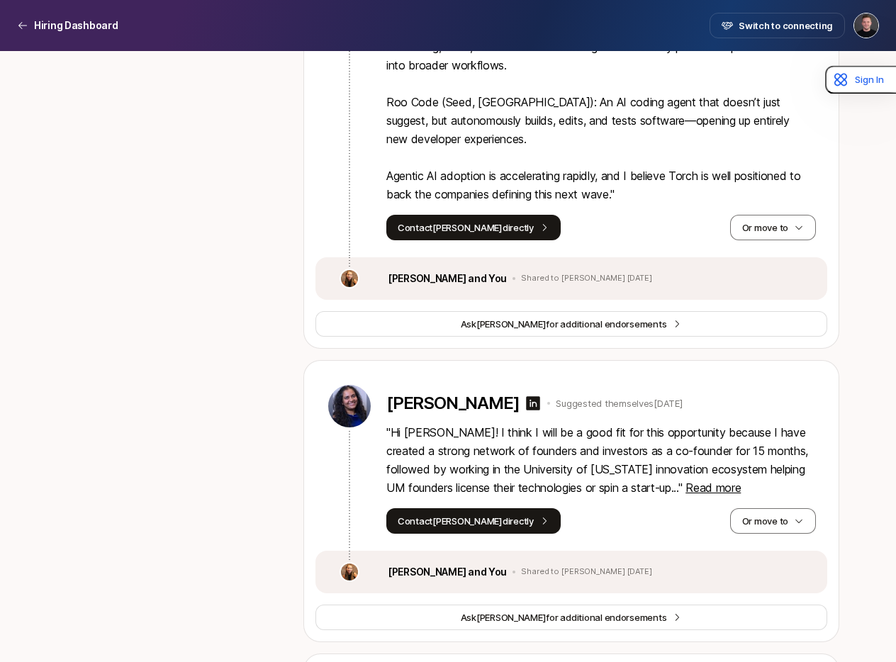
scroll to position [6092, 0]
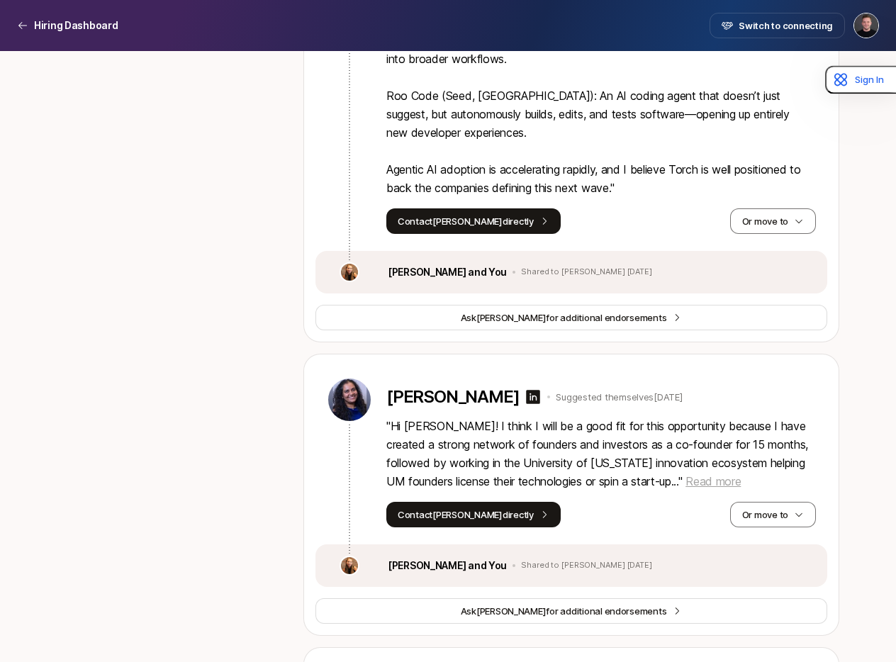
click at [706, 474] on span "Read more" at bounding box center [713, 481] width 55 height 14
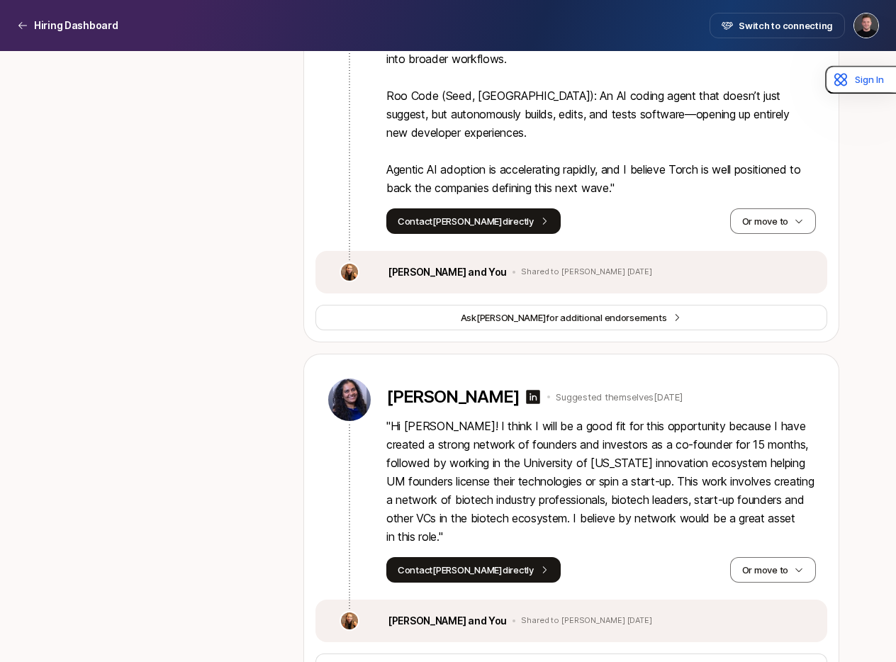
click at [438, 377] on div "[PERSON_NAME] Suggested themselves [DATE]" at bounding box center [602, 399] width 430 height 45
click at [426, 387] on p "[PERSON_NAME]" at bounding box center [453, 397] width 133 height 20
click at [793, 557] on button "Or move to" at bounding box center [773, 570] width 86 height 26
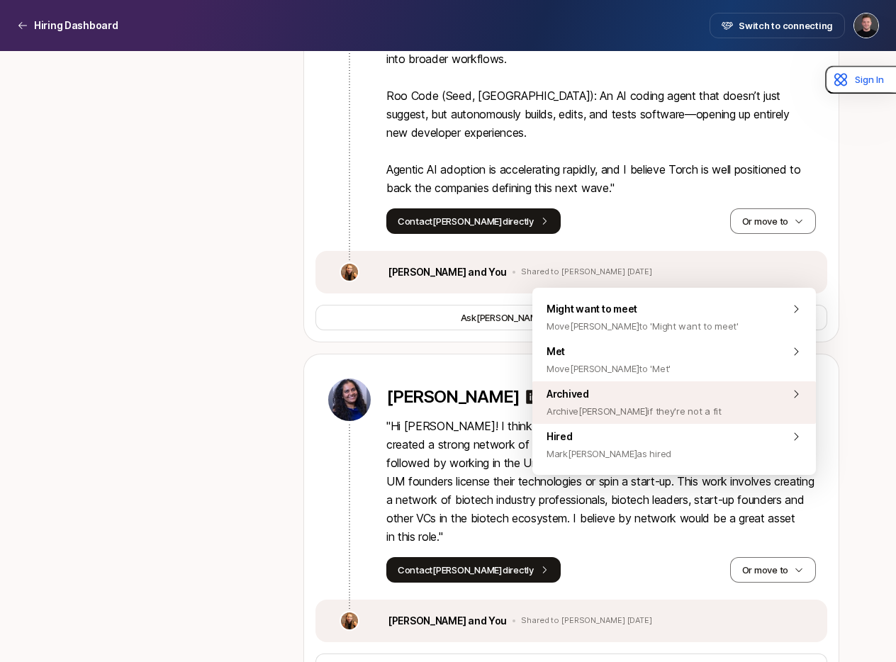
click at [645, 418] on span "Archive [PERSON_NAME] if they're not a fit" at bounding box center [634, 411] width 175 height 17
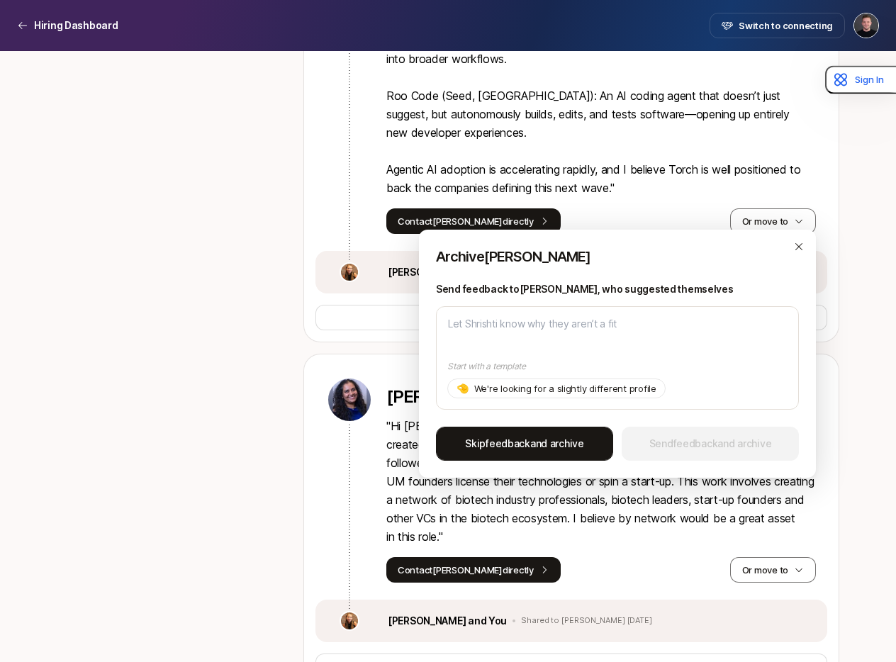
click at [545, 440] on span "Skip feedback and archive" at bounding box center [524, 443] width 119 height 17
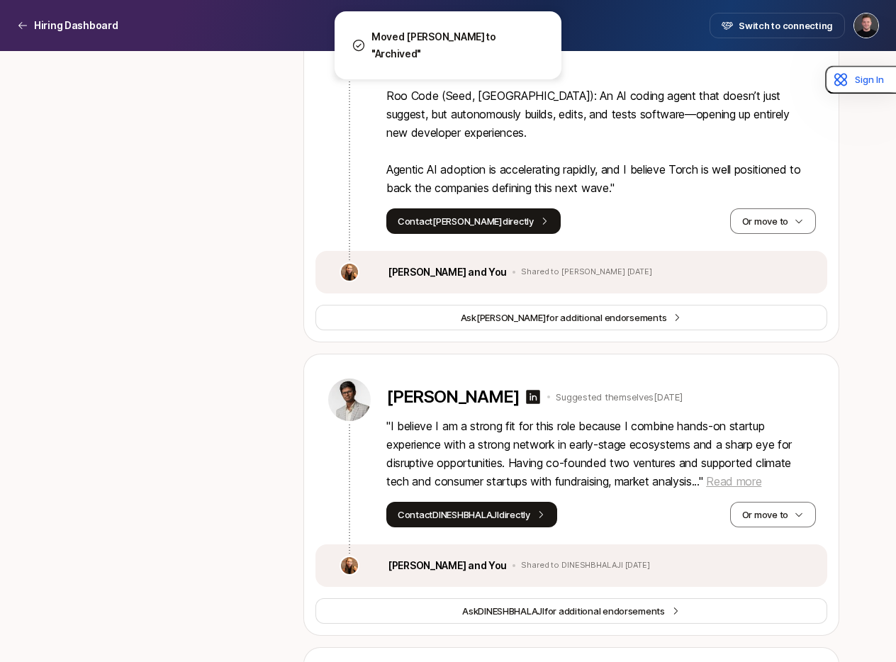
click at [756, 474] on span "Read more" at bounding box center [733, 481] width 55 height 14
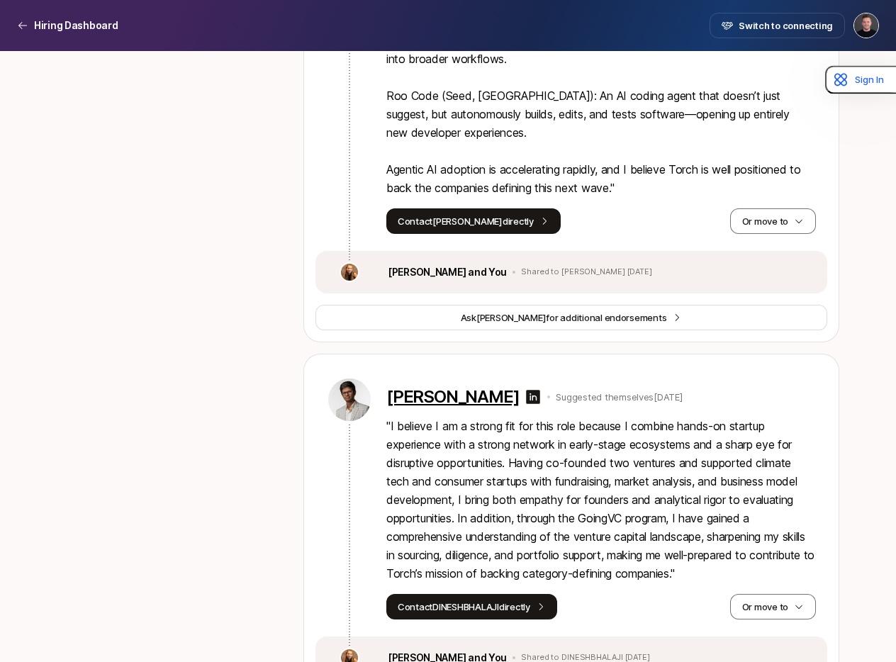
click at [485, 387] on p "[PERSON_NAME]" at bounding box center [453, 397] width 133 height 20
click at [783, 594] on button "Or move to" at bounding box center [773, 607] width 86 height 26
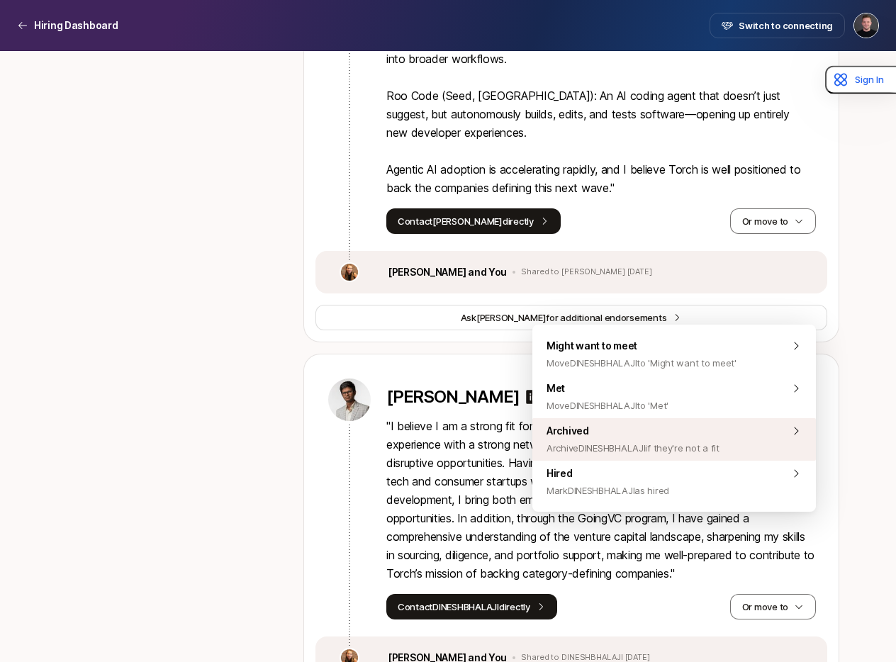
click at [648, 443] on span "Archive DINESHBHALAJI if they're not a fit" at bounding box center [633, 448] width 173 height 17
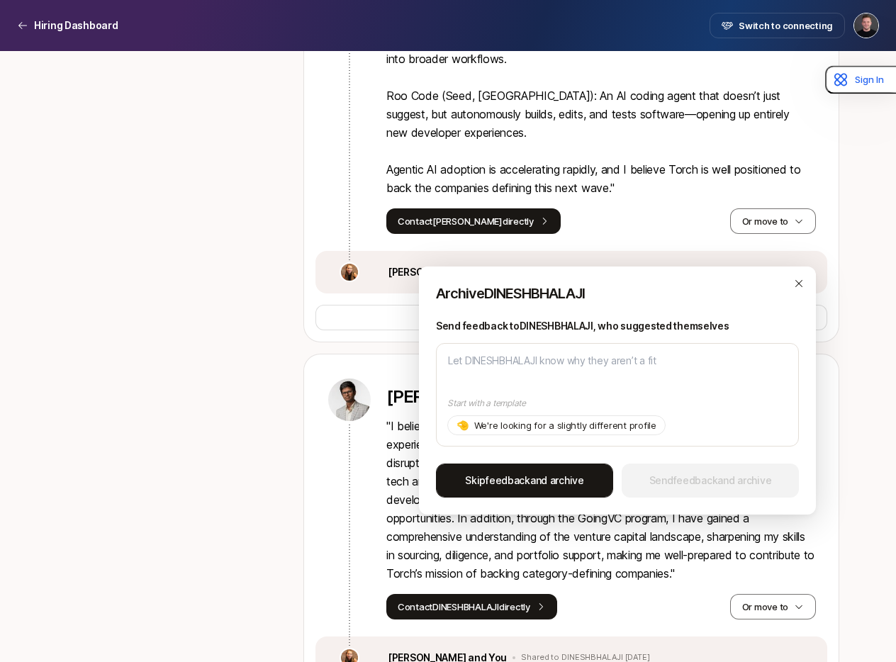
click at [548, 479] on span "Skip feedback and archive" at bounding box center [524, 480] width 119 height 17
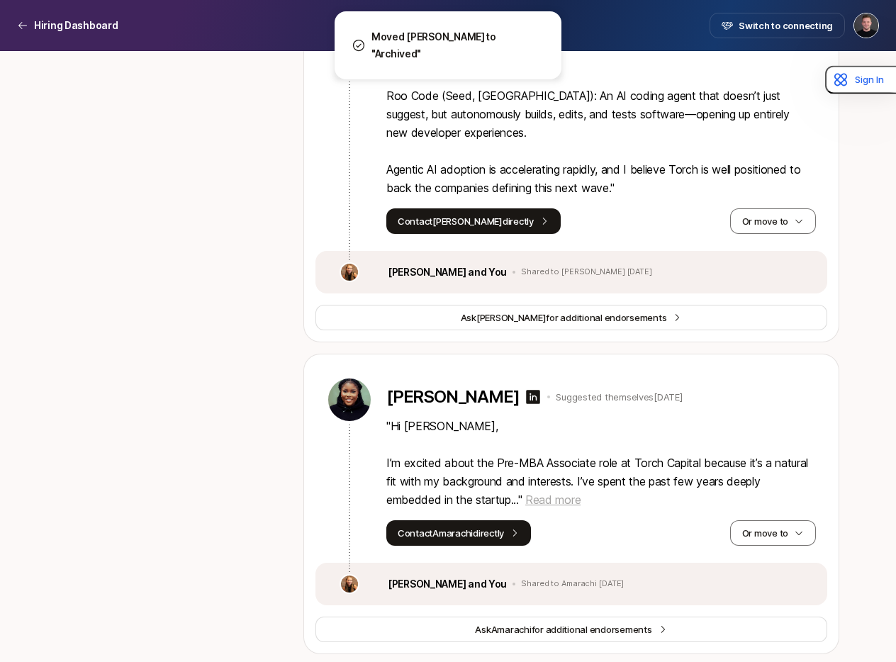
click at [564, 493] on span "Read more" at bounding box center [553, 500] width 55 height 14
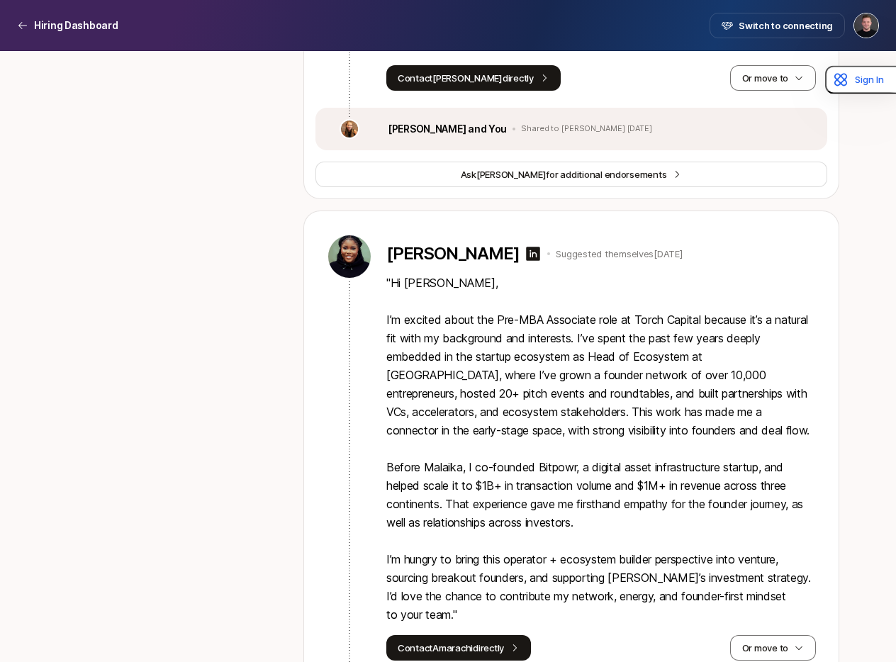
scroll to position [6259, 0]
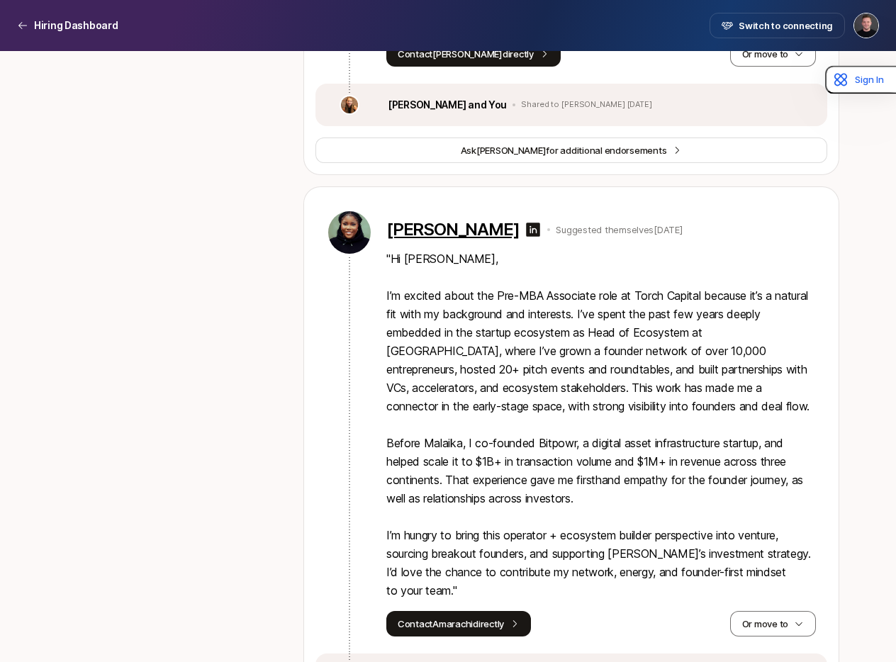
click at [503, 220] on p "[PERSON_NAME]" at bounding box center [453, 230] width 133 height 20
click at [774, 611] on button "Or move to" at bounding box center [773, 624] width 86 height 26
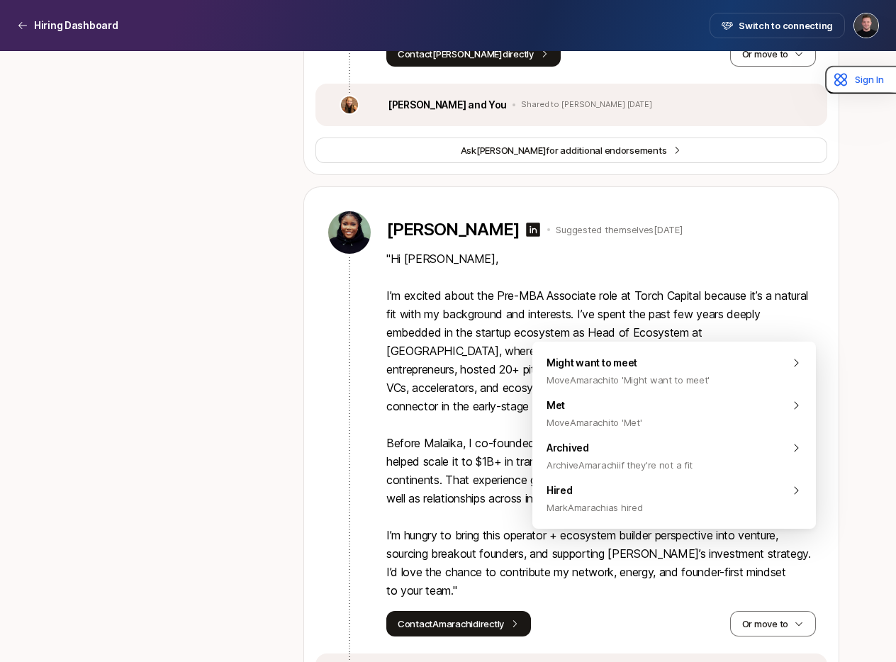
drag, startPoint x: 424, startPoint y: 466, endPoint x: 484, endPoint y: 496, distance: 67.6
click at [435, 469] on p "" Hi [PERSON_NAME], I’m excited about the Pre-MBA Associate role at Torch Capit…" at bounding box center [602, 425] width 430 height 350
click at [779, 611] on button "Or move to" at bounding box center [773, 624] width 86 height 26
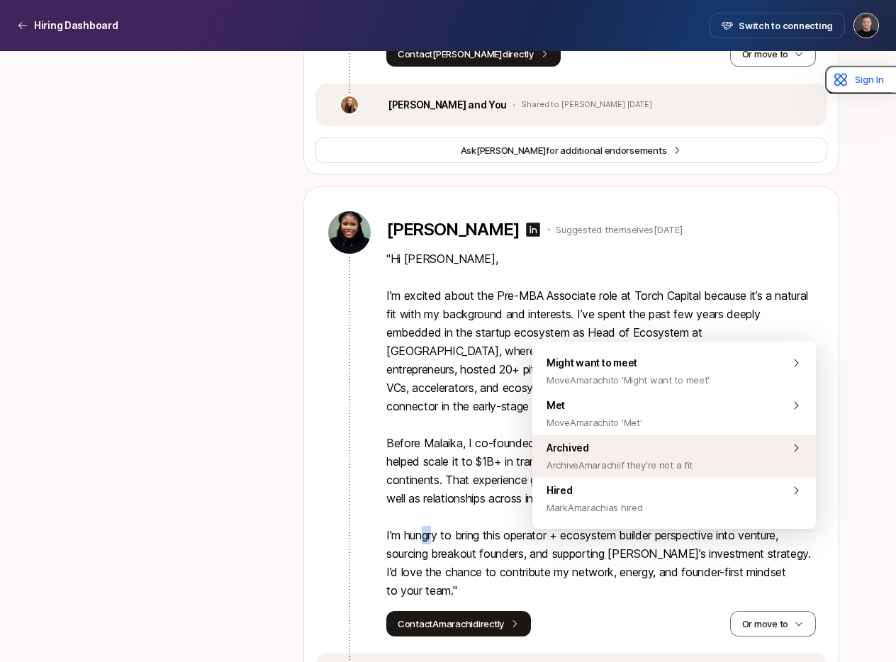
click at [647, 459] on span "Archive Amarachi if they're not a fit" at bounding box center [620, 465] width 146 height 17
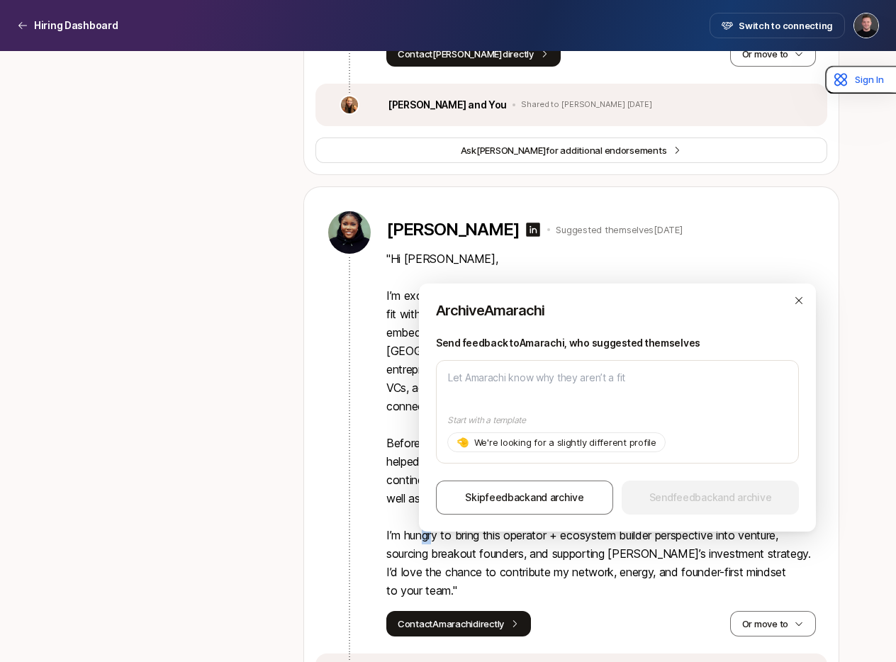
click at [502, 498] on span "feedback" at bounding box center [508, 497] width 45 height 12
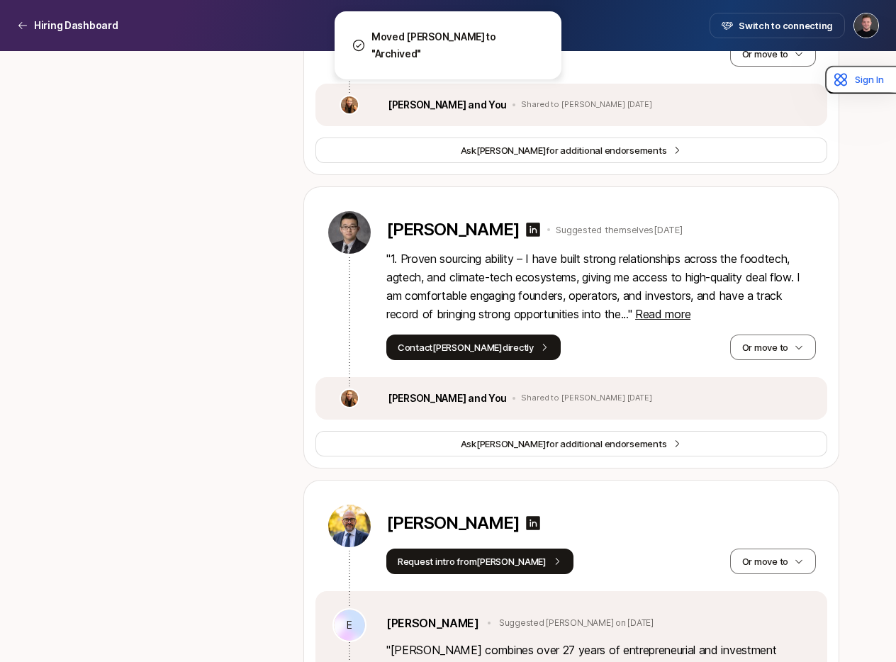
click at [669, 307] on span "Read more" at bounding box center [662, 314] width 55 height 14
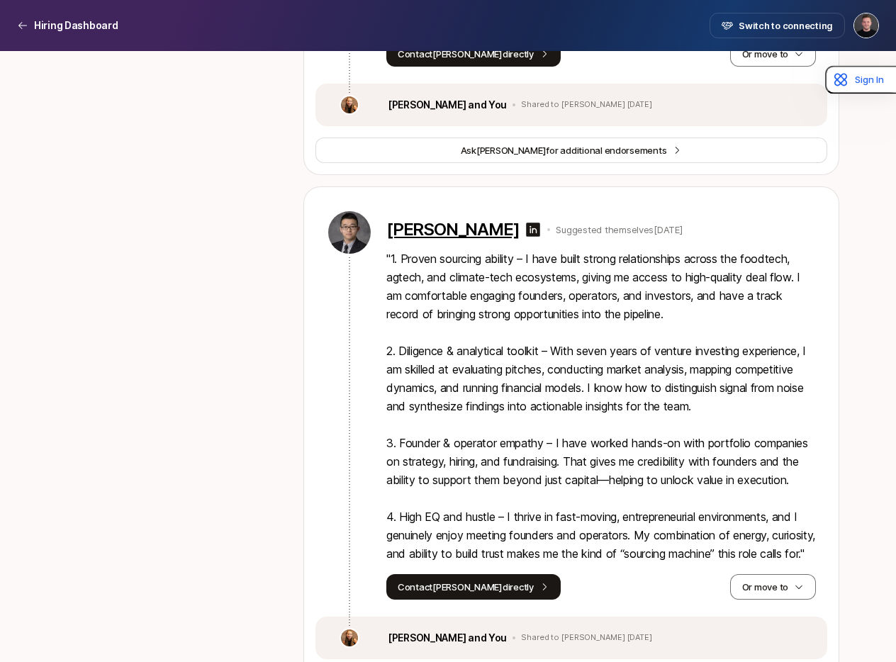
click at [422, 220] on p "[PERSON_NAME]" at bounding box center [453, 230] width 133 height 20
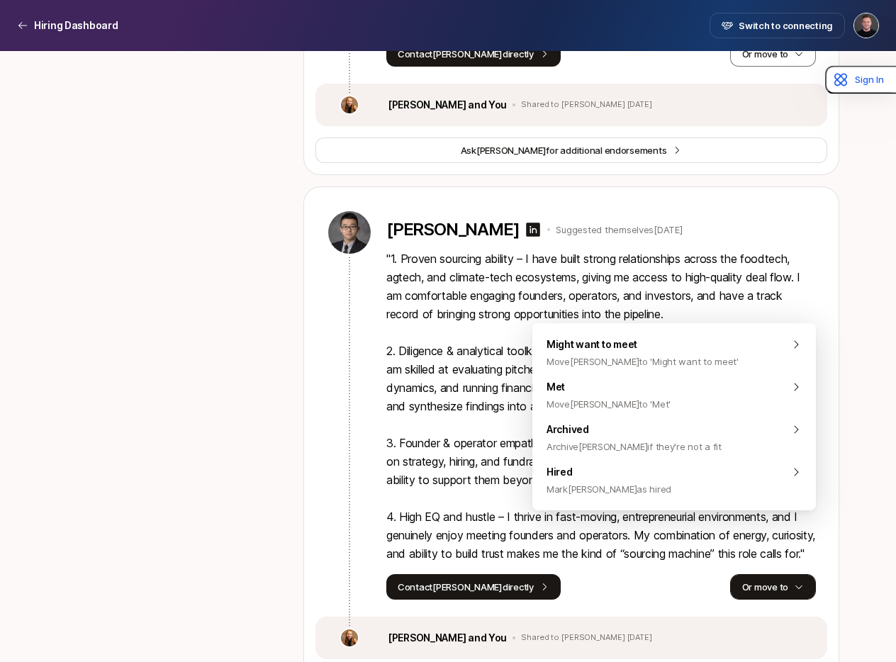
click at [762, 574] on button "Or move to" at bounding box center [773, 587] width 86 height 26
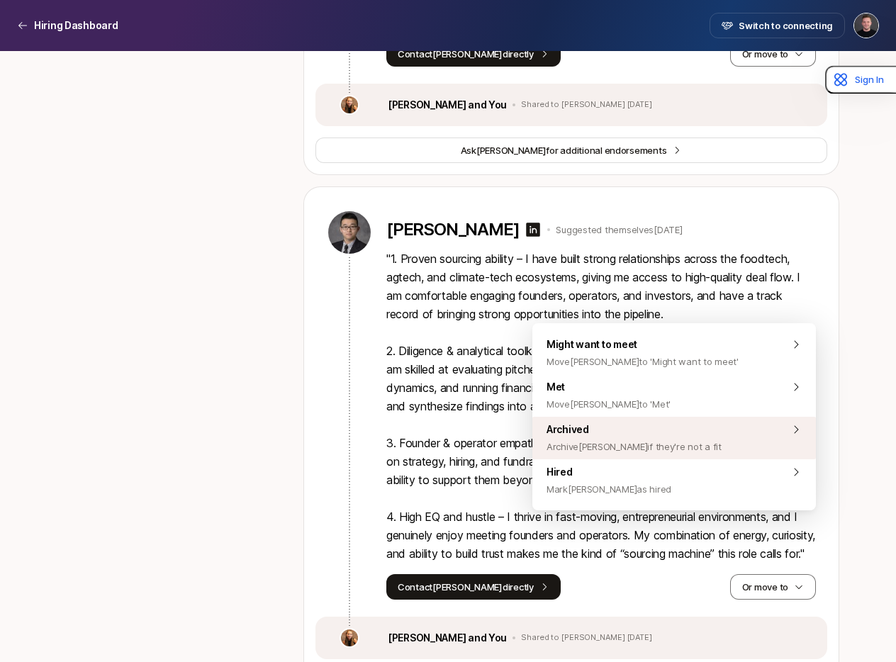
click at [631, 450] on span "Archive [PERSON_NAME] if they're not a fit" at bounding box center [634, 446] width 175 height 17
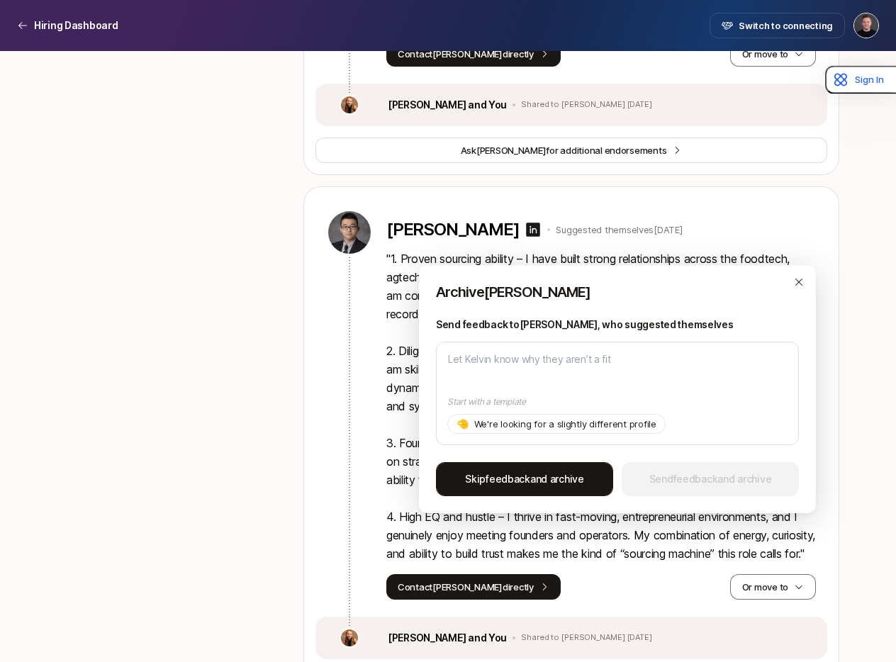
click at [537, 477] on span "Skip feedback and archive" at bounding box center [524, 479] width 119 height 17
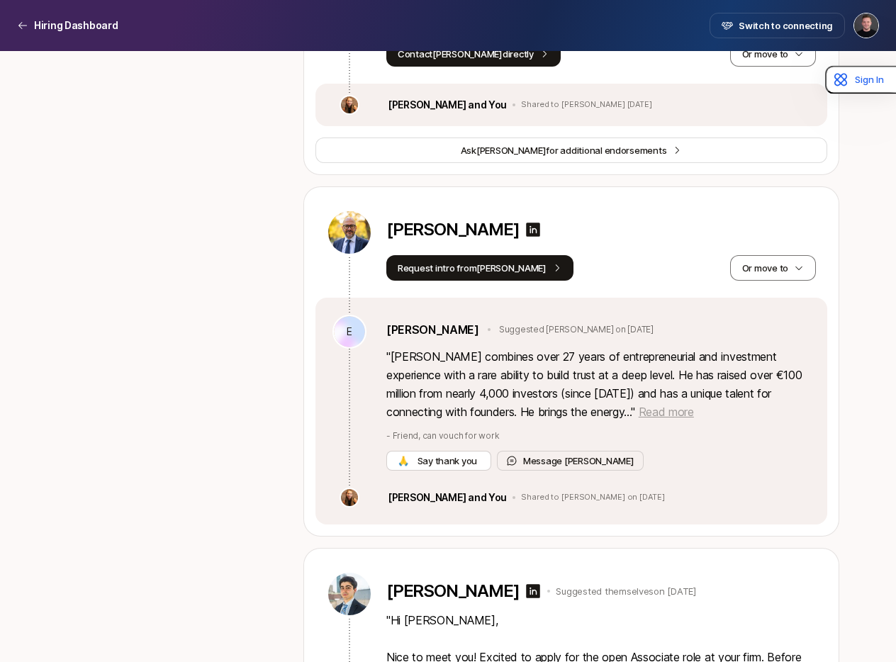
click at [639, 405] on span "Read more" at bounding box center [666, 412] width 55 height 14
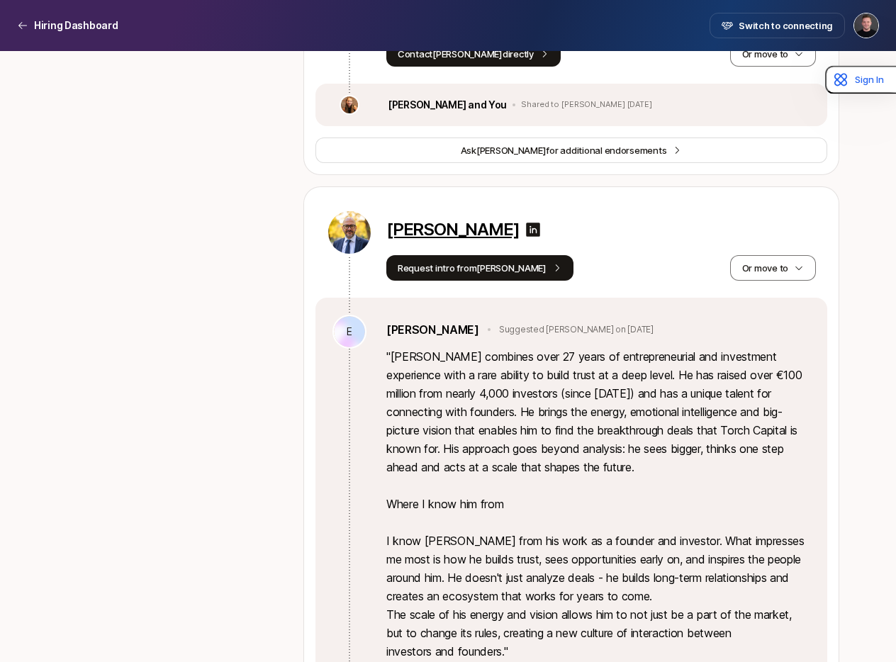
click at [423, 220] on p "[PERSON_NAME]" at bounding box center [453, 230] width 133 height 20
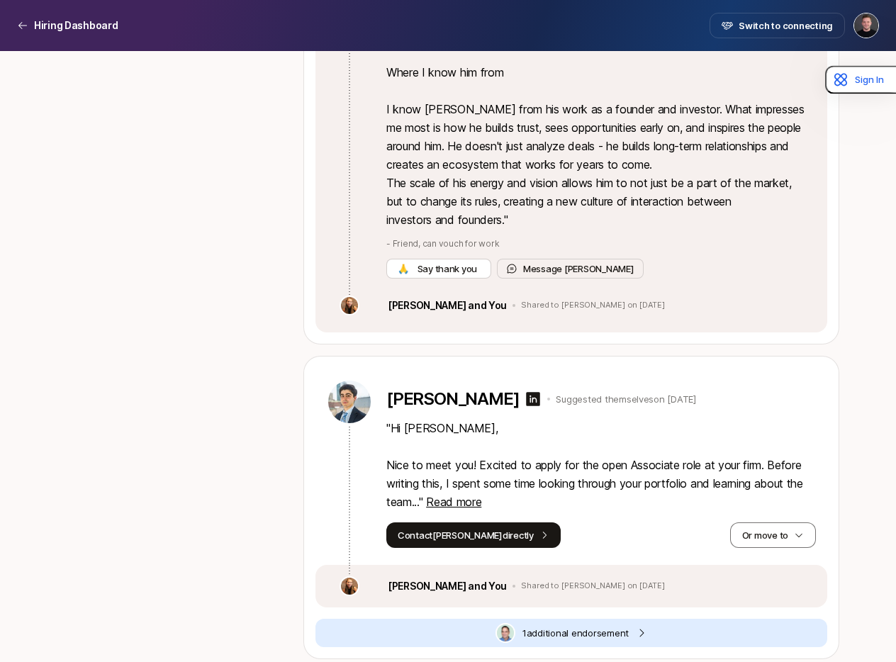
scroll to position [6701, 0]
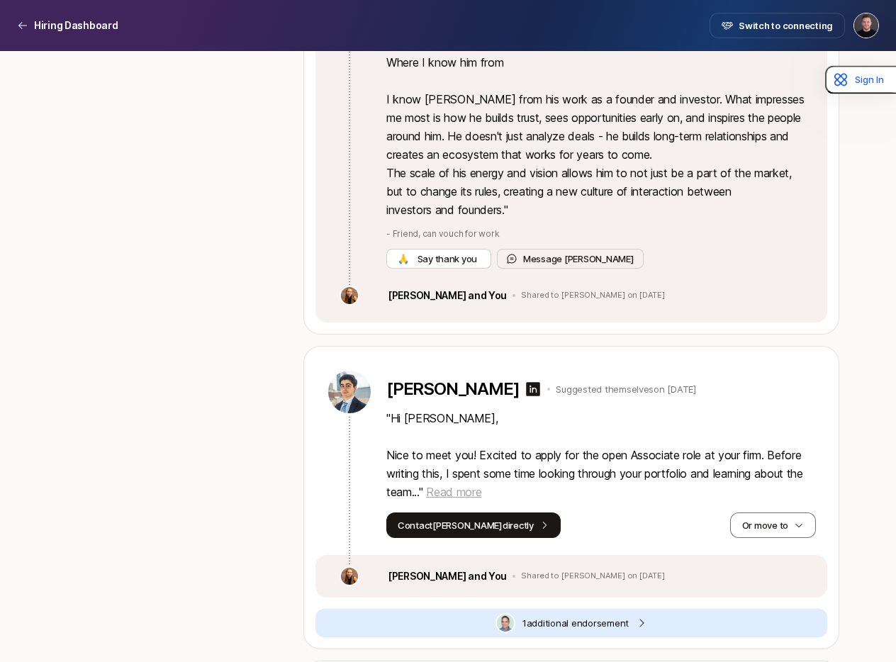
click at [467, 485] on span "Read more" at bounding box center [453, 492] width 55 height 14
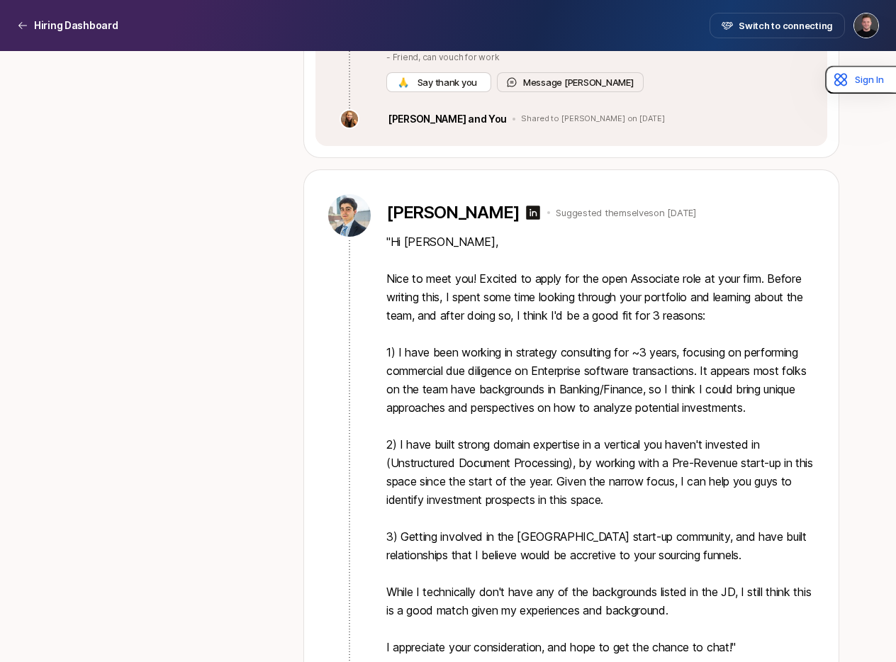
scroll to position [6849, 0]
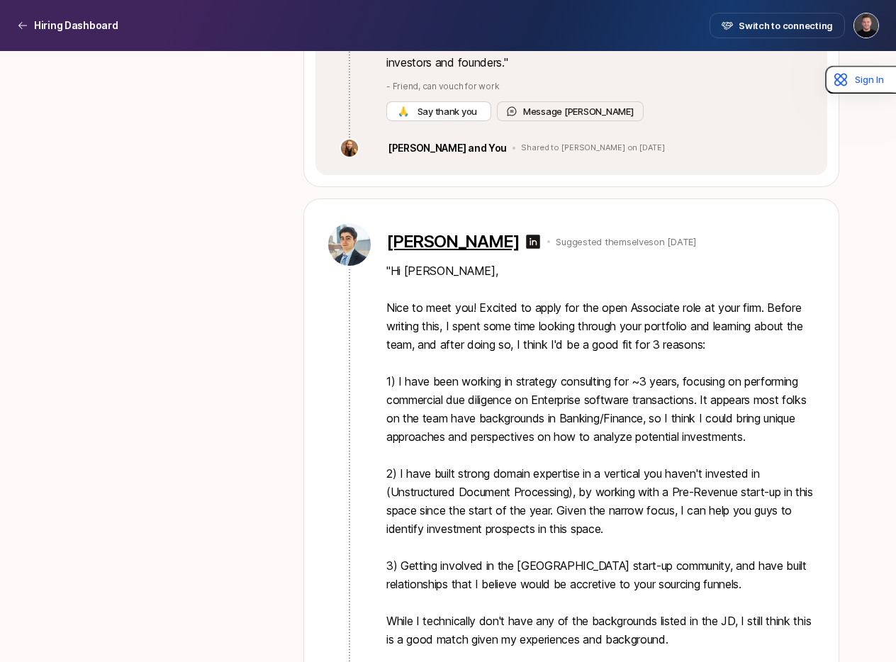
click at [474, 232] on p "[PERSON_NAME]" at bounding box center [453, 242] width 133 height 20
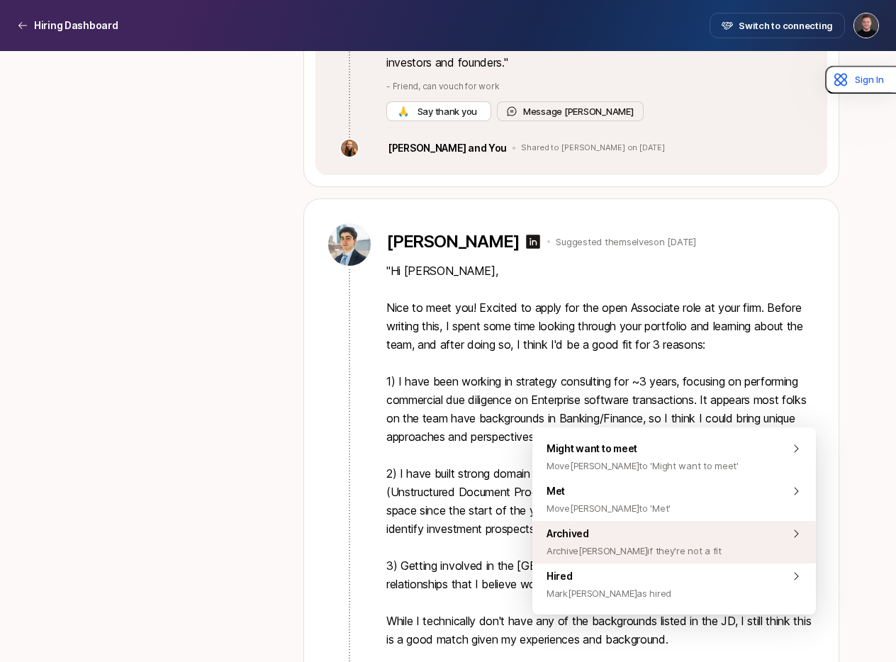
click at [662, 546] on span "Archive [PERSON_NAME] if they're not a fit" at bounding box center [634, 551] width 175 height 17
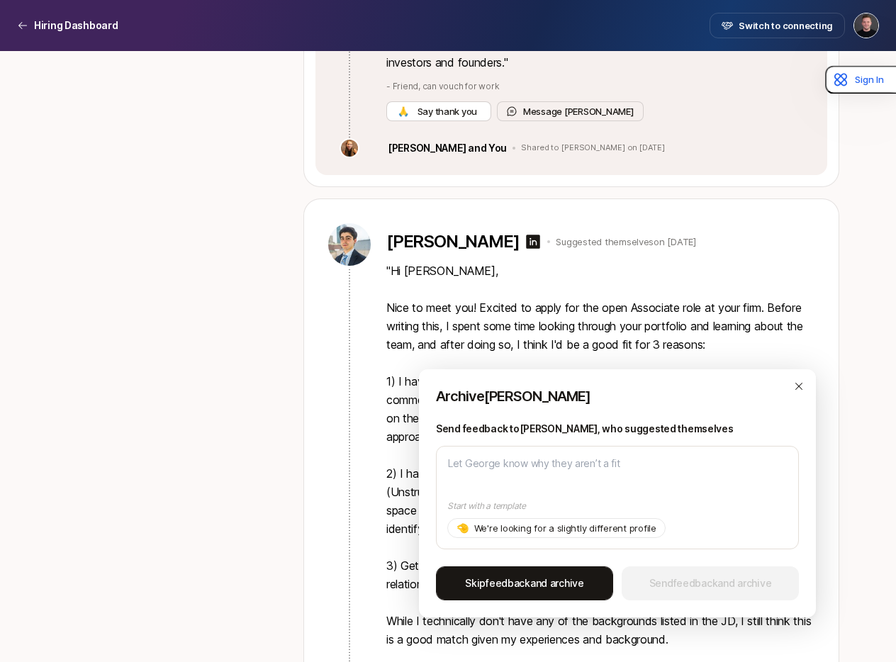
click at [543, 591] on span "Skip feedback and archive" at bounding box center [524, 583] width 119 height 17
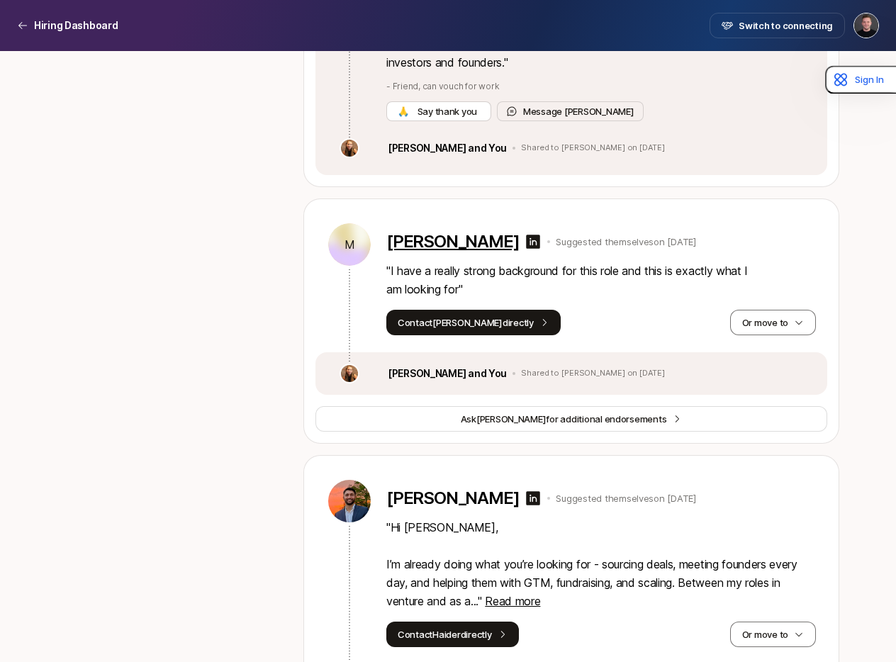
click at [440, 232] on p "[PERSON_NAME]" at bounding box center [453, 242] width 133 height 20
click at [763, 310] on button "Or move to" at bounding box center [773, 323] width 86 height 26
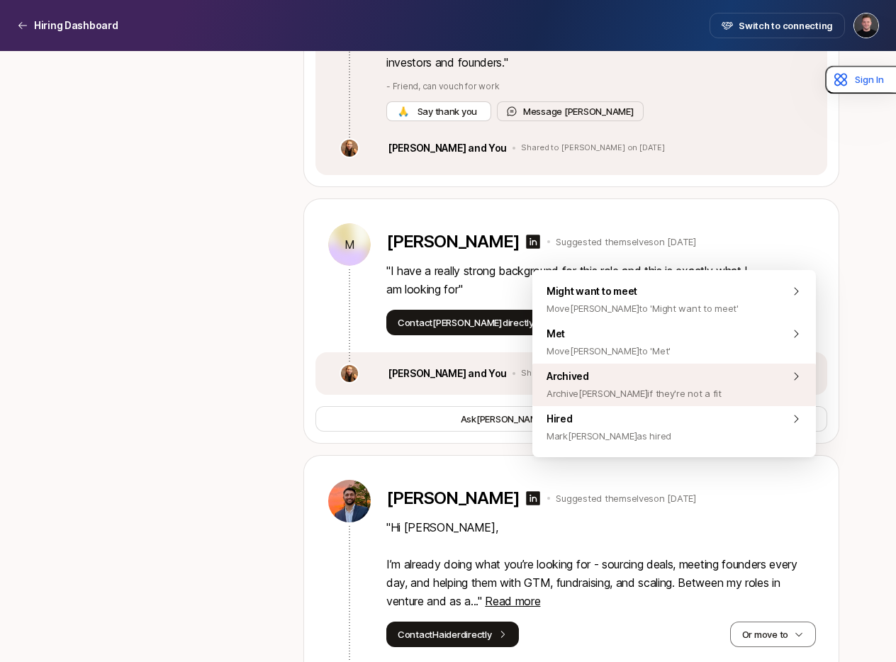
click at [608, 388] on span "Archive [PERSON_NAME] if they're not a fit" at bounding box center [634, 393] width 175 height 17
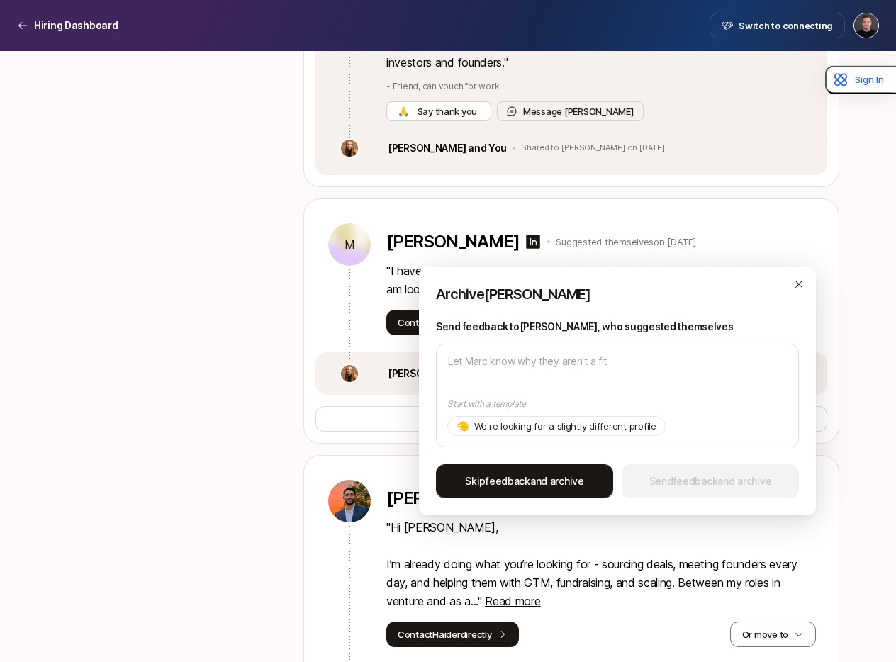
click at [572, 483] on span "Skip feedback and archive" at bounding box center [524, 481] width 119 height 17
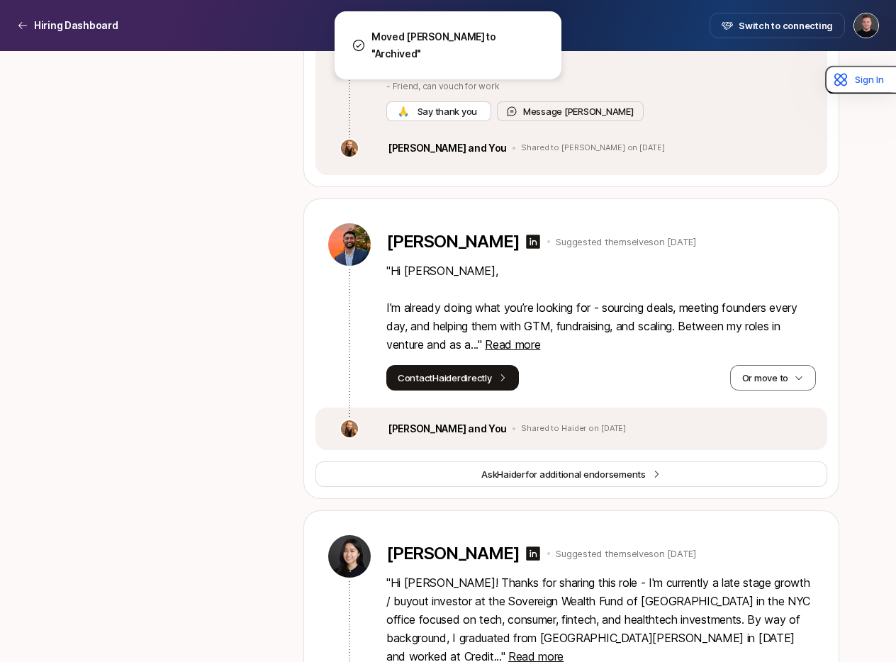
click at [528, 338] on span "Read more" at bounding box center [512, 345] width 55 height 14
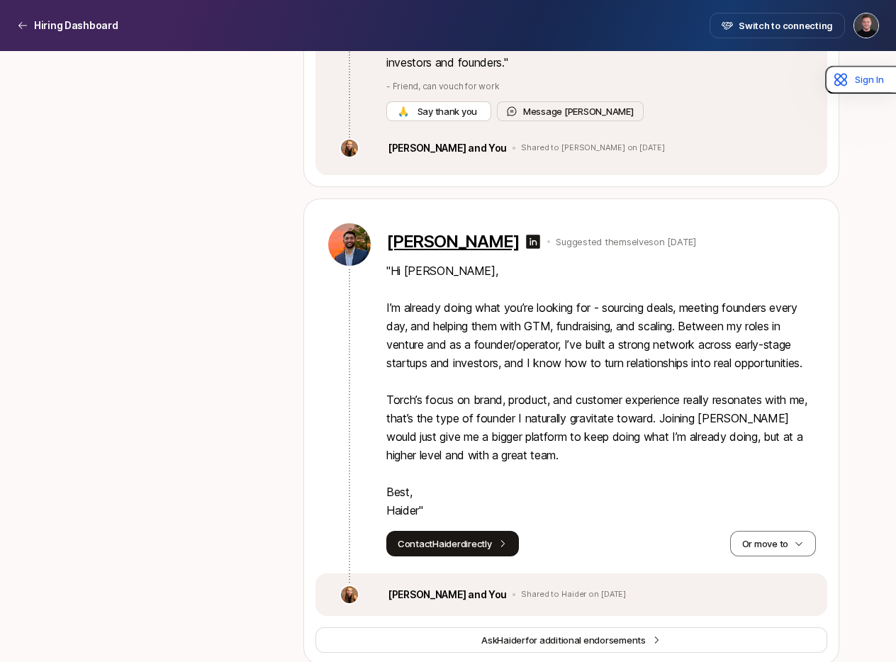
click at [435, 232] on p "[PERSON_NAME]" at bounding box center [453, 242] width 133 height 20
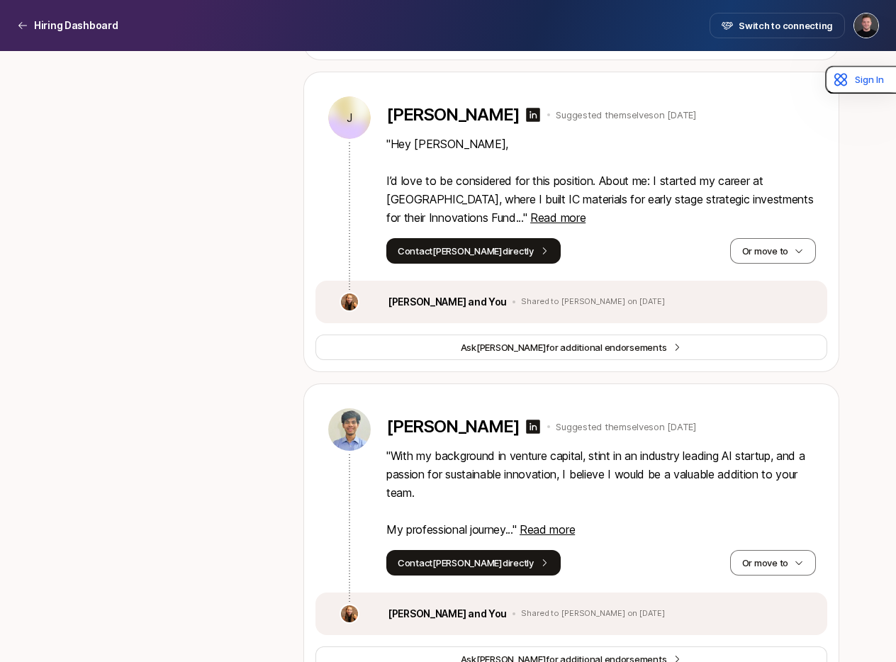
scroll to position [21539, 0]
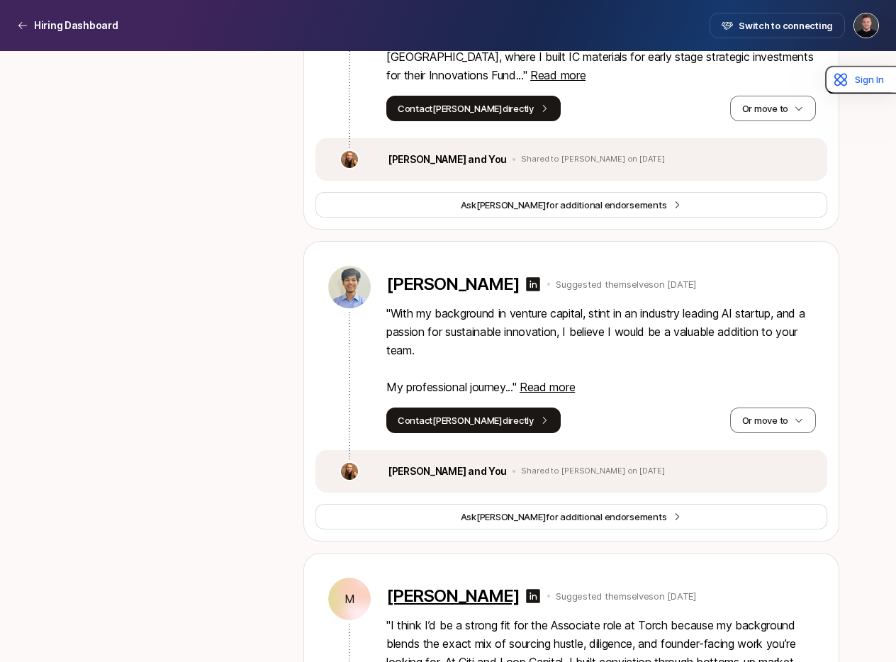
click at [438, 587] on p "[PERSON_NAME]" at bounding box center [453, 597] width 133 height 20
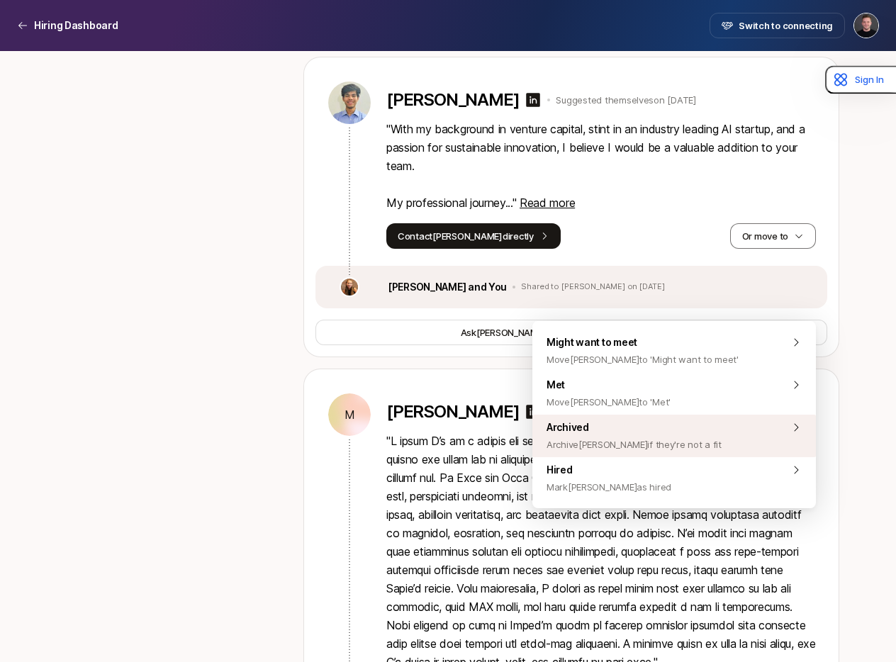
click at [590, 446] on span "Archive [PERSON_NAME] if they're not a fit" at bounding box center [634, 444] width 175 height 17
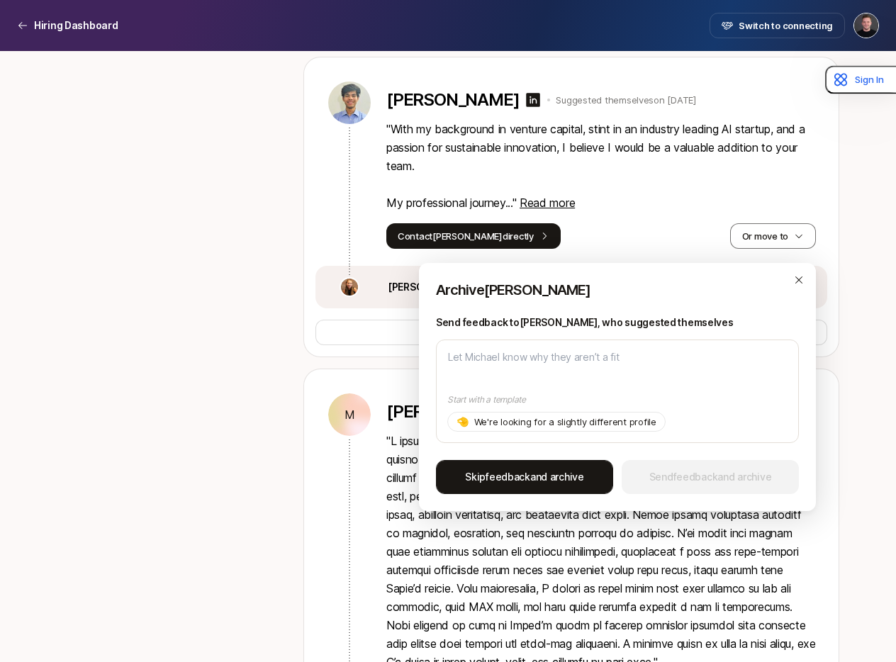
click at [561, 476] on span "Skip feedback and archive" at bounding box center [524, 477] width 119 height 17
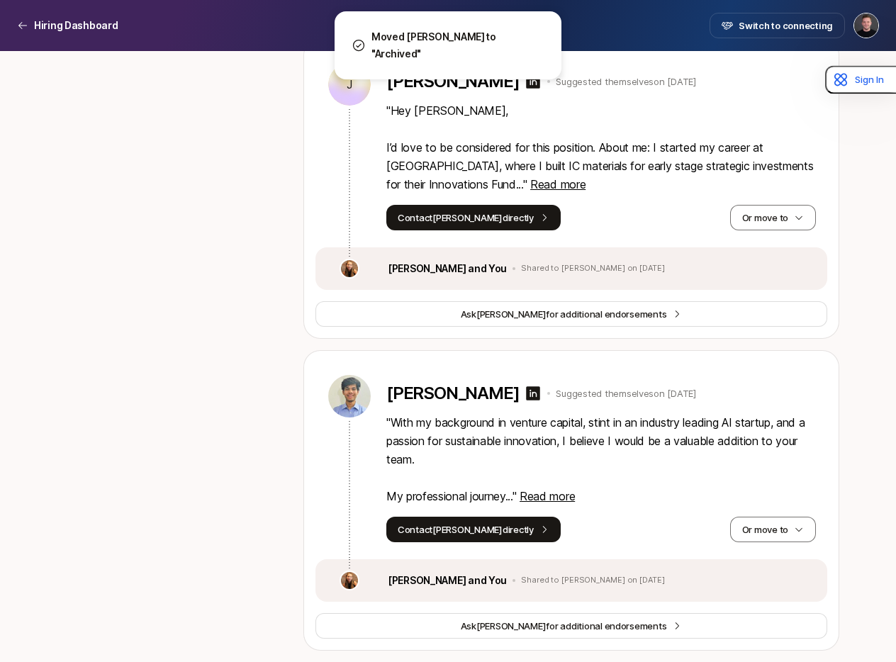
scroll to position [21246, 0]
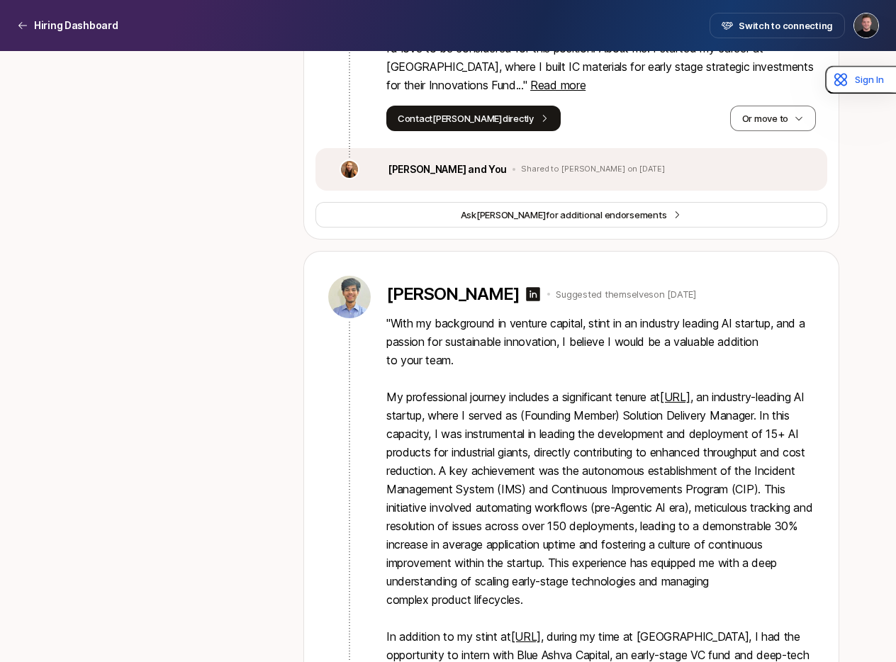
scroll to position [21707, 0]
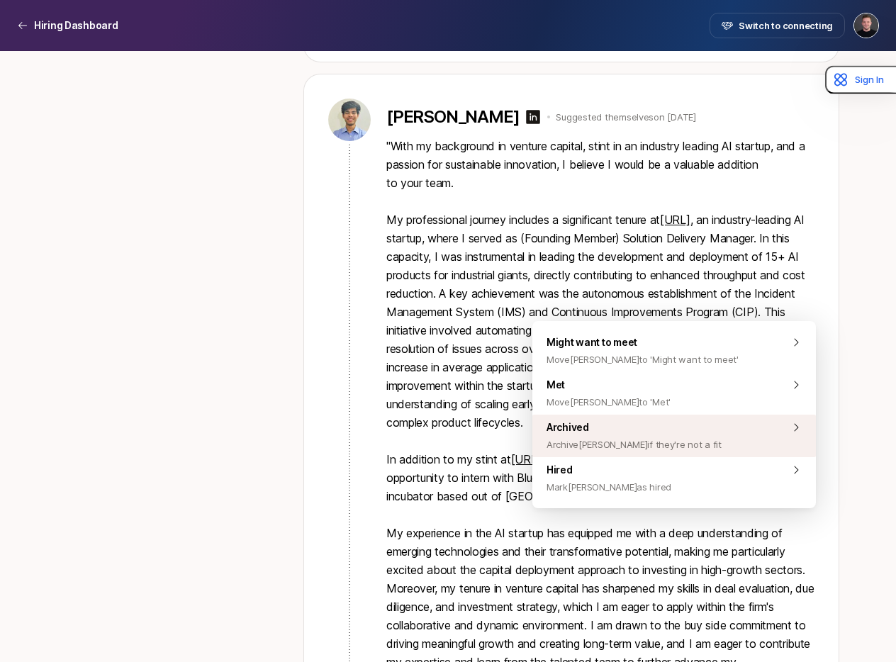
click at [627, 443] on span "Archive [PERSON_NAME] if they're not a fit" at bounding box center [634, 444] width 175 height 17
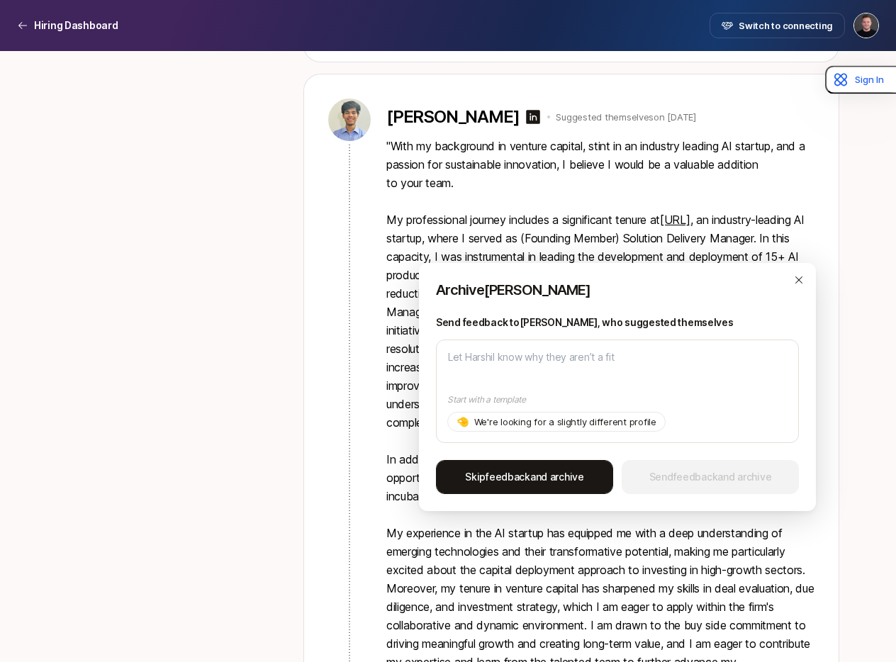
click at [577, 477] on span "Skip feedback and archive" at bounding box center [524, 477] width 119 height 17
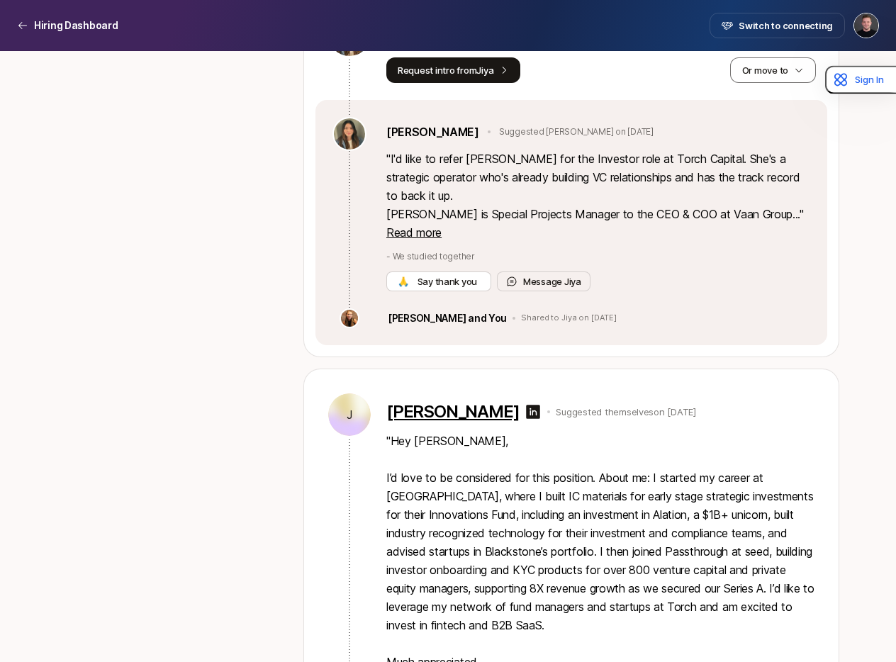
click at [422, 402] on p "[PERSON_NAME]" at bounding box center [453, 412] width 133 height 20
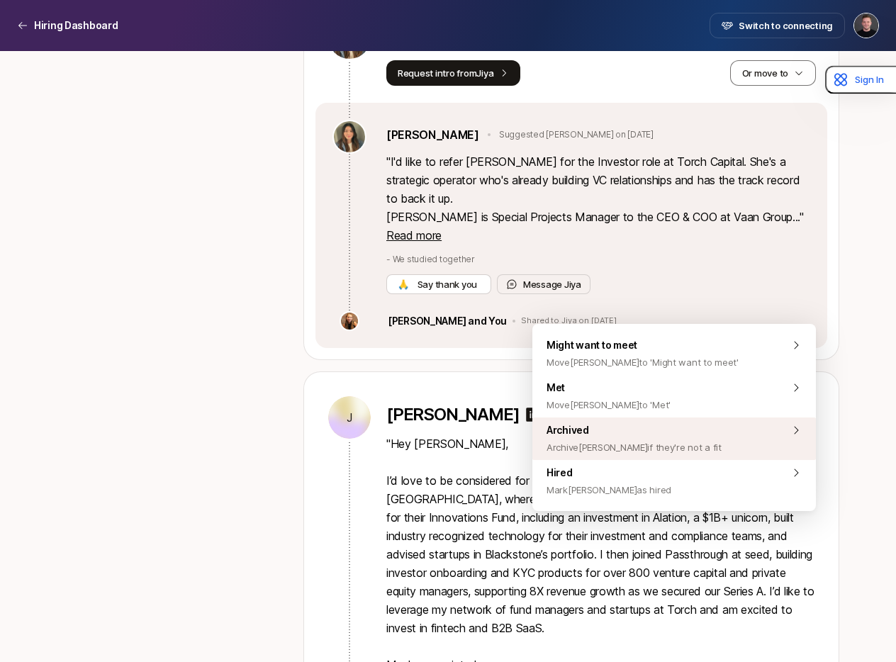
click at [652, 452] on span "Archive [PERSON_NAME] if they're not a fit" at bounding box center [634, 447] width 175 height 17
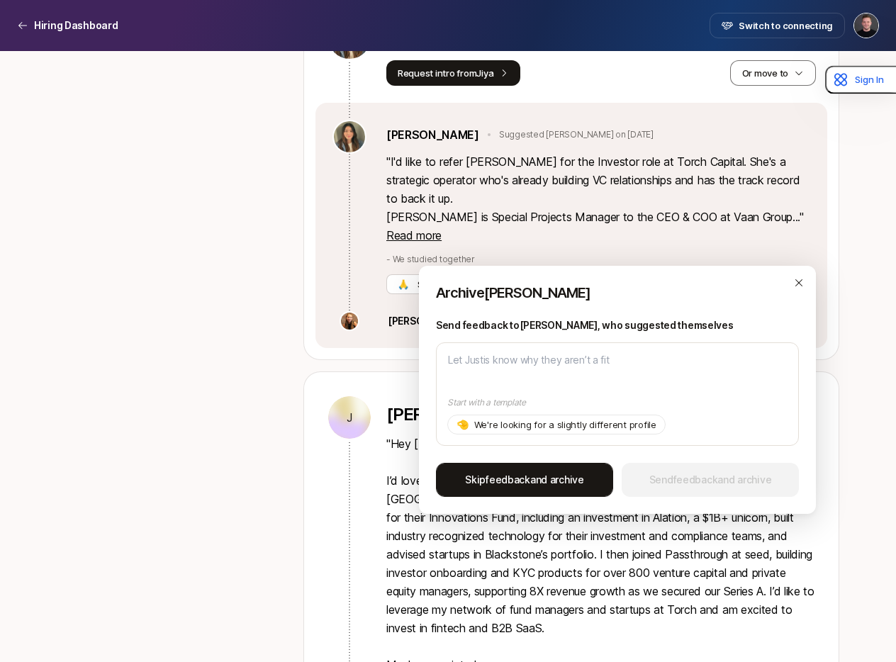
click at [582, 479] on span "Skip feedback and archive" at bounding box center [524, 480] width 119 height 17
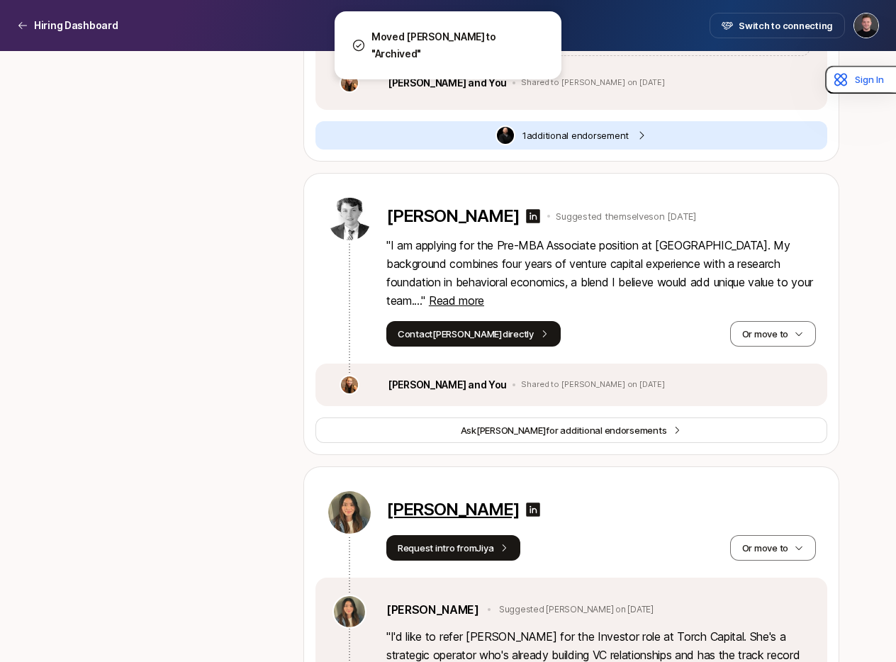
click at [466, 500] on p "[PERSON_NAME]" at bounding box center [453, 510] width 133 height 20
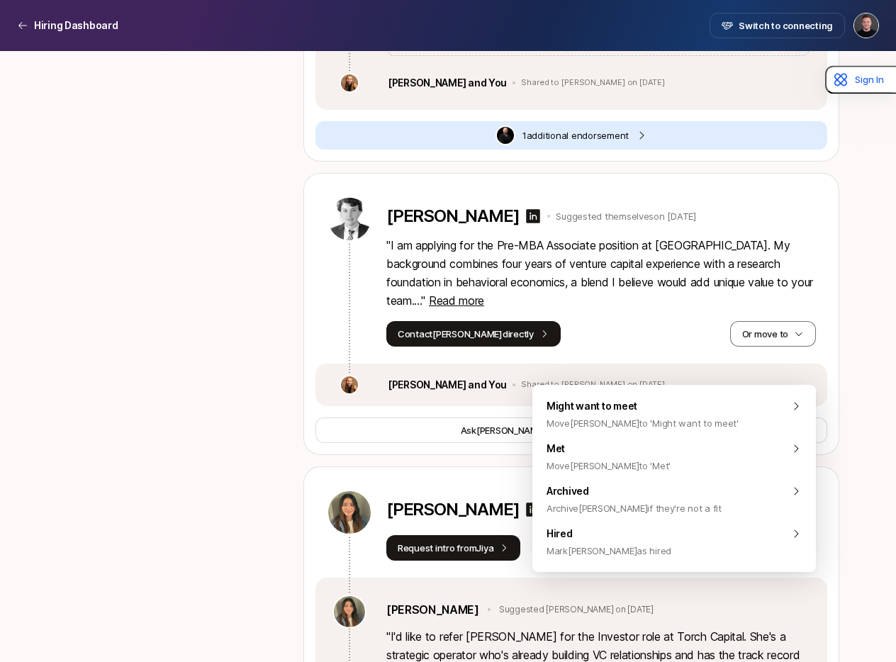
click at [779, 535] on button "Or move to" at bounding box center [773, 548] width 86 height 26
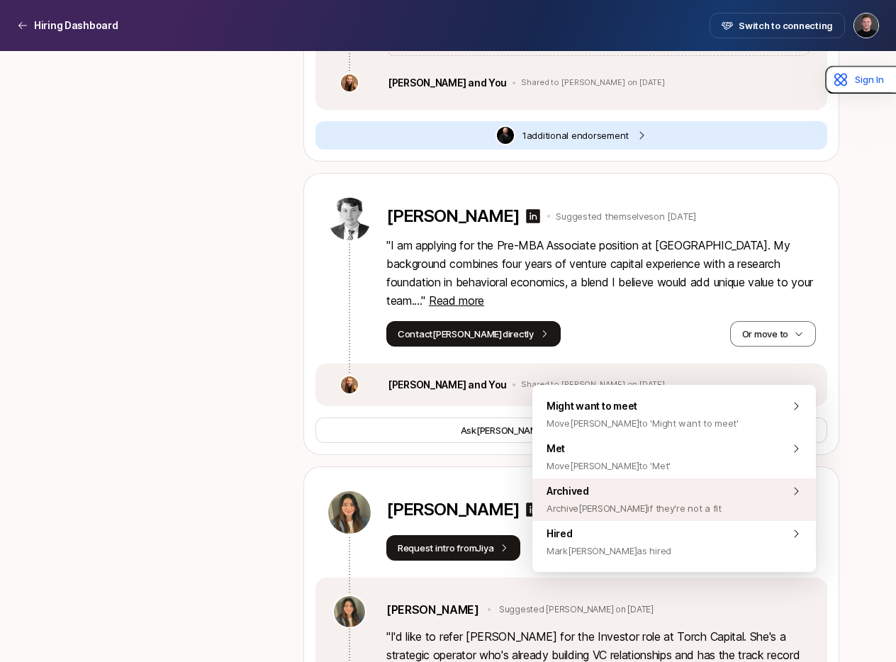
click at [655, 490] on span "Archived Archive Mai-Han if they're not a fit" at bounding box center [634, 500] width 175 height 34
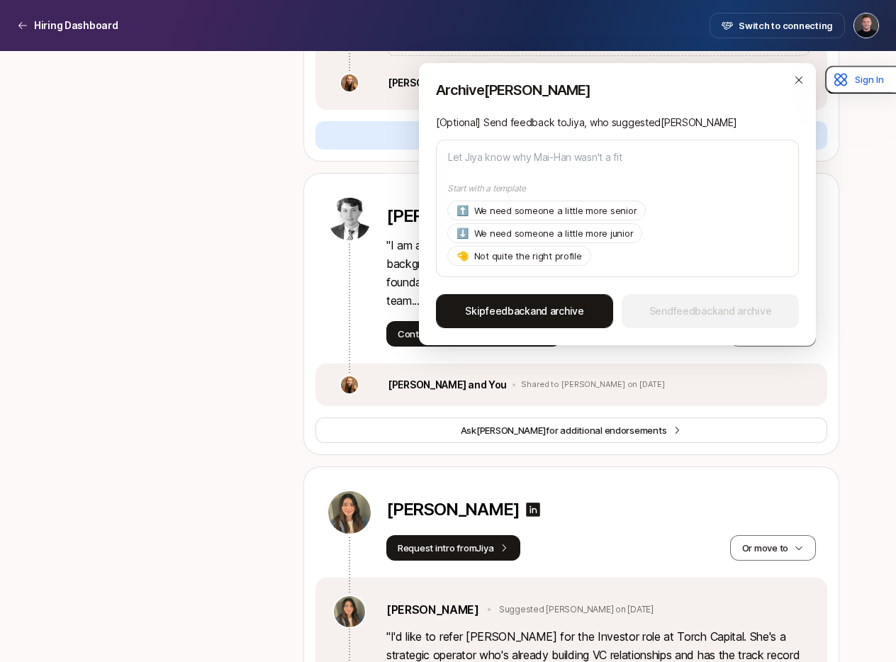
click at [540, 308] on span "Skip feedback and archive" at bounding box center [524, 311] width 119 height 17
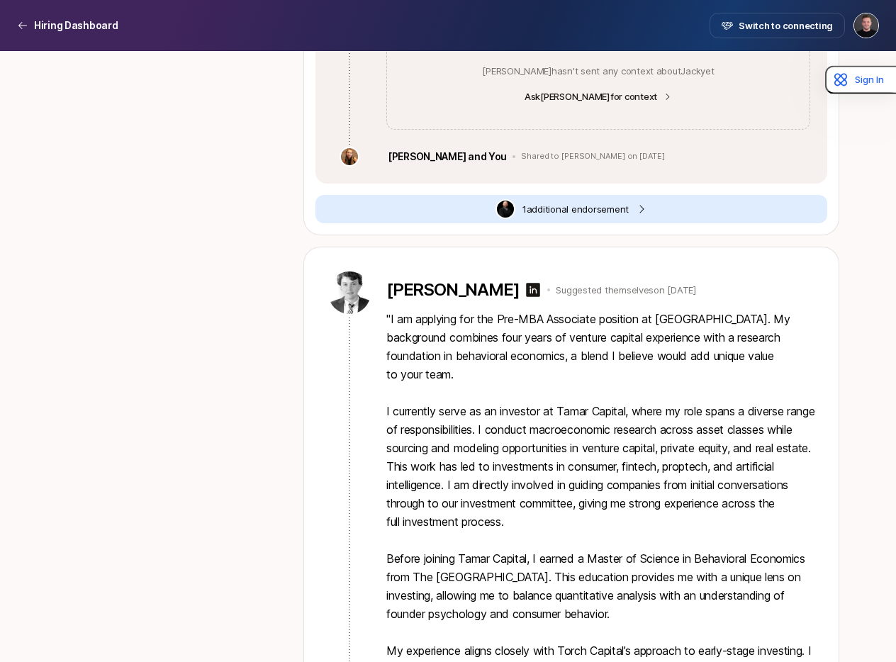
scroll to position [20545, 0]
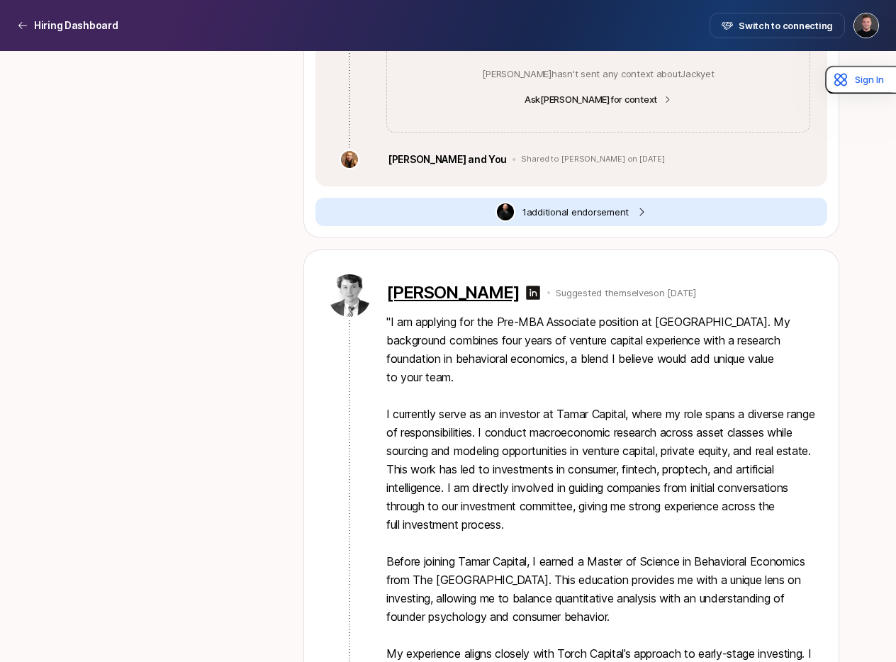
click at [435, 283] on p "[PERSON_NAME]" at bounding box center [453, 293] width 133 height 20
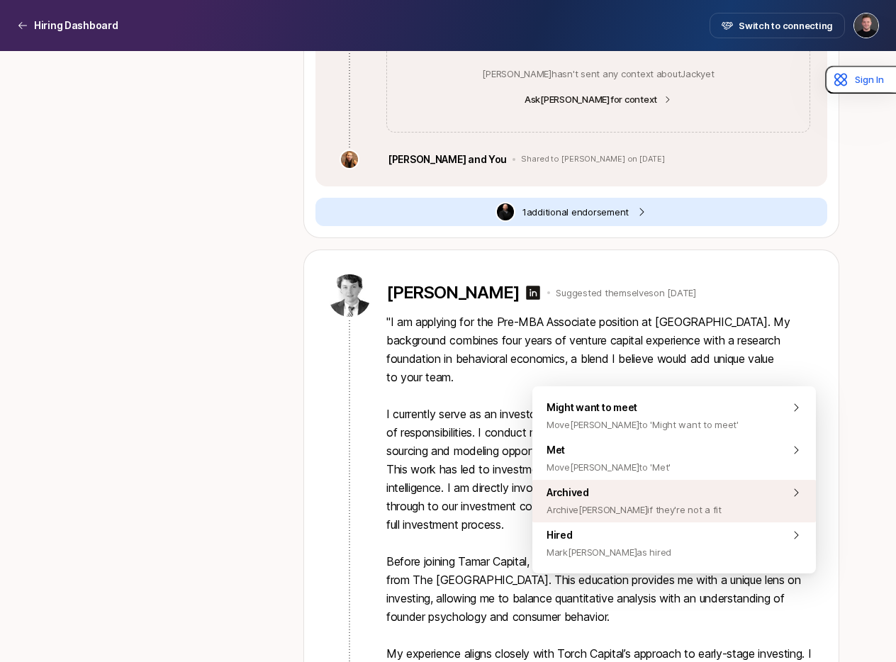
click at [655, 494] on span "Archived Archive [PERSON_NAME] if they're not a fit" at bounding box center [634, 501] width 175 height 34
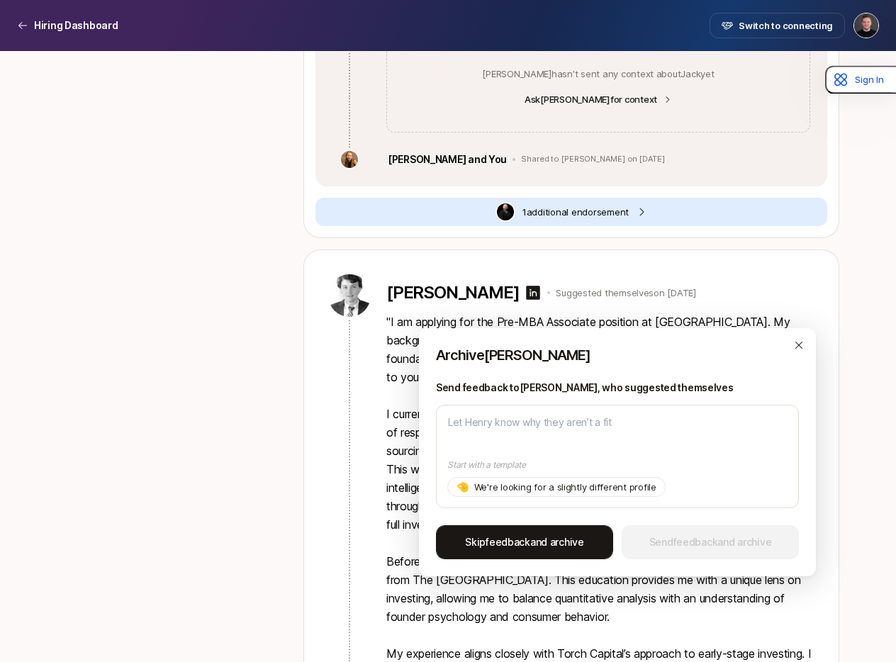
click at [530, 544] on span "Skip feedback and archive" at bounding box center [524, 542] width 119 height 17
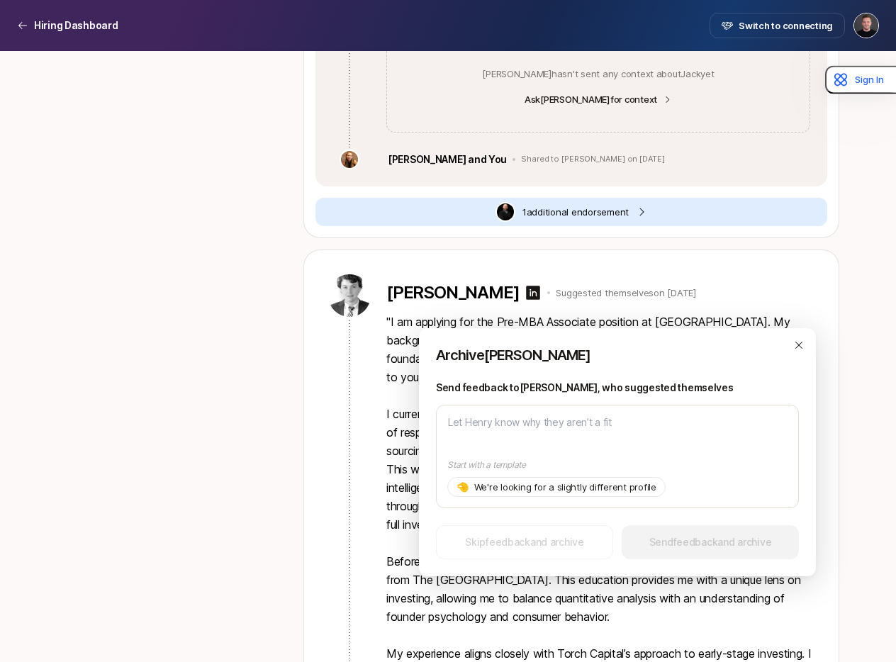
scroll to position [19948, 0]
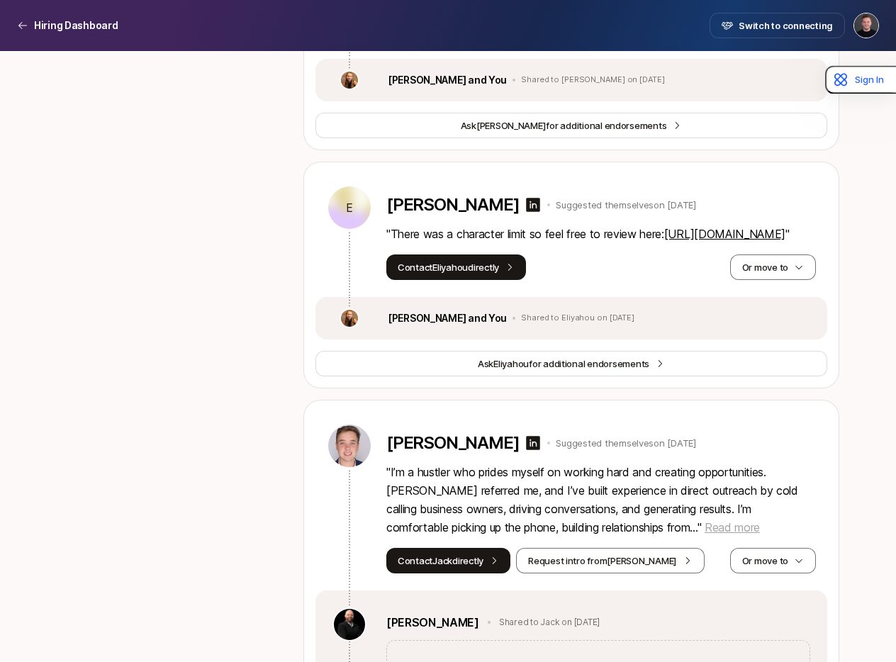
click at [755, 521] on span "Read more" at bounding box center [732, 528] width 55 height 14
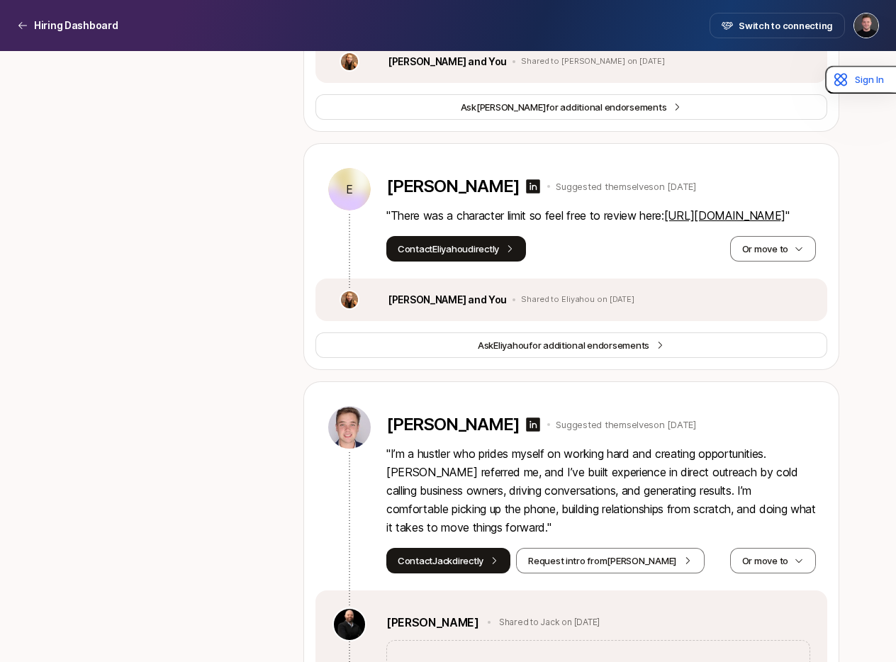
click at [489, 445] on p "" I’m a hustler who prides myself on working hard and creating opportunities. […" at bounding box center [602, 491] width 430 height 92
click at [424, 415] on p "[PERSON_NAME]" at bounding box center [453, 425] width 133 height 20
click at [757, 548] on button "Or move to" at bounding box center [773, 561] width 86 height 26
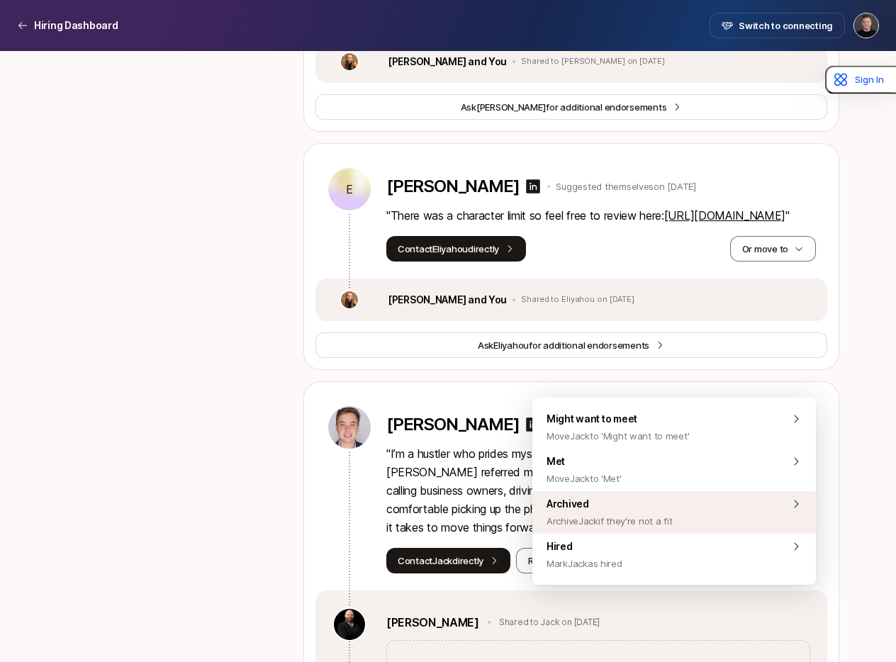
click at [652, 505] on span "Archived Archive [PERSON_NAME] if they're not a fit" at bounding box center [610, 513] width 126 height 34
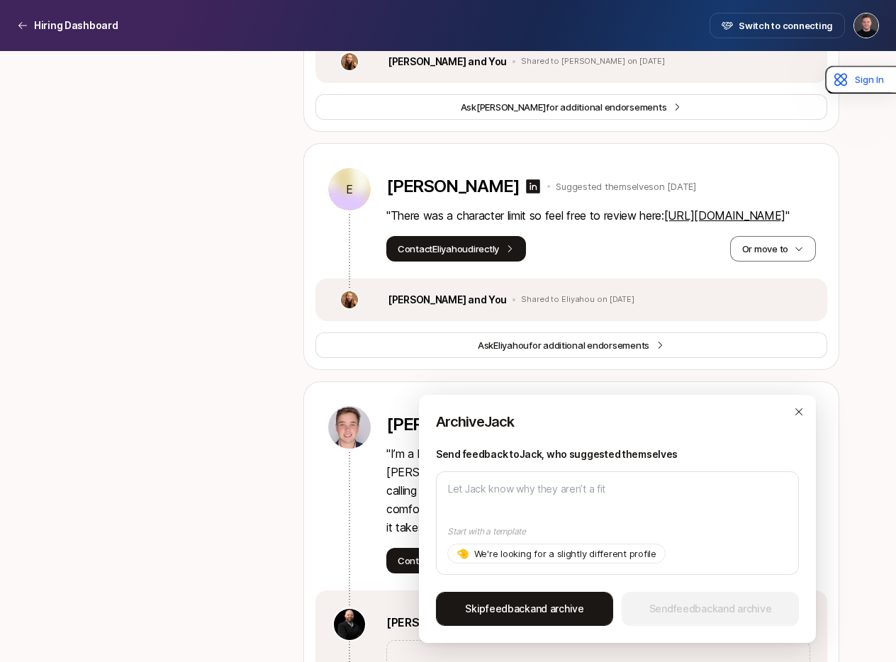
click at [561, 615] on span "Skip feedback and archive" at bounding box center [524, 609] width 119 height 17
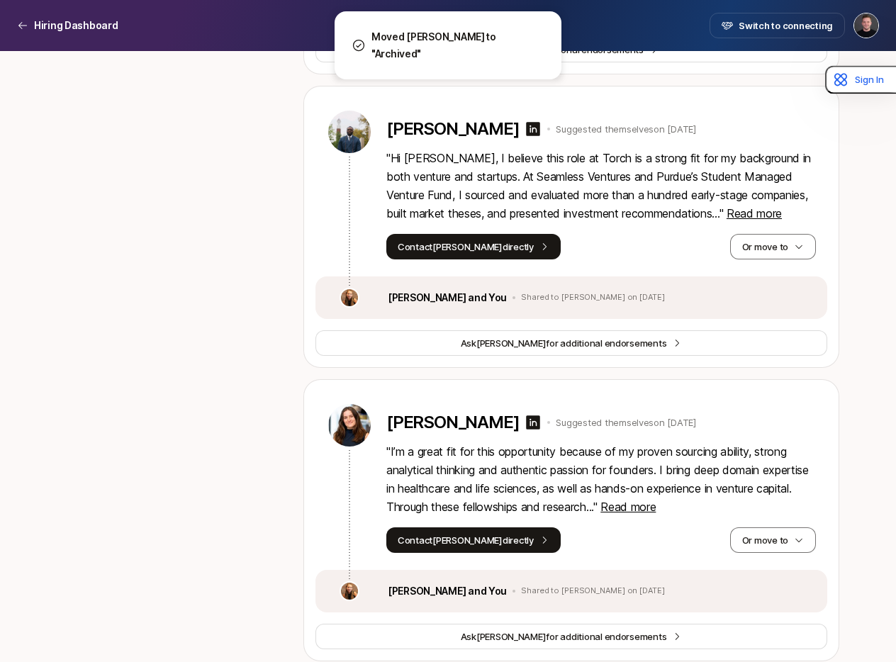
scroll to position [19421, 0]
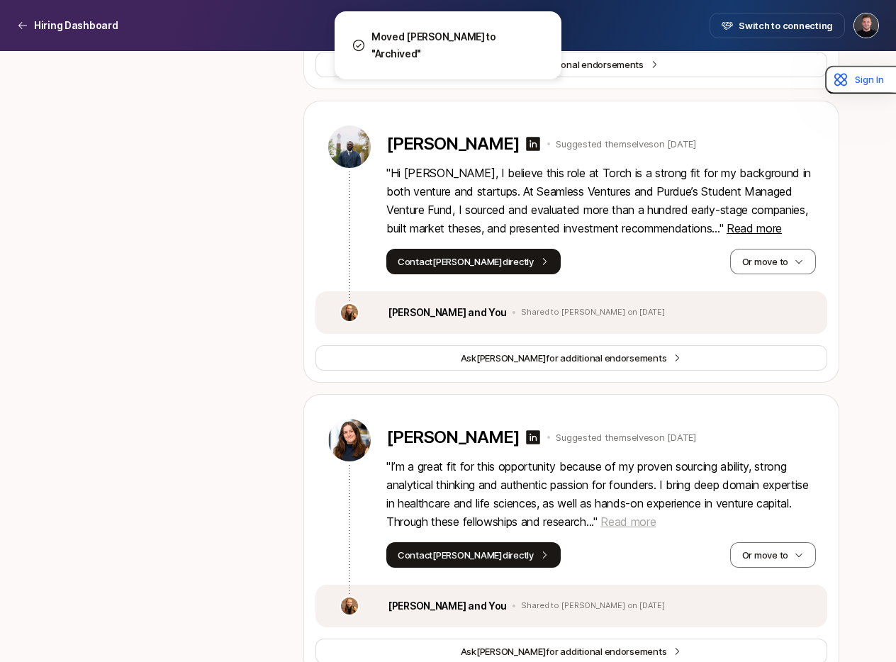
click at [656, 515] on span "Read more" at bounding box center [628, 522] width 55 height 14
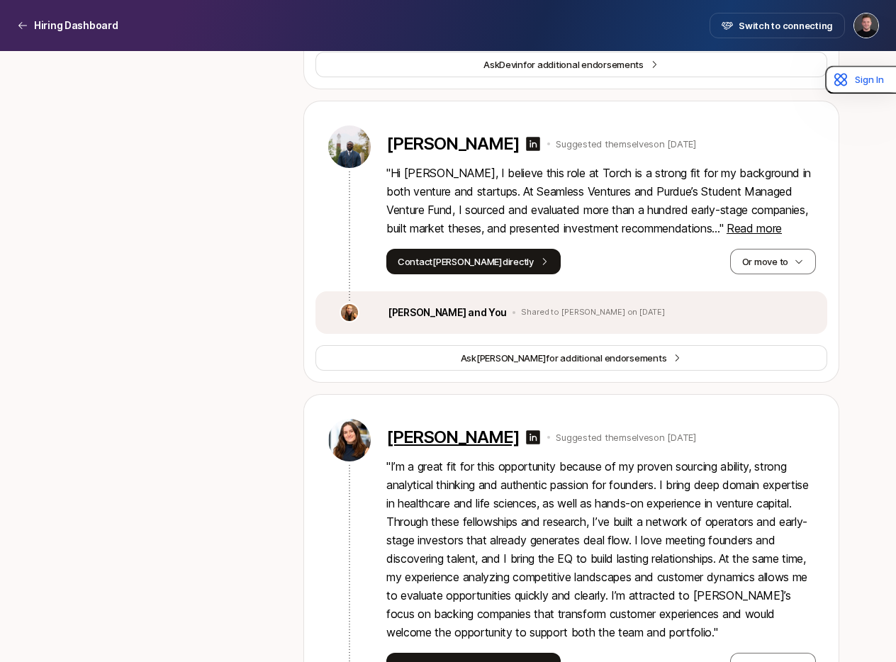
click at [421, 428] on p "[PERSON_NAME]" at bounding box center [453, 438] width 133 height 20
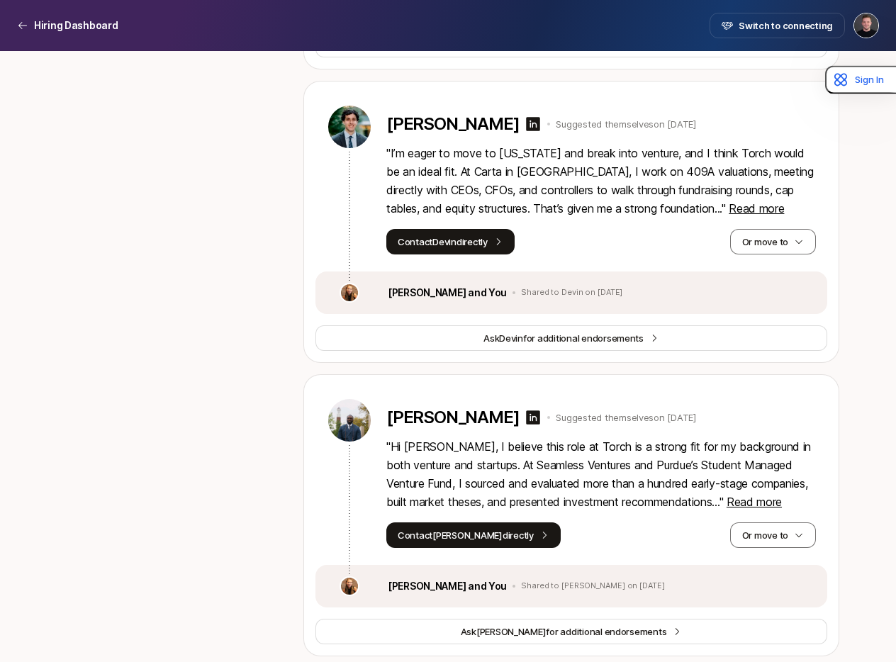
scroll to position [19128, 0]
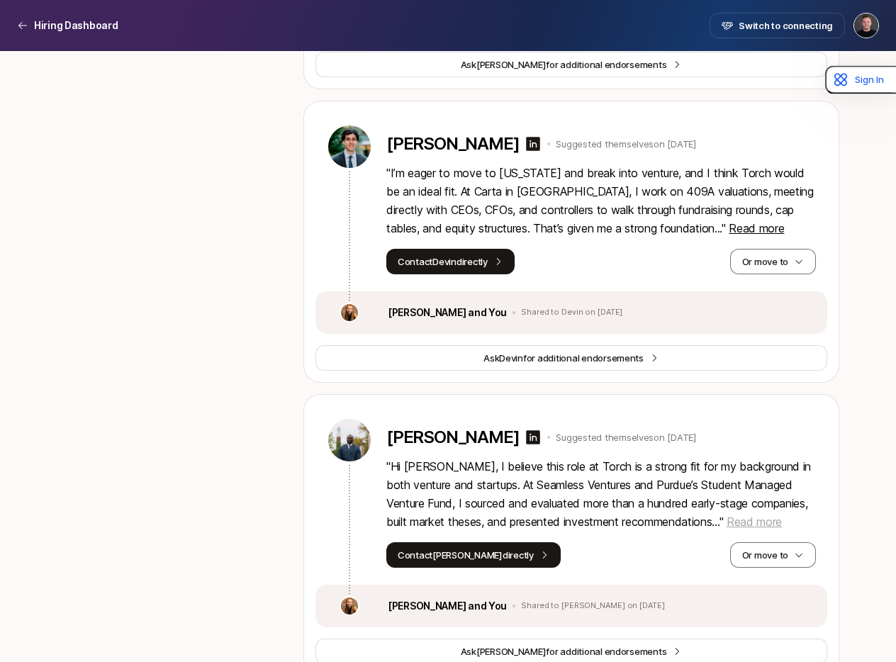
click at [727, 515] on span "Read more" at bounding box center [754, 522] width 55 height 14
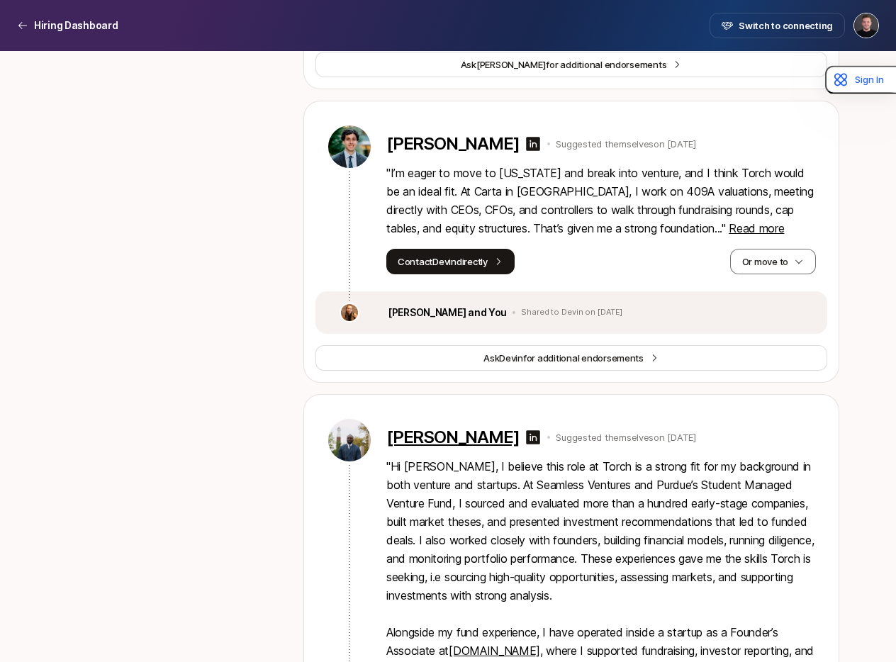
click at [454, 428] on p "[PERSON_NAME]" at bounding box center [453, 438] width 133 height 20
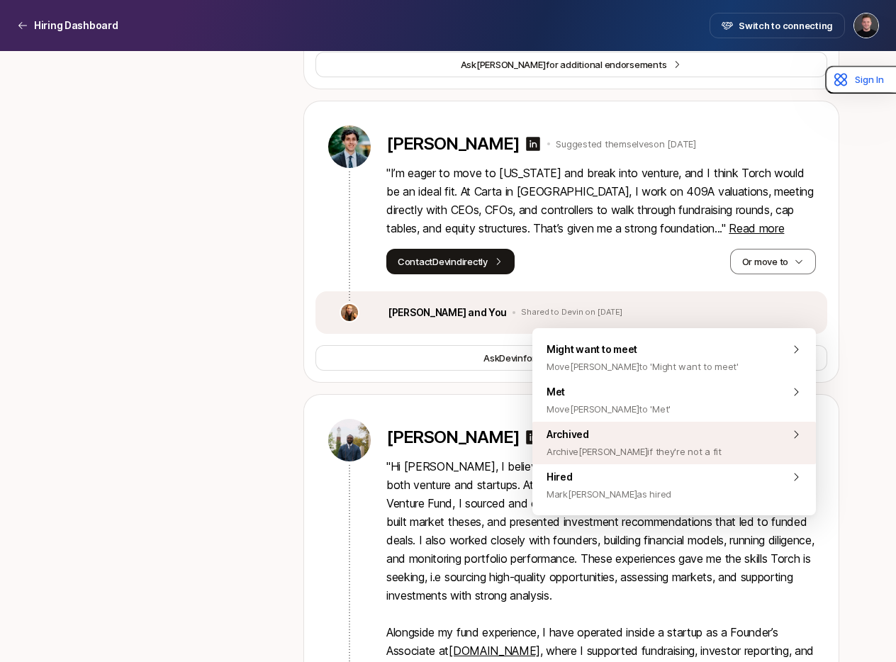
click at [635, 442] on span "Archived Archive [PERSON_NAME] if they're not a fit" at bounding box center [634, 443] width 175 height 34
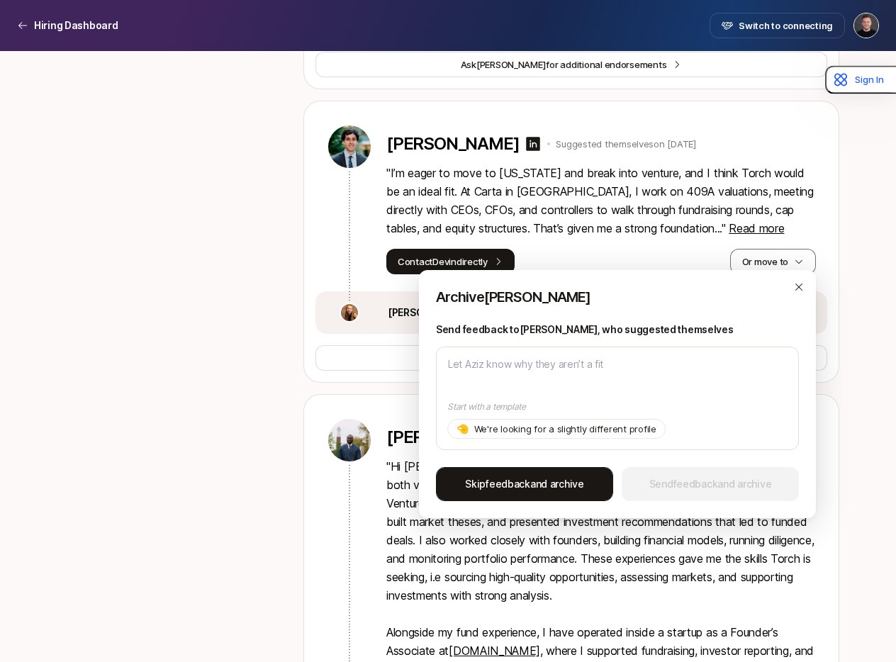
click at [524, 473] on button "Skip feedback and archive" at bounding box center [524, 484] width 177 height 34
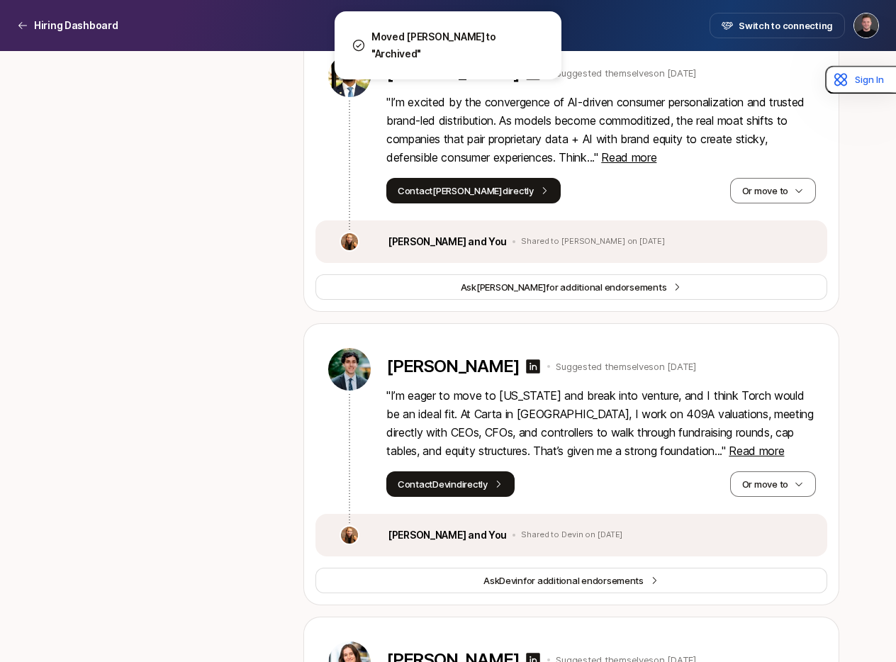
scroll to position [18829, 0]
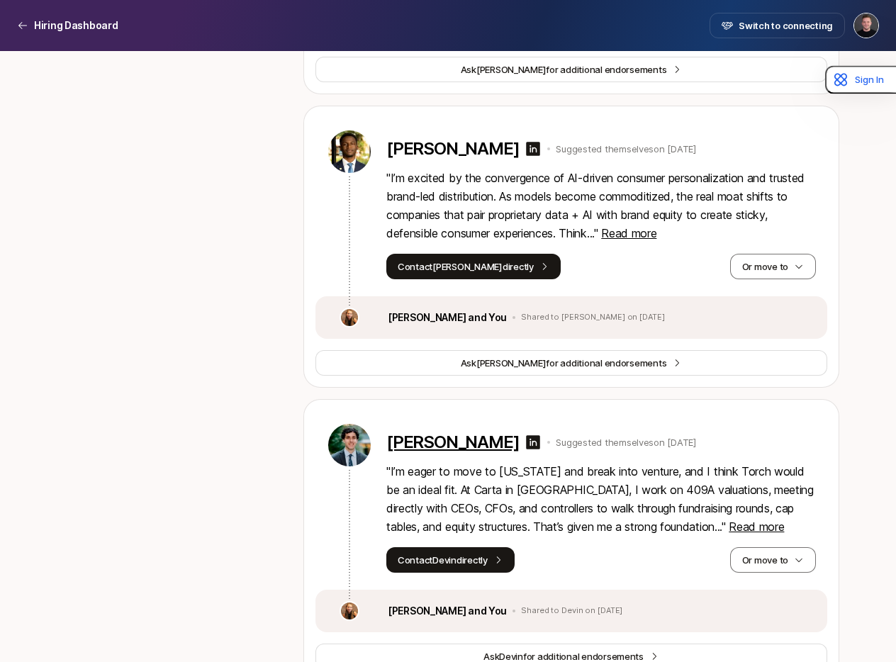
click at [433, 433] on p "[PERSON_NAME]" at bounding box center [453, 443] width 133 height 20
click at [729, 520] on span "Read more" at bounding box center [756, 527] width 55 height 14
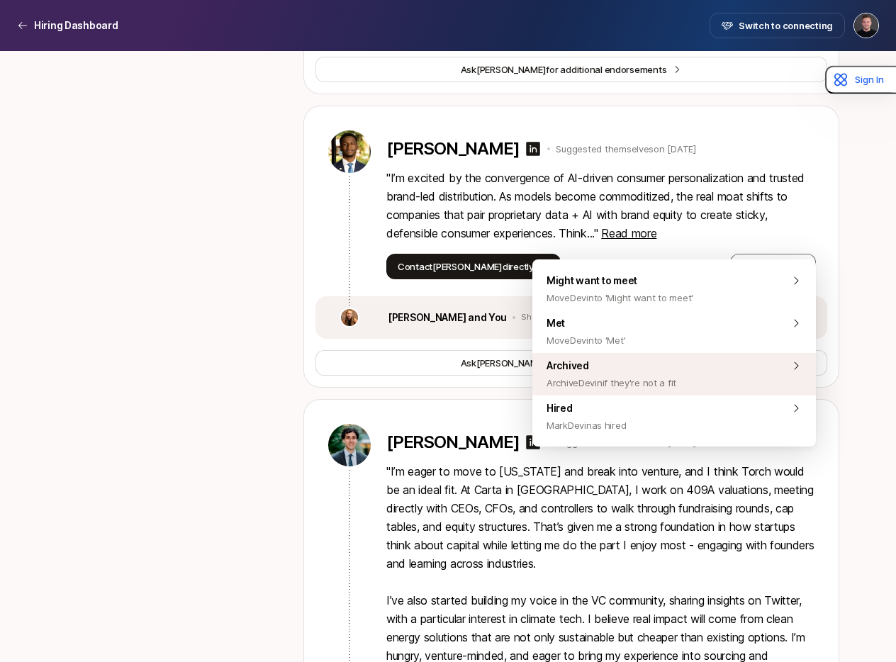
click at [611, 377] on span "Archive Devin if they're not a fit" at bounding box center [612, 382] width 130 height 17
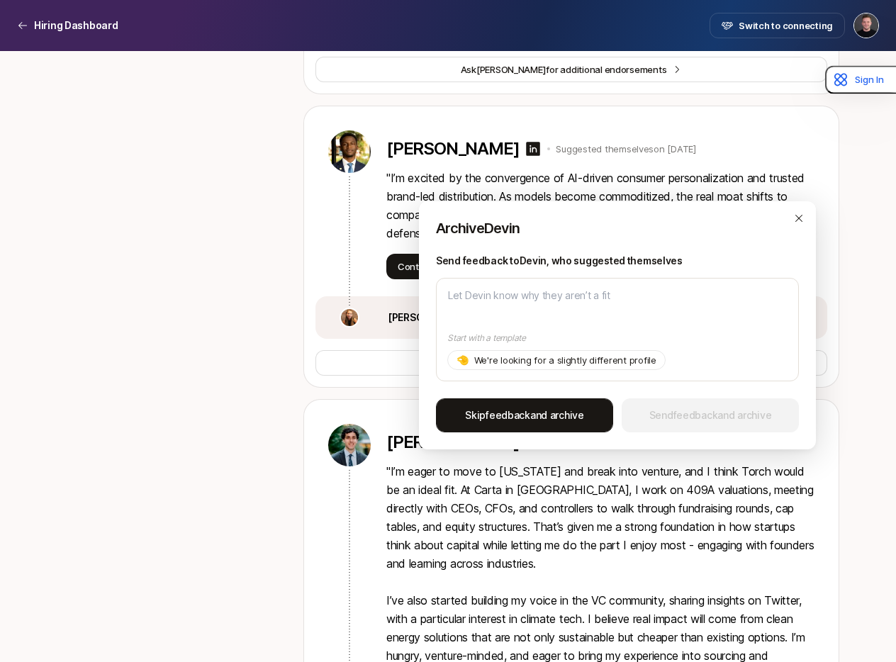
click at [569, 421] on span "Skip feedback and archive" at bounding box center [524, 415] width 119 height 17
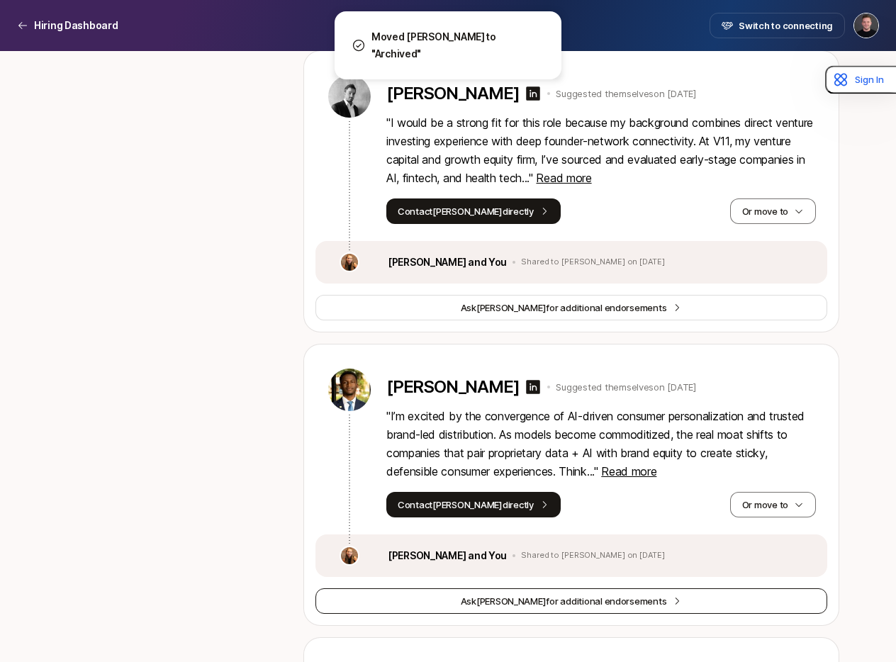
scroll to position [18583, 0]
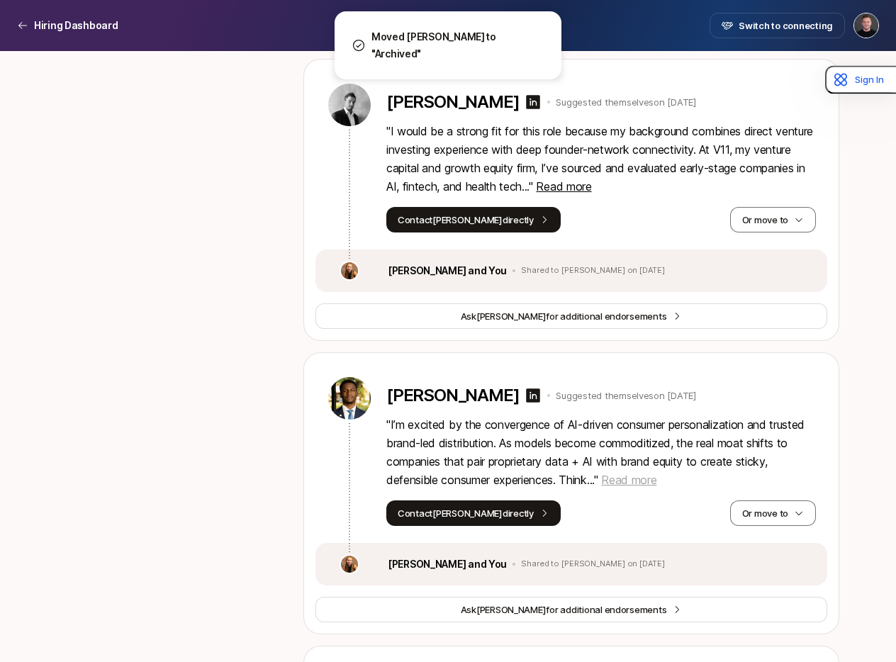
click at [646, 473] on span "Read more" at bounding box center [628, 480] width 55 height 14
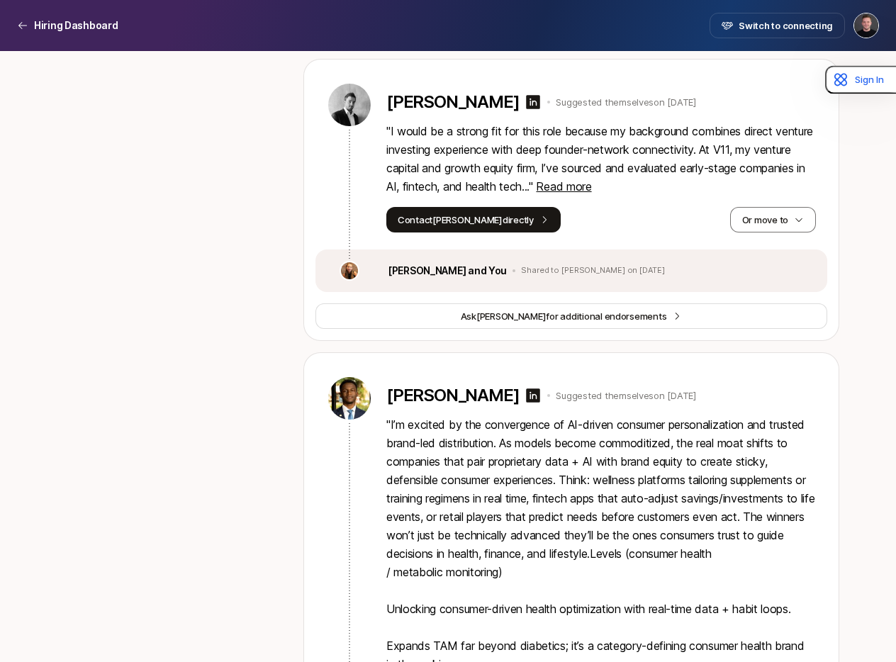
scroll to position [18616, 0]
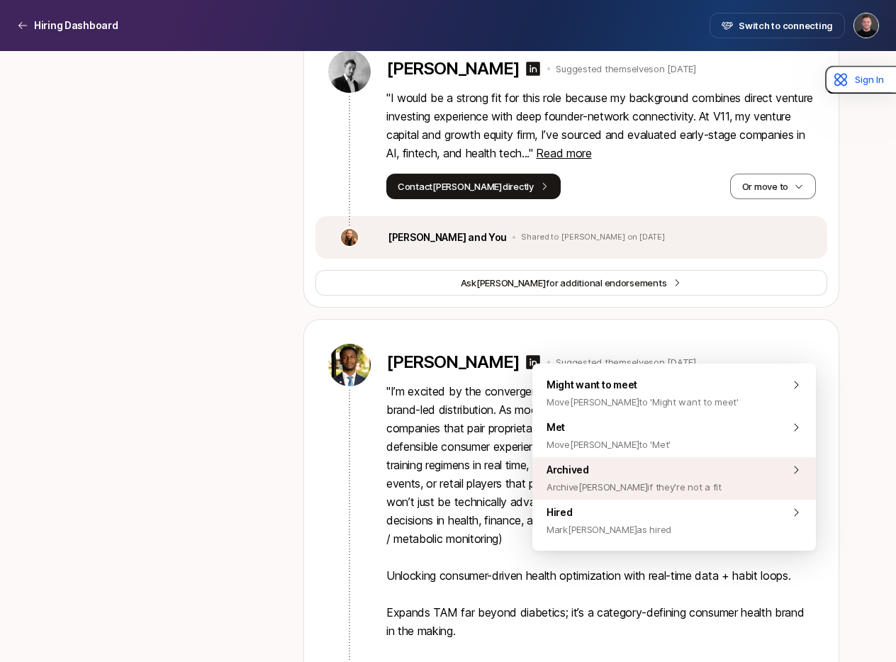
click at [616, 471] on span "Archived Archive [PERSON_NAME] if they're not a fit" at bounding box center [634, 479] width 175 height 34
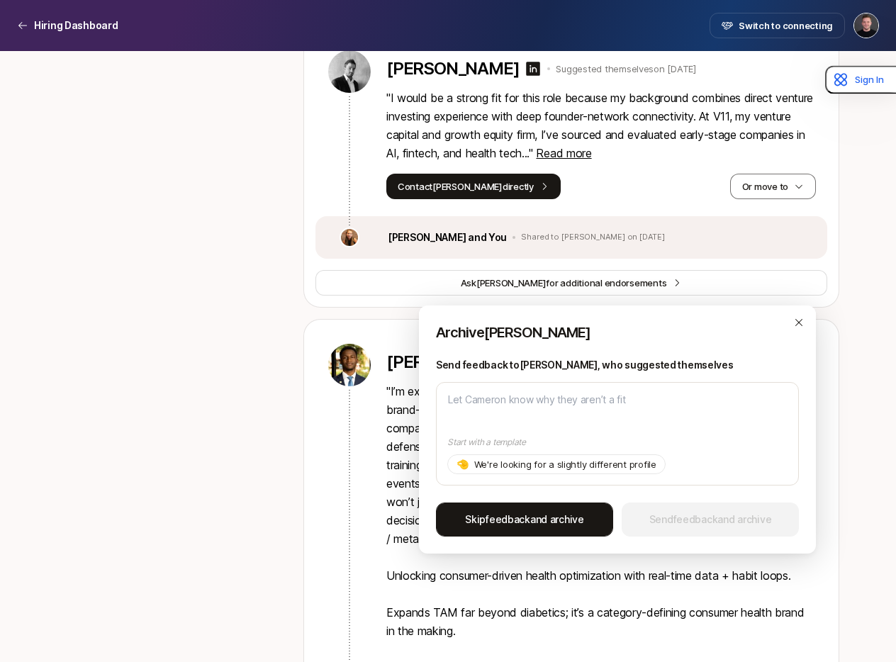
click at [567, 518] on span "Skip feedback and archive" at bounding box center [524, 519] width 119 height 17
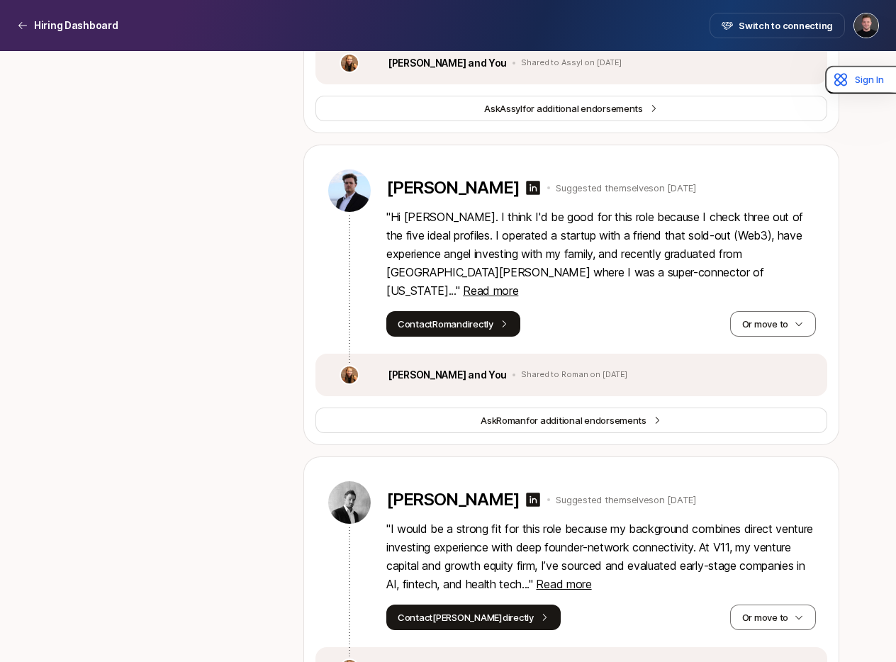
scroll to position [18178, 0]
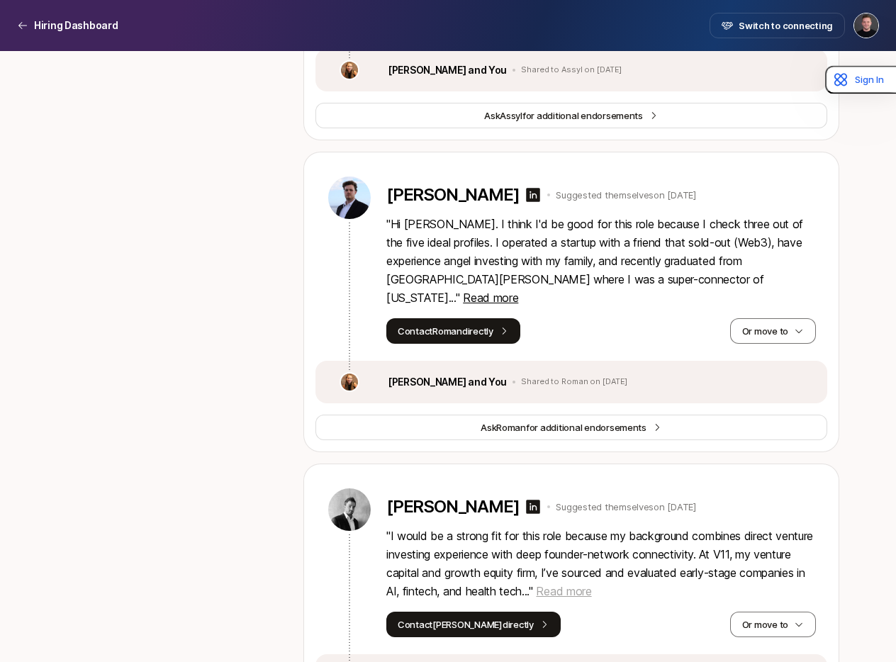
click at [591, 584] on span "Read more" at bounding box center [563, 591] width 55 height 14
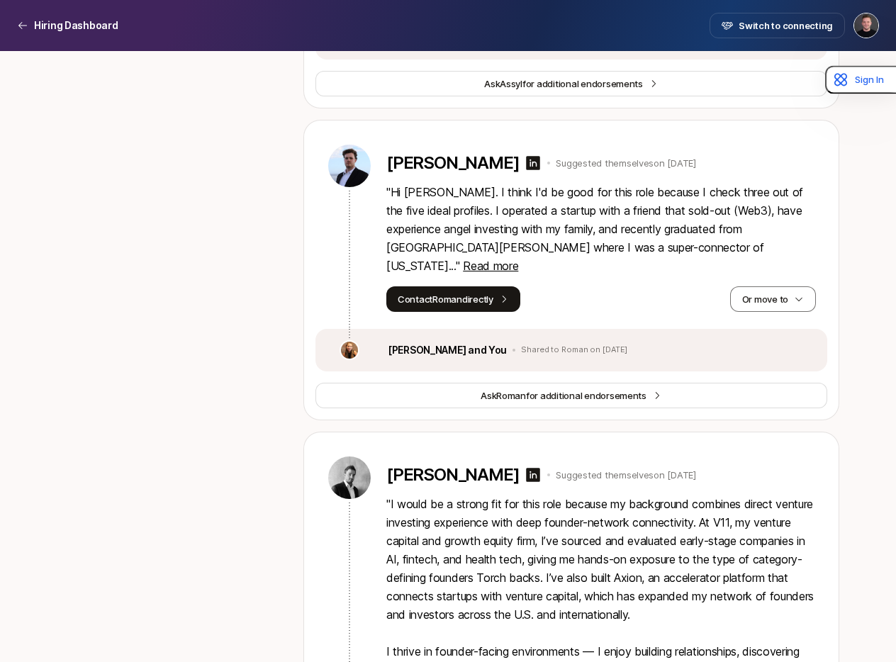
scroll to position [18219, 0]
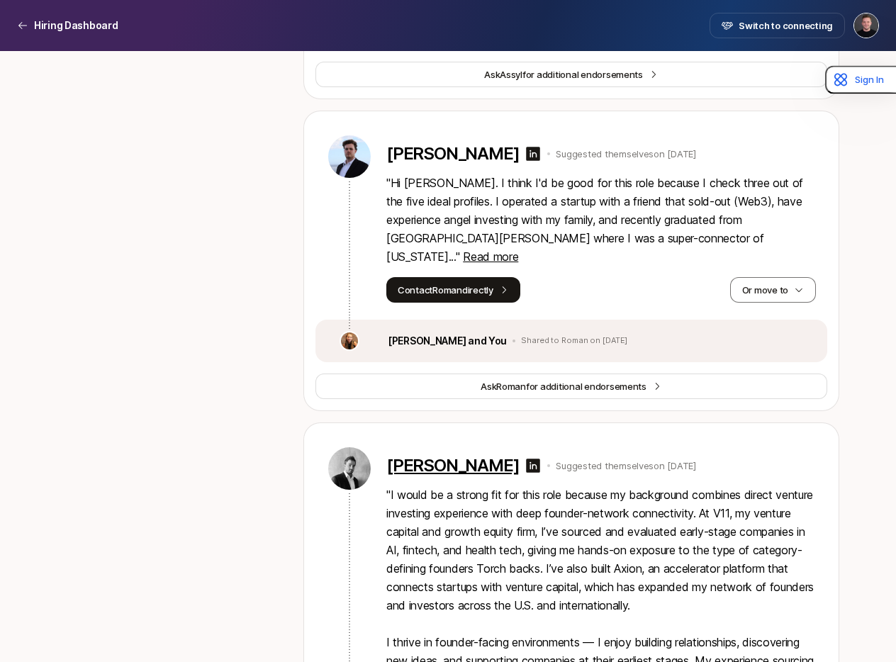
click at [459, 456] on p "[PERSON_NAME]" at bounding box center [453, 466] width 133 height 20
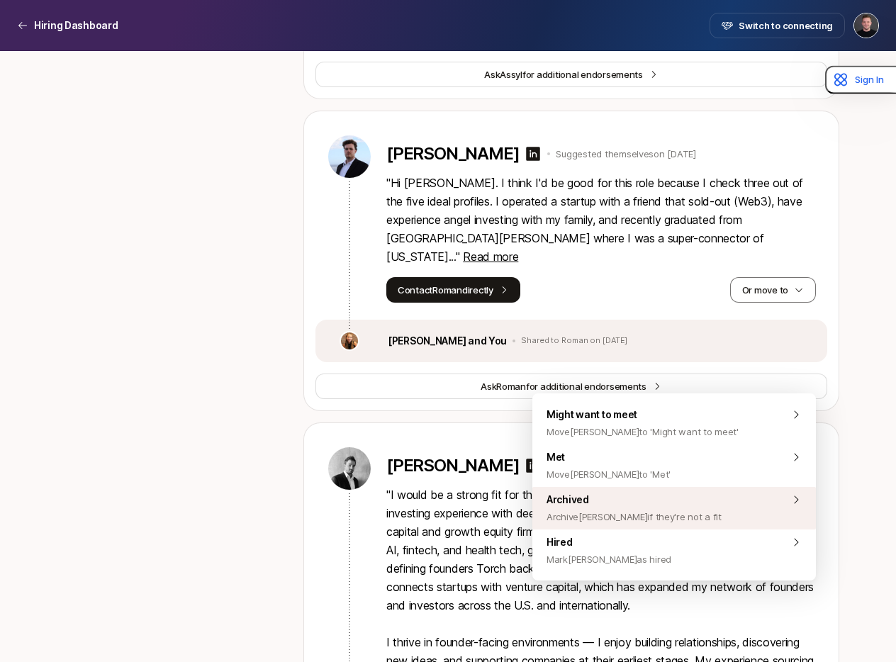
click at [654, 524] on span "Archive [PERSON_NAME] if they're not a fit" at bounding box center [634, 516] width 175 height 17
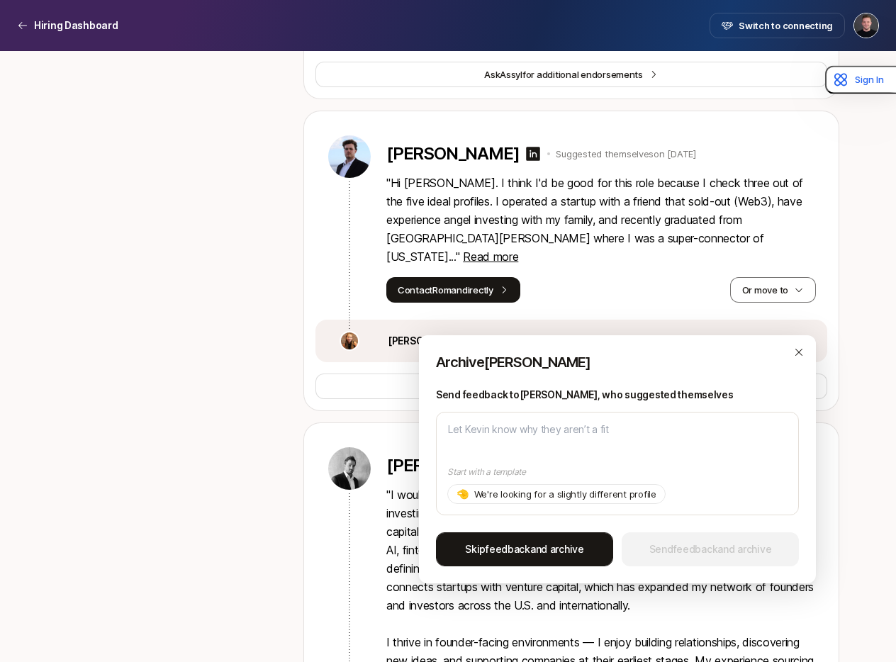
click at [573, 550] on span "Skip feedback and archive" at bounding box center [524, 549] width 119 height 17
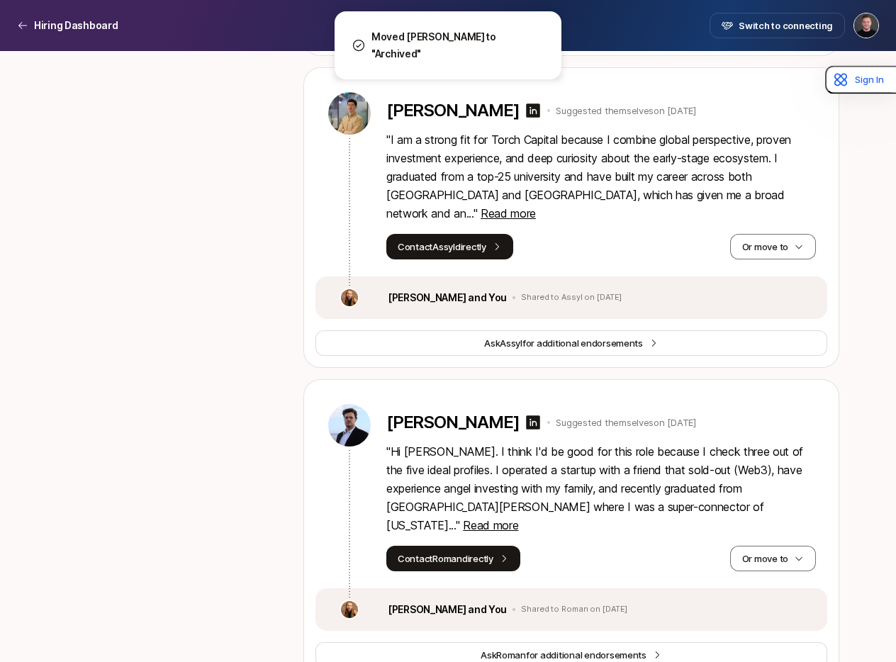
scroll to position [17883, 0]
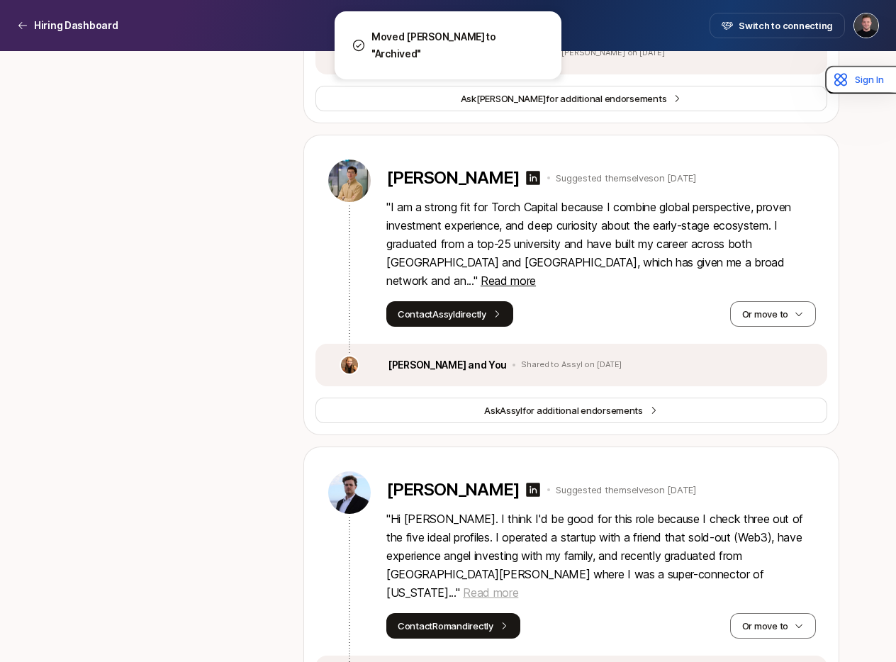
click at [518, 586] on span "Read more" at bounding box center [490, 593] width 55 height 14
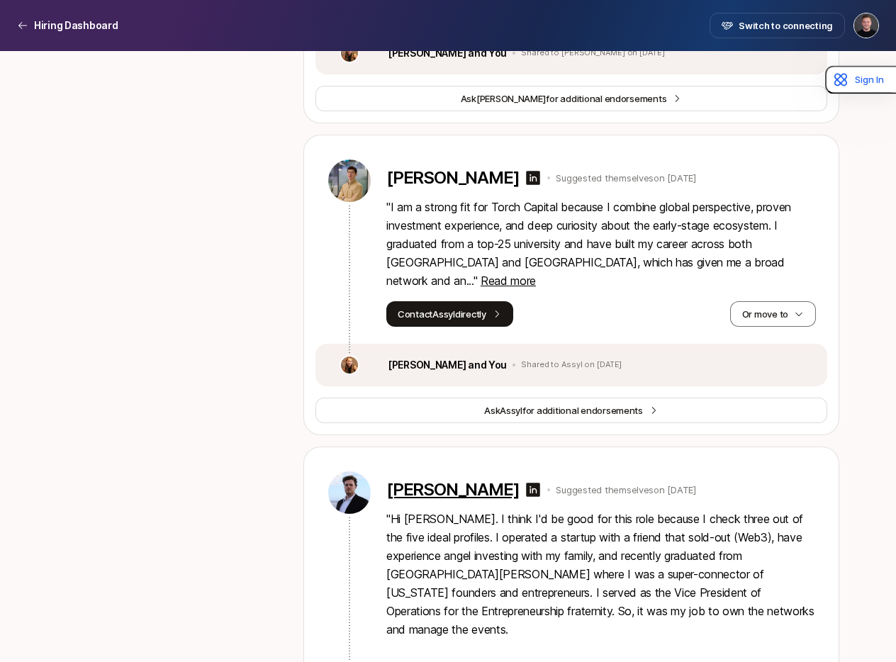
click at [486, 480] on p "[PERSON_NAME]" at bounding box center [453, 490] width 133 height 20
click at [562, 510] on p "" Hi [PERSON_NAME]. I think I'd be good for this role because I check three out…" at bounding box center [602, 611] width 430 height 203
click at [561, 510] on p "" Hi [PERSON_NAME]. I think I'd be good for this role because I check three out…" at bounding box center [602, 611] width 430 height 203
click at [533, 510] on p "" Hi [PERSON_NAME]. I think I'd be good for this role because I check three out…" at bounding box center [602, 611] width 430 height 203
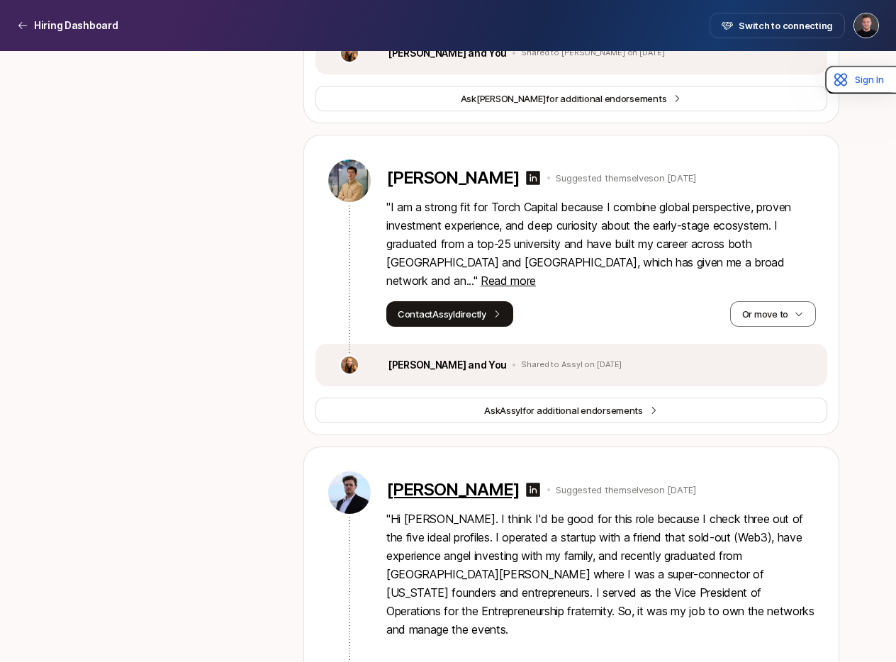
click at [461, 480] on p "[PERSON_NAME]" at bounding box center [453, 490] width 133 height 20
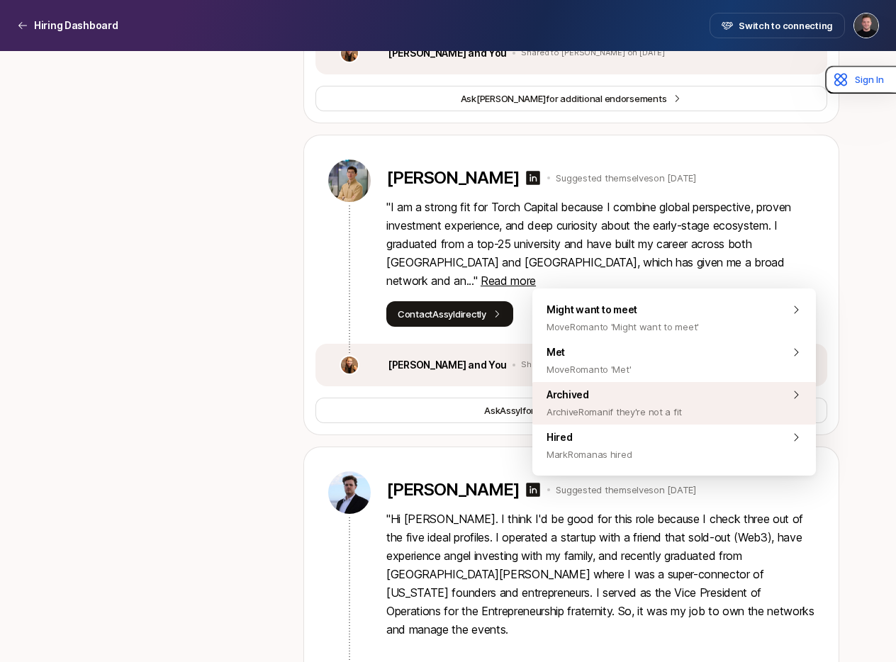
click at [652, 415] on span "Archive Roman if they're not a fit" at bounding box center [614, 412] width 135 height 17
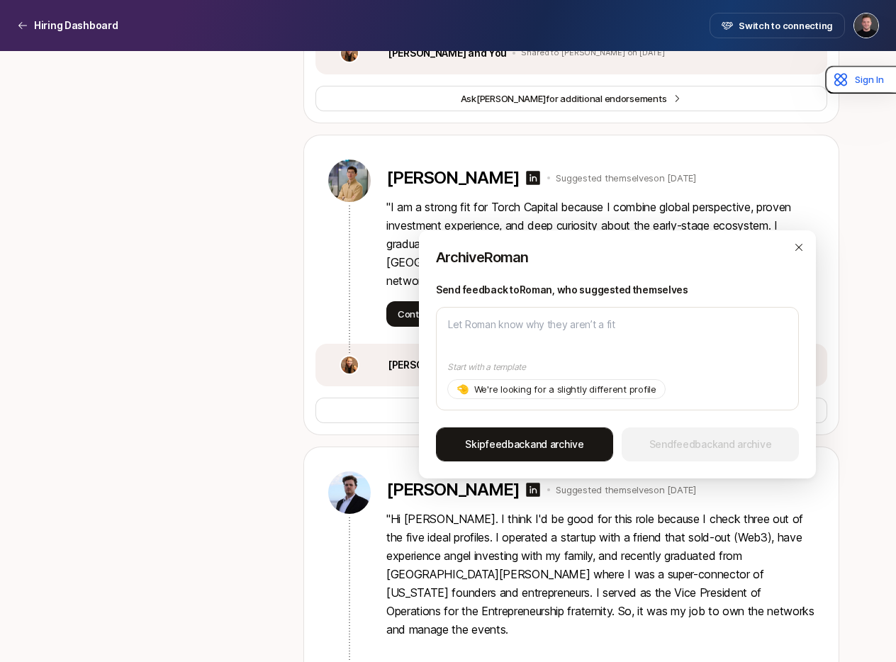
click at [543, 455] on button "Skip feedback and archive" at bounding box center [524, 445] width 177 height 34
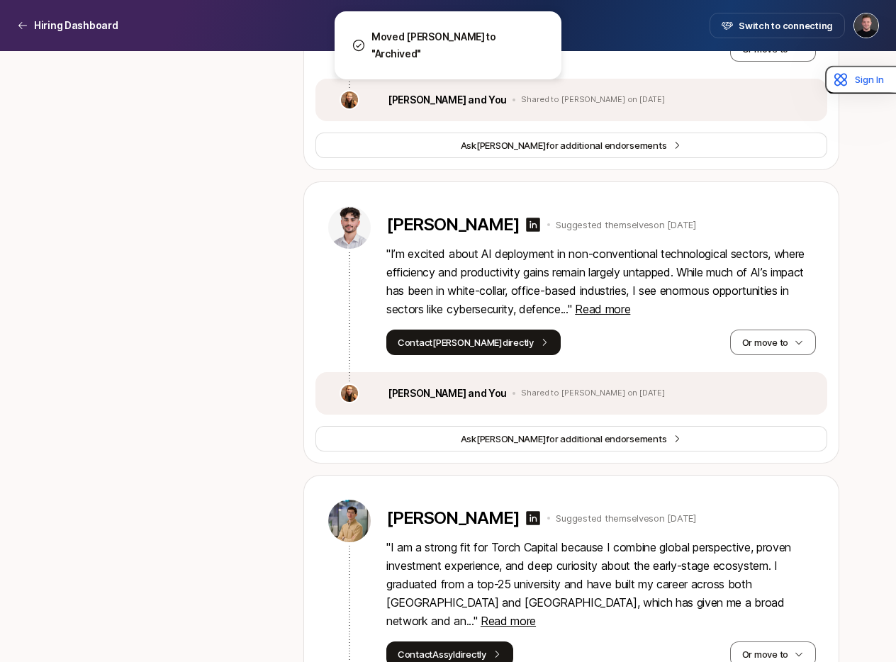
scroll to position [17541, 0]
drag, startPoint x: 741, startPoint y: 396, endPoint x: 669, endPoint y: 385, distance: 73.1
click at [536, 615] on span "Read more" at bounding box center [508, 622] width 55 height 14
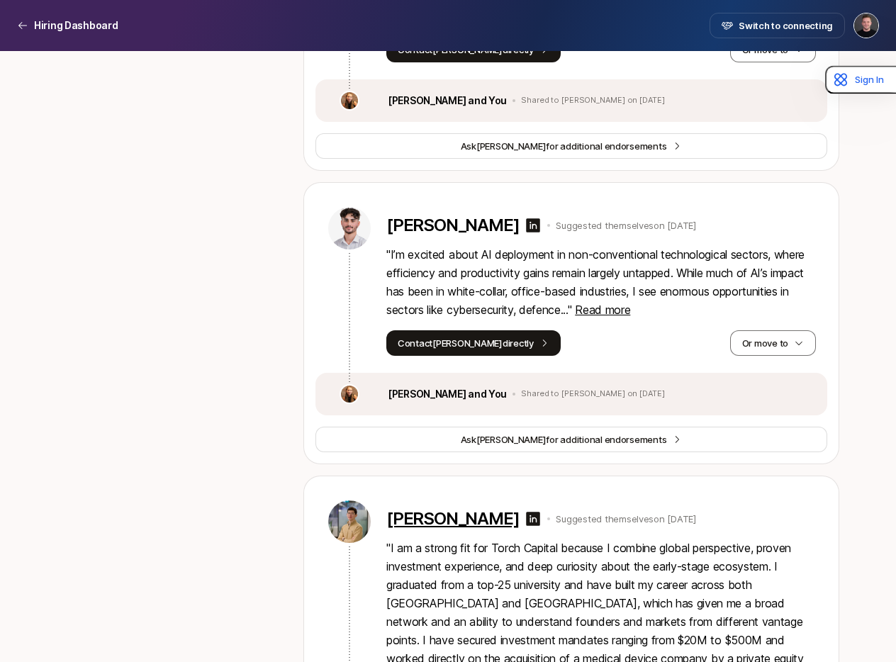
click at [459, 509] on p "[PERSON_NAME]" at bounding box center [453, 519] width 133 height 20
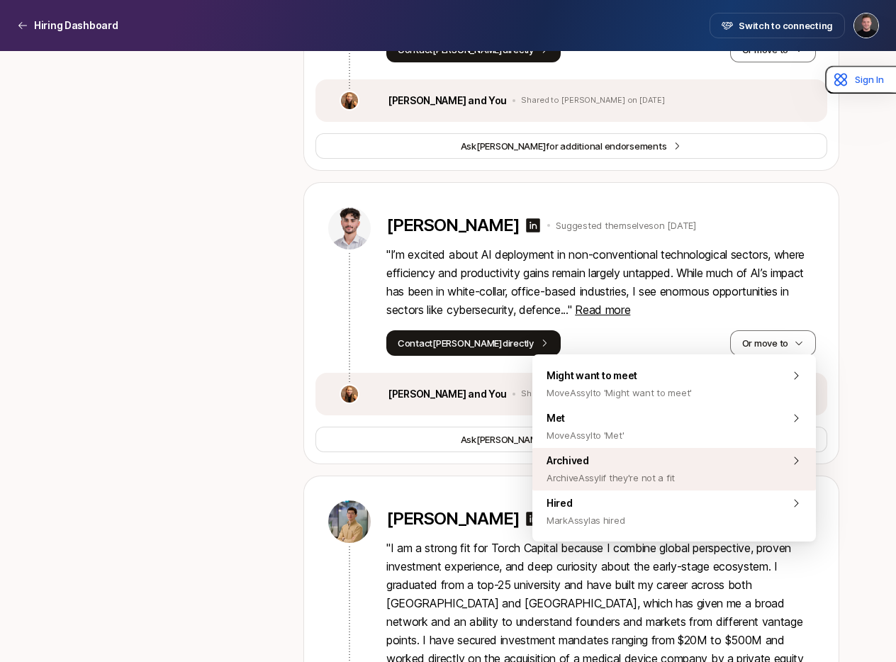
click at [621, 474] on span "Archive Assyl if they're not a fit" at bounding box center [611, 477] width 128 height 17
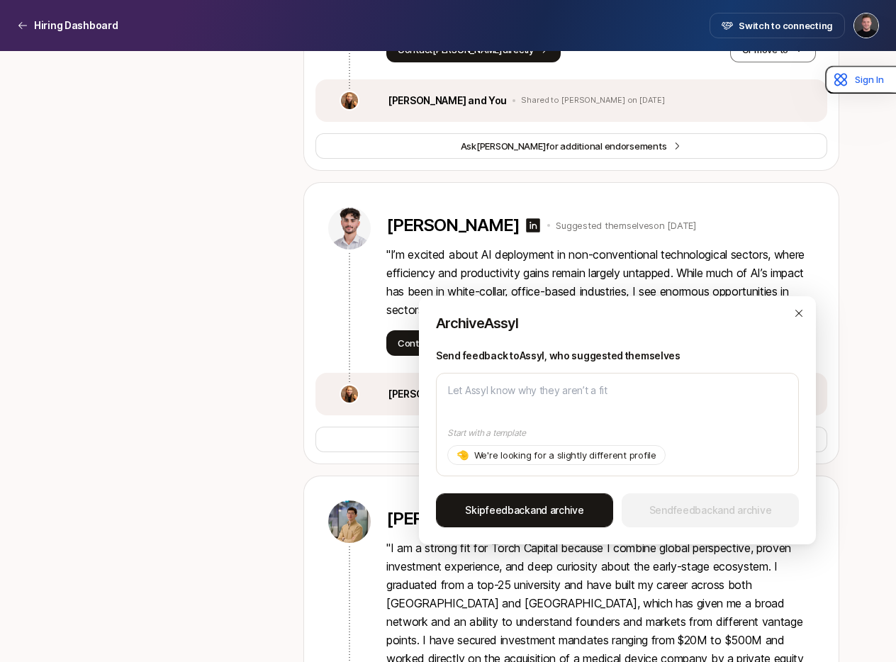
click at [584, 507] on span "Skip feedback and archive" at bounding box center [524, 510] width 119 height 17
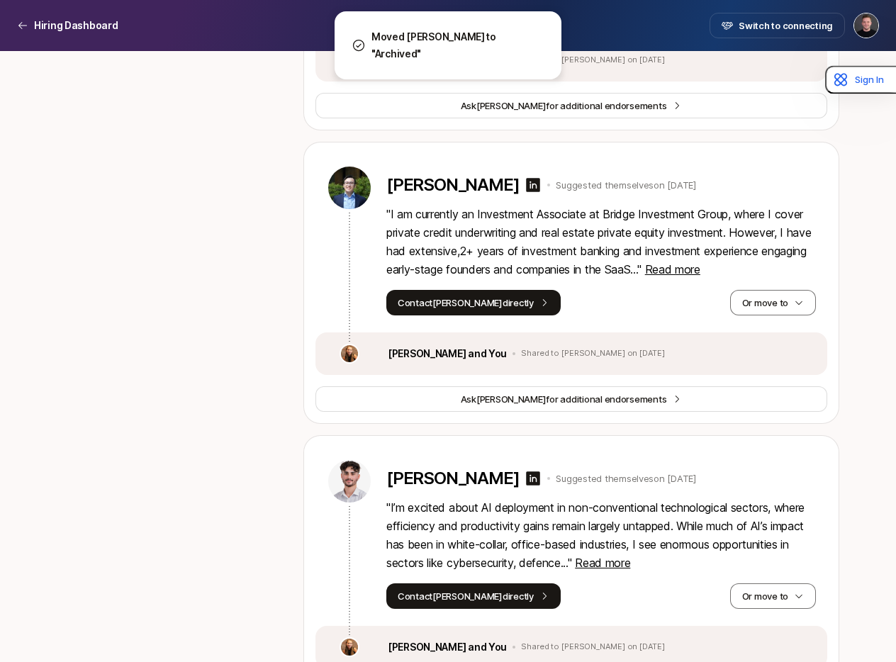
scroll to position [17287, 0]
click at [630, 557] on span "Read more" at bounding box center [602, 564] width 55 height 14
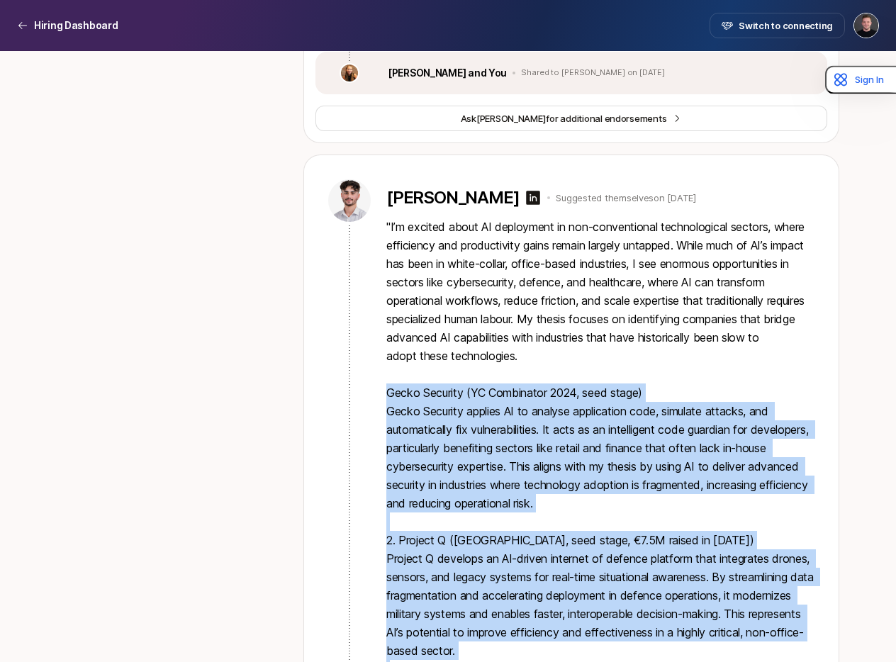
scroll to position [17568, 0]
drag, startPoint x: 385, startPoint y: 267, endPoint x: 750, endPoint y: 570, distance: 473.9
click at [750, 569] on div "[PERSON_NAME] Suggested themselves on [DATE] " I’m excited about AI deployment …" at bounding box center [572, 509] width 512 height 706
copy p "Lorem Ipsumdol (SI Ametconsec 3530, adip elits) Doeiu Temporin utlabor ET do ma…"
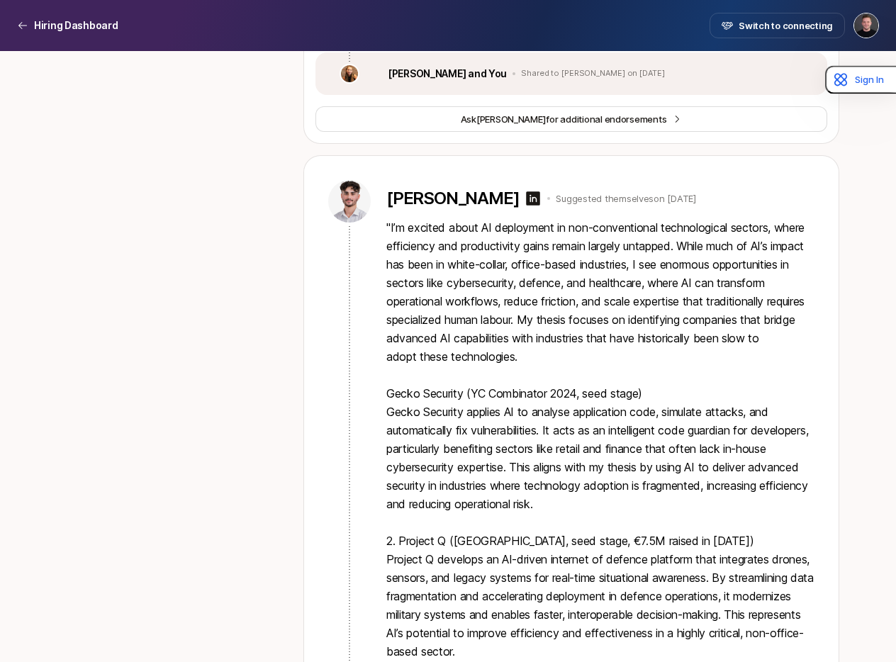
drag, startPoint x: 313, startPoint y: 285, endPoint x: 317, endPoint y: 299, distance: 14.8
click at [313, 285] on div "[PERSON_NAME] Suggested themselves on [DATE] " I’m excited about AI deployment …" at bounding box center [571, 554] width 535 height 797
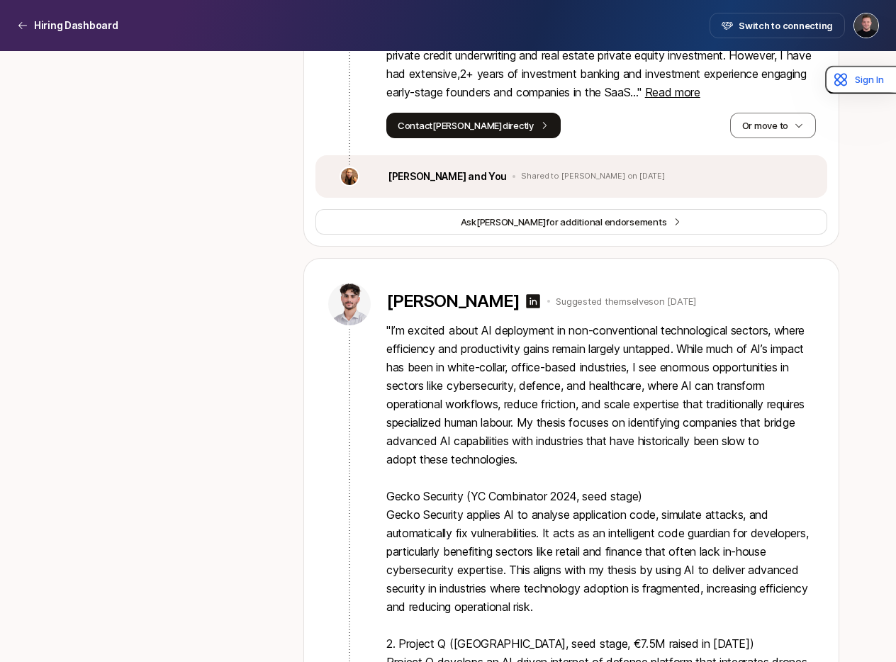
scroll to position [17461, 0]
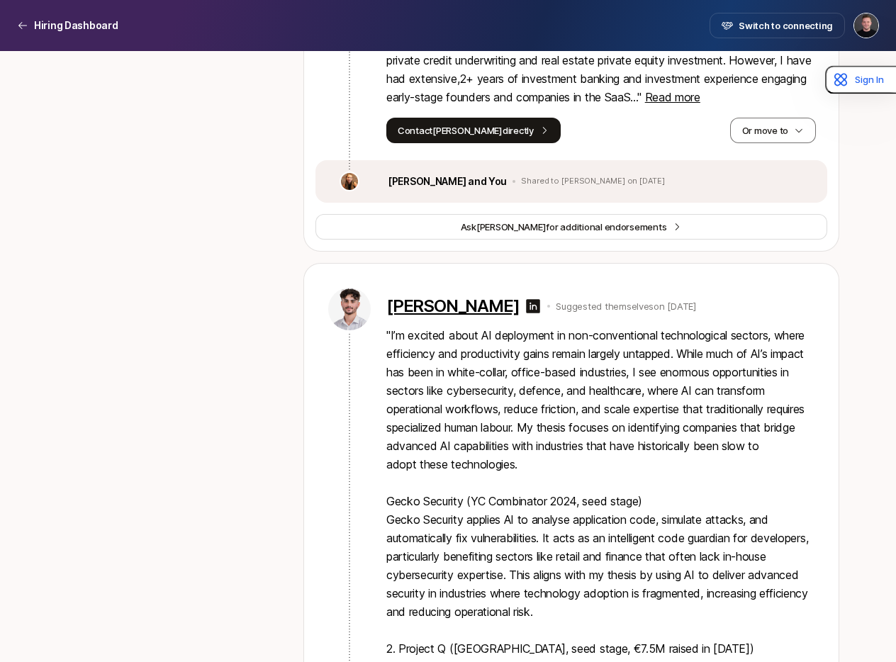
click at [462, 296] on p "[PERSON_NAME]" at bounding box center [453, 306] width 133 height 20
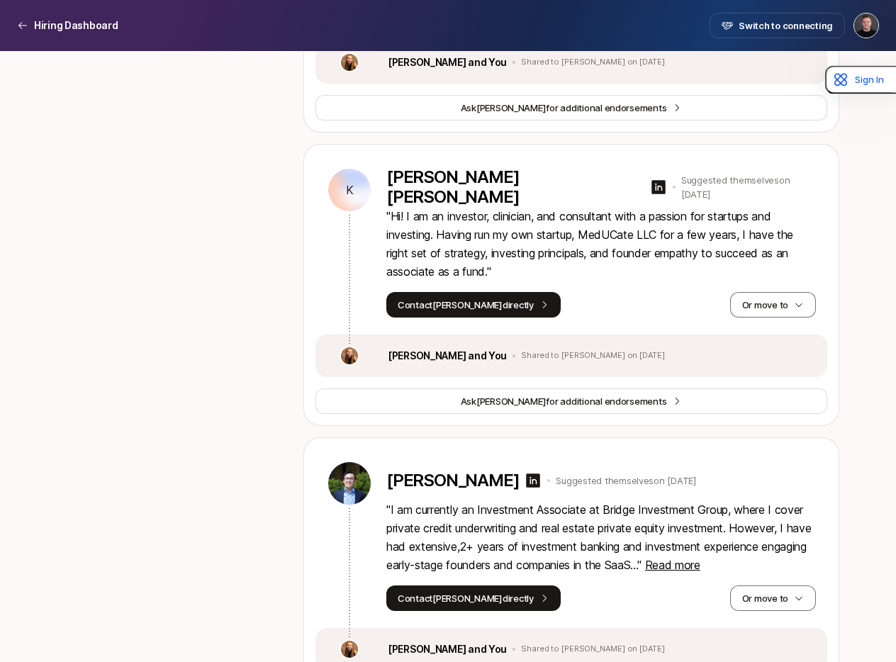
scroll to position [16984, 0]
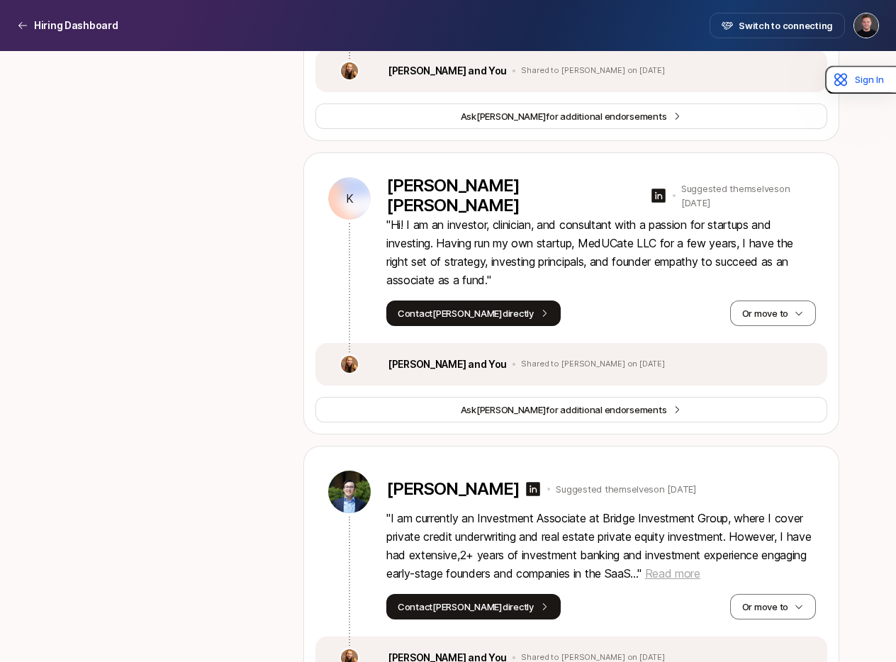
click at [701, 567] on span "Read more" at bounding box center [672, 574] width 55 height 14
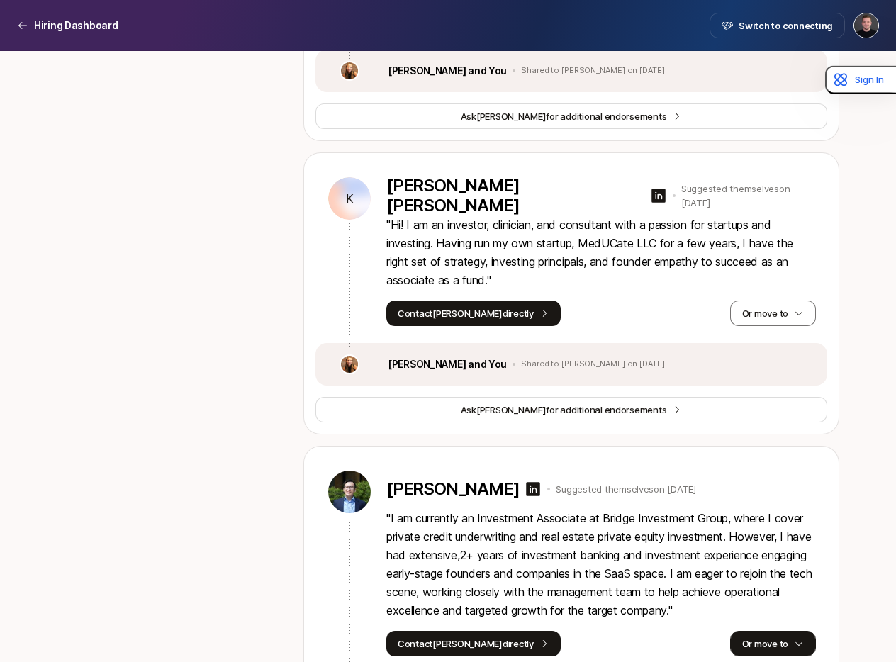
click at [758, 631] on button "Or move to" at bounding box center [773, 644] width 86 height 26
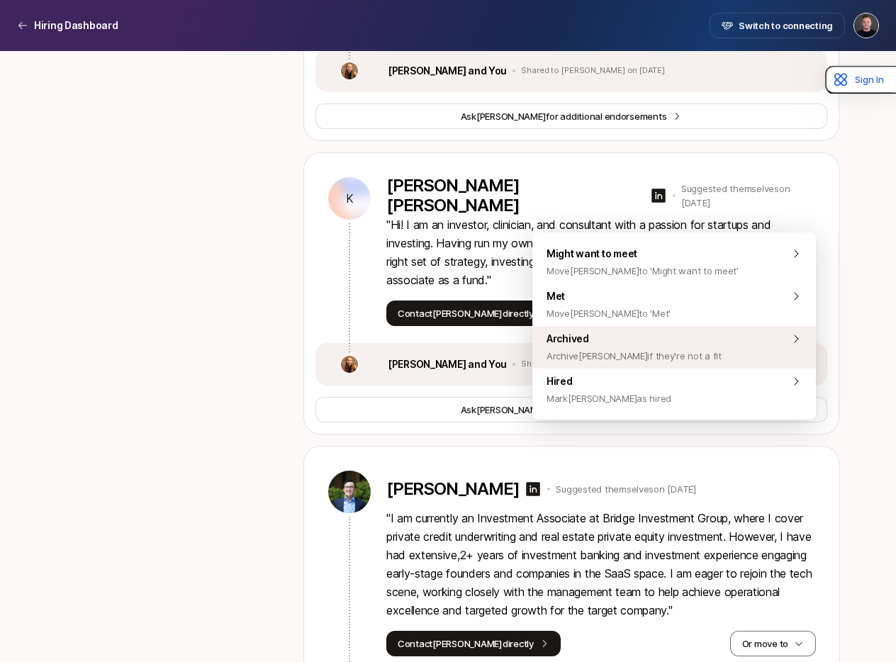
click at [576, 345] on span "Archived Archive [PERSON_NAME] if they're not a fit" at bounding box center [634, 347] width 175 height 34
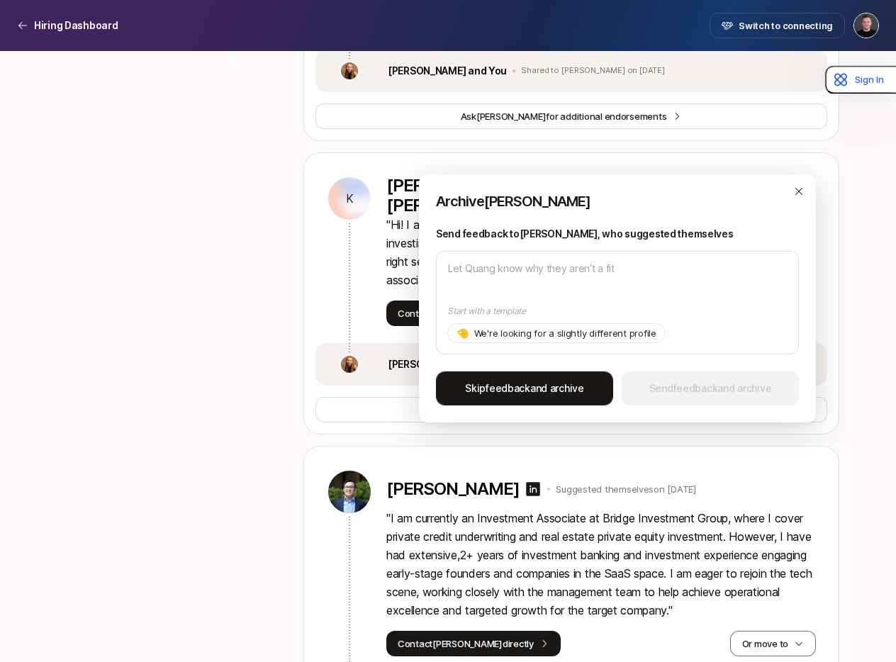
click at [569, 387] on span "Skip feedback and archive" at bounding box center [524, 388] width 119 height 17
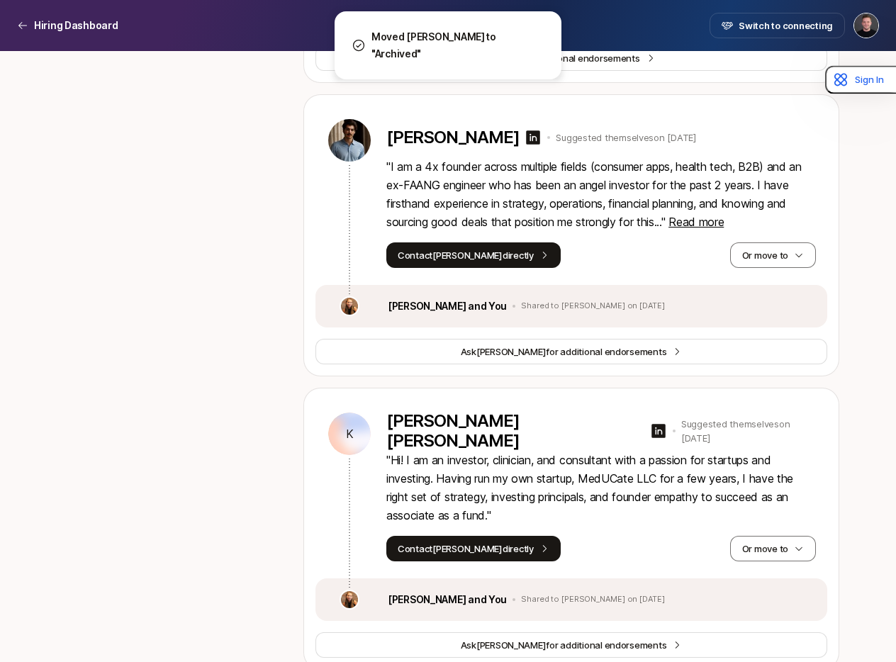
scroll to position [16747, 0]
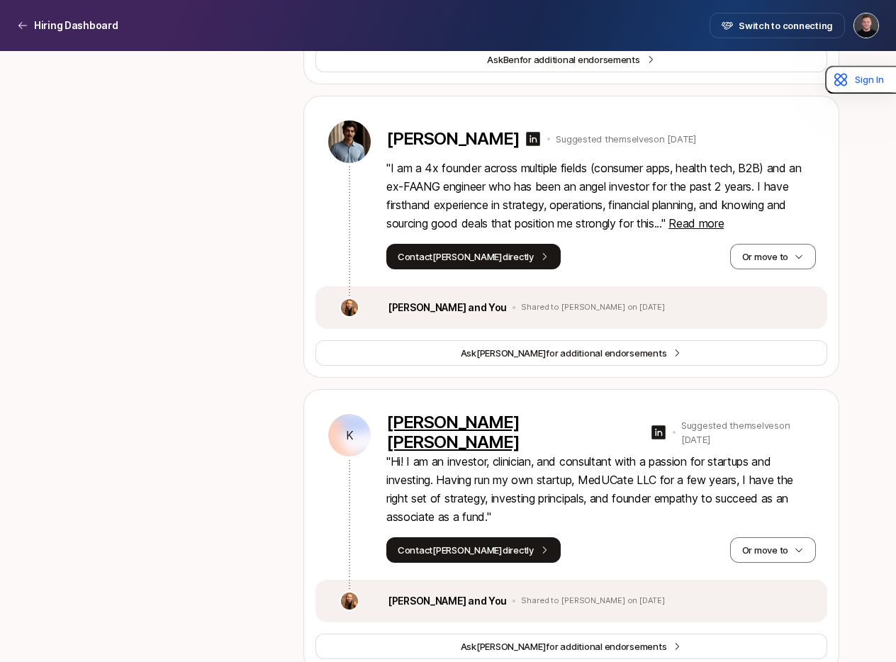
click at [518, 413] on p "[PERSON_NAME] [PERSON_NAME]" at bounding box center [516, 433] width 258 height 40
click at [769, 538] on button "Or move to" at bounding box center [773, 551] width 86 height 26
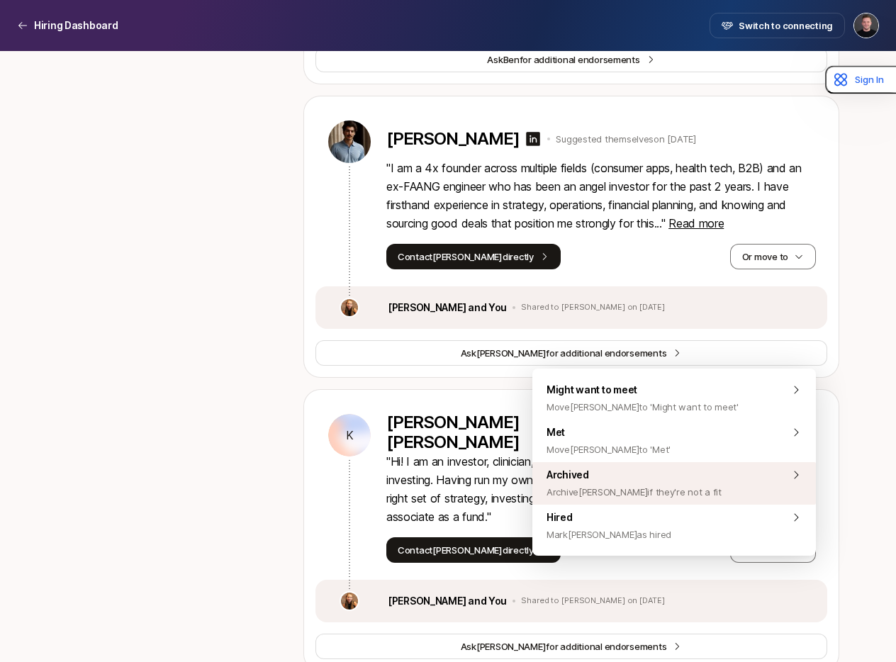
click at [699, 479] on div "Archived Archive [PERSON_NAME] if they're not a fit" at bounding box center [675, 483] width 284 height 43
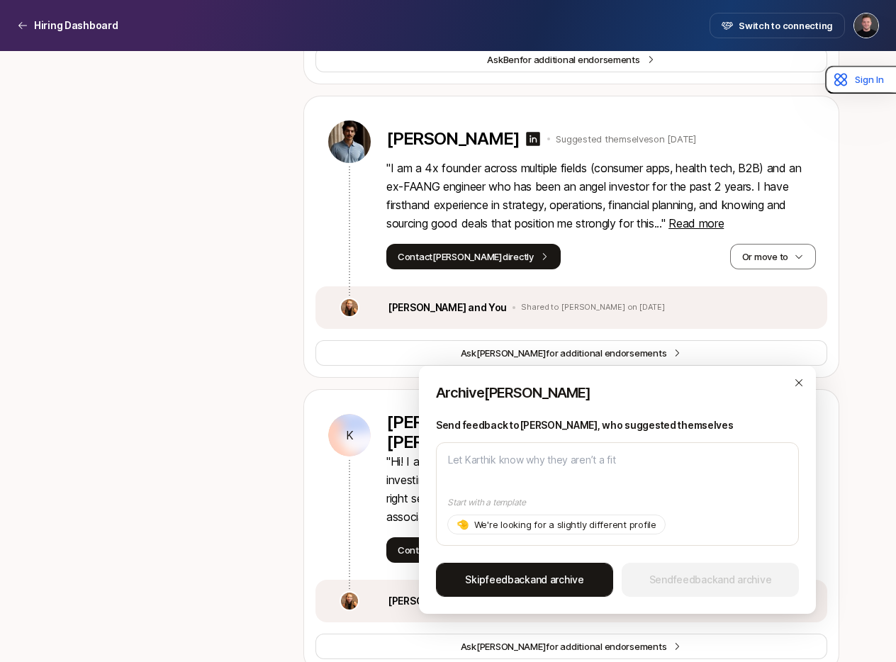
click at [560, 588] on span "Skip feedback and archive" at bounding box center [524, 580] width 119 height 17
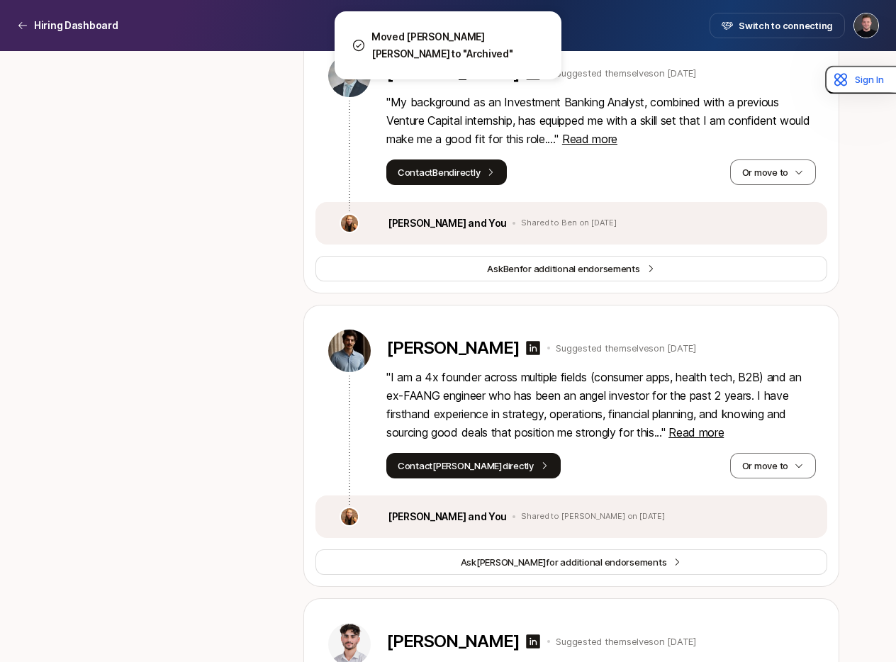
scroll to position [16507, 0]
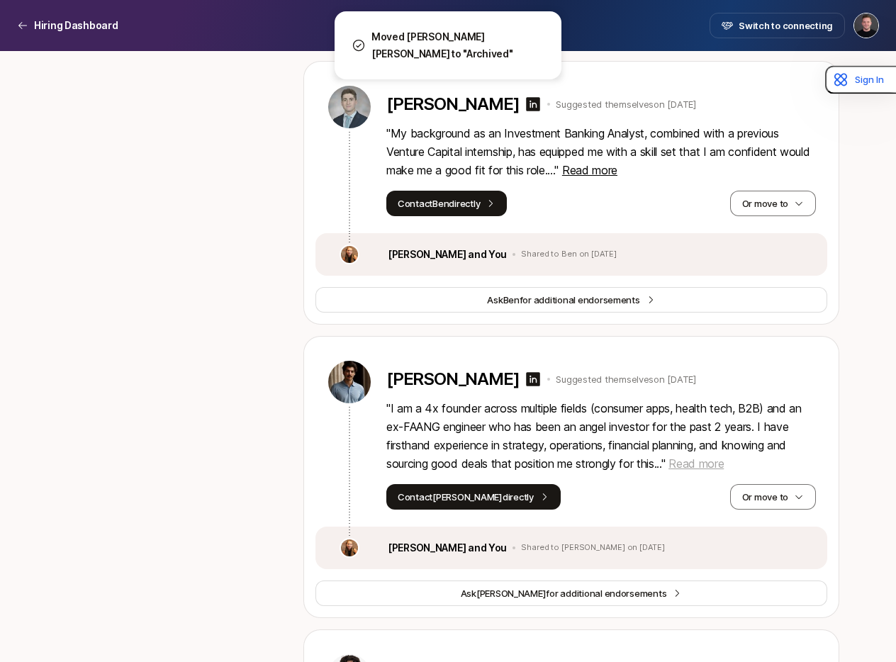
click at [706, 457] on span "Read more" at bounding box center [696, 464] width 55 height 14
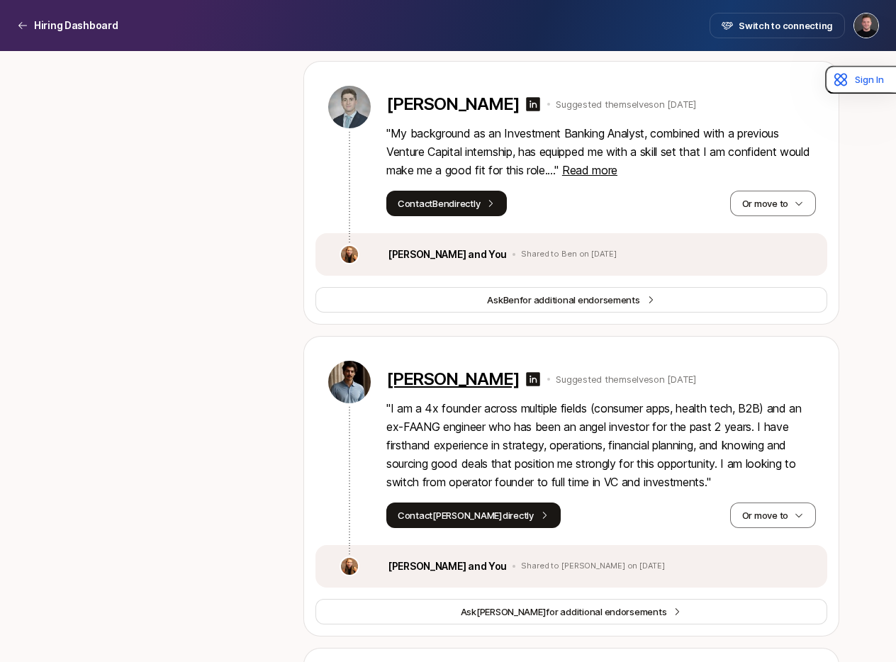
click at [428, 369] on p "[PERSON_NAME]" at bounding box center [453, 379] width 133 height 20
click at [781, 503] on button "Or move to" at bounding box center [773, 516] width 86 height 26
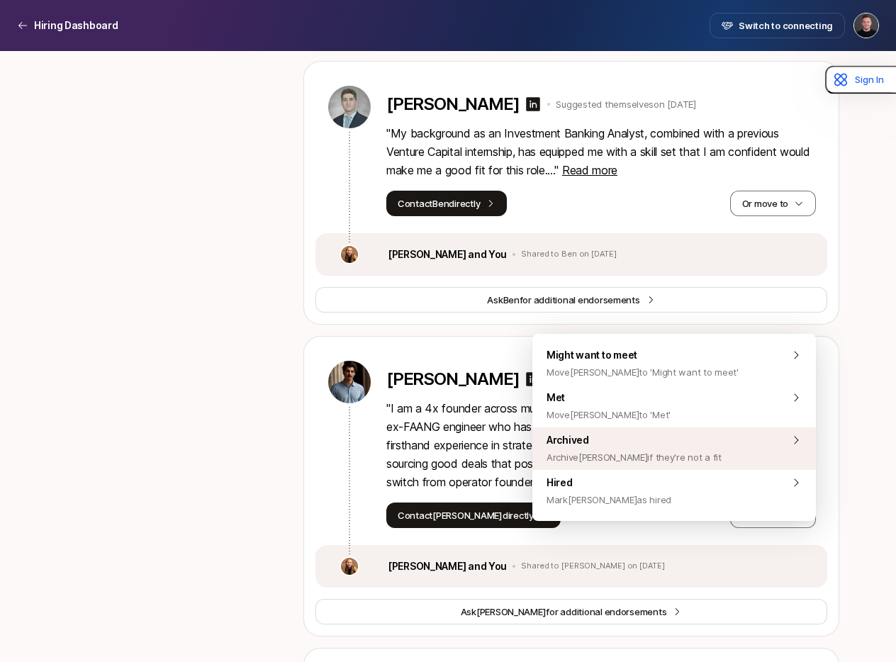
click at [695, 443] on div "Archived Archive [PERSON_NAME] if they're not a fit" at bounding box center [675, 449] width 284 height 43
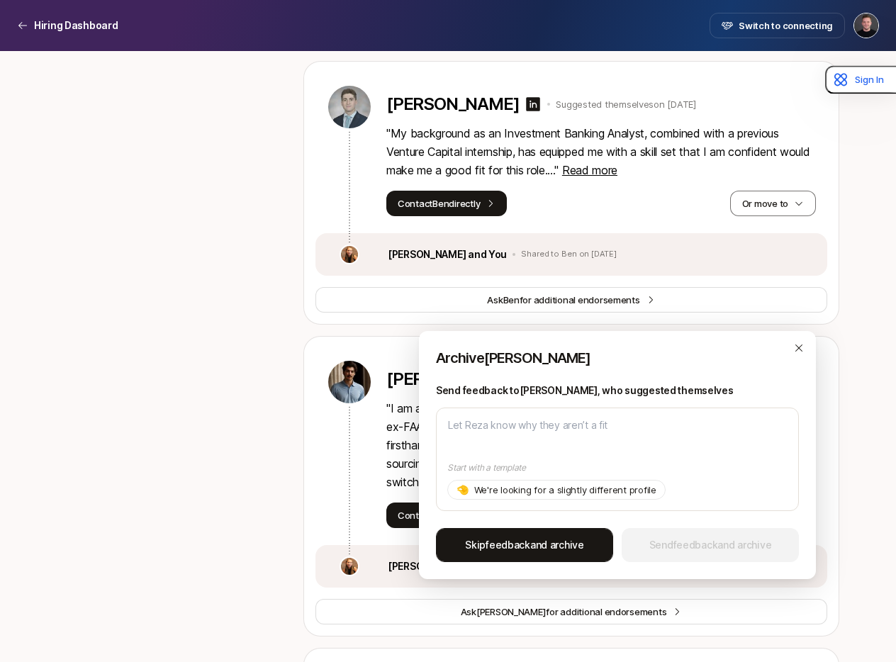
click at [545, 537] on span "Skip feedback and archive" at bounding box center [524, 545] width 119 height 17
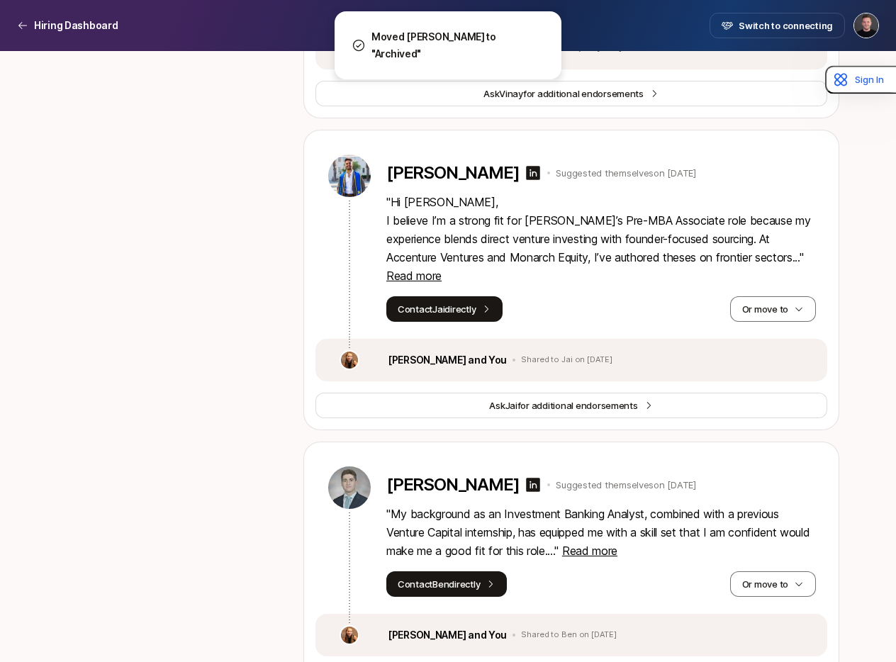
scroll to position [16117, 0]
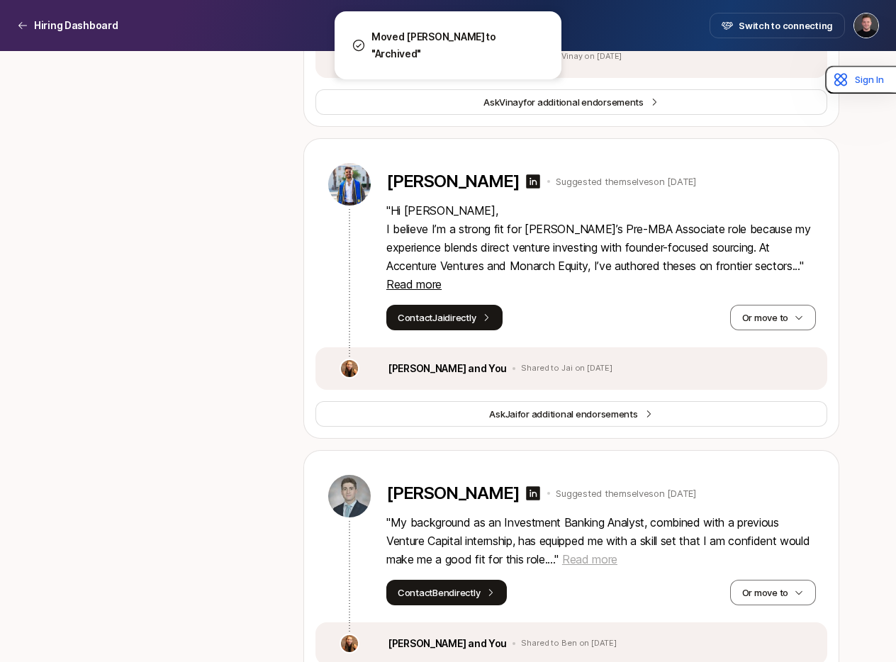
click at [610, 552] on span "Read more" at bounding box center [589, 559] width 55 height 14
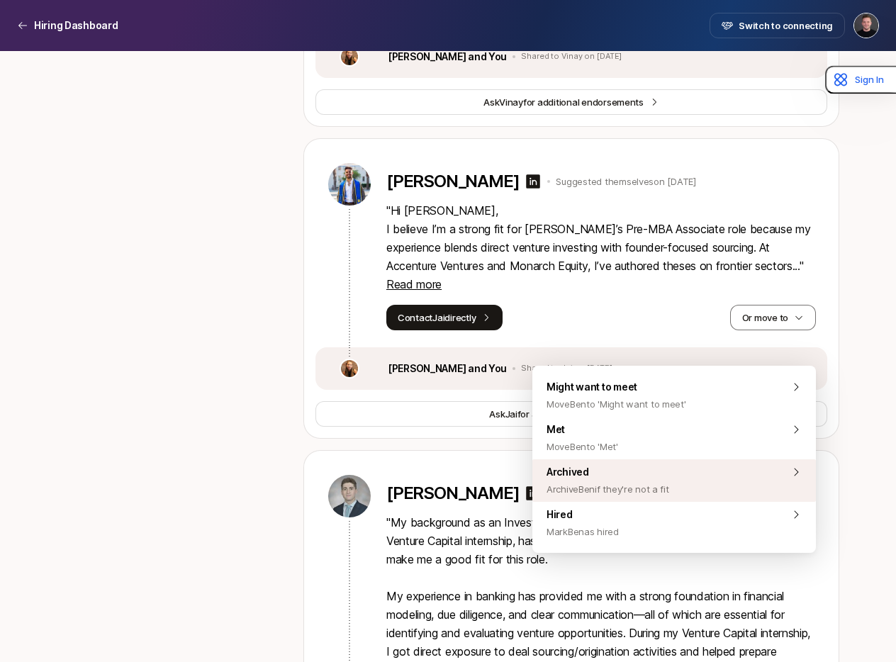
click at [672, 477] on div "Archived Archive Ben if they're not a fit" at bounding box center [675, 481] width 284 height 43
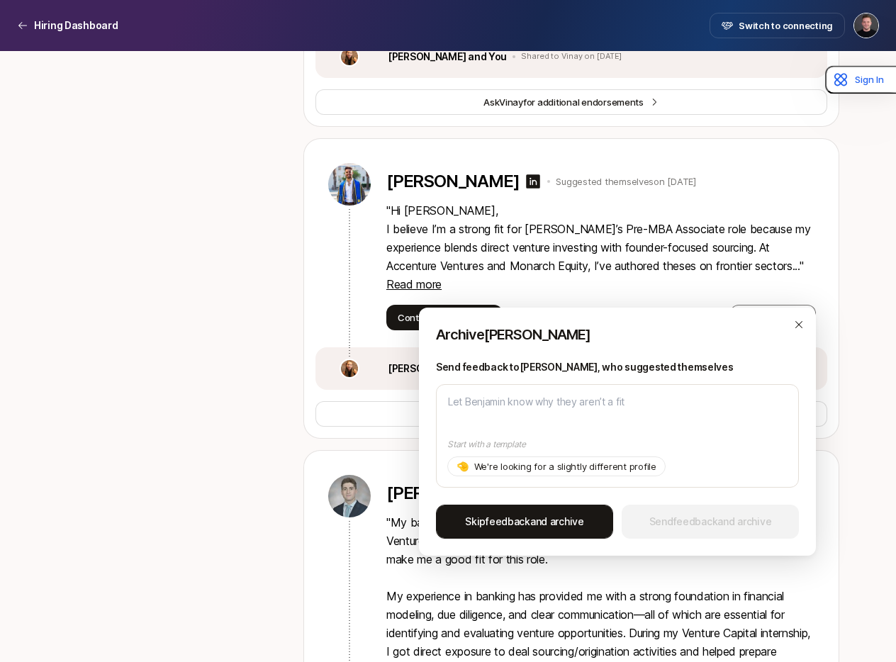
click at [589, 515] on button "Skip feedback and archive" at bounding box center [524, 522] width 177 height 34
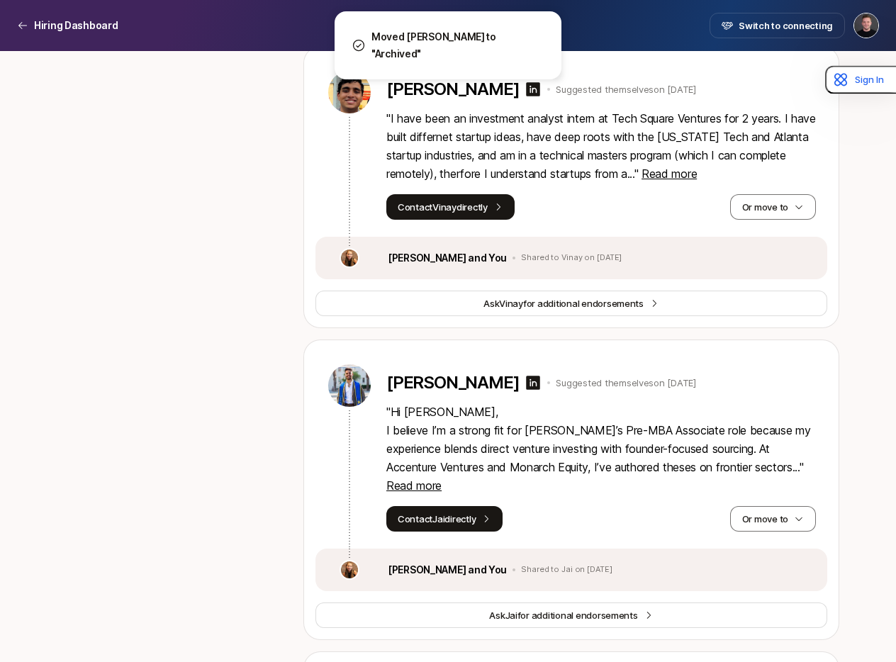
scroll to position [15898, 0]
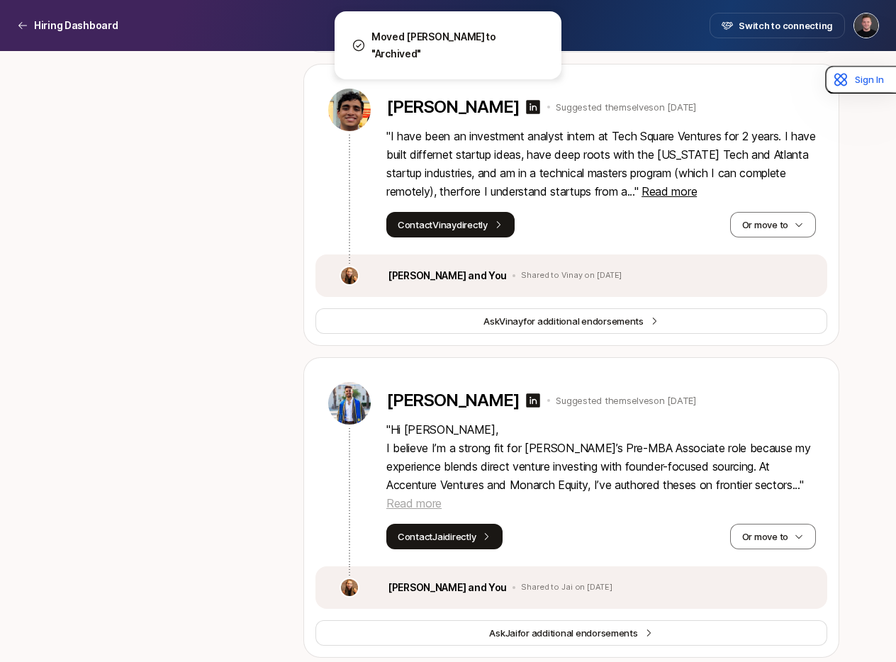
click at [442, 496] on span "Read more" at bounding box center [414, 503] width 55 height 14
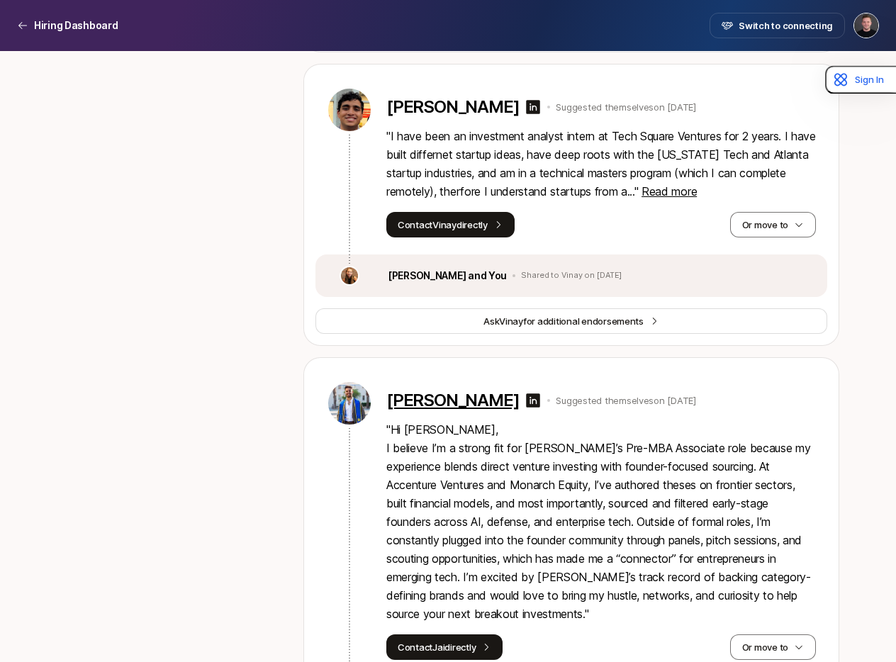
click at [418, 391] on p "[PERSON_NAME]" at bounding box center [453, 401] width 133 height 20
click at [794, 643] on icon "button" at bounding box center [799, 648] width 10 height 10
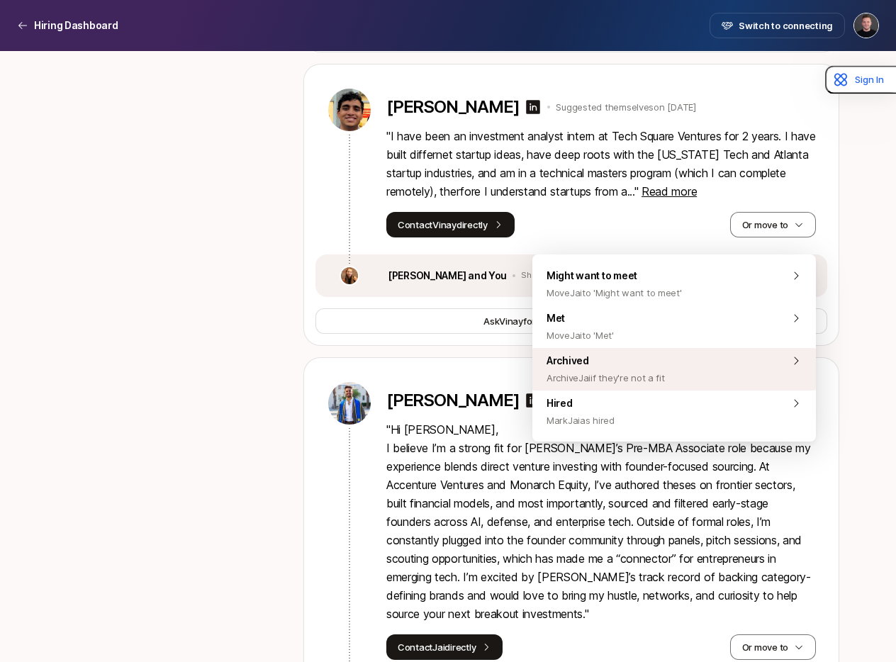
click at [625, 374] on span "Archive Jai if they're not a fit" at bounding box center [606, 377] width 118 height 17
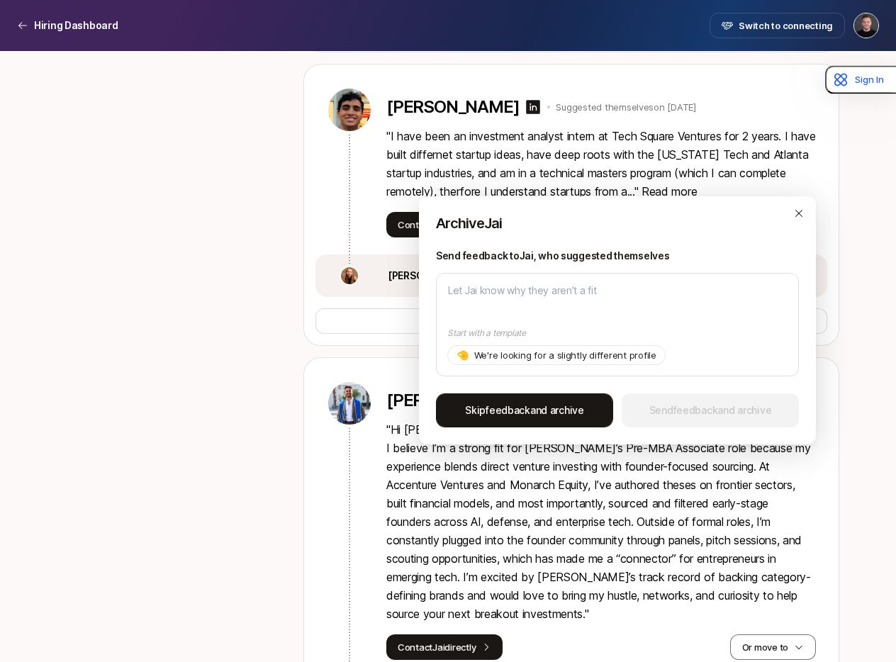
click at [555, 418] on span "Skip feedback and archive" at bounding box center [524, 410] width 119 height 17
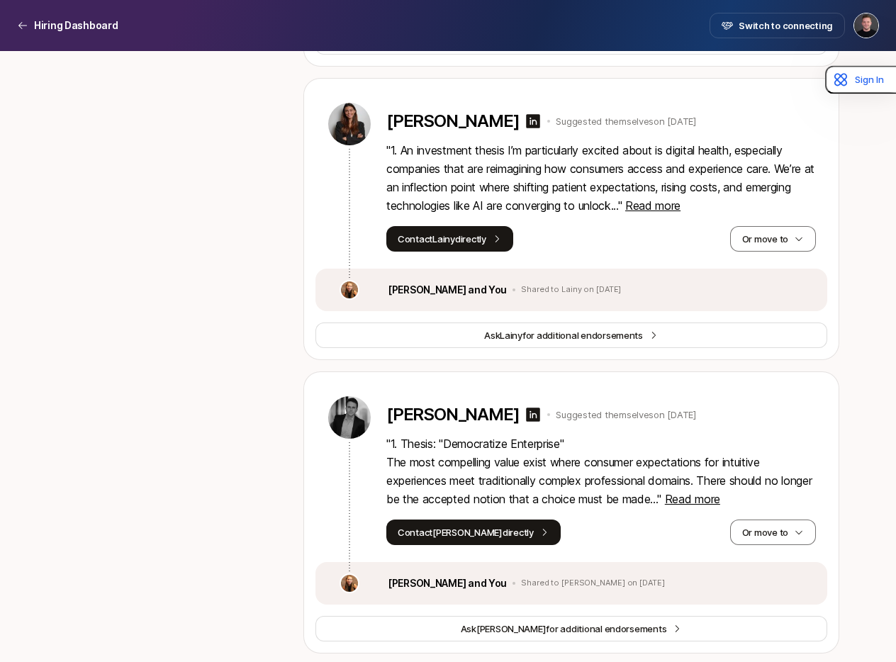
scroll to position [15273, 0]
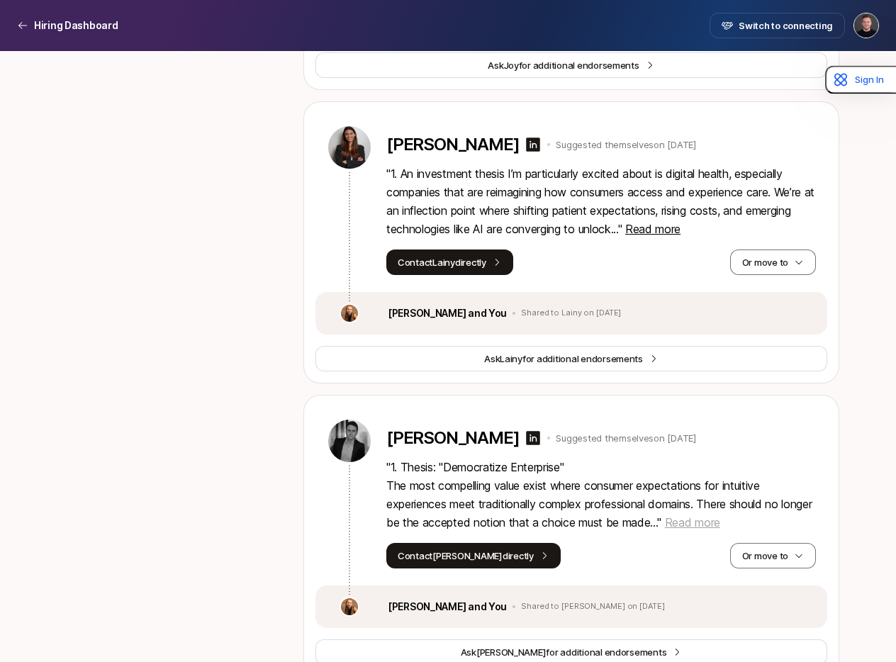
drag, startPoint x: 722, startPoint y: 339, endPoint x: 697, endPoint y: 340, distance: 24.9
click at [721, 516] on span "Read more" at bounding box center [692, 523] width 55 height 14
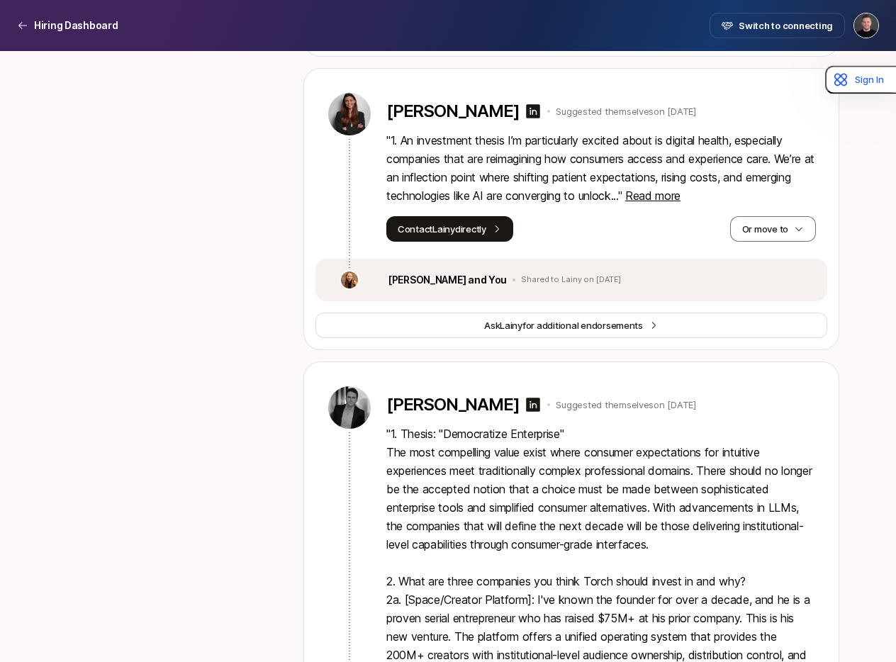
scroll to position [15415, 0]
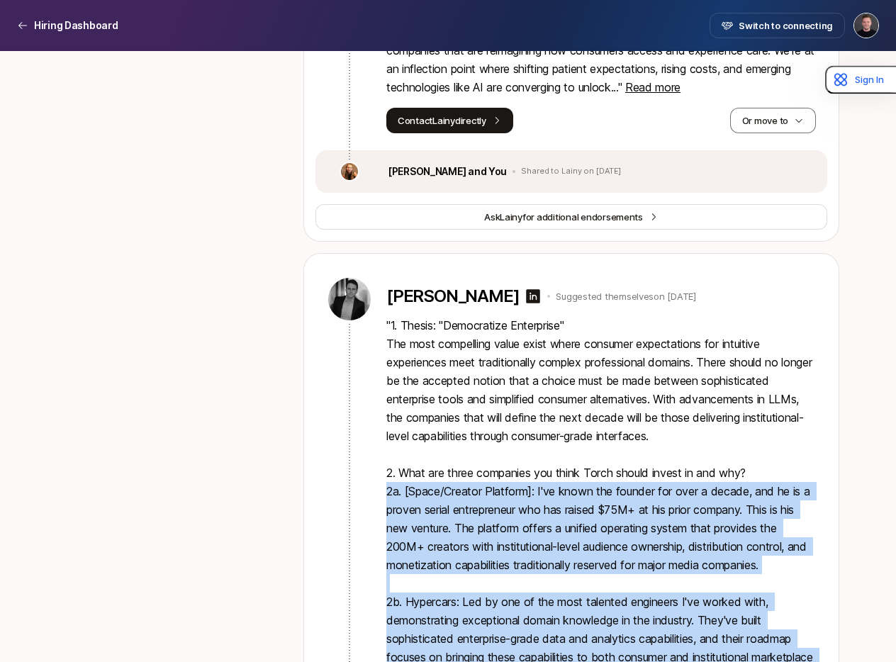
drag, startPoint x: 387, startPoint y: 309, endPoint x: 816, endPoint y: 617, distance: 528.5
click at [816, 617] on div "[PERSON_NAME] Suggested themselves on [DATE] " 1. Thesis: "Democratize Enterpri…" at bounding box center [572, 570] width 512 height 633
copy p "2l. [Ipsum/Dolorsi Ametcons]: A'el seddo eiu tempori utl etdo m aliqua, eni ad …"
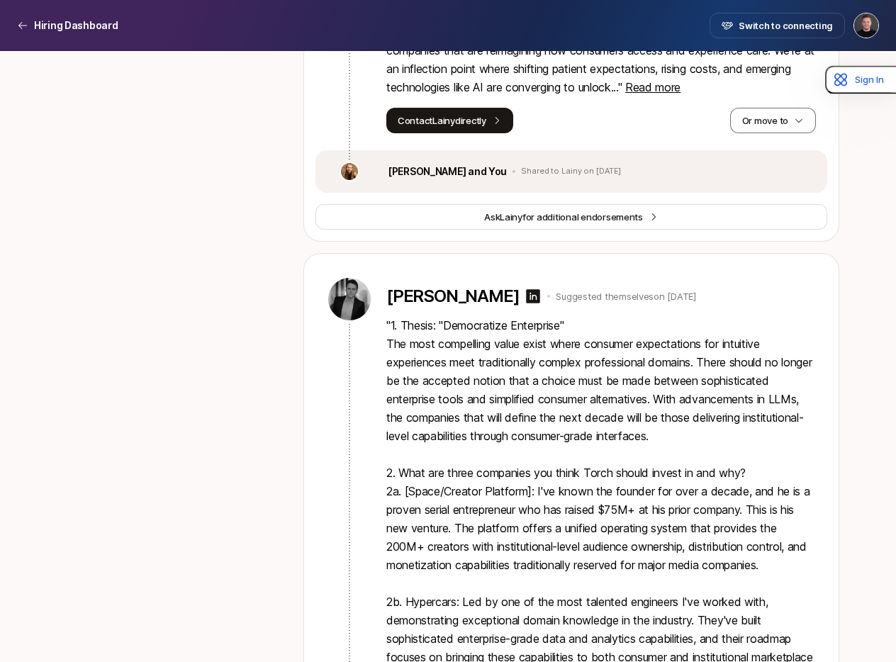
drag, startPoint x: 451, startPoint y: 296, endPoint x: 457, endPoint y: 200, distance: 96.0
click at [452, 316] on p "" 1. Thesis: "Democratize Enterprise" The most compelling value exist where con…" at bounding box center [602, 574] width 430 height 516
click at [455, 287] on p "[PERSON_NAME]" at bounding box center [453, 297] width 133 height 20
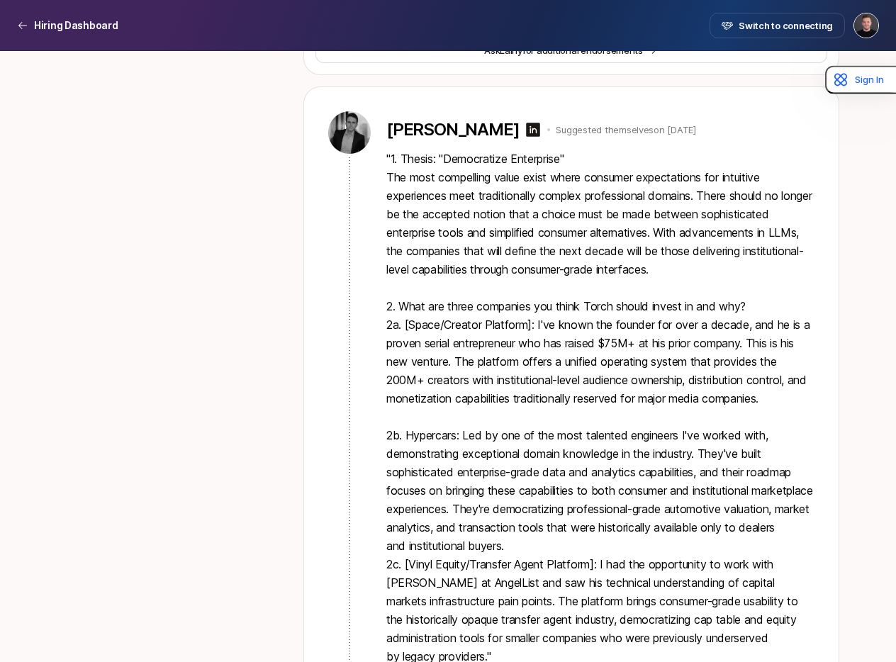
scroll to position [15639, 0]
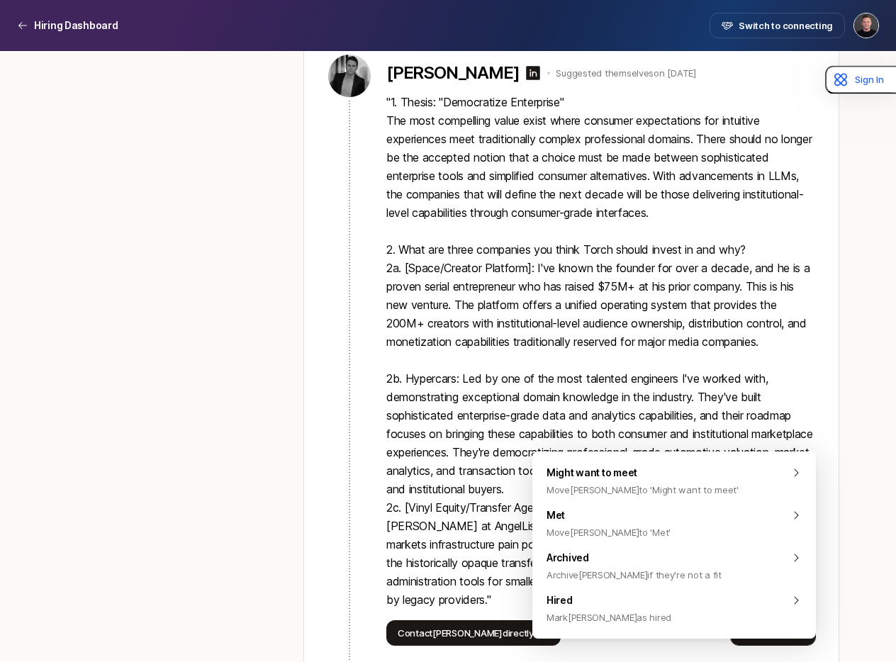
click at [787, 621] on button "Or move to" at bounding box center [773, 634] width 86 height 26
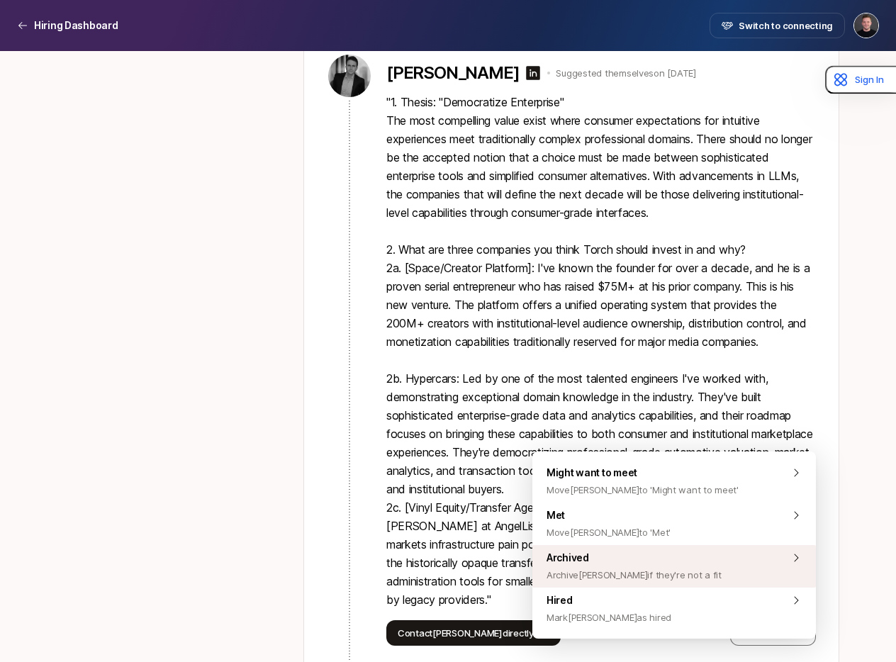
click at [703, 565] on div "Archived Archive [PERSON_NAME] if they're not a fit" at bounding box center [675, 566] width 284 height 43
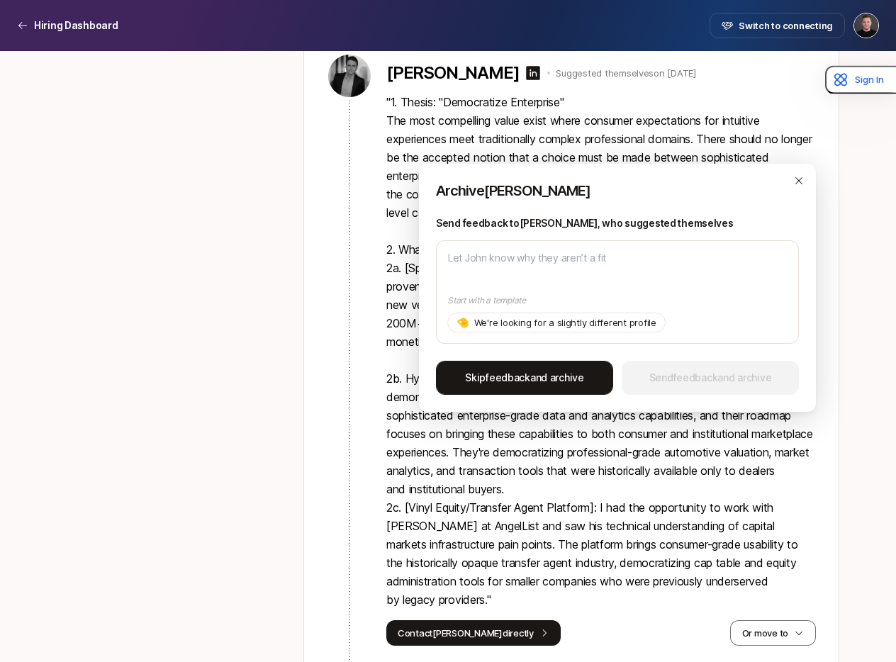
click at [555, 386] on span "Skip feedback and archive" at bounding box center [524, 377] width 119 height 17
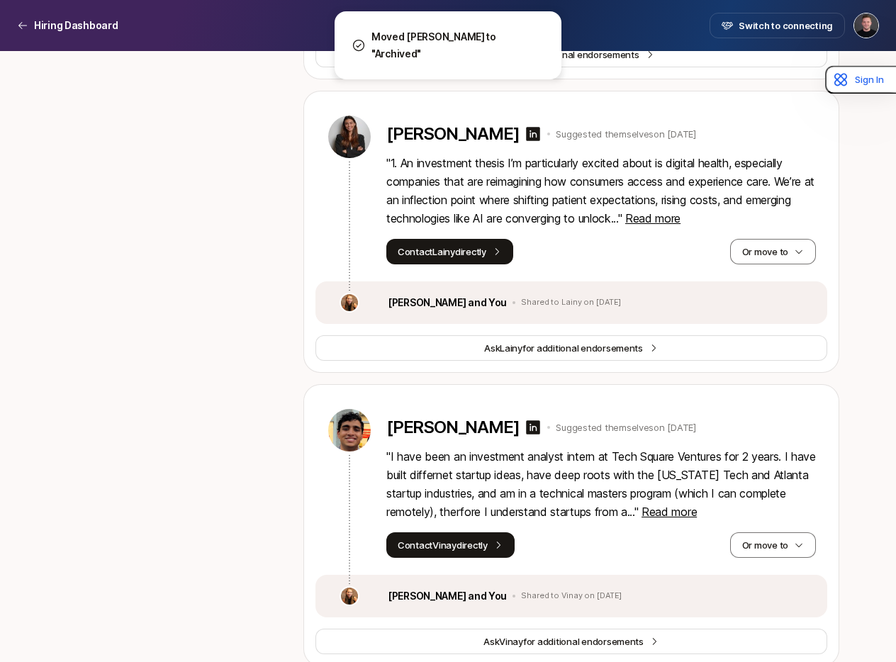
scroll to position [15276, 0]
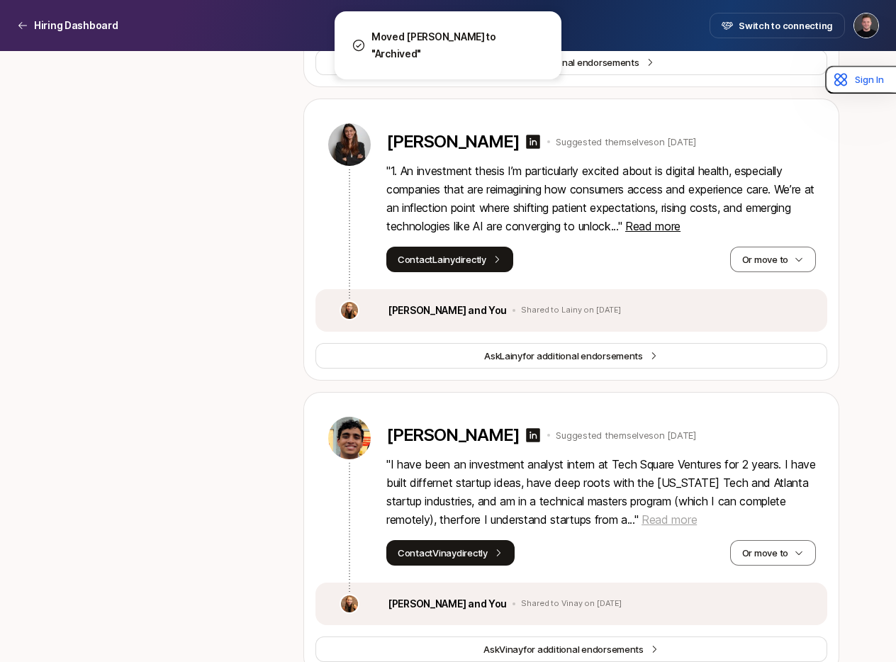
click at [697, 513] on span "Read more" at bounding box center [669, 520] width 55 height 14
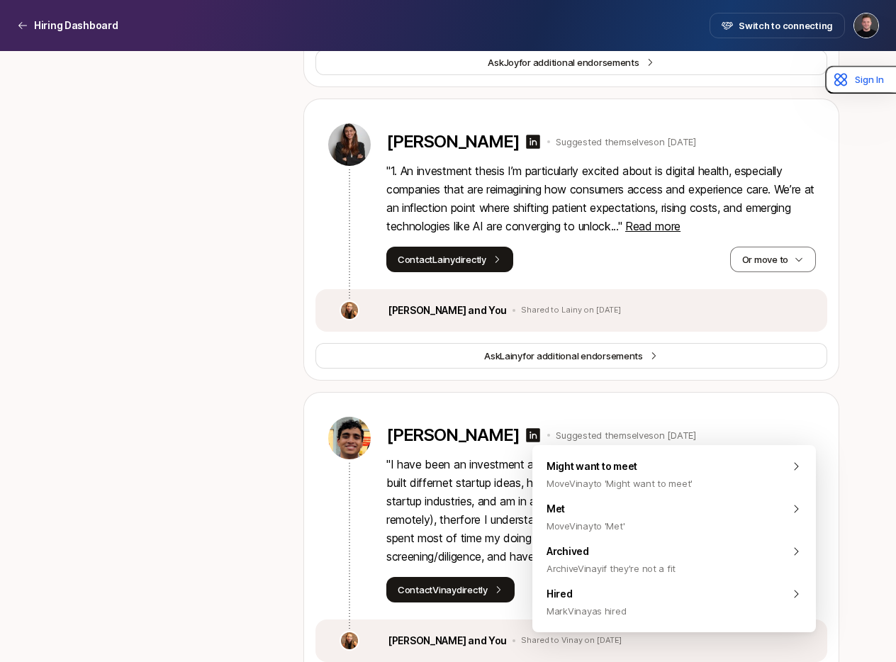
click at [761, 577] on button "Or move to" at bounding box center [773, 590] width 86 height 26
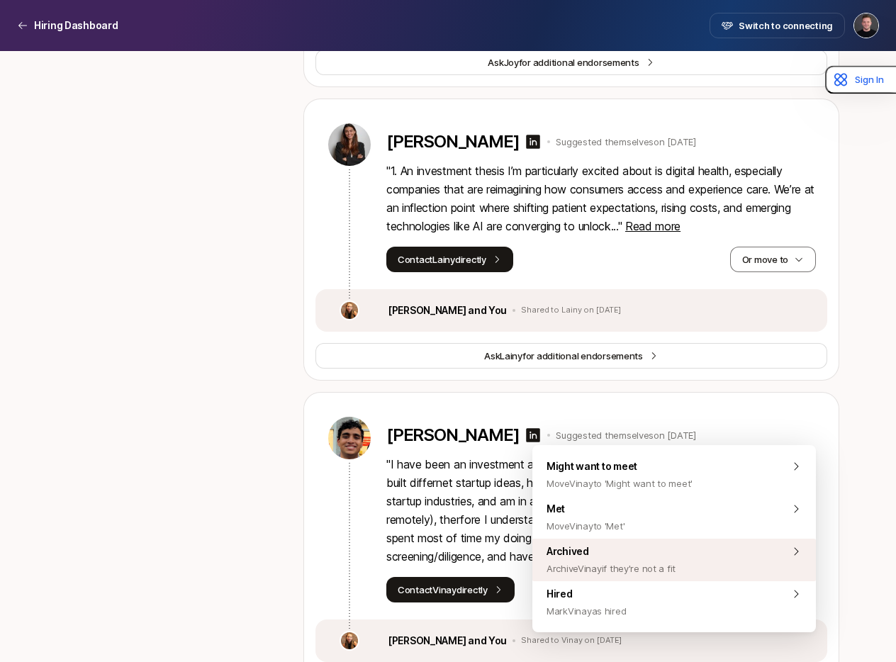
click at [694, 548] on div "Archived Archive Vinay if they're not a fit" at bounding box center [675, 560] width 284 height 43
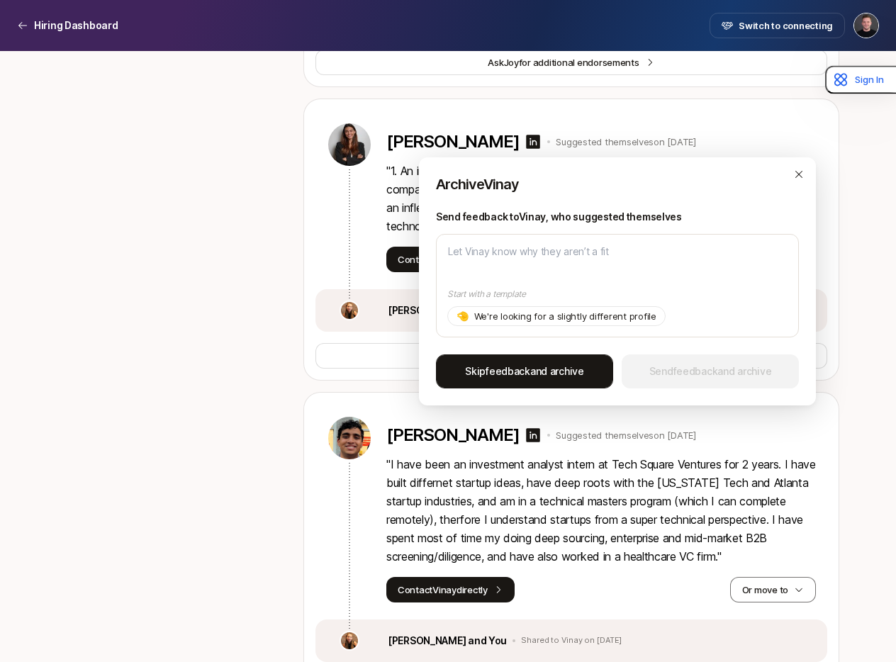
click at [559, 372] on span "Skip feedback and archive" at bounding box center [524, 371] width 119 height 17
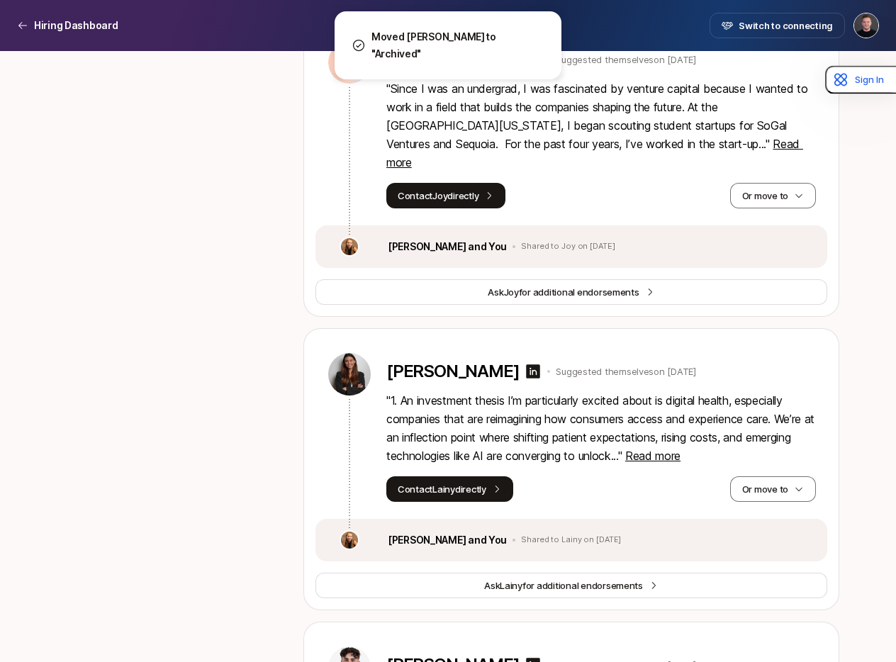
scroll to position [15044, 0]
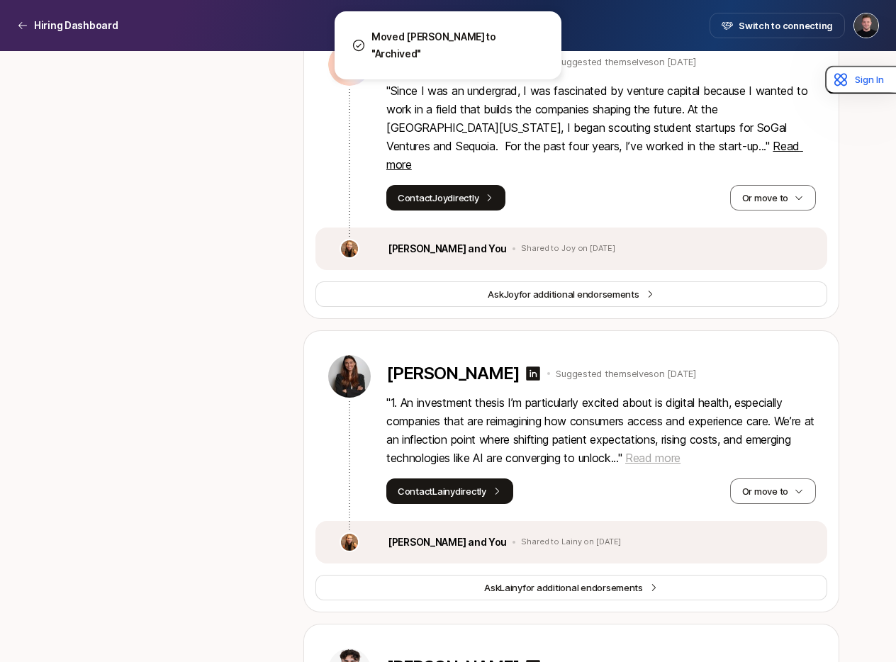
click at [681, 451] on span "Read more" at bounding box center [653, 458] width 55 height 14
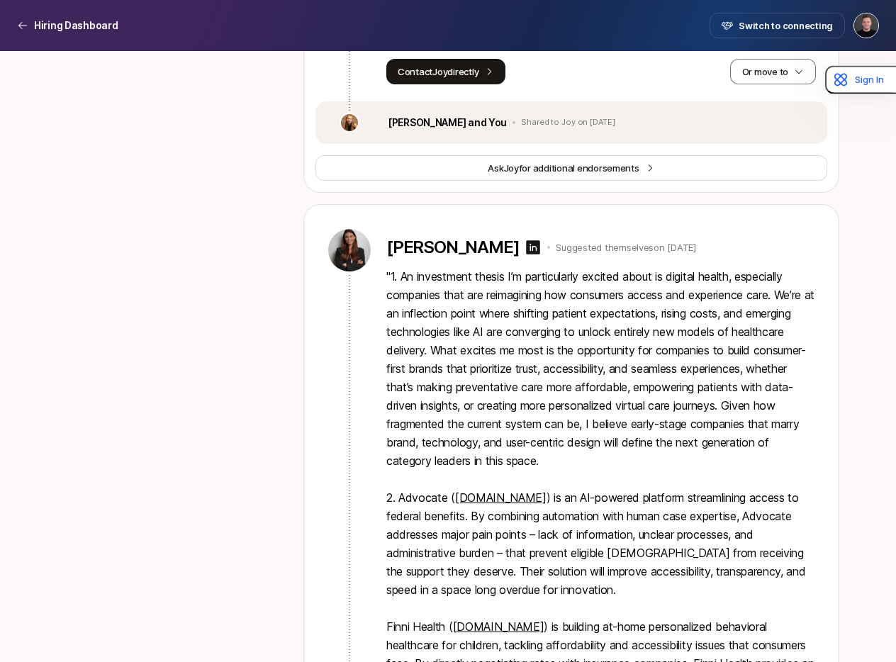
scroll to position [15178, 0]
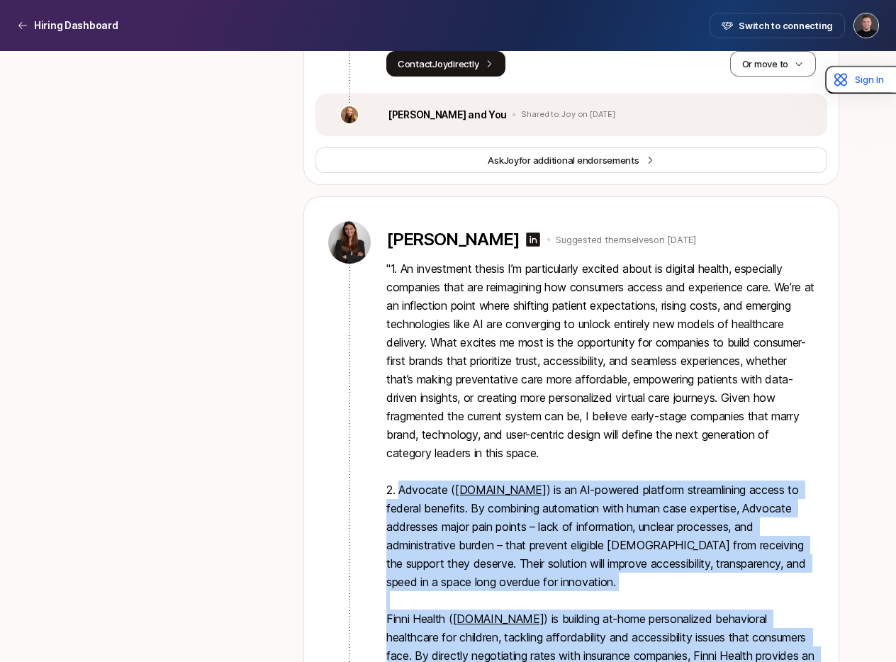
drag, startPoint x: 401, startPoint y: 308, endPoint x: 555, endPoint y: 617, distance: 345.7
click at [557, 617] on p "" 1. An investment thesis I’m particularly excited about is digital health, esp…" at bounding box center [602, 536] width 430 height 553
copy p "Loremips ( dolorsitamet.con ) ad el SE-doeiusm temporin utlaboreetdo magnaa en …"
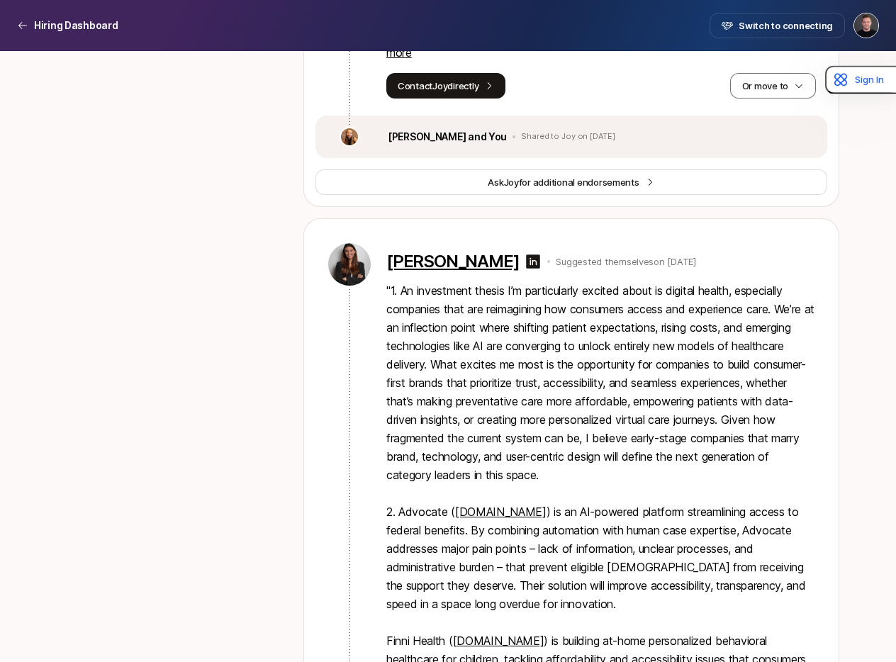
click at [439, 252] on p "[PERSON_NAME]" at bounding box center [453, 262] width 133 height 20
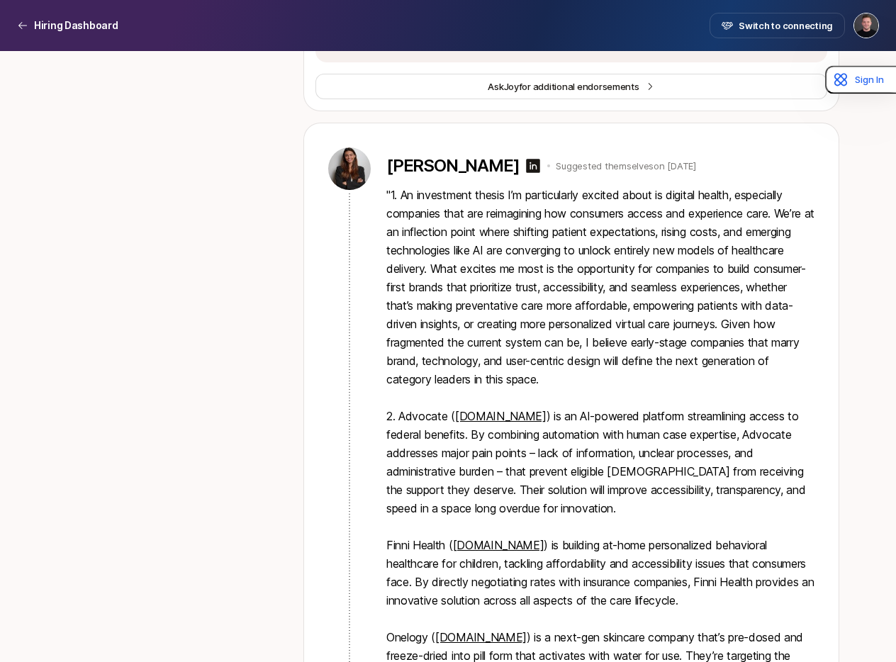
scroll to position [15253, 0]
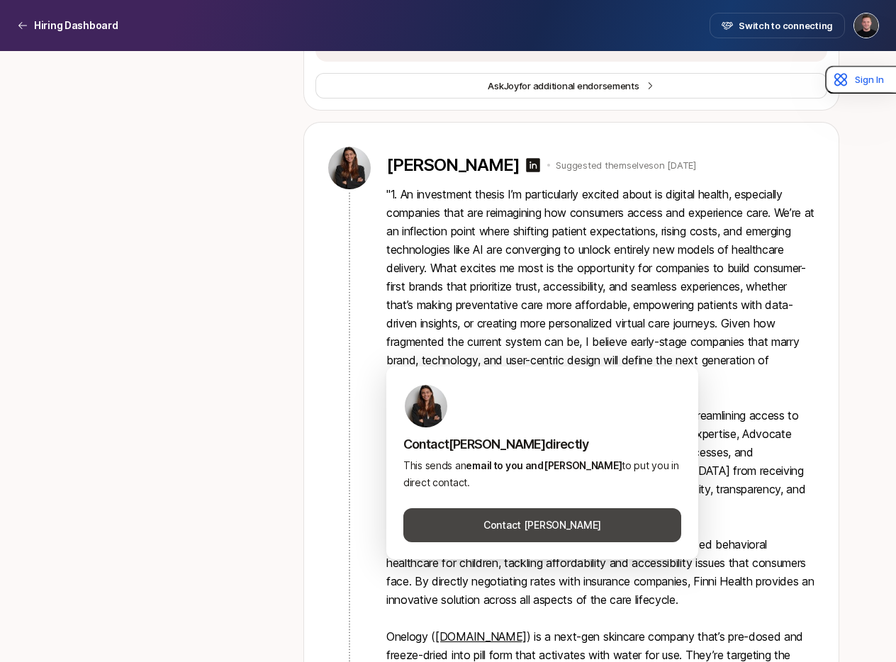
click at [474, 535] on button "Contact [PERSON_NAME]" at bounding box center [543, 525] width 278 height 34
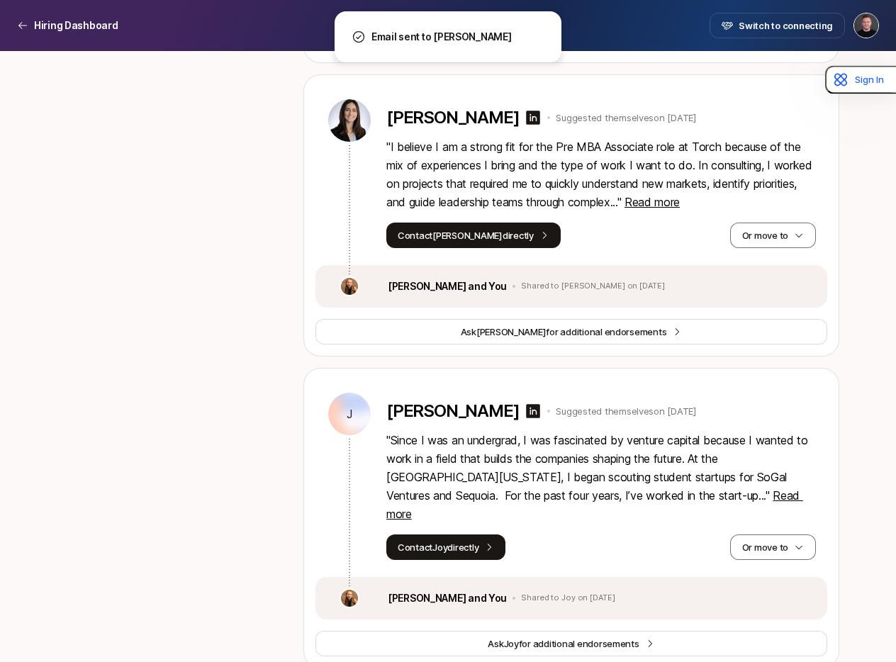
scroll to position [14690, 0]
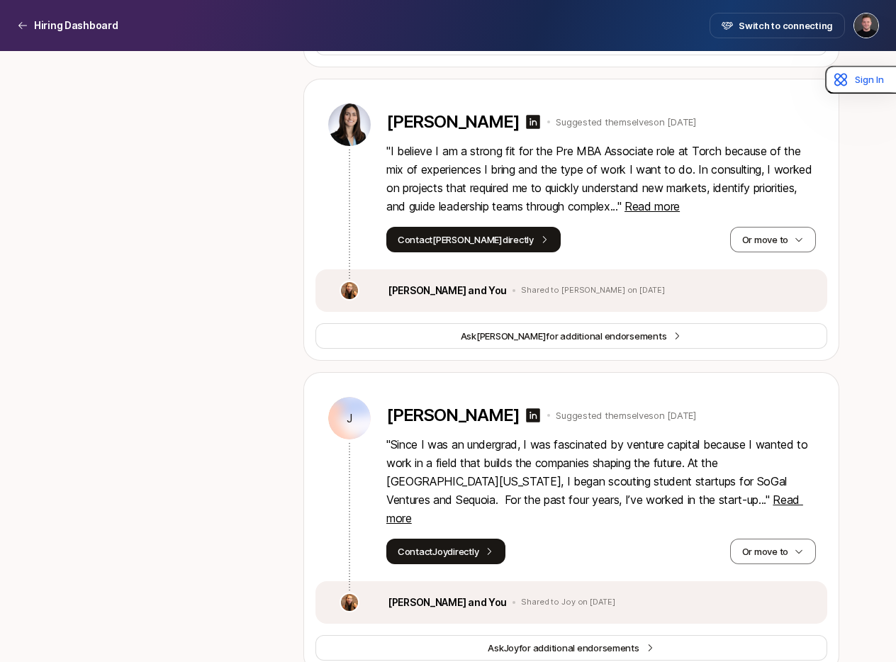
click at [684, 435] on p "" Since I was an undergrad, I was fascinated by venture capital because I wante…" at bounding box center [602, 481] width 430 height 92
click at [687, 493] on span "Read more" at bounding box center [595, 509] width 417 height 33
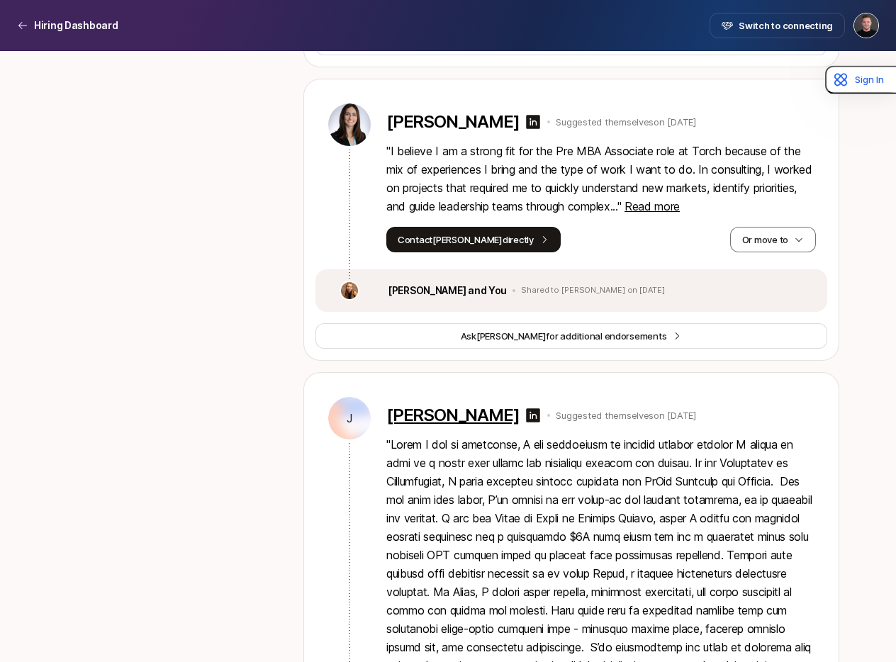
click at [411, 406] on p "[PERSON_NAME]" at bounding box center [453, 416] width 133 height 20
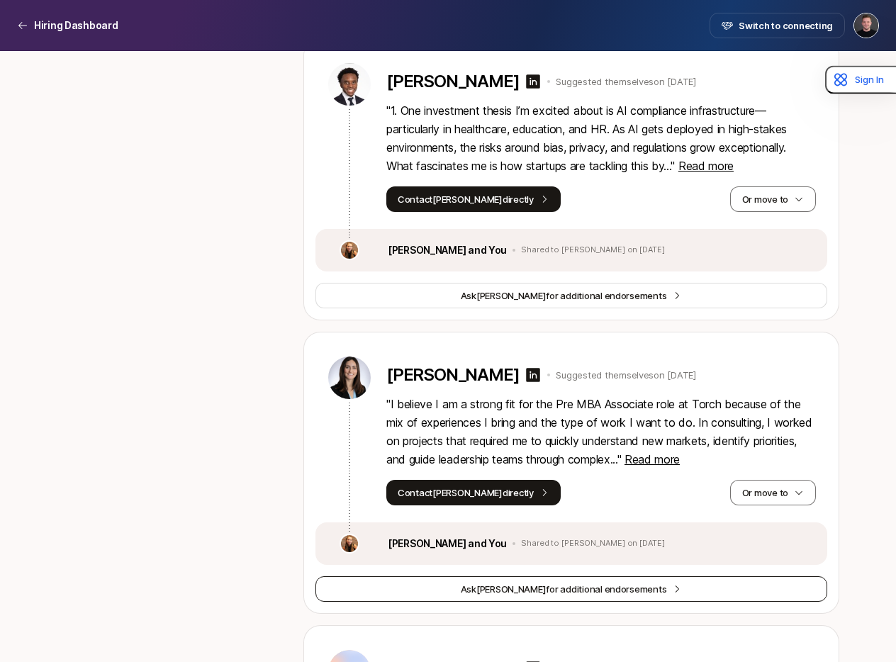
scroll to position [14420, 0]
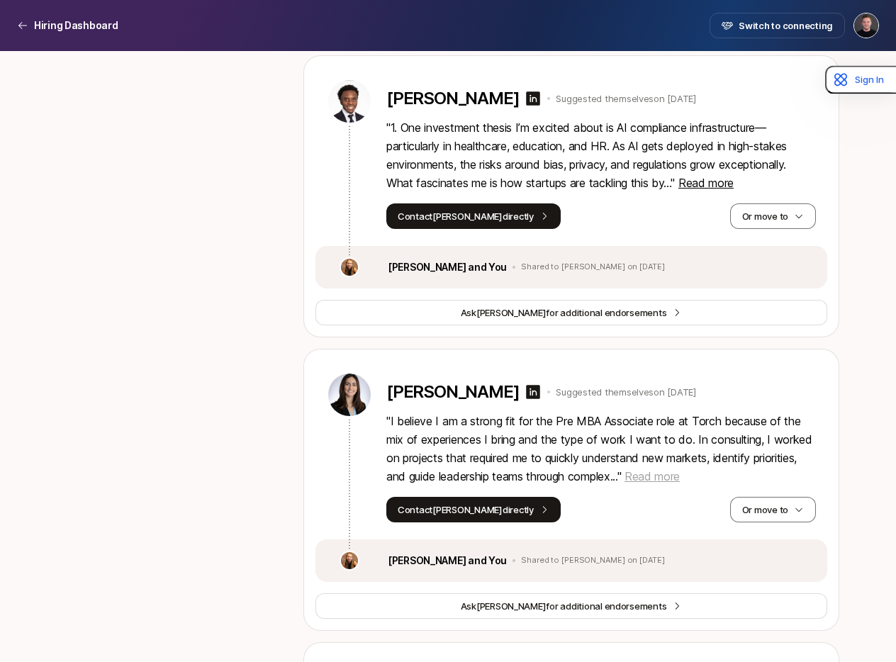
click at [670, 469] on span "Read more" at bounding box center [652, 476] width 55 height 14
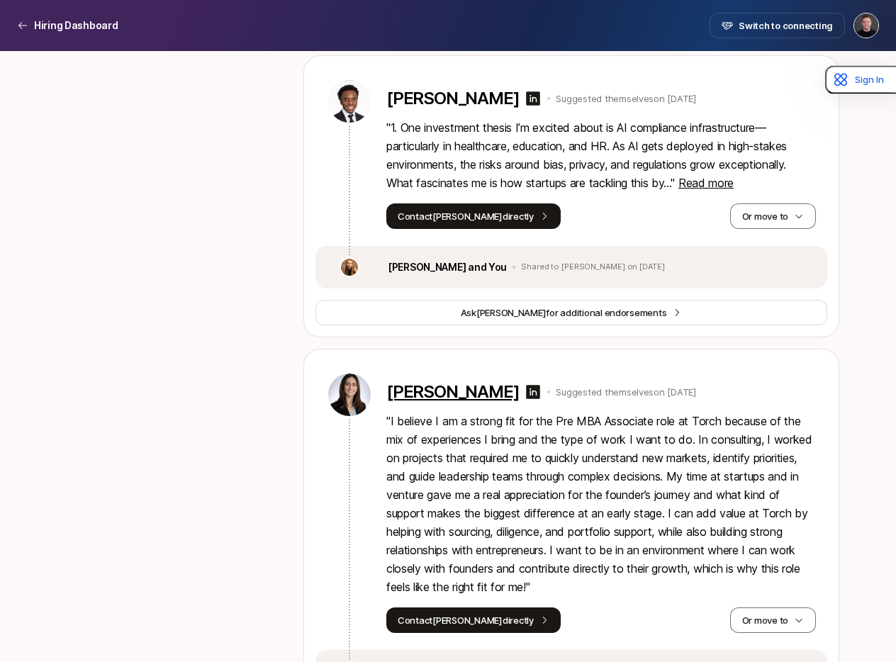
click at [486, 382] on p "[PERSON_NAME]" at bounding box center [453, 392] width 133 height 20
click at [792, 608] on button "Or move to" at bounding box center [773, 621] width 86 height 26
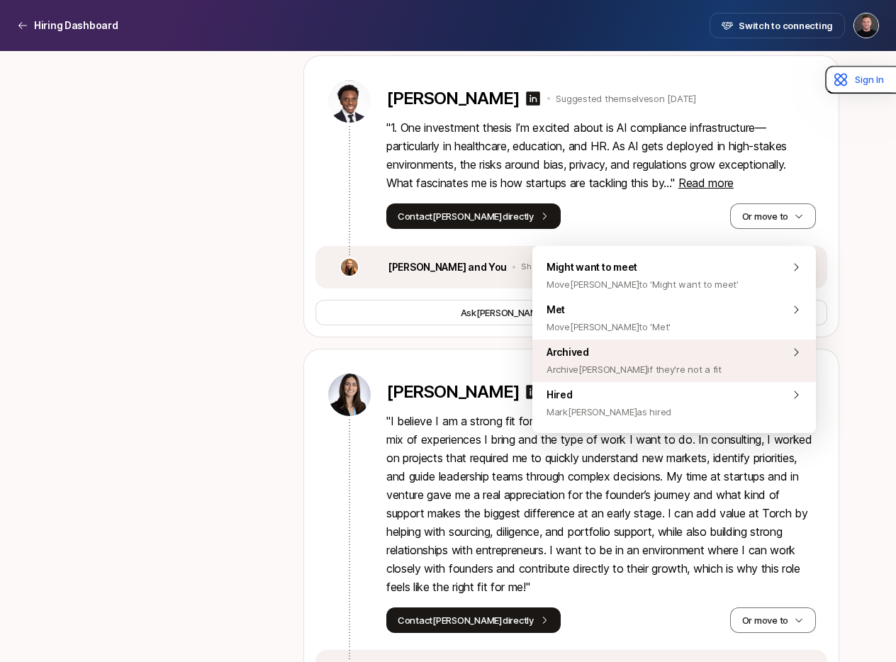
click at [630, 355] on span "Archived Archive [PERSON_NAME] if they're not a fit" at bounding box center [634, 361] width 175 height 34
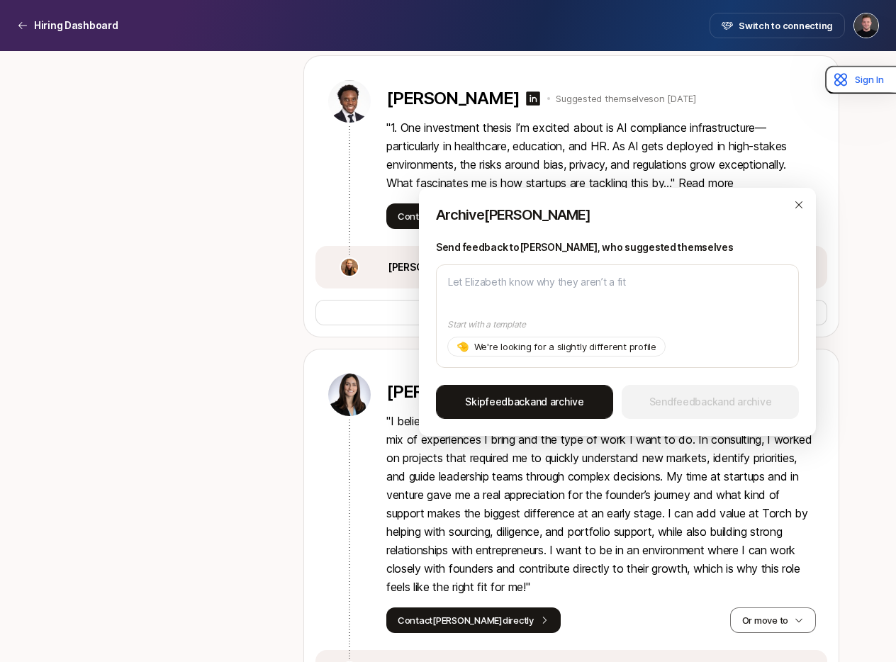
click at [583, 403] on span "Skip feedback and archive" at bounding box center [524, 402] width 119 height 17
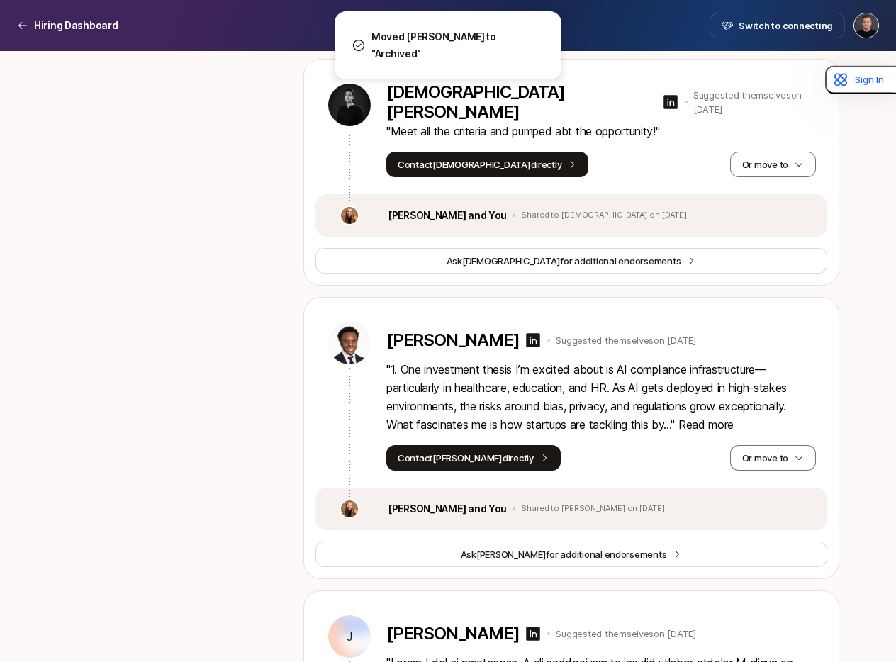
scroll to position [14176, 0]
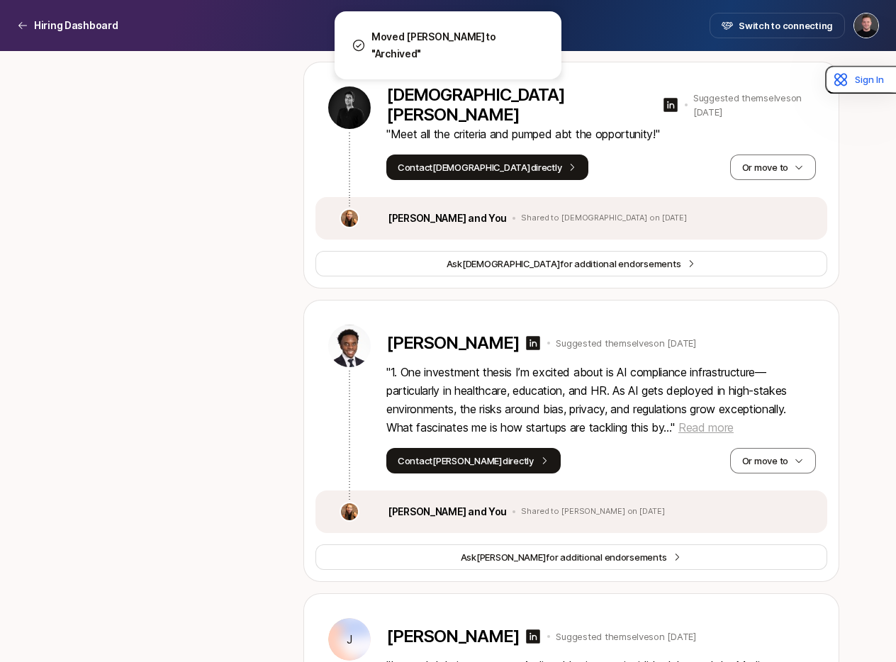
click at [726, 421] on span "Read more" at bounding box center [706, 428] width 55 height 14
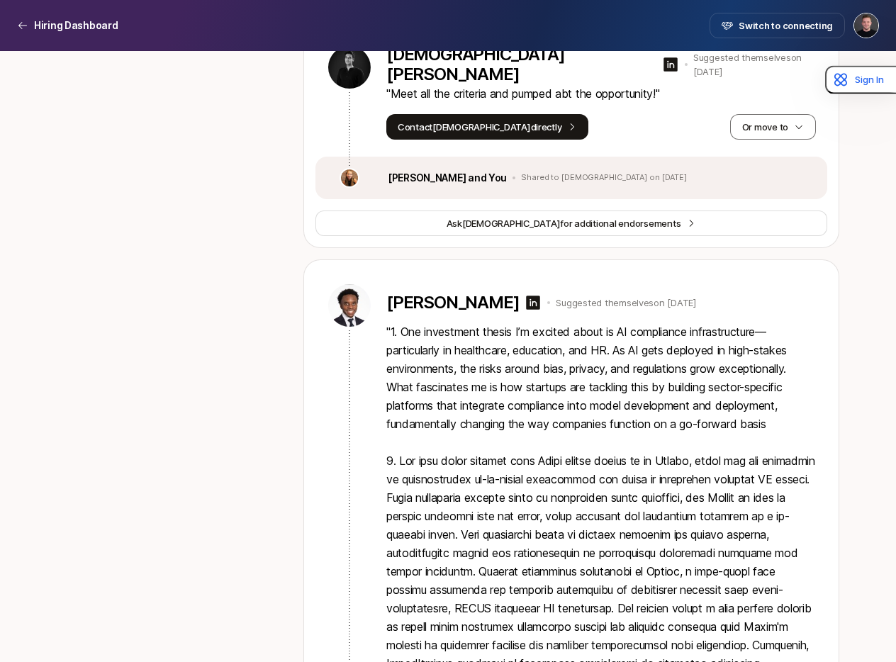
scroll to position [14217, 0]
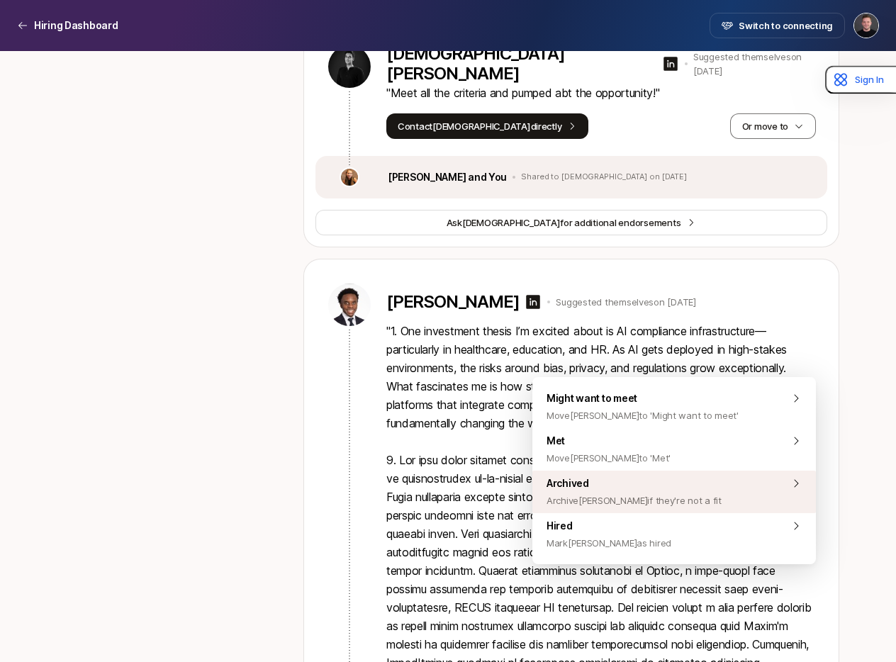
click at [654, 492] on span "Archive [PERSON_NAME] if they're not a fit" at bounding box center [634, 500] width 175 height 17
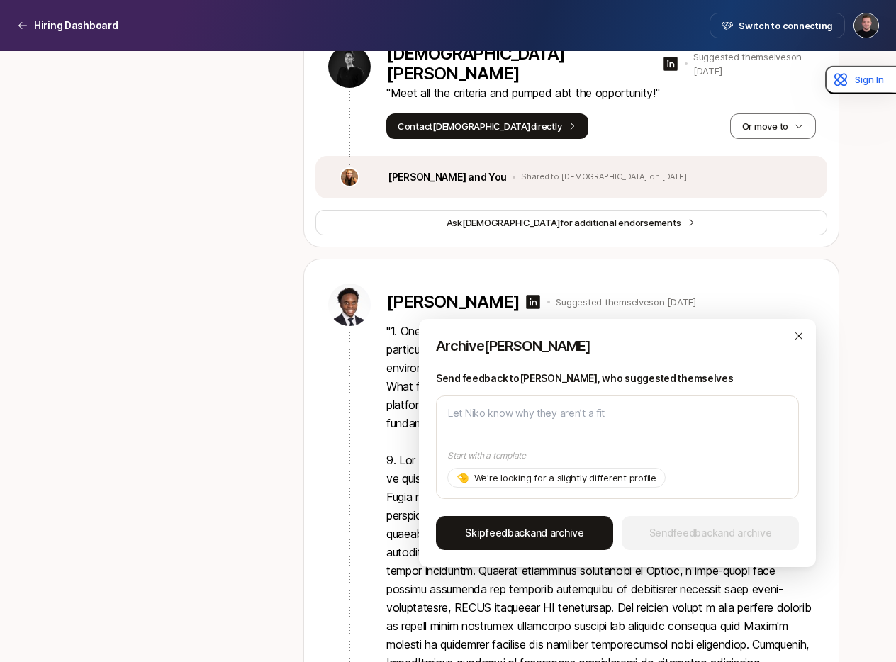
click at [529, 528] on span "Skip feedback and archive" at bounding box center [524, 533] width 119 height 17
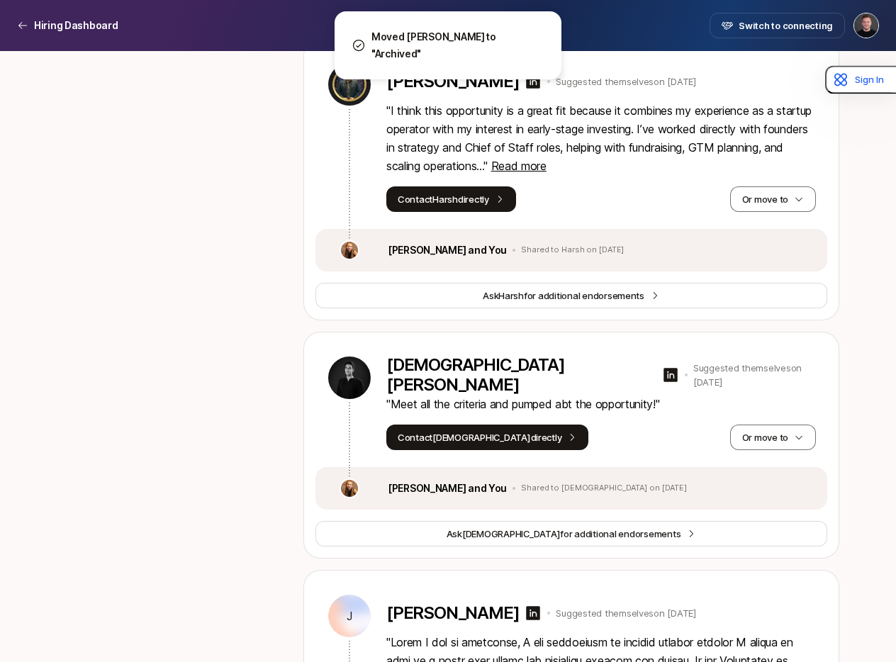
scroll to position [13905, 0]
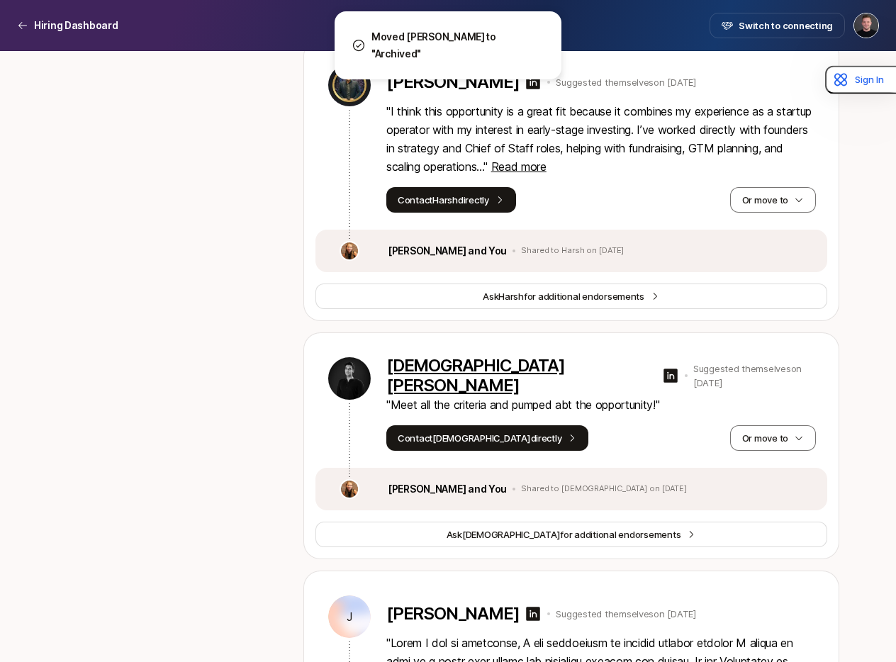
click at [462, 356] on p "[DEMOGRAPHIC_DATA][PERSON_NAME]" at bounding box center [522, 376] width 270 height 40
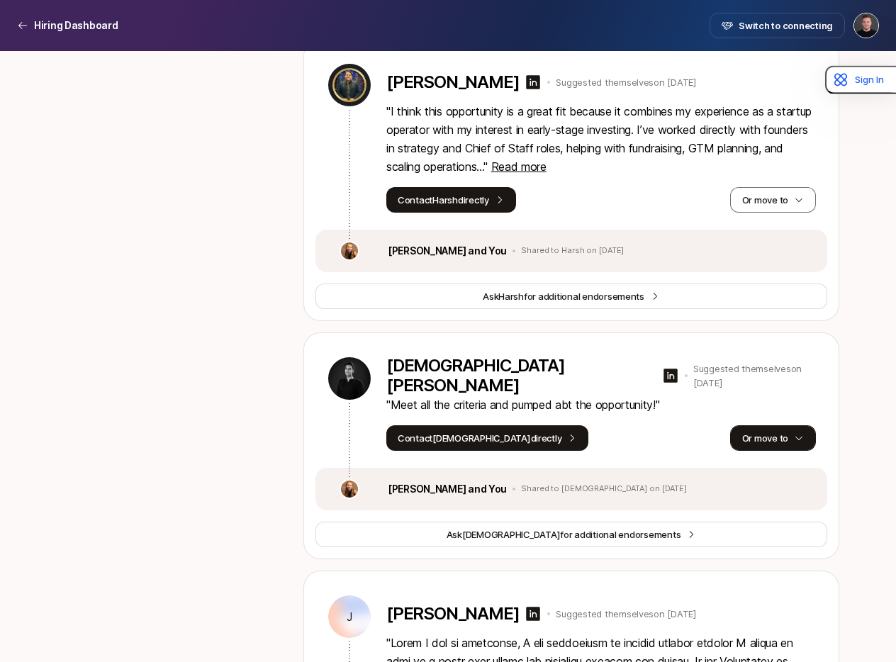
click at [775, 426] on button "Or move to" at bounding box center [773, 439] width 86 height 26
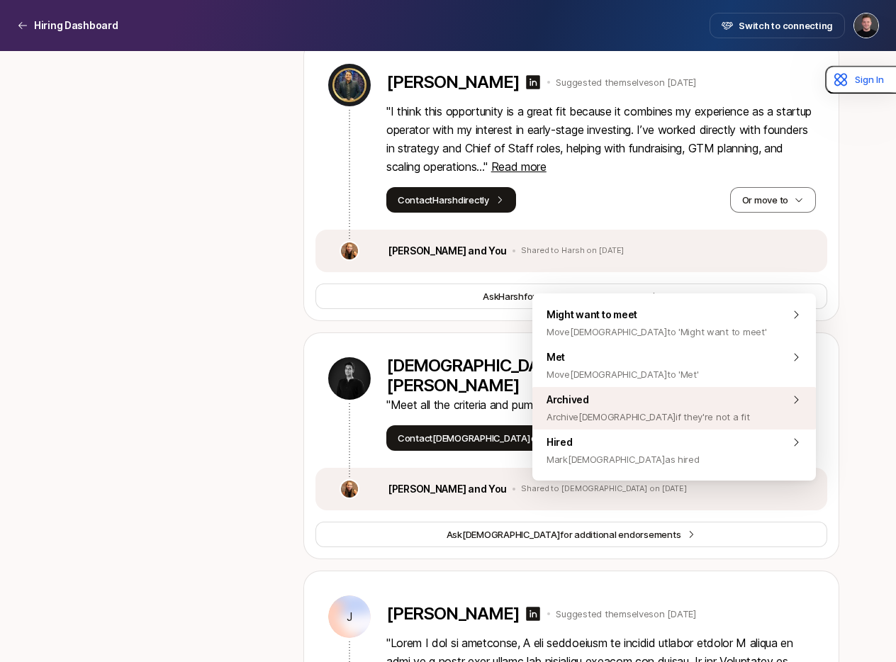
click at [690, 411] on div "Archived Archive [DEMOGRAPHIC_DATA] if they're not a fit" at bounding box center [675, 408] width 284 height 43
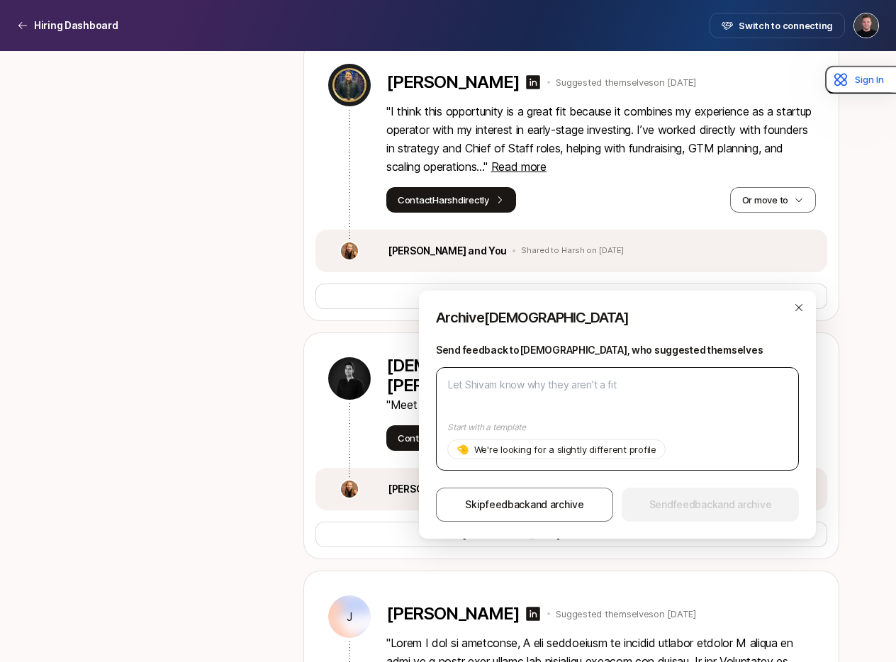
drag, startPoint x: 551, startPoint y: 506, endPoint x: 499, endPoint y: 460, distance: 70.3
click at [551, 506] on span "Skip feedback and archive" at bounding box center [524, 504] width 119 height 17
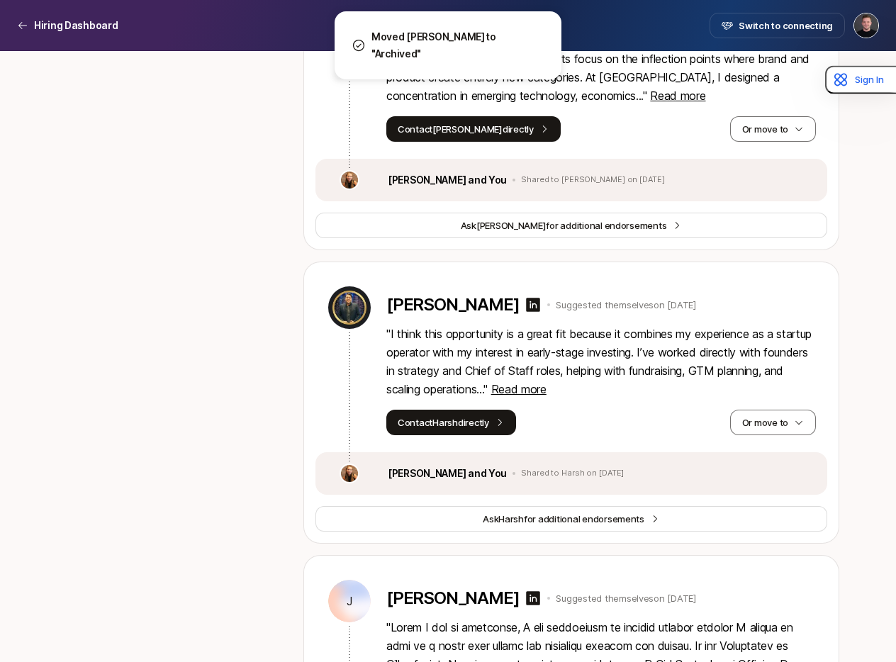
scroll to position [13673, 0]
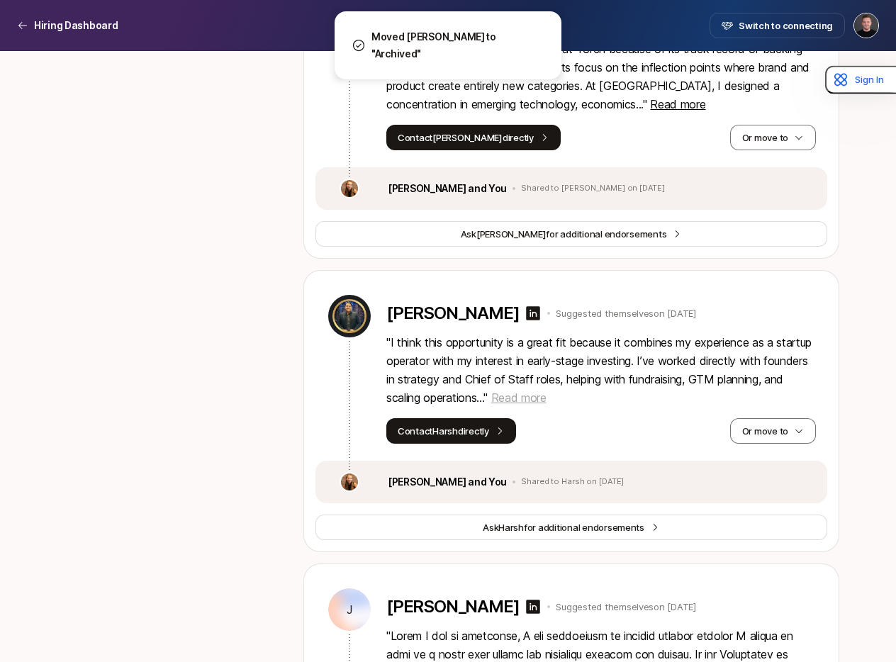
click at [547, 391] on span "Read more" at bounding box center [518, 398] width 55 height 14
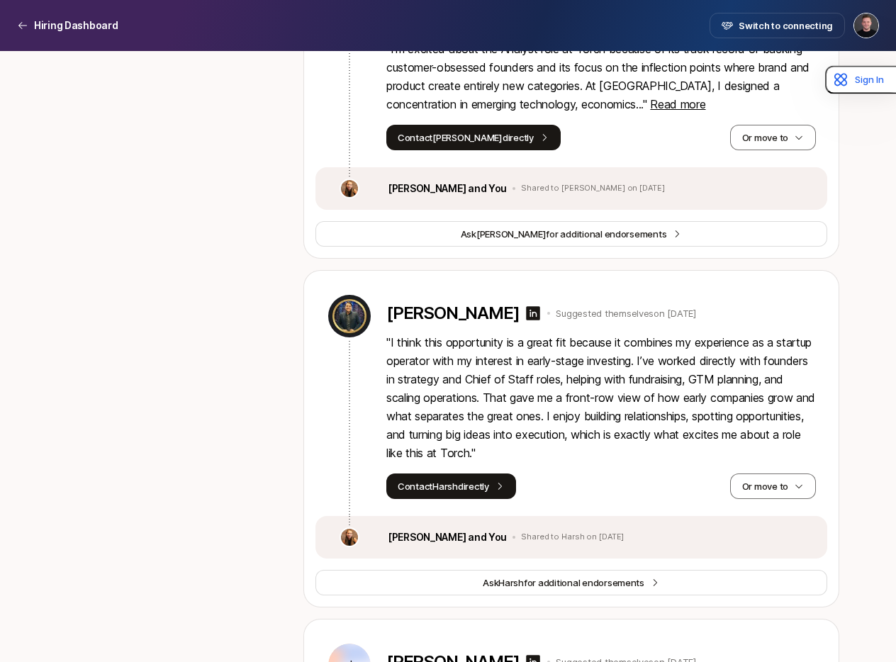
scroll to position [13670, 0]
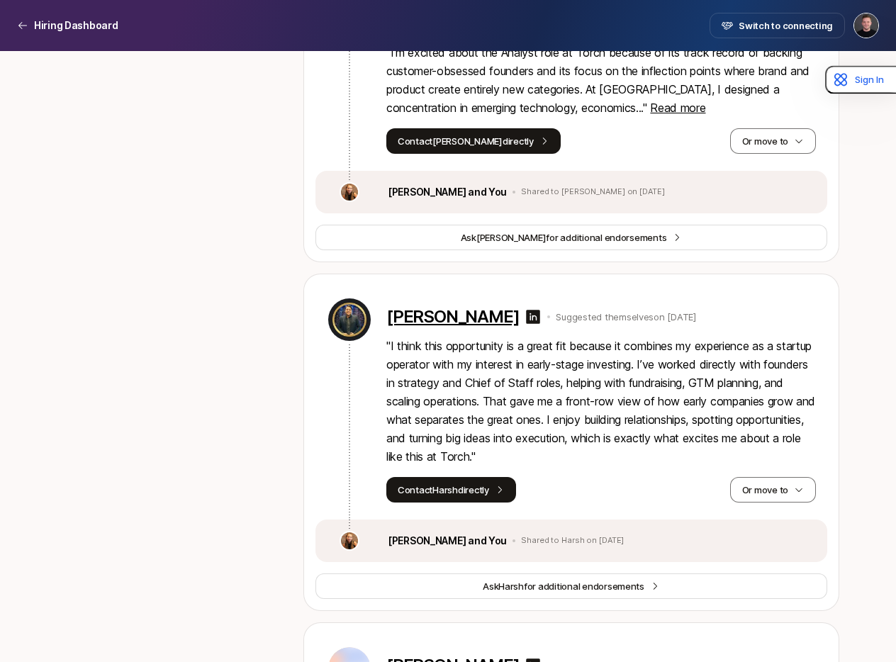
click at [445, 307] on p "[PERSON_NAME]" at bounding box center [453, 317] width 133 height 20
click at [771, 477] on button "Or move to" at bounding box center [773, 490] width 86 height 26
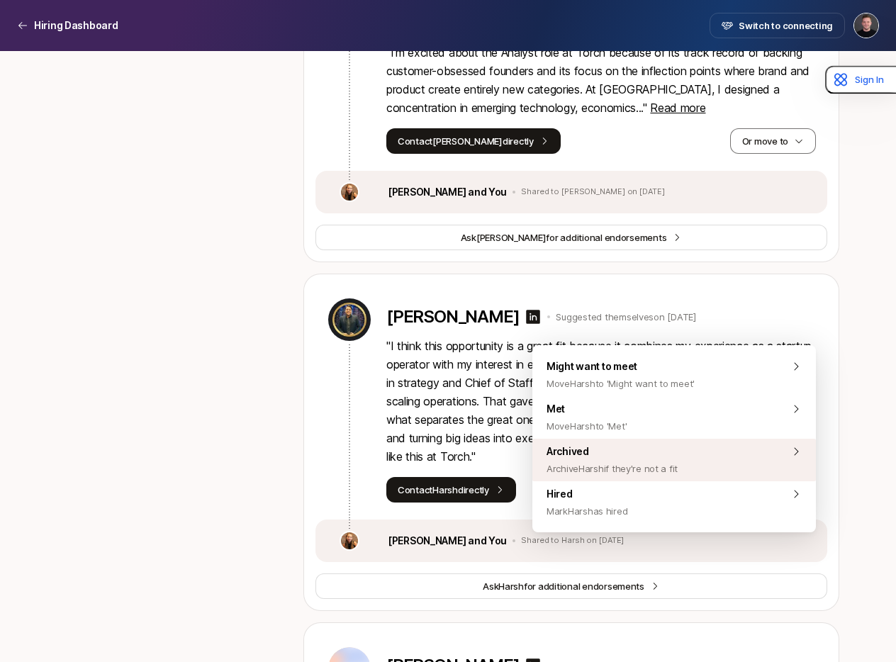
click at [737, 452] on div "Archived Archive Harsh if they're not a fit" at bounding box center [675, 460] width 284 height 43
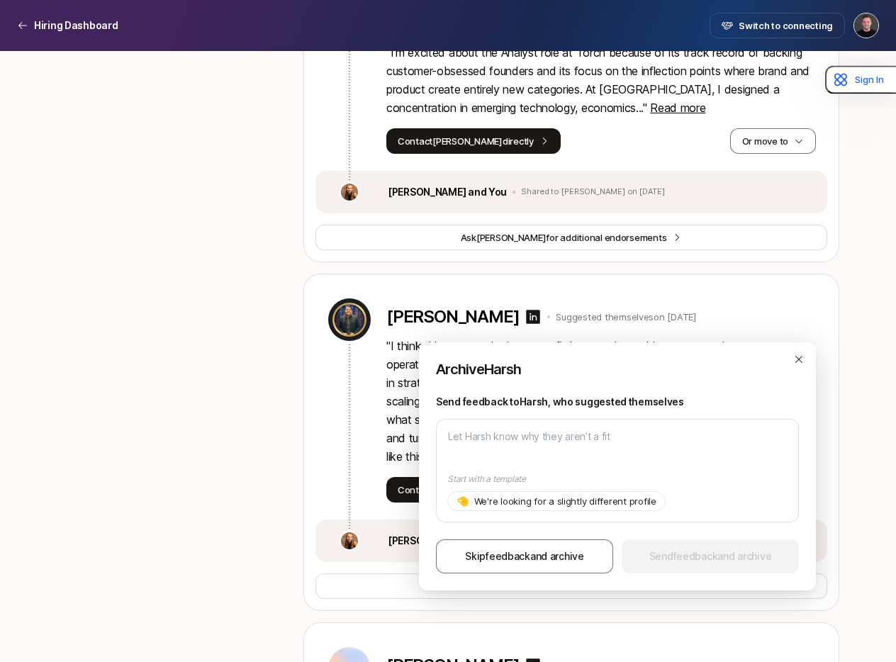
drag, startPoint x: 566, startPoint y: 552, endPoint x: 372, endPoint y: 458, distance: 216.0
click at [566, 552] on span "Skip feedback and archive" at bounding box center [524, 556] width 119 height 17
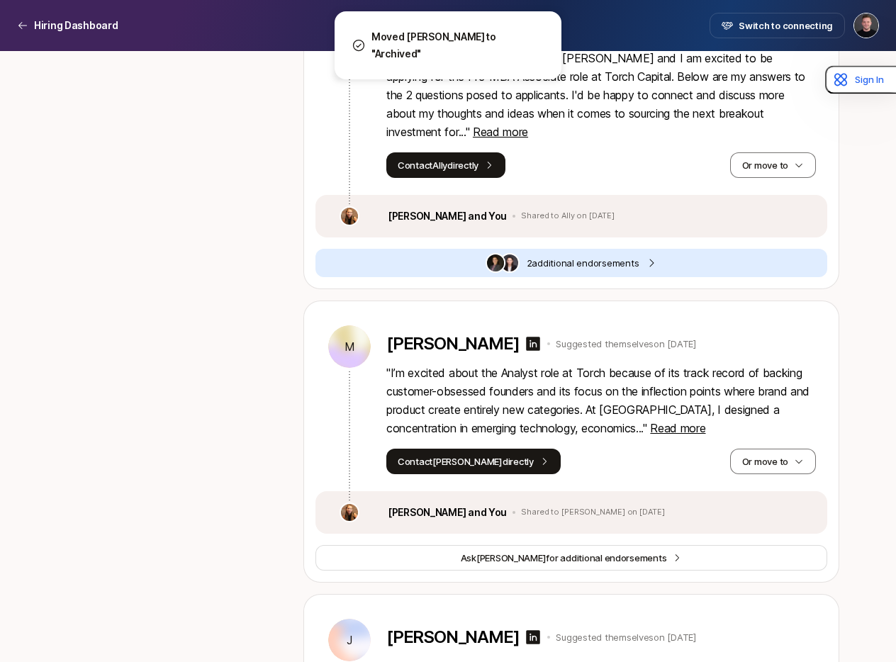
scroll to position [13335, 0]
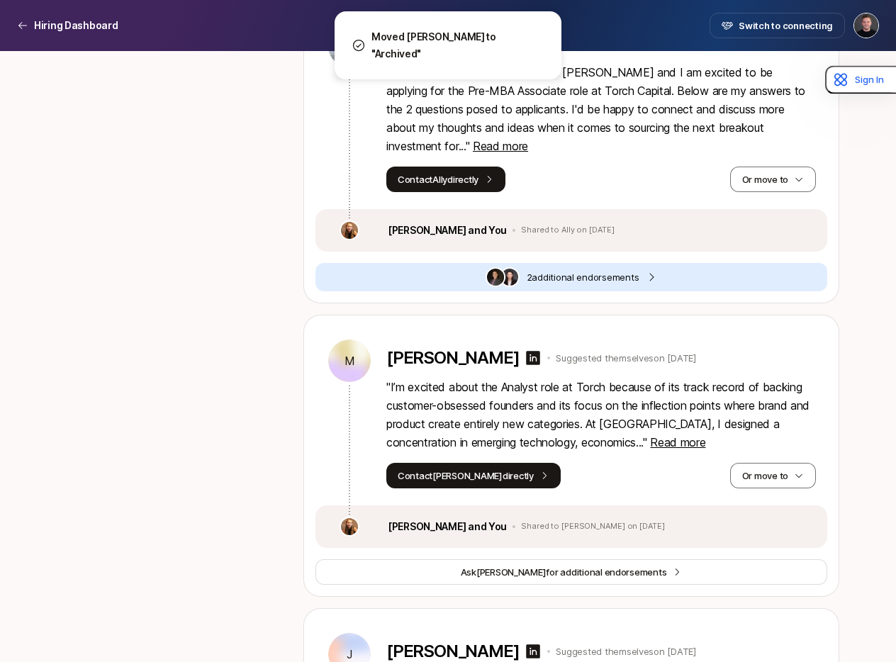
drag, startPoint x: 687, startPoint y: 277, endPoint x: 667, endPoint y: 276, distance: 19.9
click at [687, 435] on span "Read more" at bounding box center [677, 442] width 55 height 14
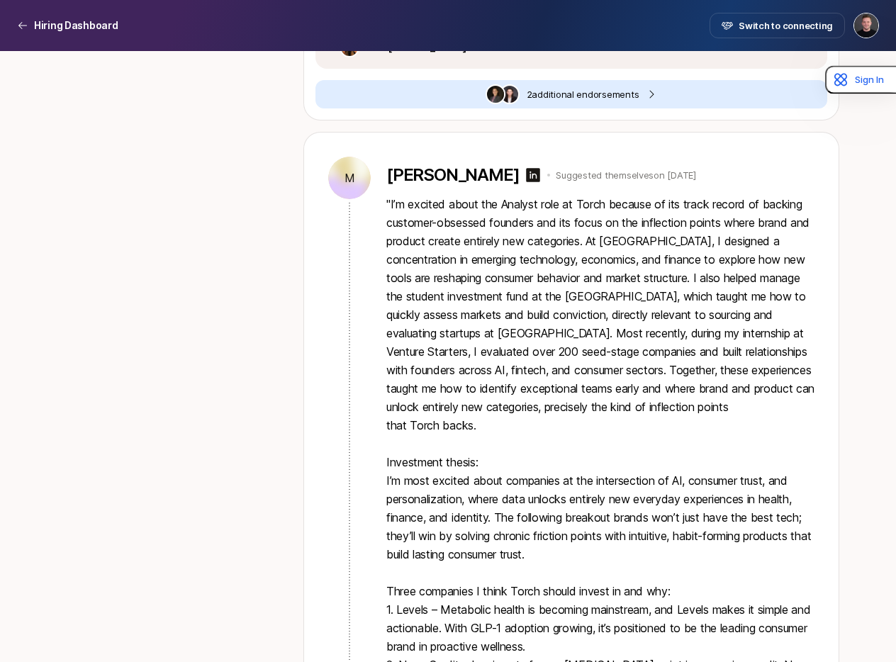
scroll to position [13522, 0]
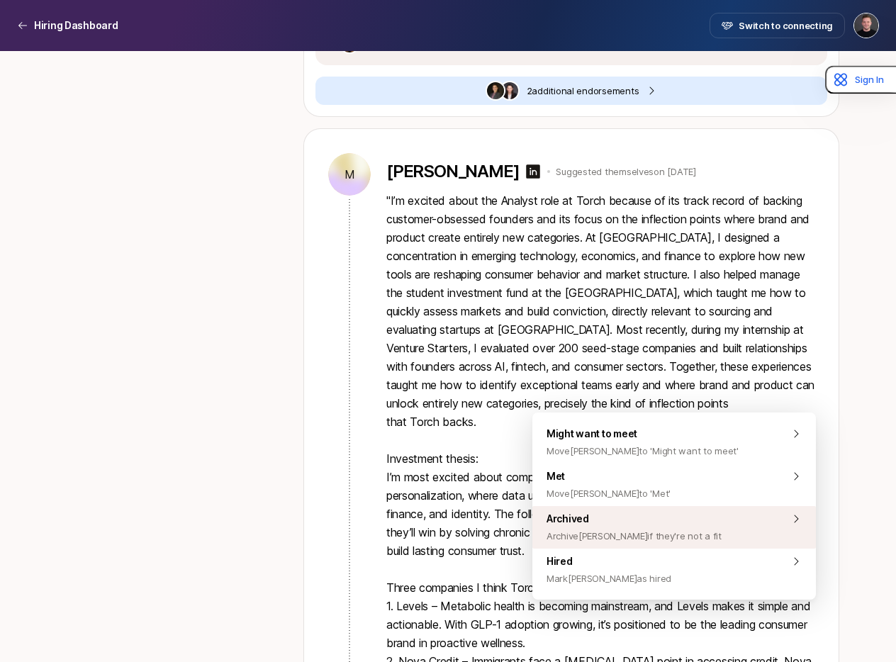
click at [667, 523] on span "Archived Archive [PERSON_NAME] if they're not a fit" at bounding box center [634, 528] width 175 height 34
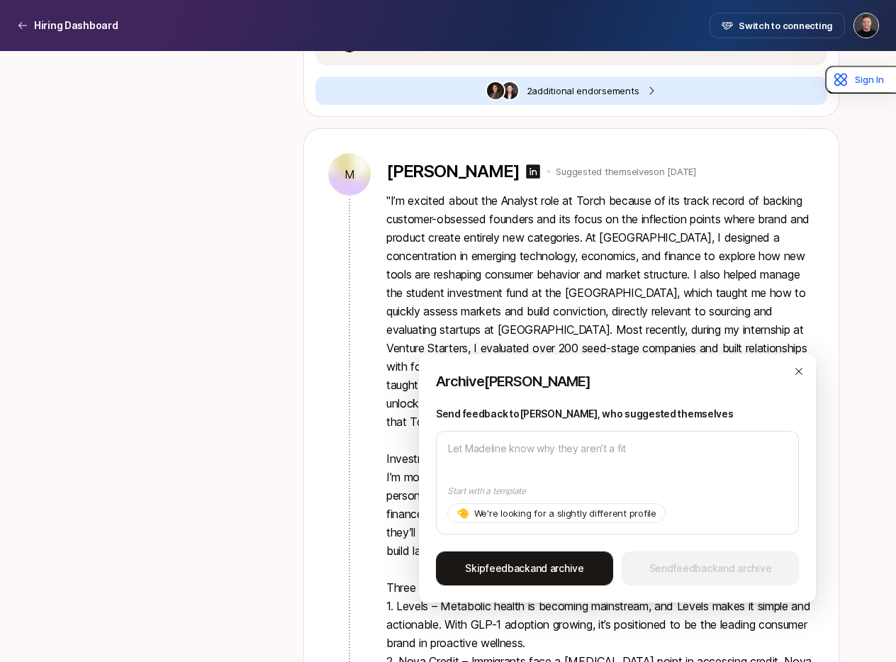
click at [552, 562] on span "Skip feedback and archive" at bounding box center [524, 568] width 119 height 17
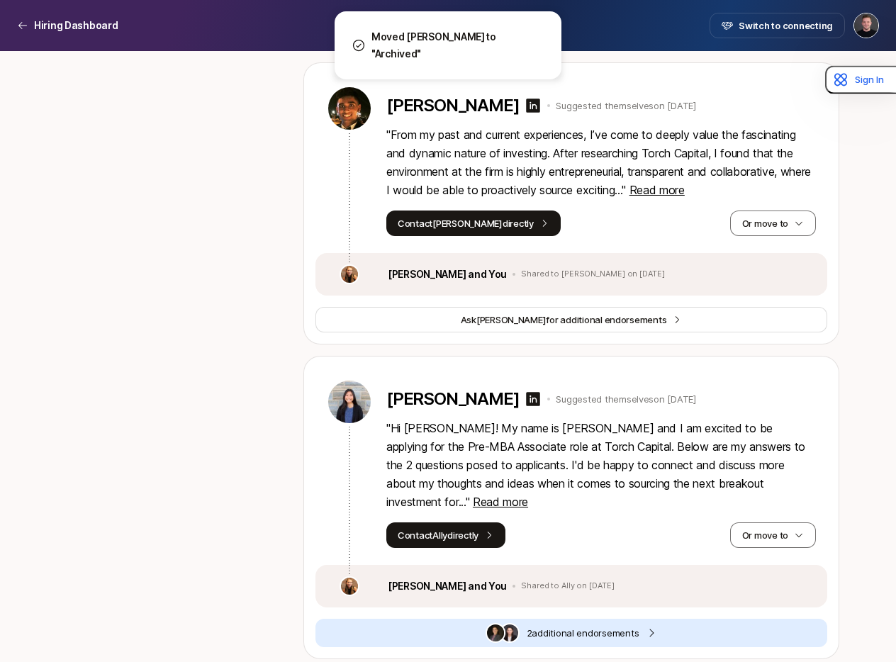
scroll to position [12973, 0]
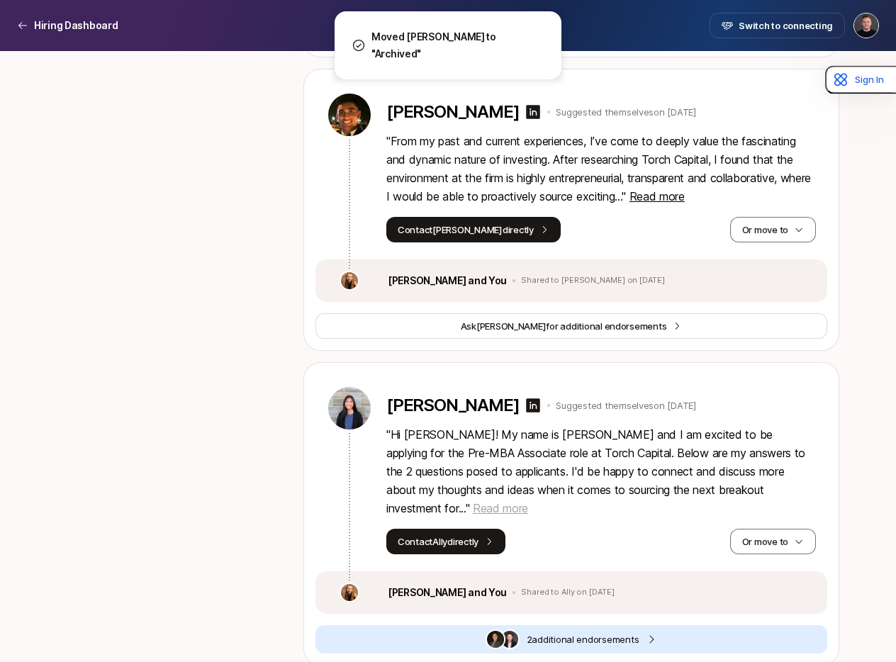
click at [528, 501] on span "Read more" at bounding box center [500, 508] width 55 height 14
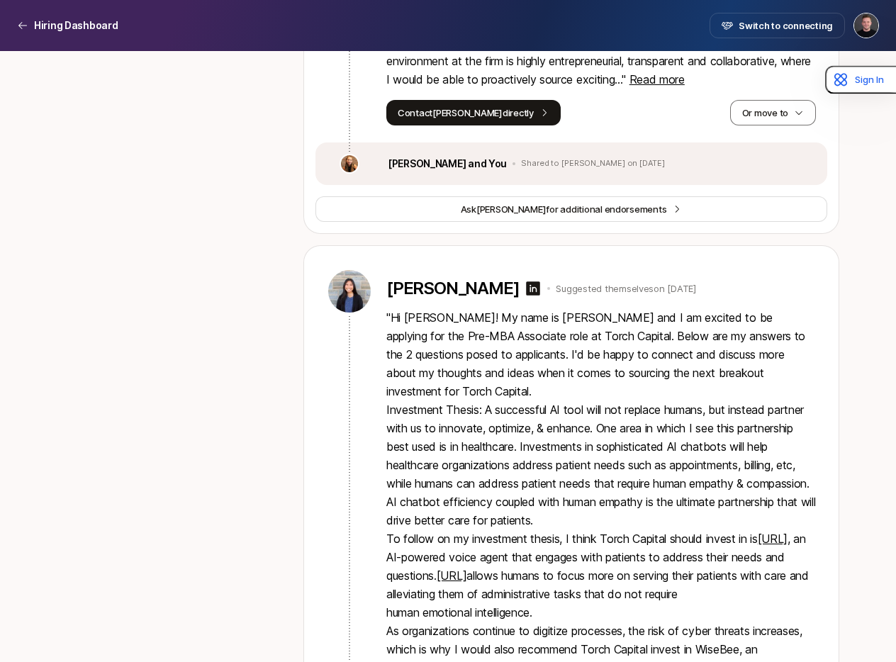
scroll to position [13091, 0]
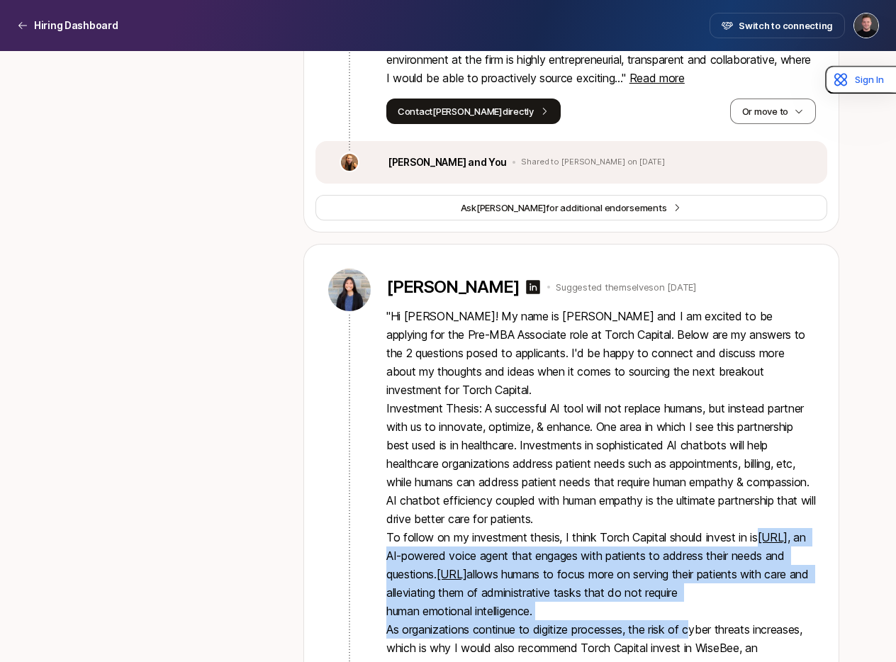
drag, startPoint x: 763, startPoint y: 372, endPoint x: 645, endPoint y: 421, distance: 128.4
click at [683, 448] on p "" Hi [PERSON_NAME]! My name is [PERSON_NAME] and I am excited to be applying fo…" at bounding box center [602, 565] width 430 height 516
click at [577, 390] on p "" Hi [PERSON_NAME]! My name is [PERSON_NAME] and I am excited to be applying fo…" at bounding box center [602, 565] width 430 height 516
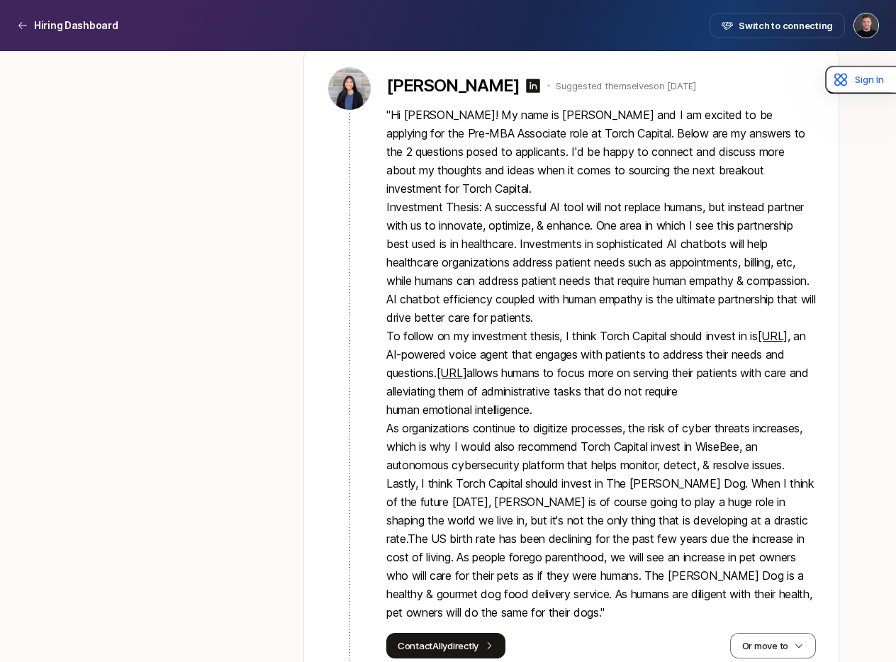
scroll to position [13294, 0]
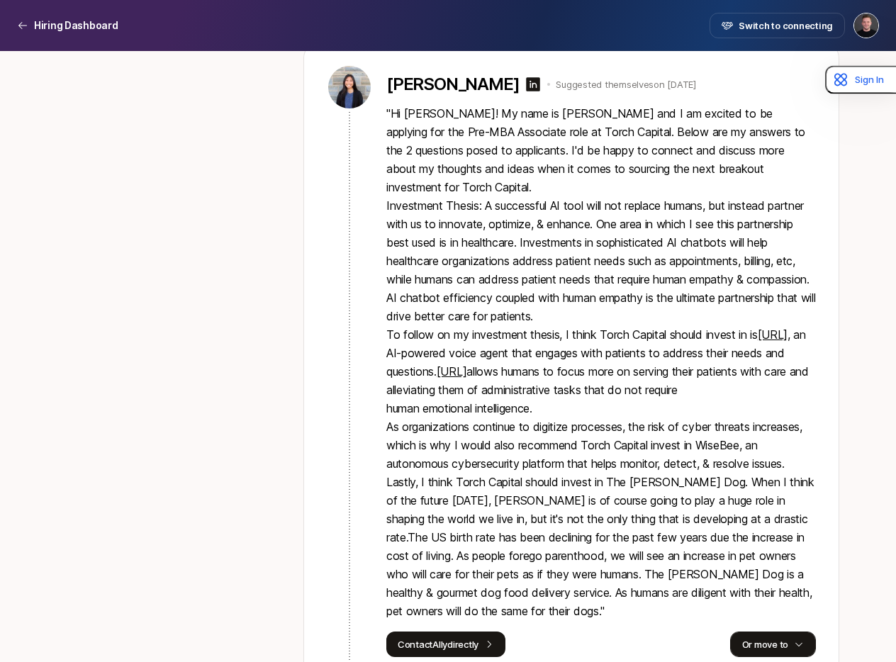
click at [754, 632] on button "Or move to" at bounding box center [773, 645] width 86 height 26
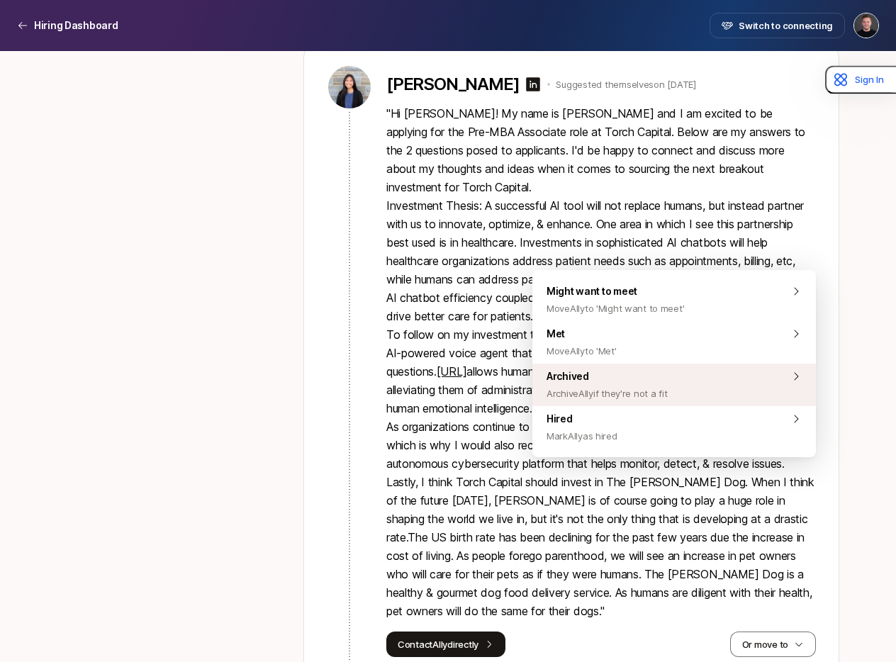
click at [600, 375] on span "Archived Archive Ally if they're not a fit" at bounding box center [607, 385] width 121 height 34
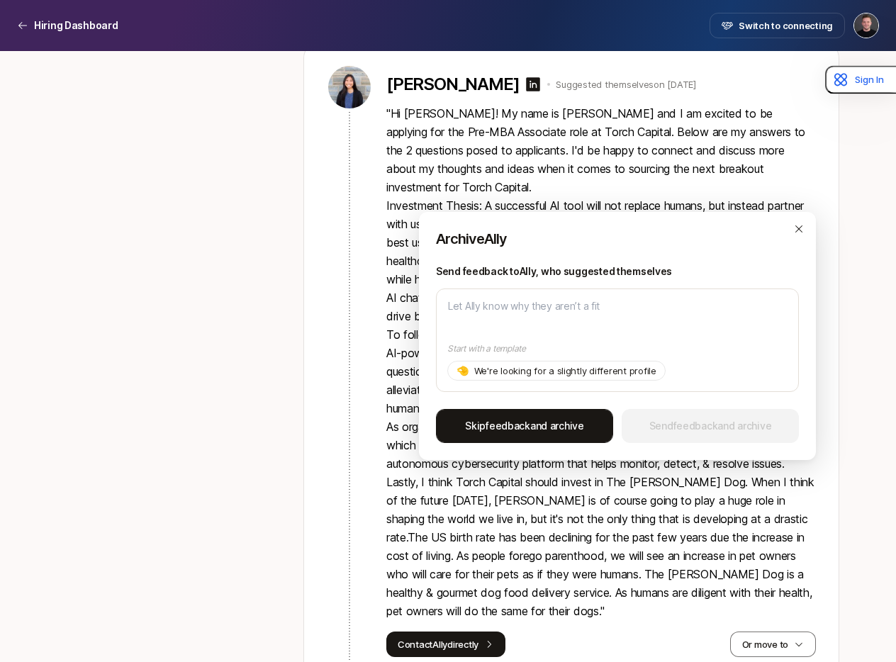
click at [545, 429] on span "Skip feedback and archive" at bounding box center [524, 426] width 119 height 17
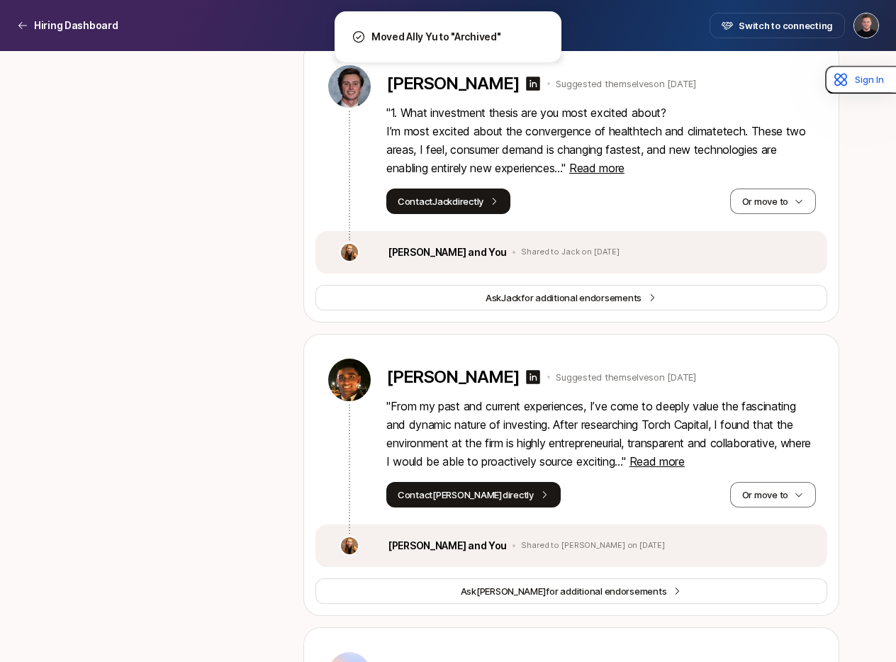
scroll to position [12704, 0]
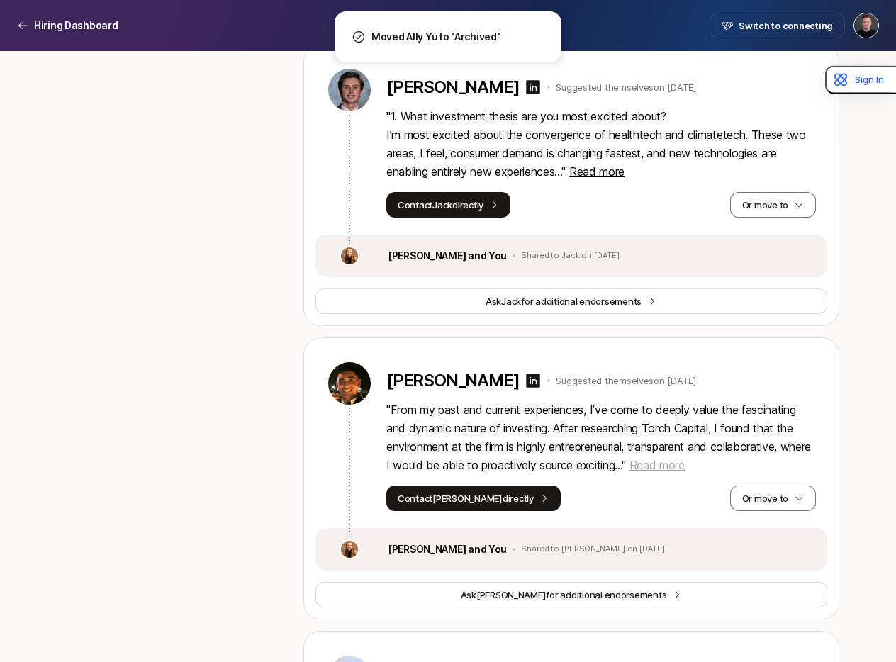
click at [684, 458] on span "Read more" at bounding box center [657, 465] width 55 height 14
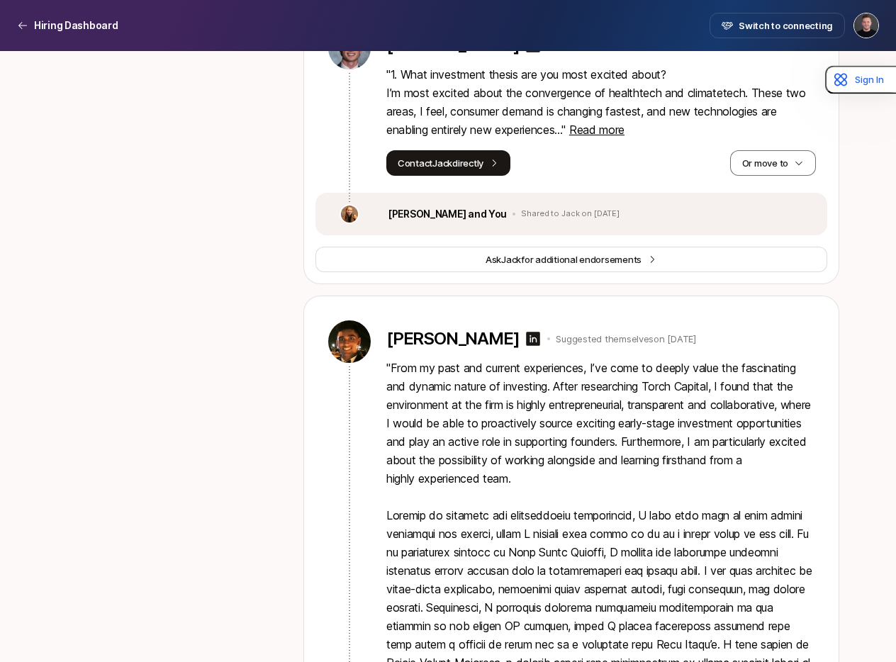
scroll to position [12744, 0]
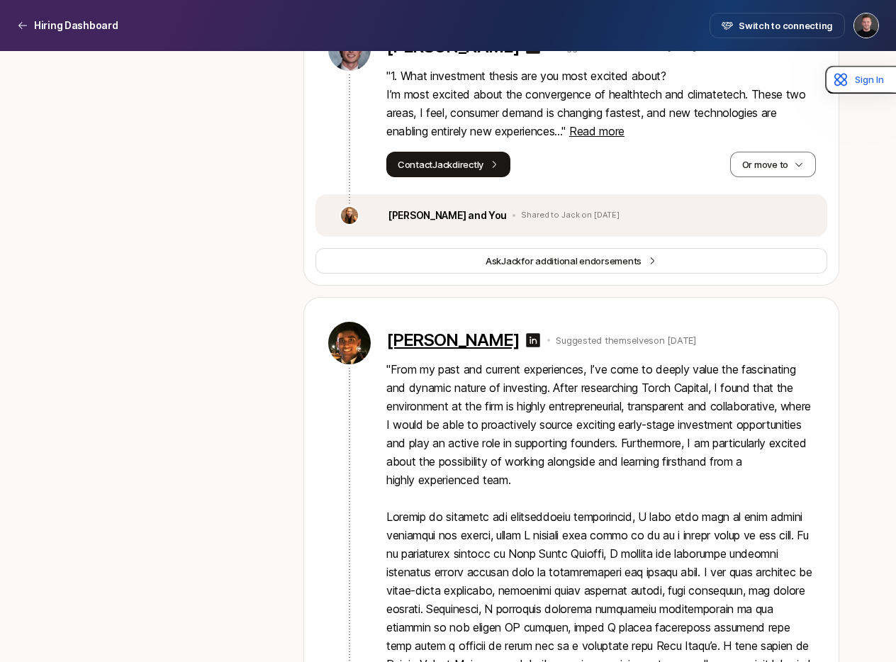
click at [414, 330] on p "[PERSON_NAME]" at bounding box center [453, 340] width 133 height 20
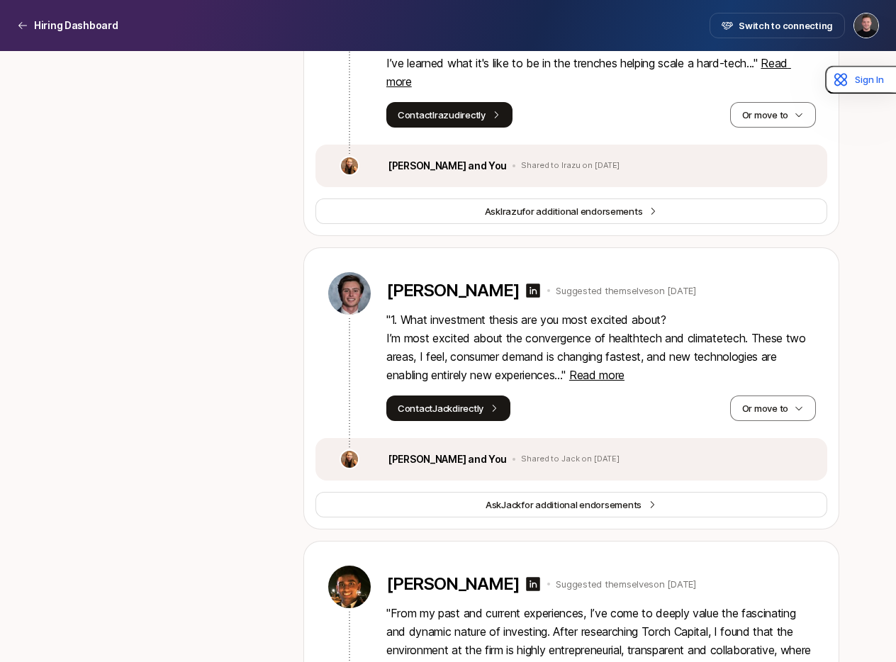
scroll to position [12493, 0]
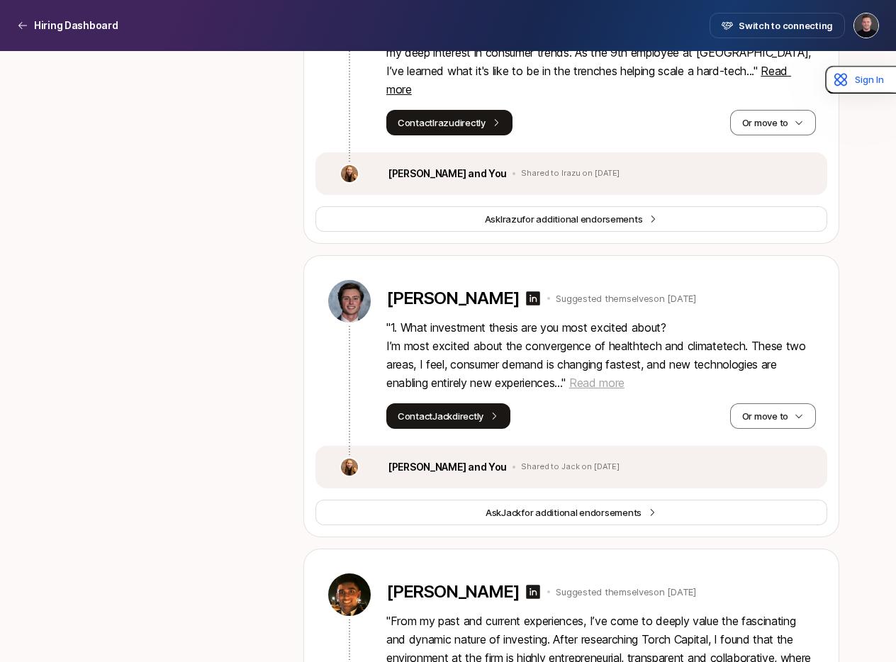
click at [598, 376] on span "Read more" at bounding box center [596, 383] width 55 height 14
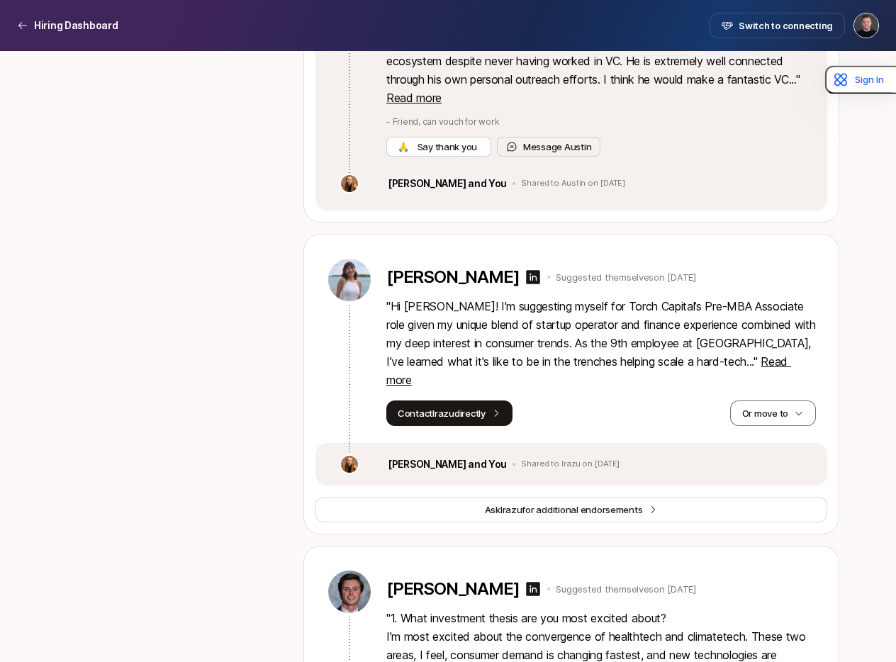
scroll to position [12193, 0]
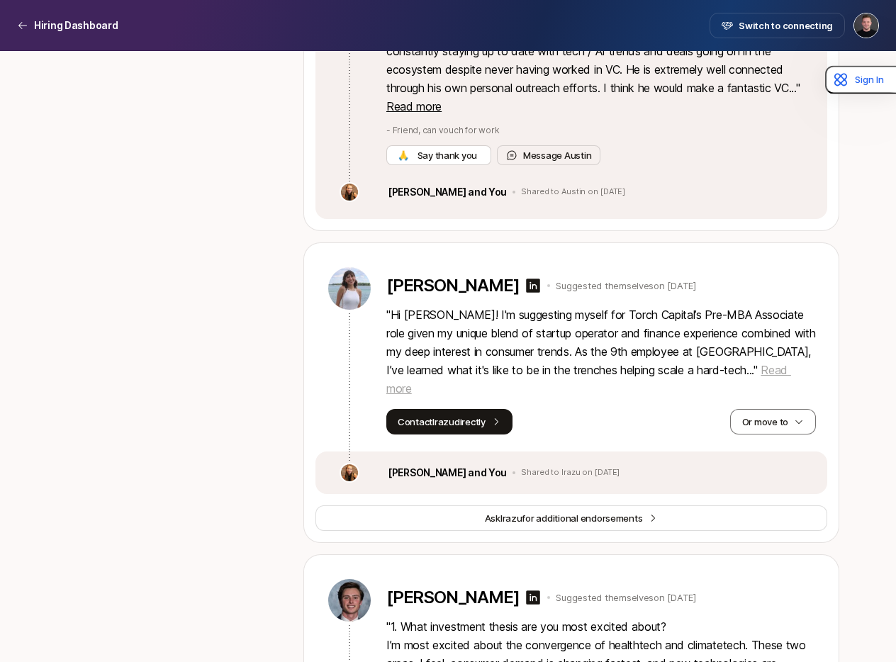
click at [700, 363] on span "Read more" at bounding box center [589, 379] width 405 height 33
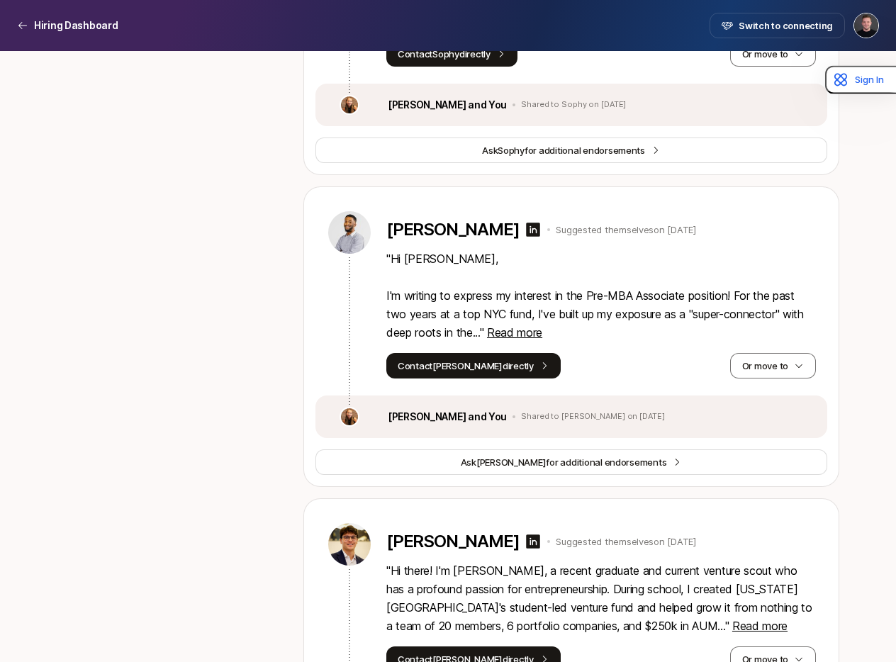
scroll to position [10032, 0]
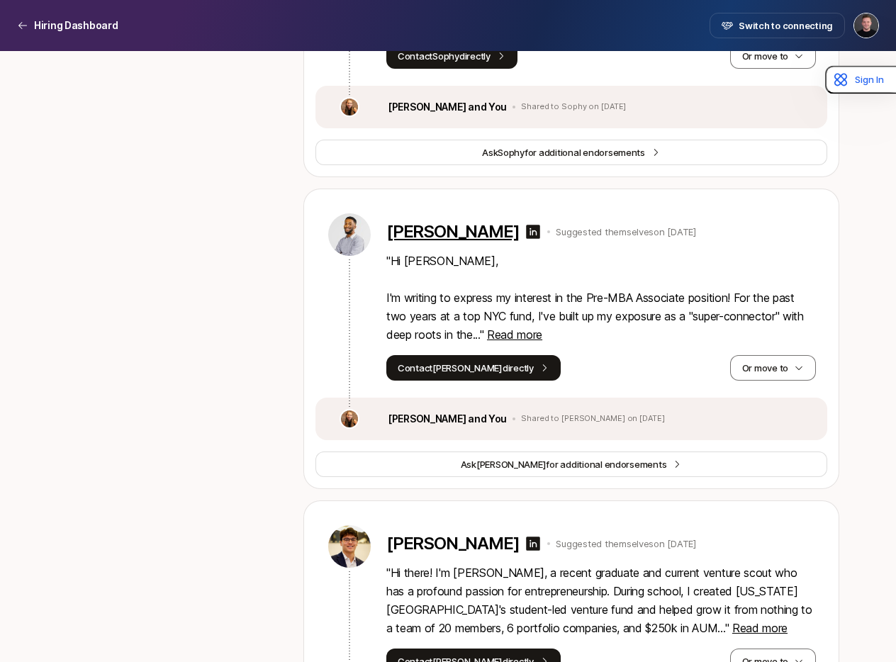
click at [430, 222] on p "[PERSON_NAME]" at bounding box center [453, 232] width 133 height 20
click at [527, 328] on span "Read more" at bounding box center [514, 335] width 55 height 14
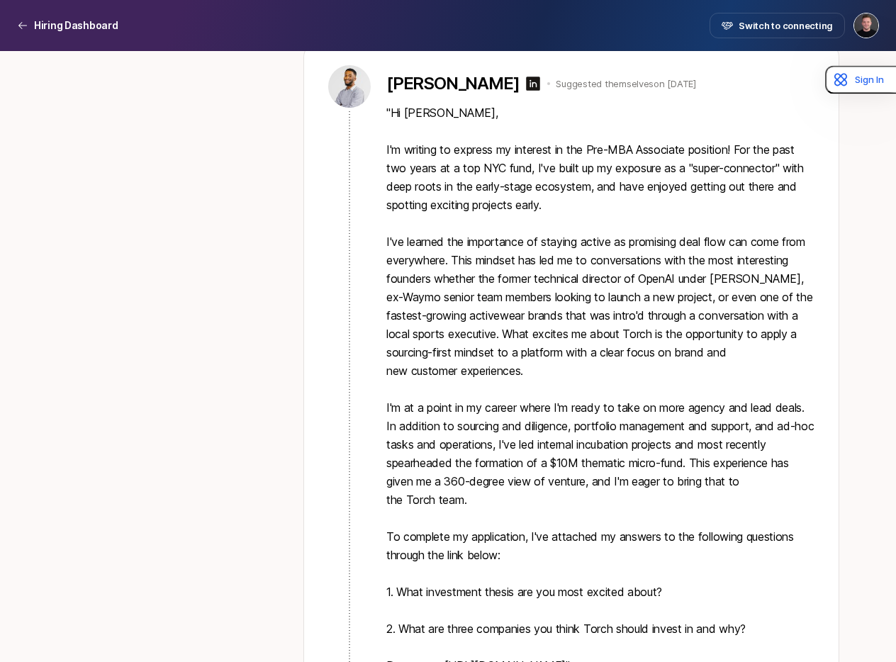
scroll to position [10213, 0]
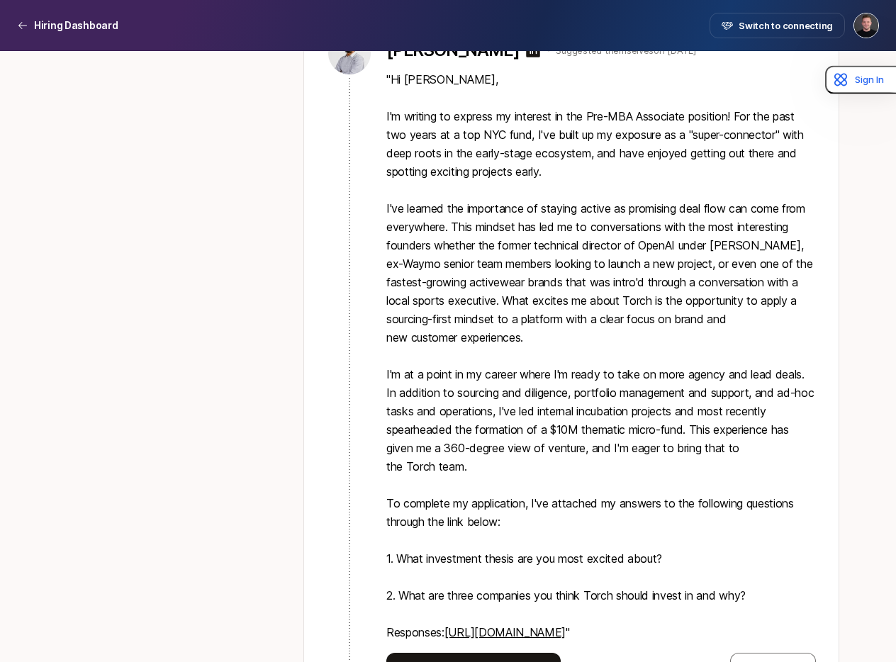
click at [566, 626] on link "[URL][DOMAIN_NAME]" at bounding box center [505, 633] width 121 height 14
click at [482, 653] on button "Contact [PERSON_NAME] directly" at bounding box center [474, 666] width 174 height 26
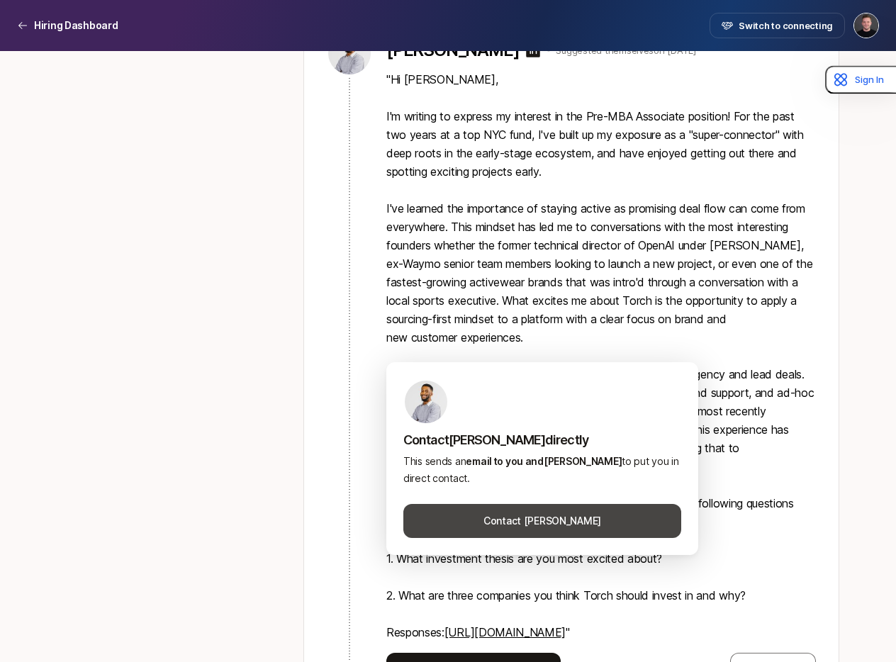
click at [538, 521] on button "Contact [PERSON_NAME]" at bounding box center [543, 521] width 278 height 34
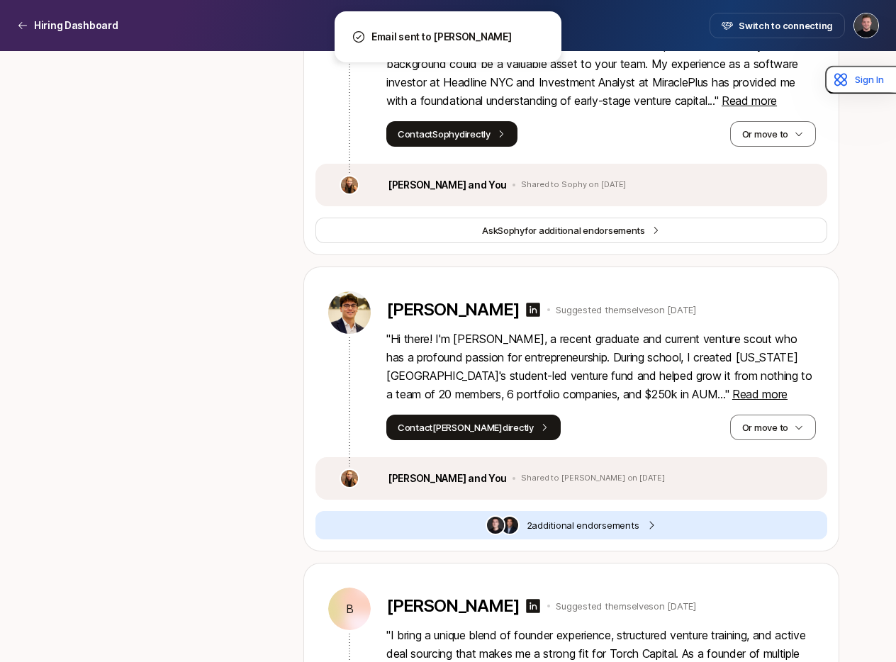
scroll to position [9941, 0]
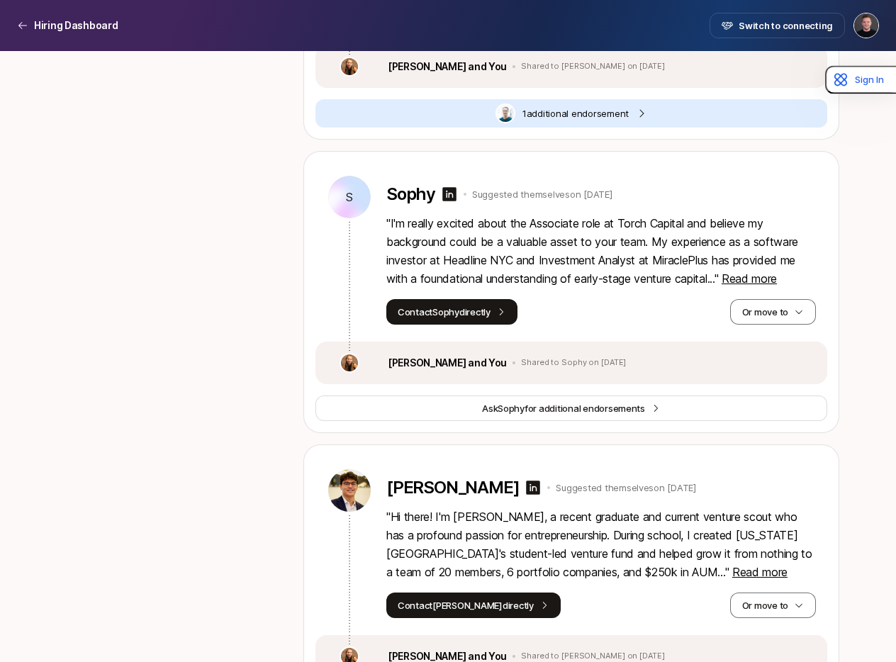
scroll to position [9746, 0]
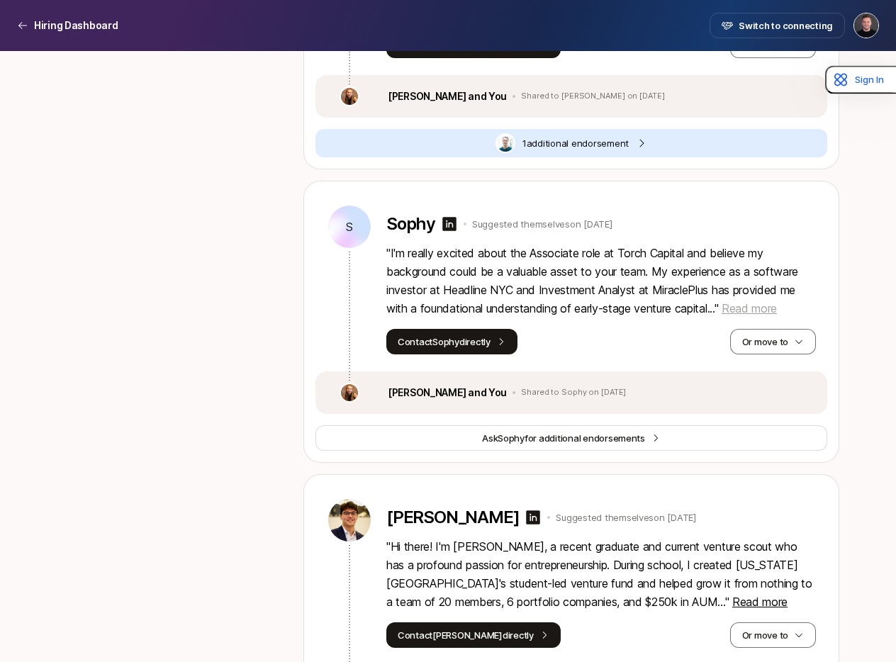
click at [743, 301] on span "Read more" at bounding box center [749, 308] width 55 height 14
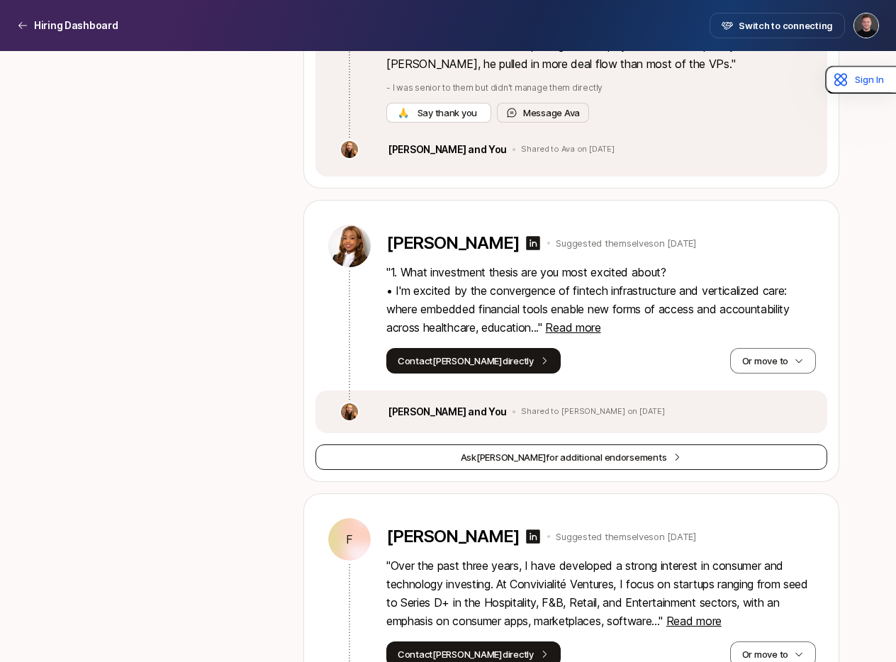
scroll to position [9135, 0]
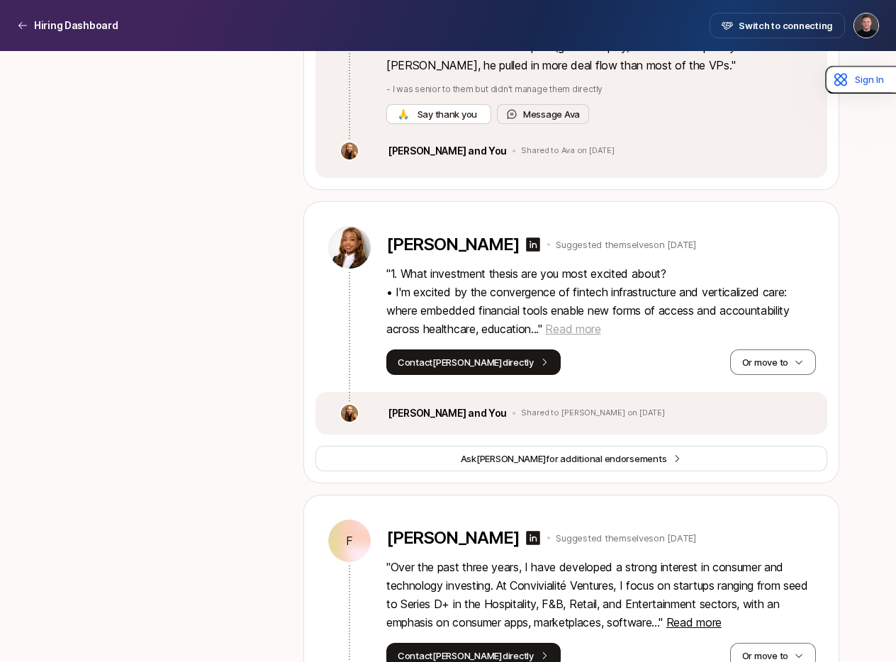
click at [586, 322] on span "Read more" at bounding box center [572, 329] width 55 height 14
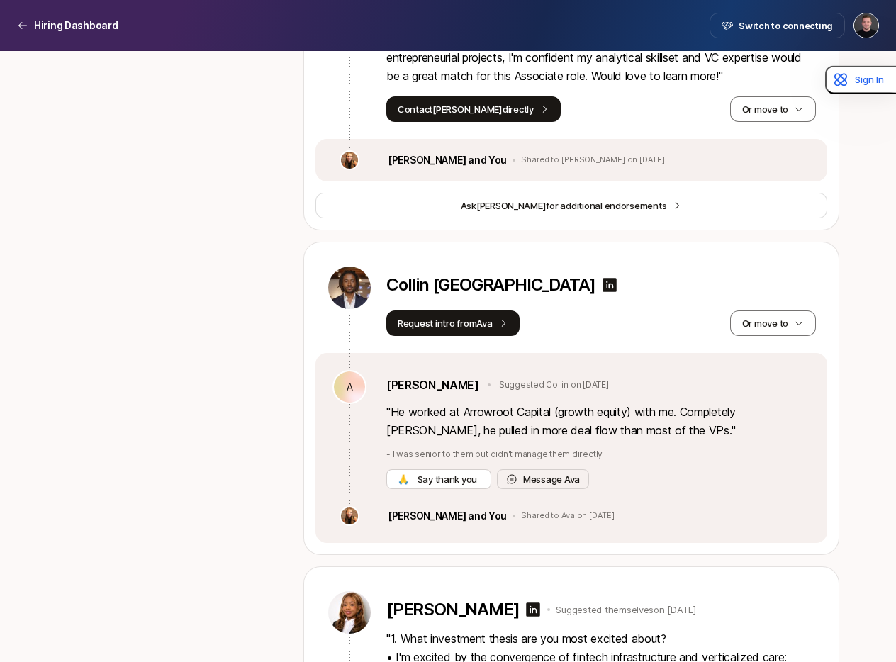
scroll to position [8767, 0]
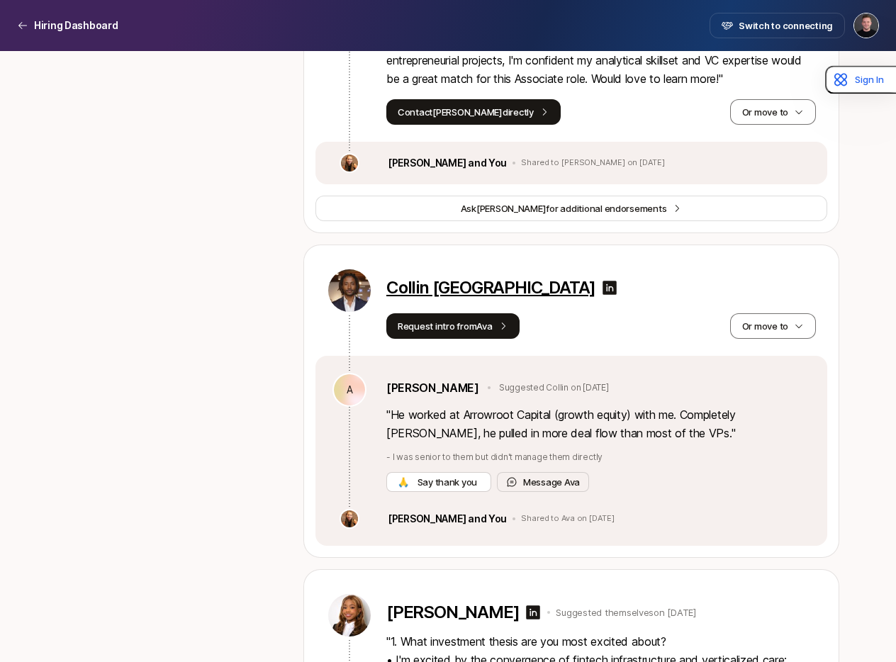
click at [415, 278] on p "Collin [GEOGRAPHIC_DATA]" at bounding box center [491, 288] width 209 height 20
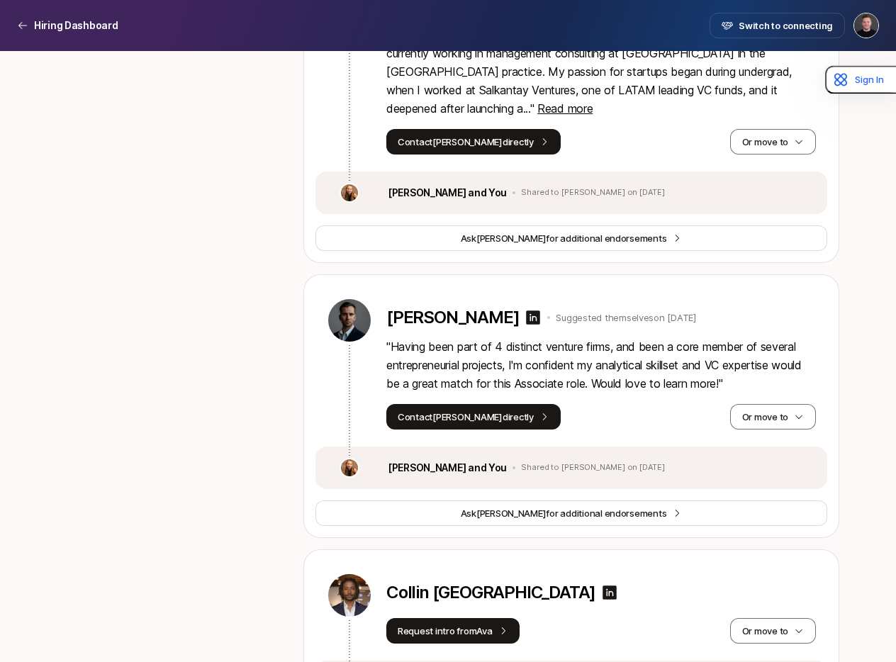
scroll to position [8460, 0]
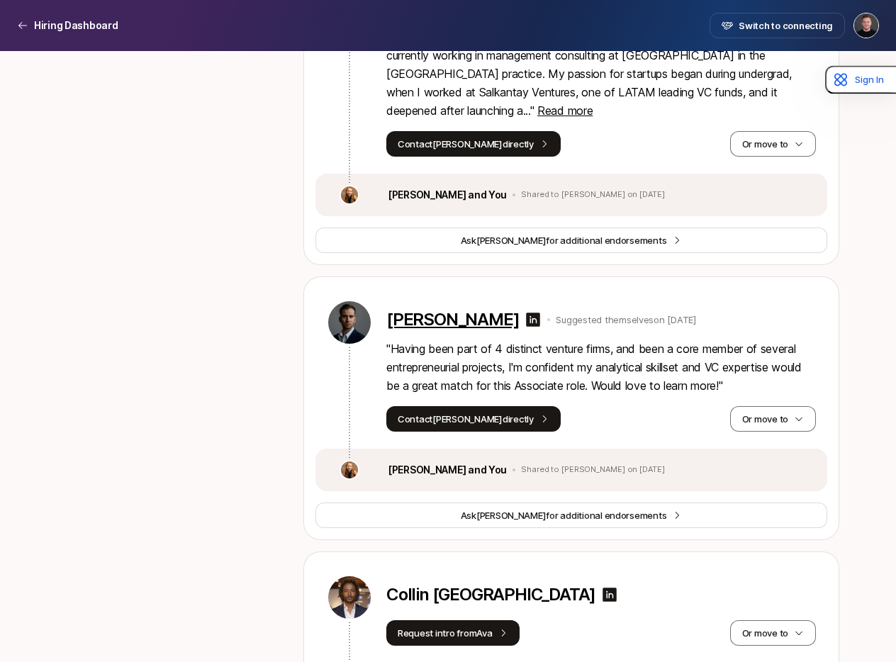
click at [455, 310] on p "[PERSON_NAME]" at bounding box center [453, 320] width 133 height 20
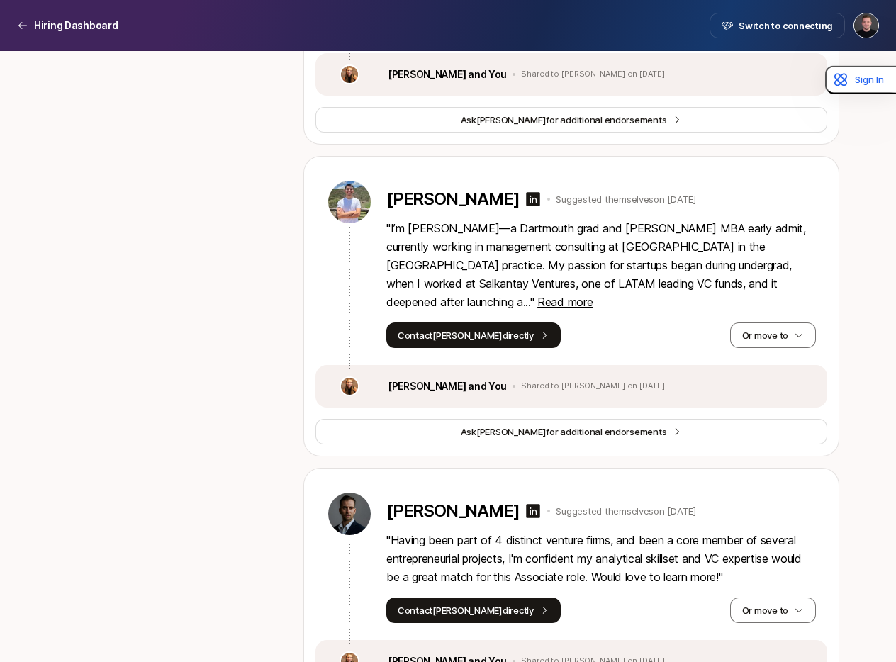
scroll to position [8203, 0]
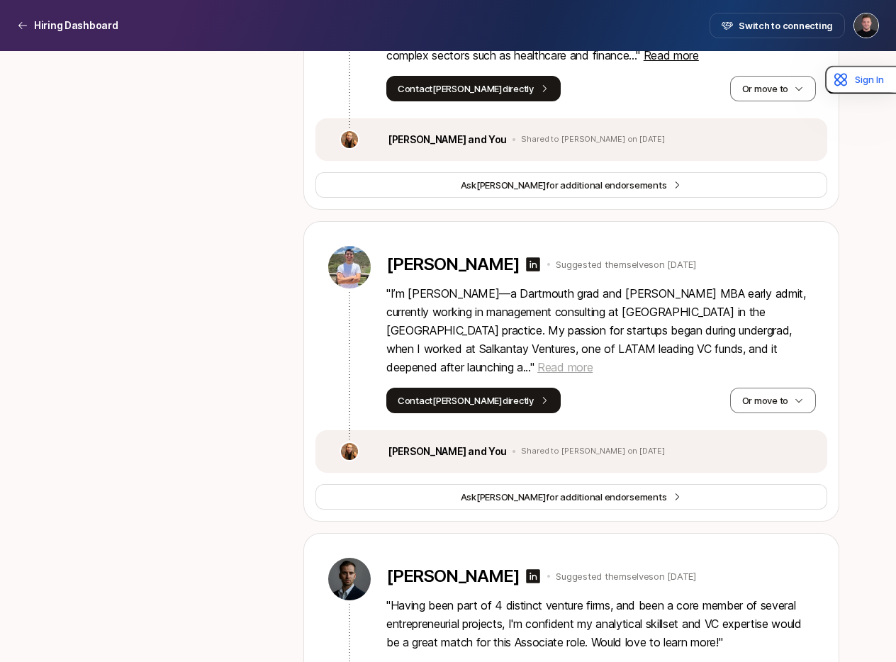
click at [593, 360] on span "Read more" at bounding box center [565, 367] width 55 height 14
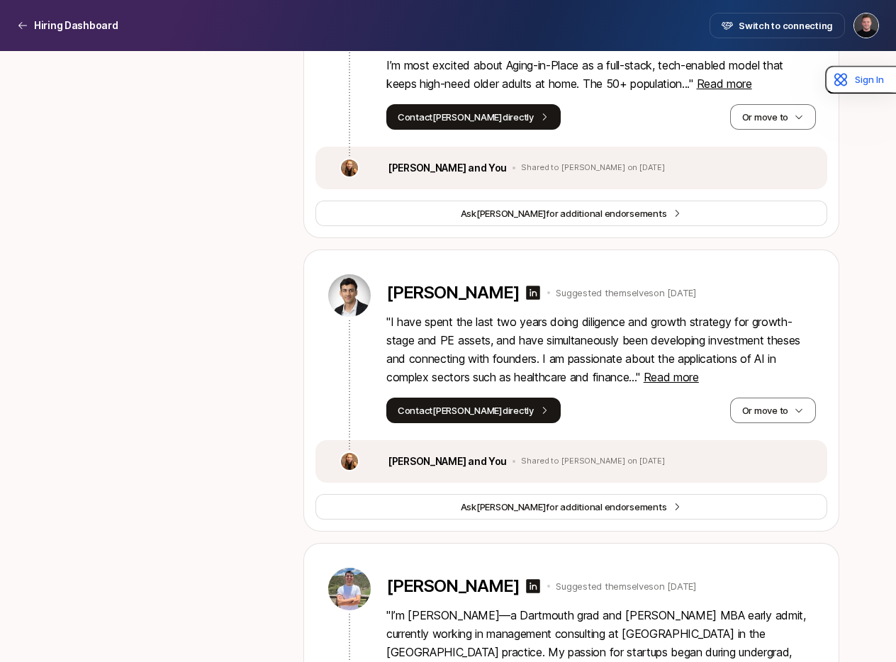
scroll to position [7878, 0]
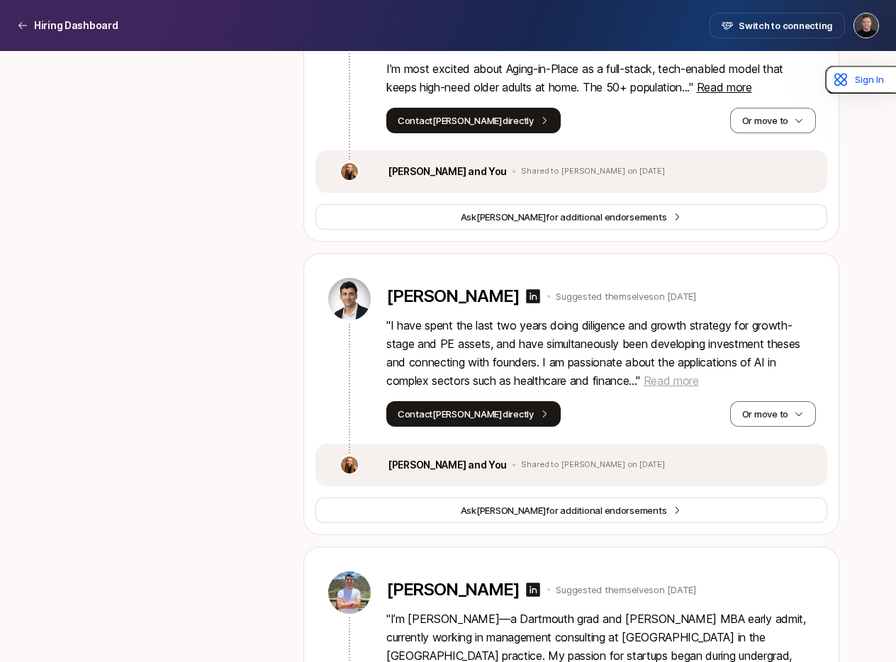
click at [668, 374] on span "Read more" at bounding box center [671, 381] width 55 height 14
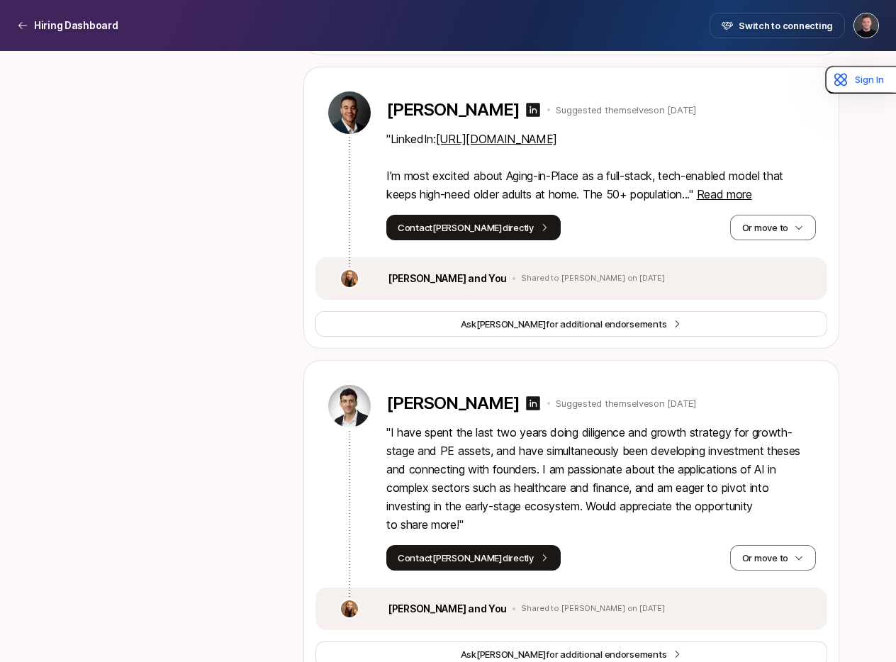
scroll to position [7644, 0]
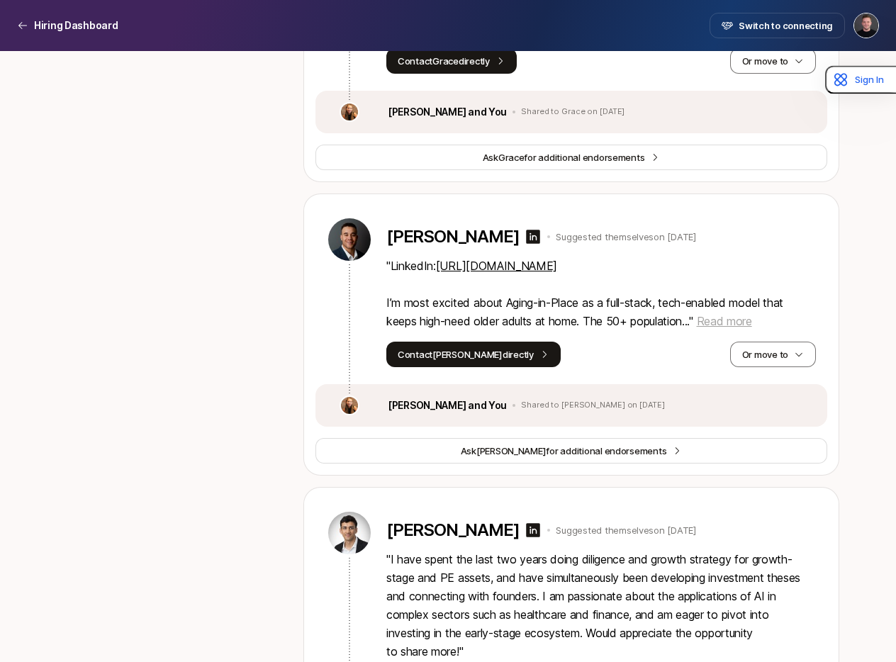
click at [716, 314] on span "Read more" at bounding box center [724, 321] width 55 height 14
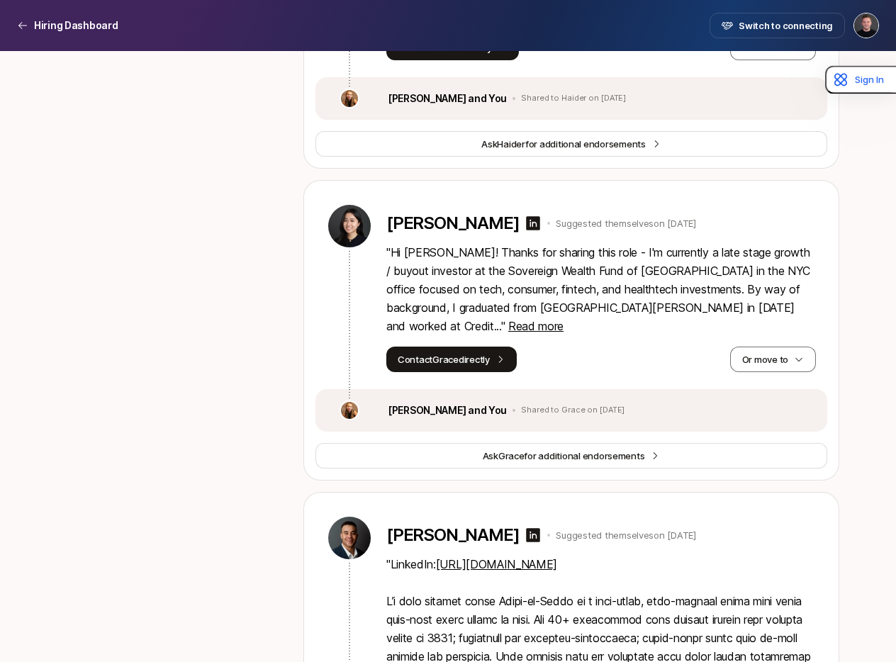
scroll to position [7321, 0]
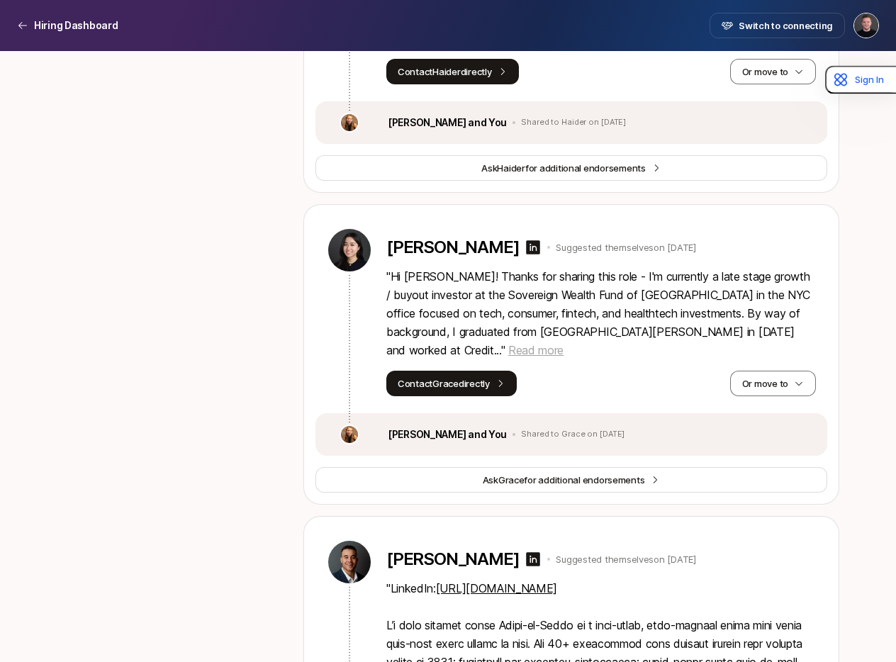
click at [564, 343] on span "Read more" at bounding box center [535, 350] width 55 height 14
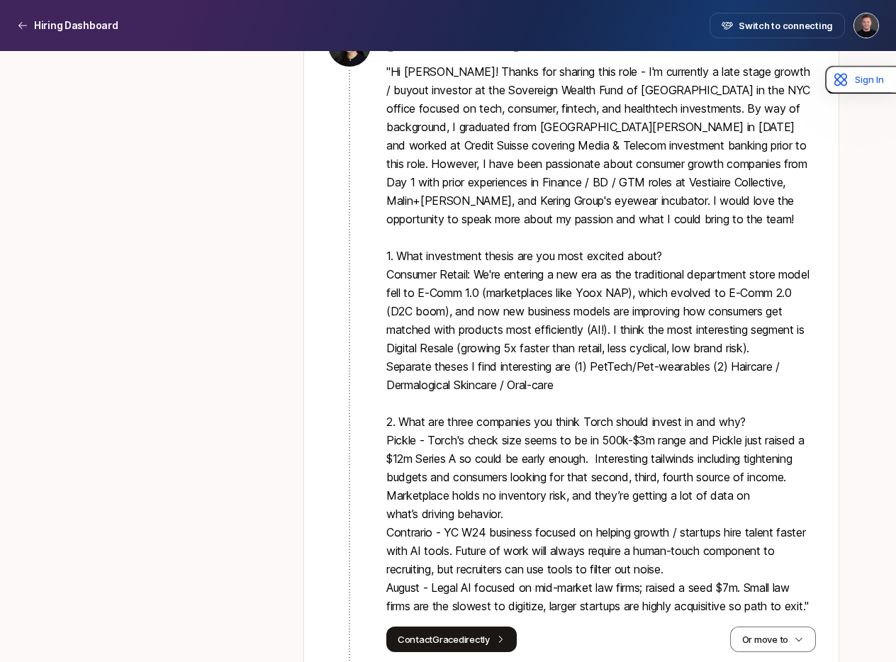
scroll to position [7527, 0]
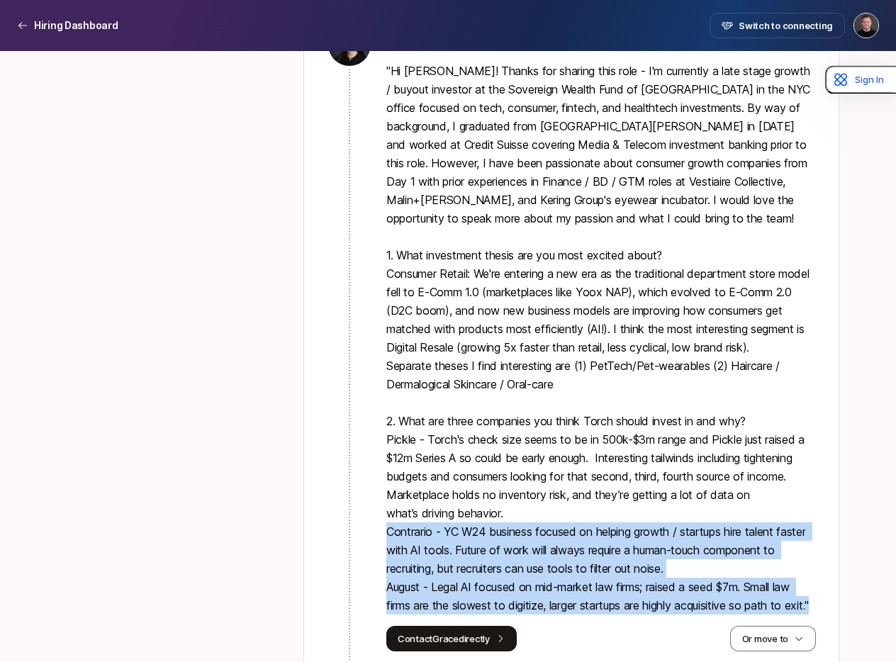
drag, startPoint x: 388, startPoint y: 457, endPoint x: 460, endPoint y: 544, distance: 112.8
click at [460, 544] on p "" Hi [PERSON_NAME]! Thanks for sharing this role - I'm currently a late stage g…" at bounding box center [602, 338] width 430 height 553
copy p "Contrario - YC W24 business focused on helping growth / startups hire talent fa…"
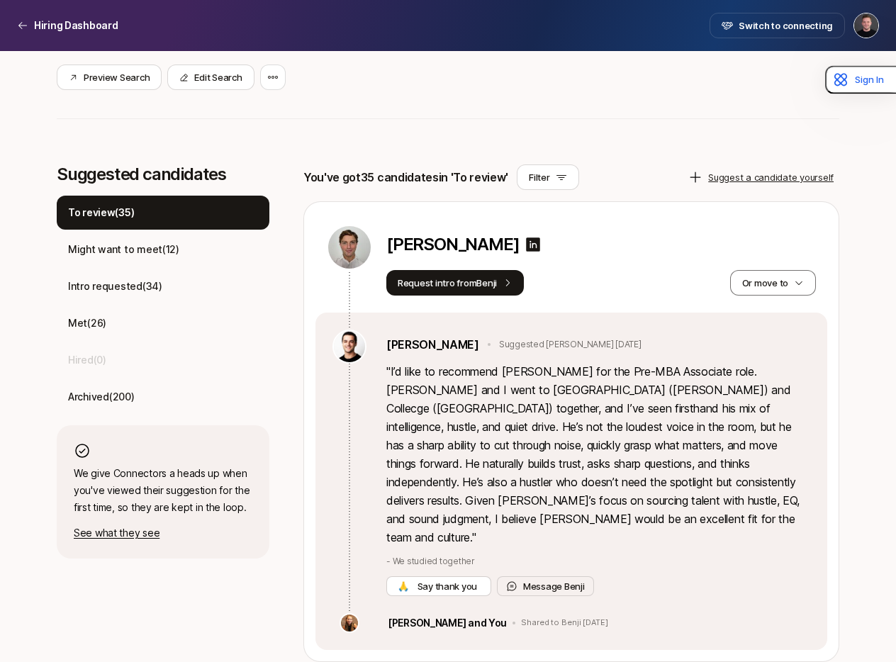
scroll to position [0, 0]
